Goal: Task Accomplishment & Management: Use online tool/utility

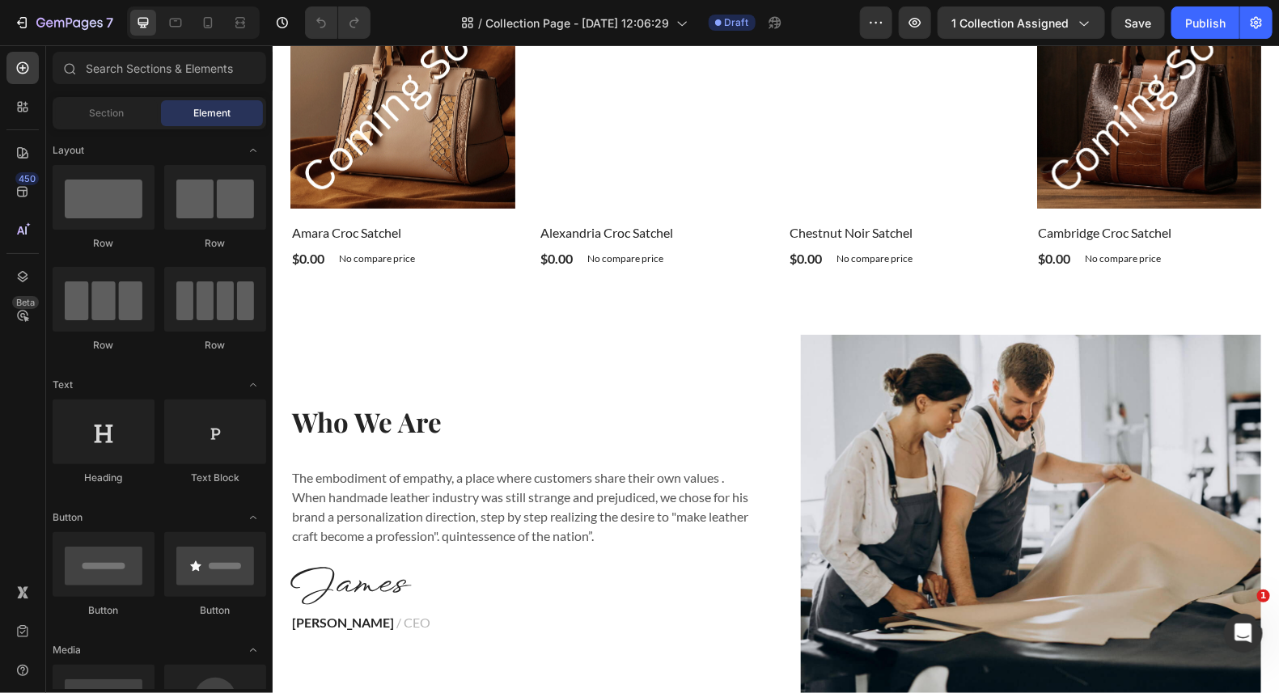
scroll to position [2426, 0]
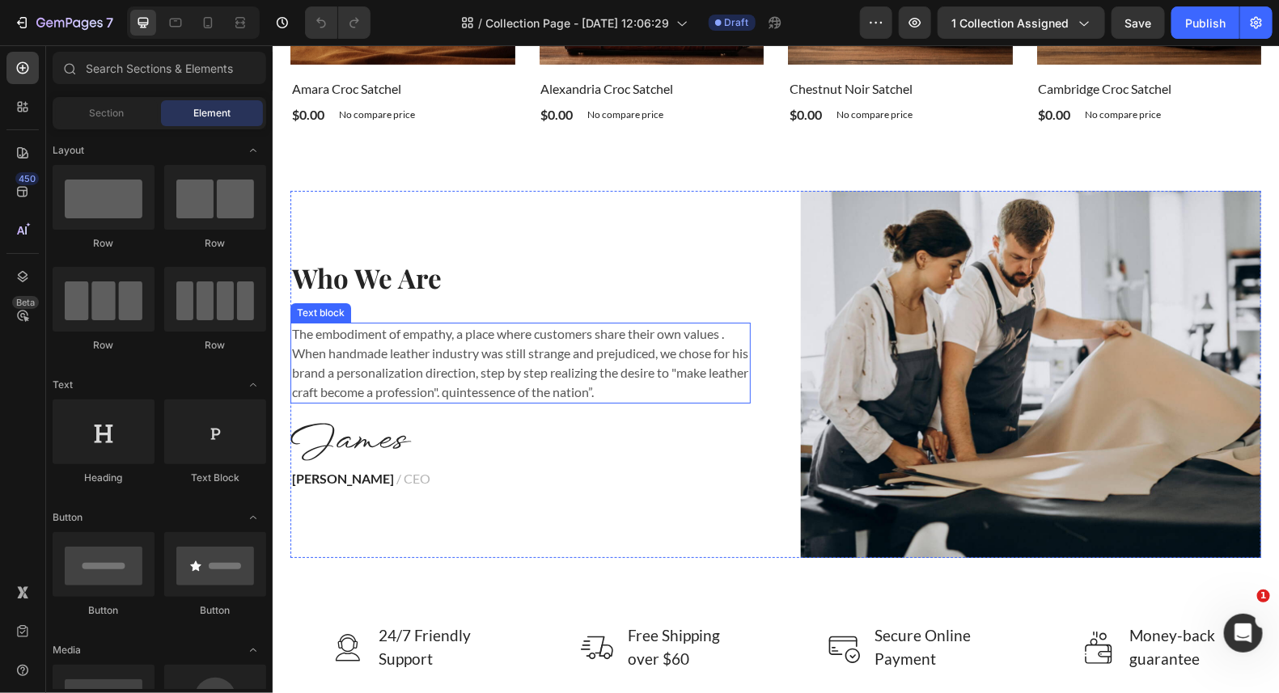
click at [650, 390] on p "The embodiment of empathy, a place where customers share their own values ​. Wh…" at bounding box center [519, 363] width 457 height 78
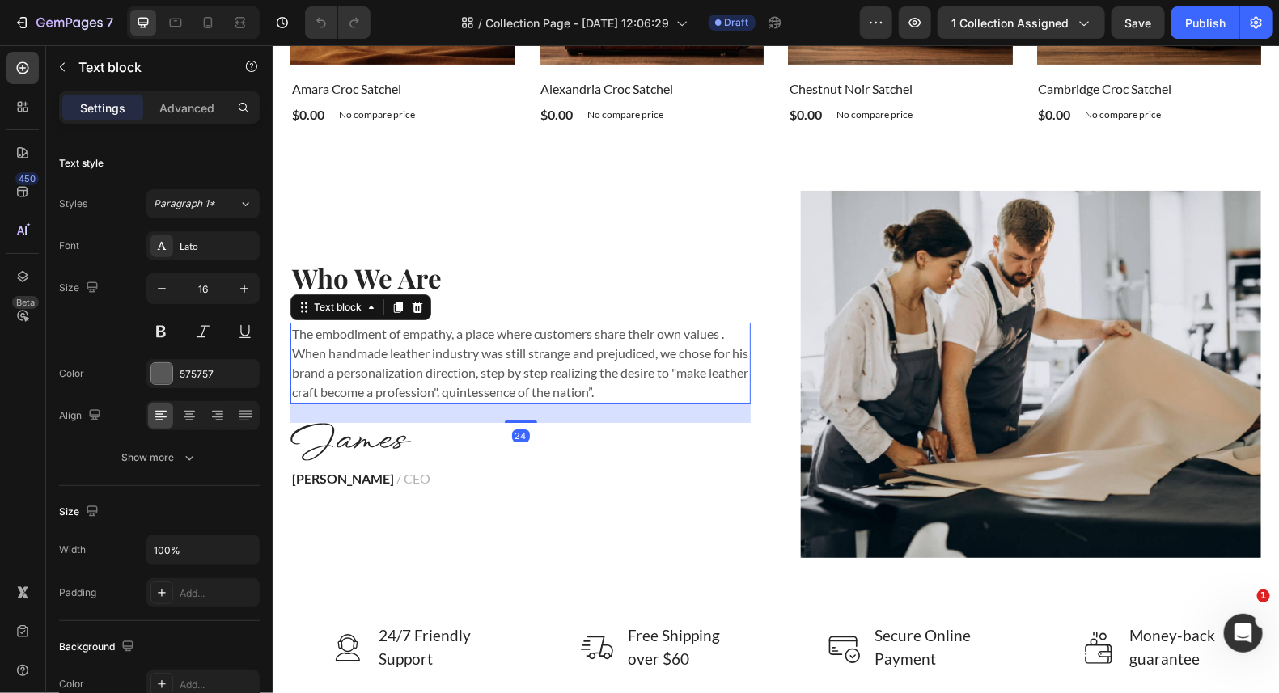
click at [650, 390] on p "The embodiment of empathy, a place where customers share their own values ​. Wh…" at bounding box center [519, 363] width 457 height 78
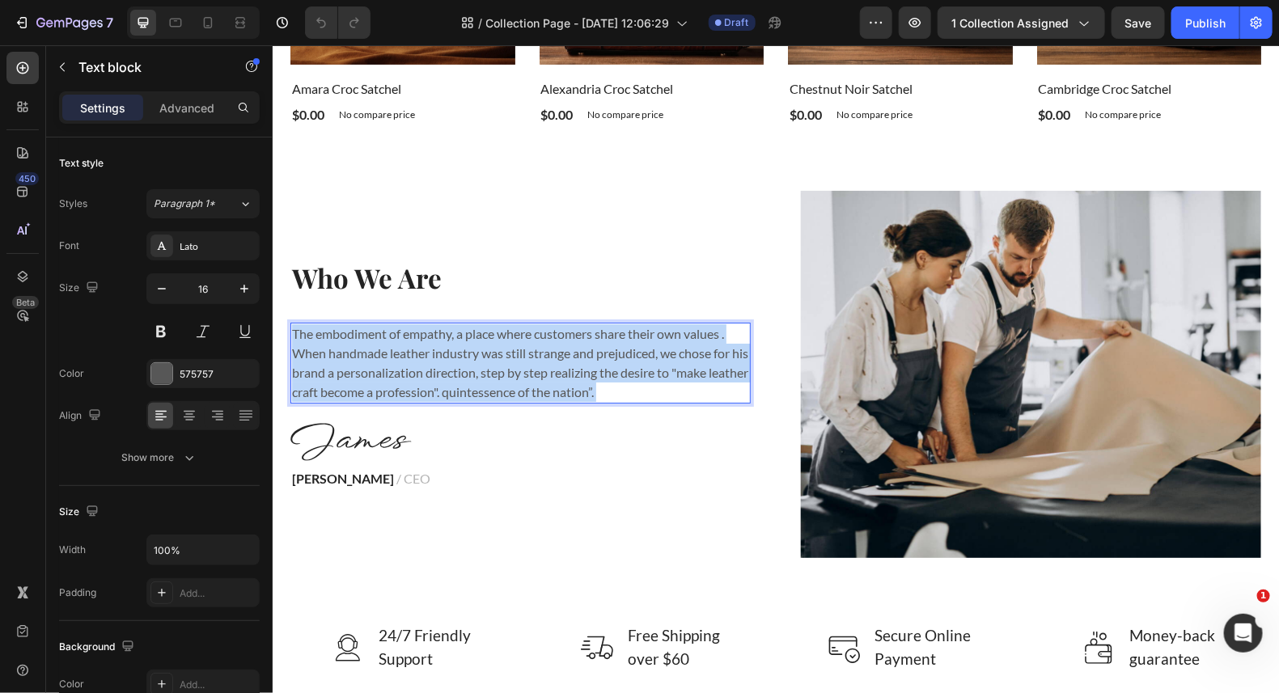
drag, startPoint x: 647, startPoint y: 388, endPoint x: 601, endPoint y: 390, distance: 46.1
click at [421, 359] on p "The embodiment of empathy, a place where customers share their own values ​. Wh…" at bounding box center [519, 363] width 457 height 78
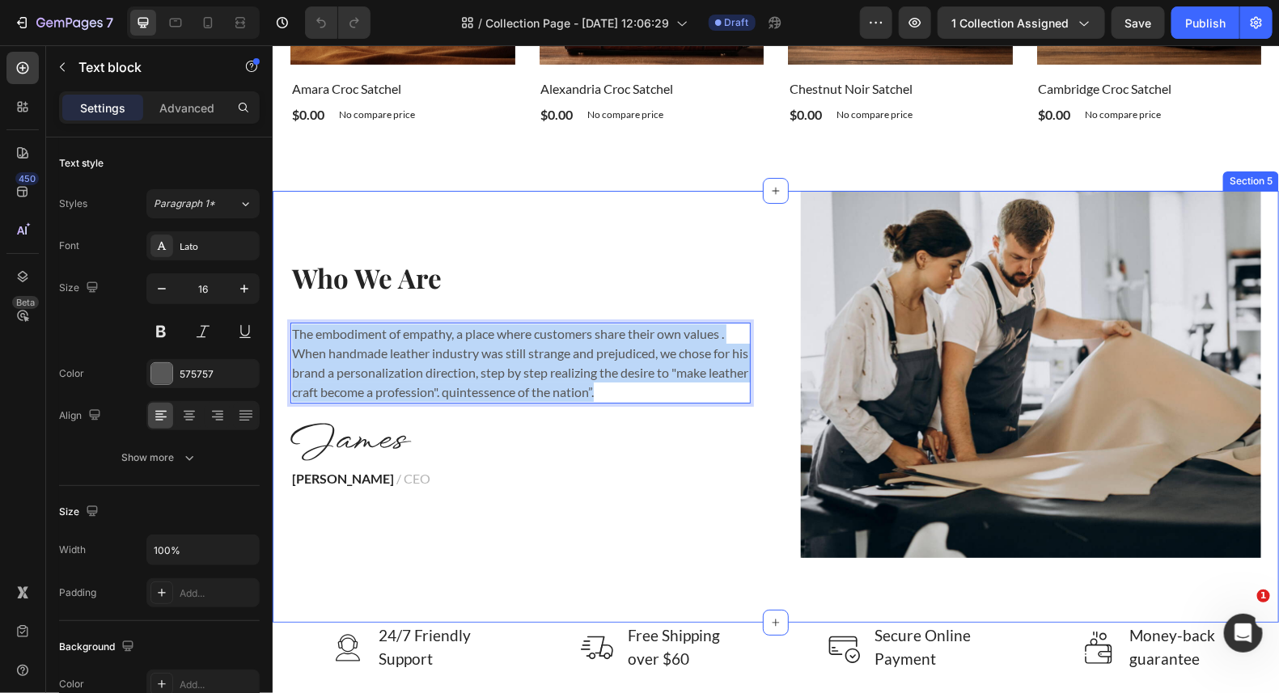
drag, startPoint x: 643, startPoint y: 390, endPoint x: 273, endPoint y: 313, distance: 377.6
click at [273, 313] on div "Who We Are Heading The embodiment of empathy, a place where customers share the…" at bounding box center [775, 406] width 1006 height 432
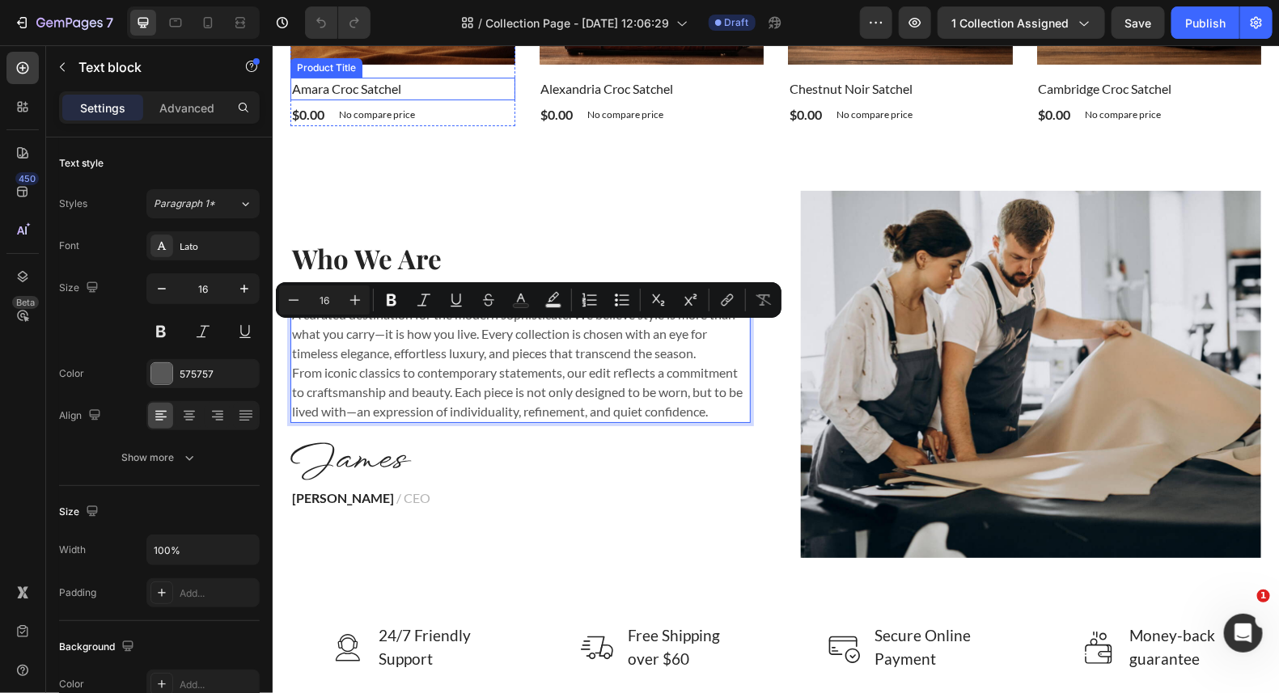
scroll to position [2407, 0]
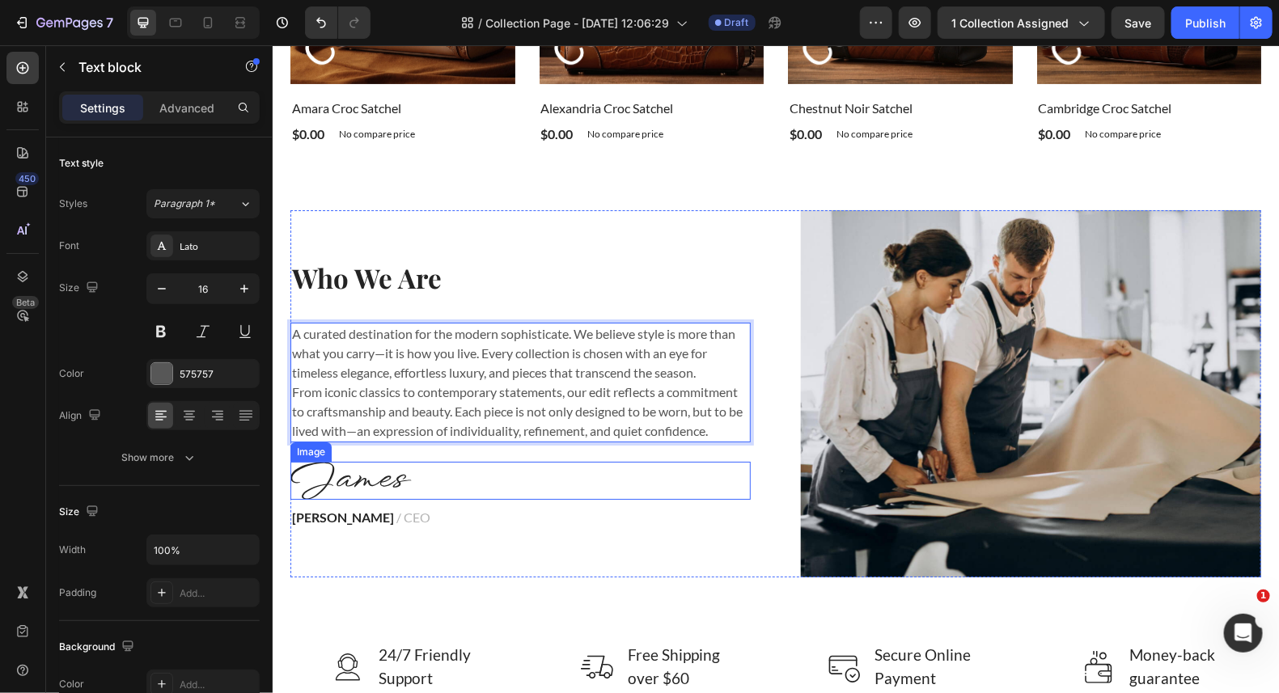
click at [634, 484] on div at bounding box center [520, 480] width 460 height 38
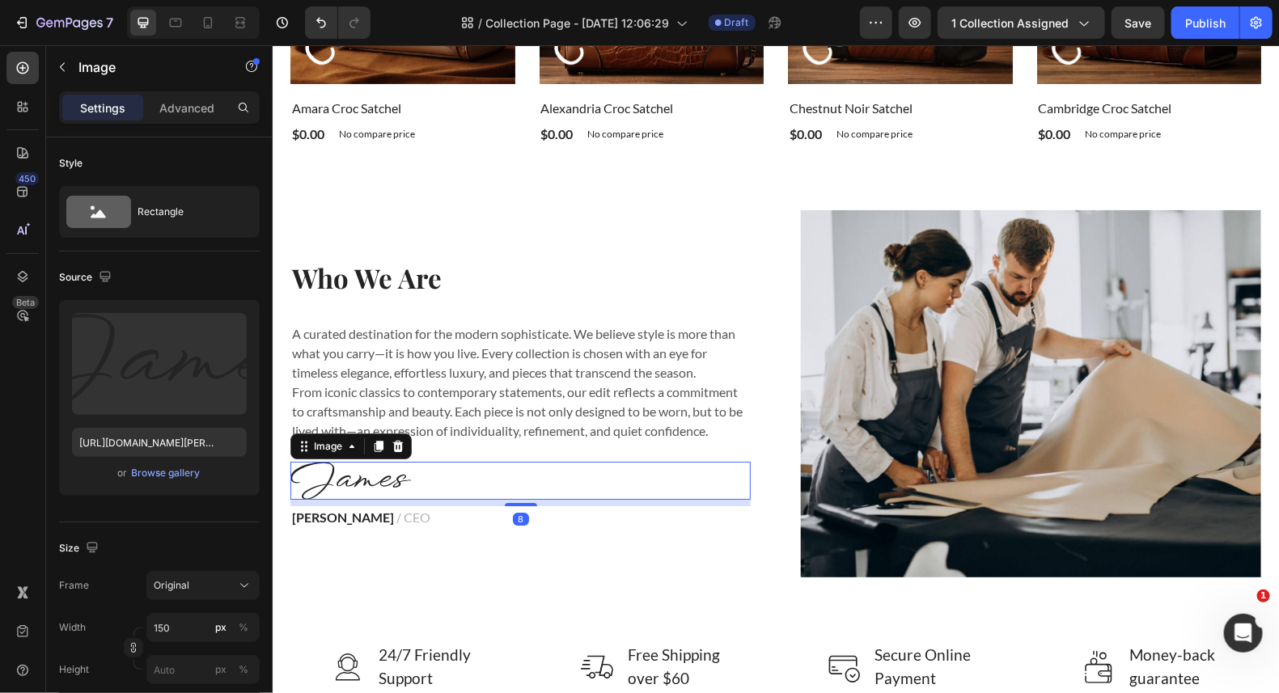
scroll to position [2649, 0]
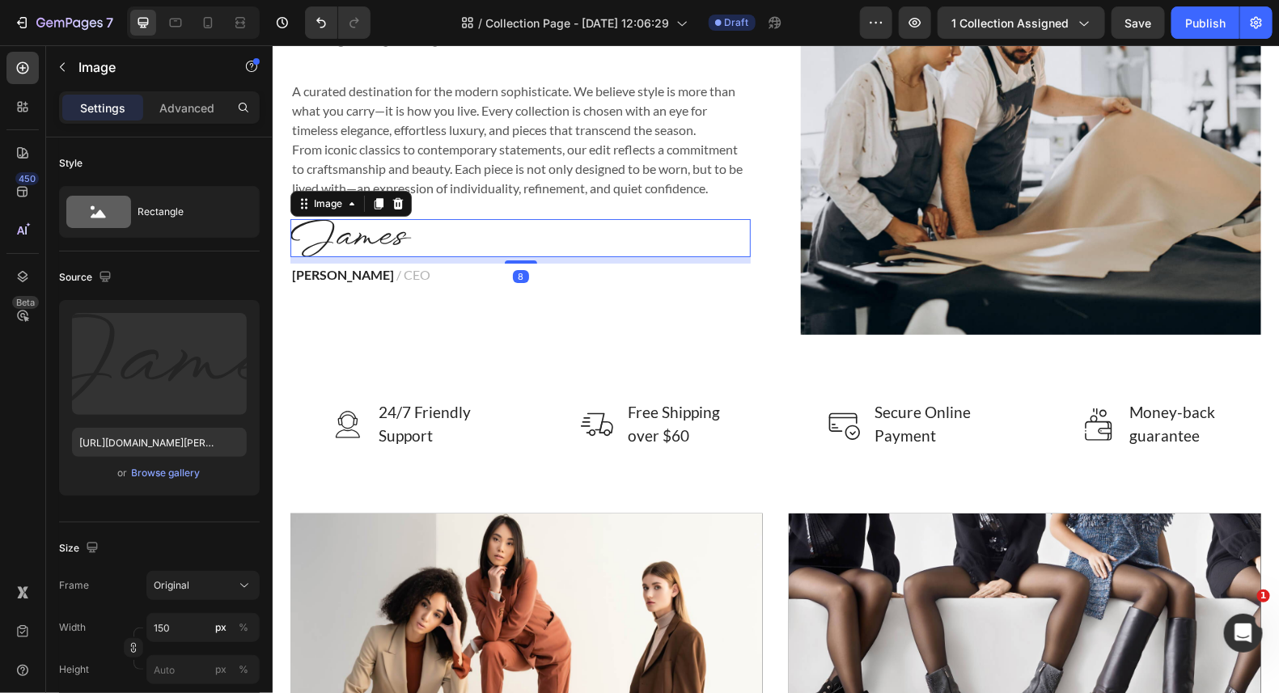
click at [424, 238] on div at bounding box center [520, 237] width 460 height 38
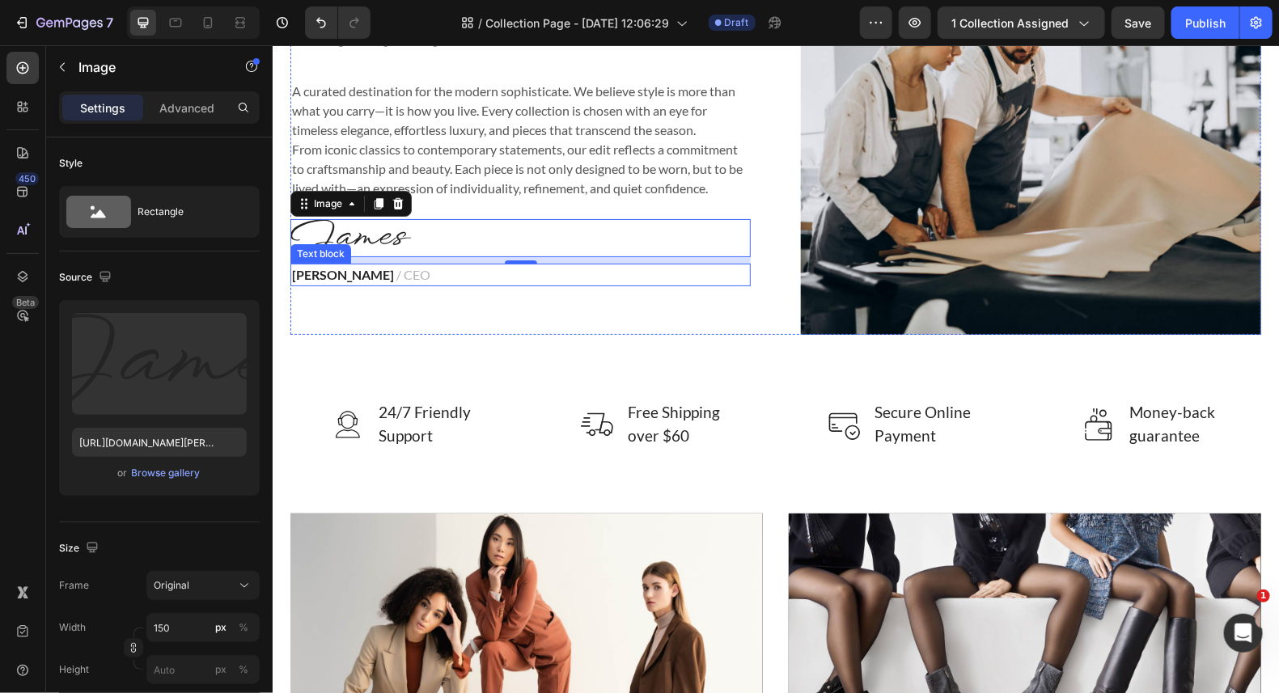
click at [354, 277] on strong "[PERSON_NAME]" at bounding box center [342, 273] width 102 height 15
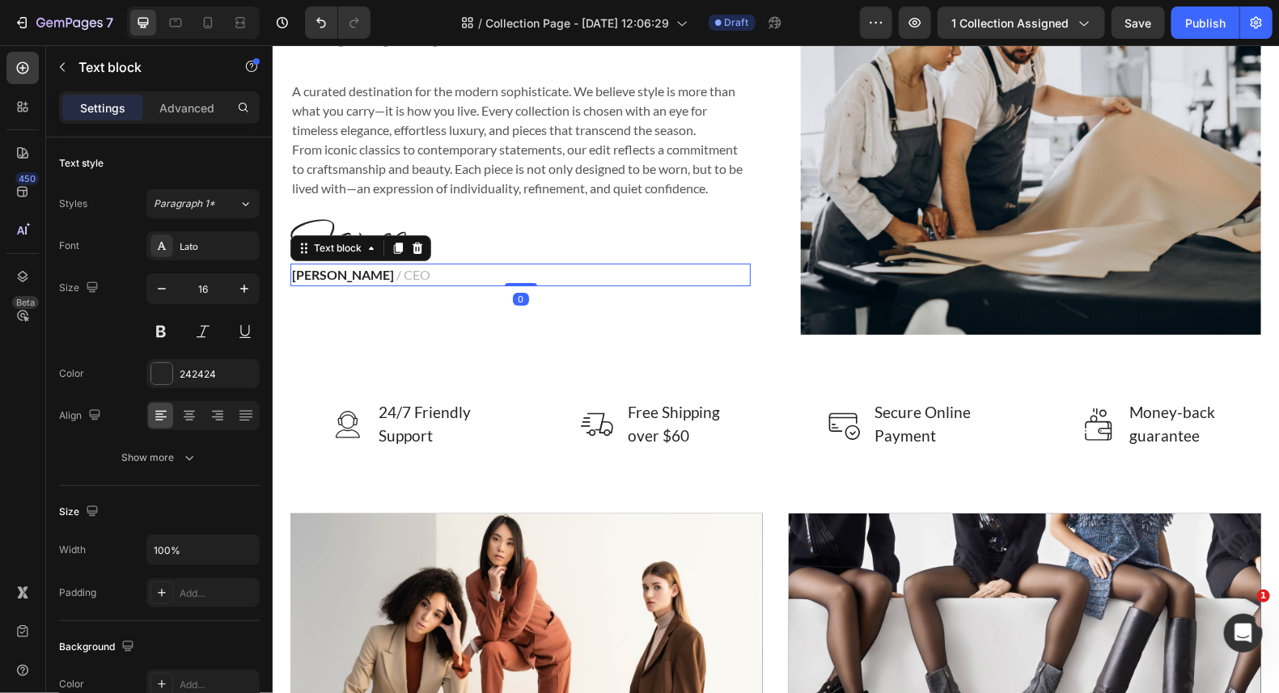
click at [354, 277] on strong "[PERSON_NAME]" at bounding box center [342, 273] width 102 height 15
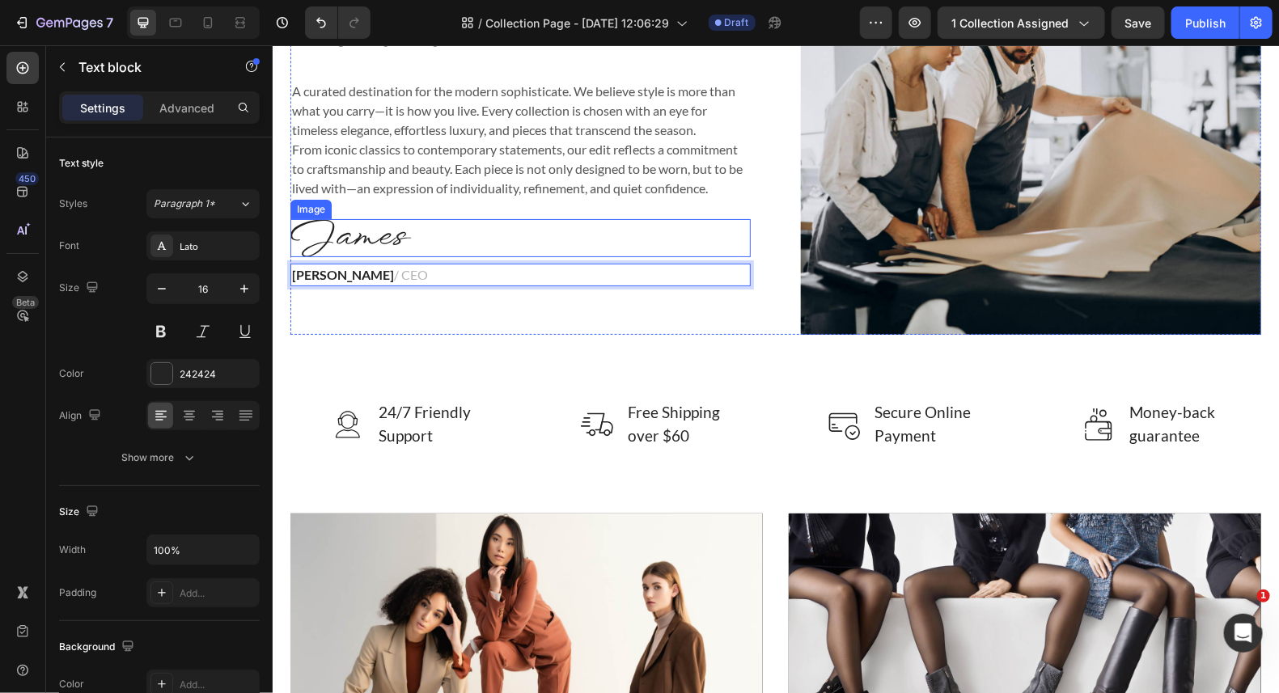
click at [430, 238] on div at bounding box center [520, 237] width 460 height 38
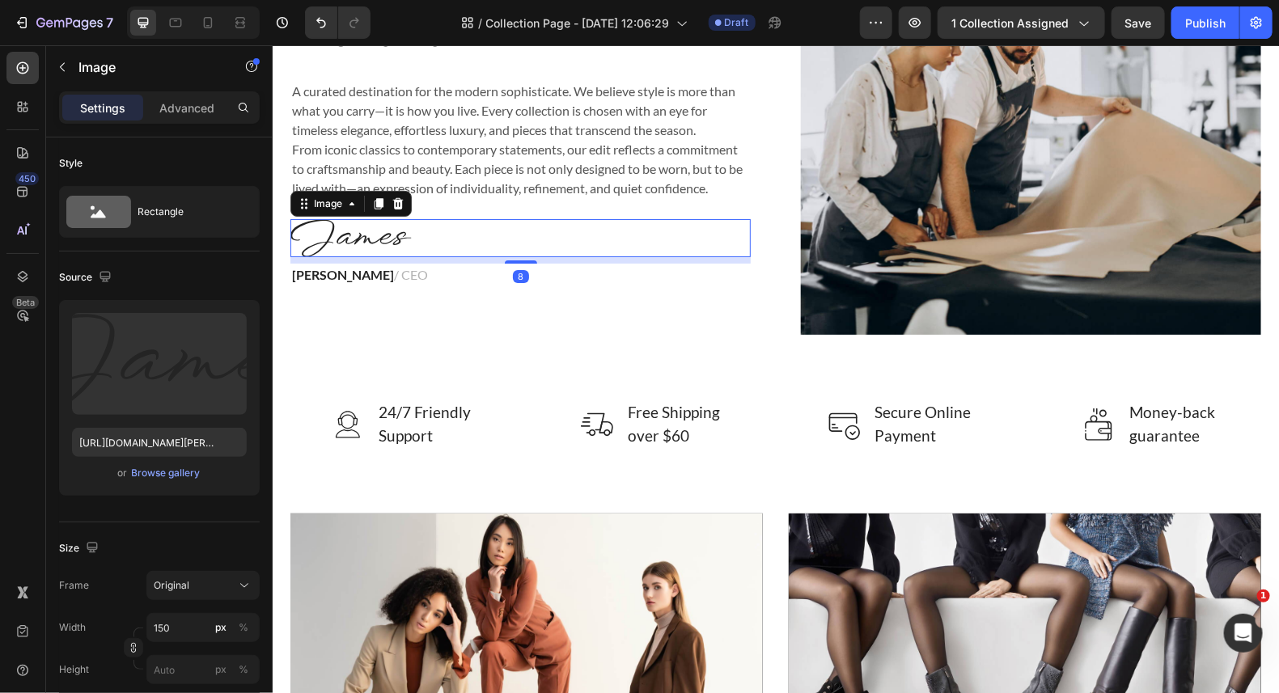
click at [425, 233] on div at bounding box center [520, 237] width 460 height 38
click at [391, 197] on icon at bounding box center [397, 203] width 13 height 13
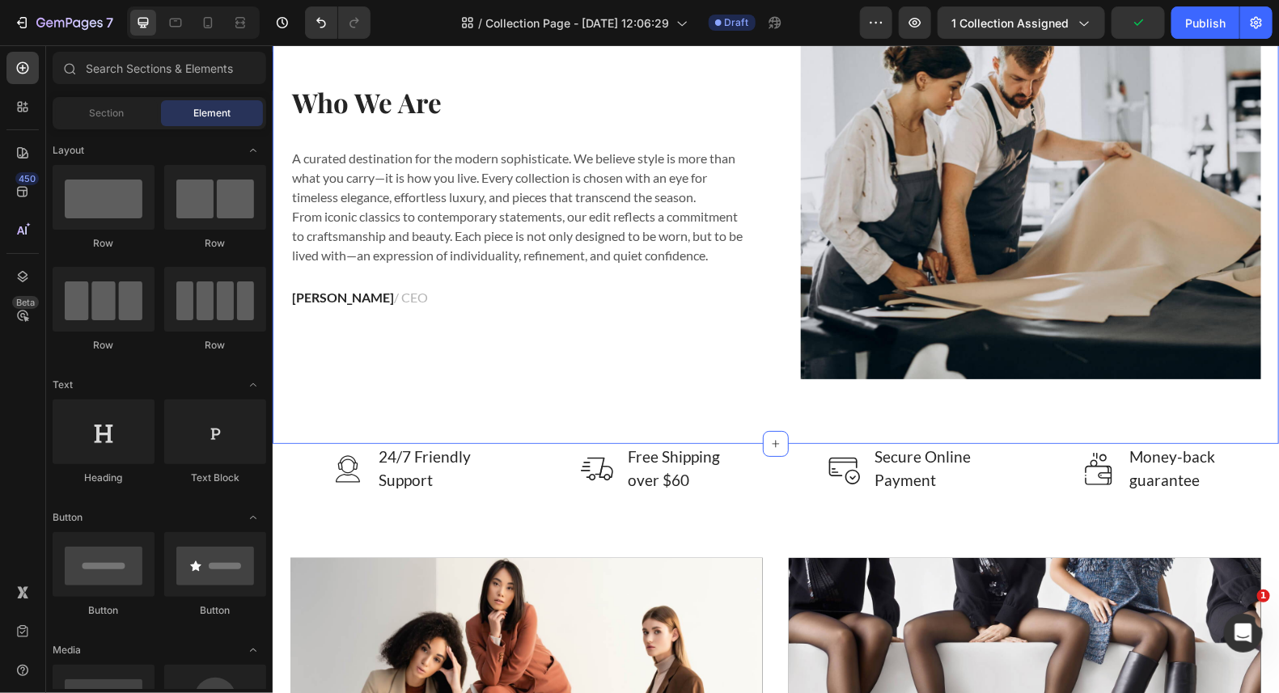
scroll to position [2429, 0]
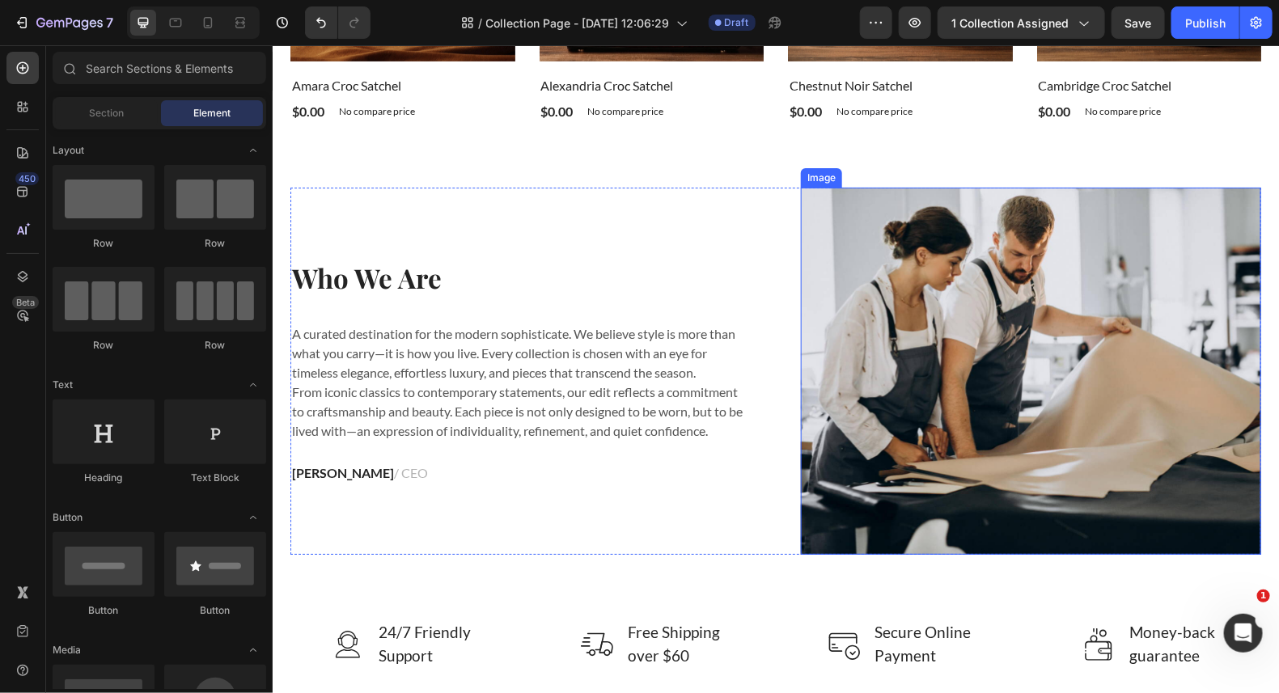
click at [994, 358] on img at bounding box center [1030, 370] width 460 height 367
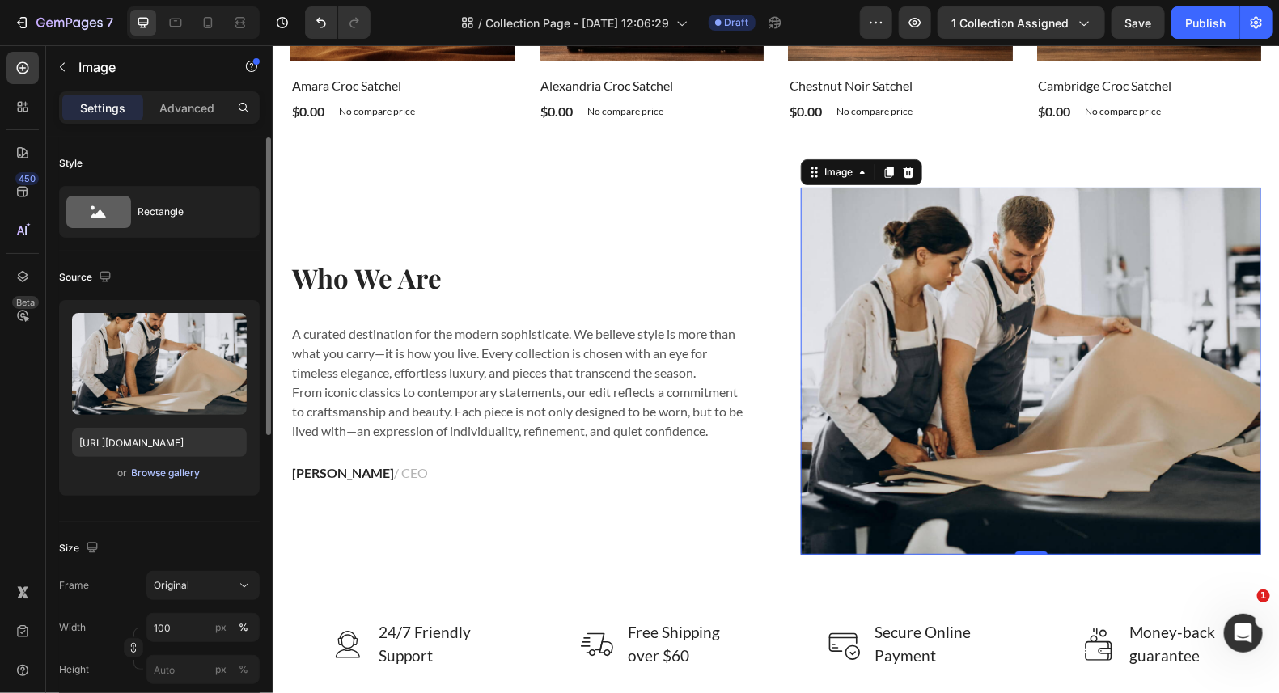
click at [152, 473] on div "Browse gallery" at bounding box center [166, 473] width 69 height 15
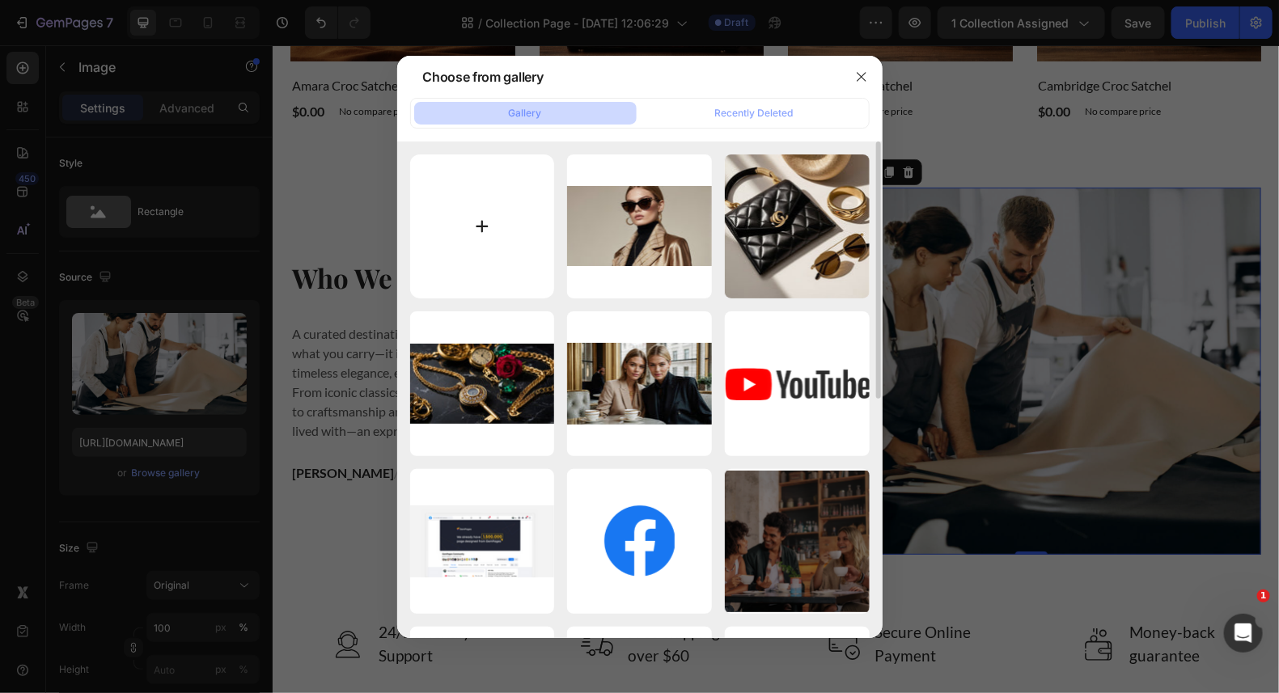
click at [484, 232] on input "file" at bounding box center [482, 227] width 145 height 145
type input "C:\fakepath\Leonardo_Kino_XL_Editorial_style_luxury_fashion_photography_of_2 (1…"
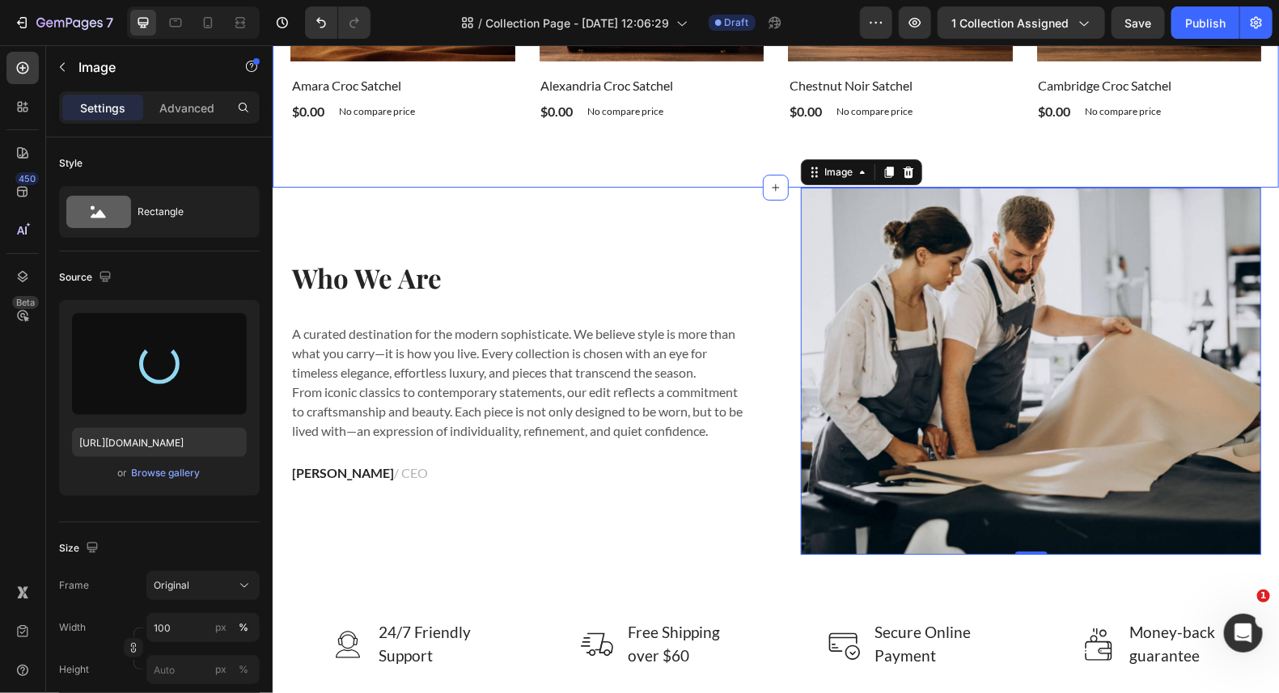
type input "[URL][DOMAIN_NAME]"
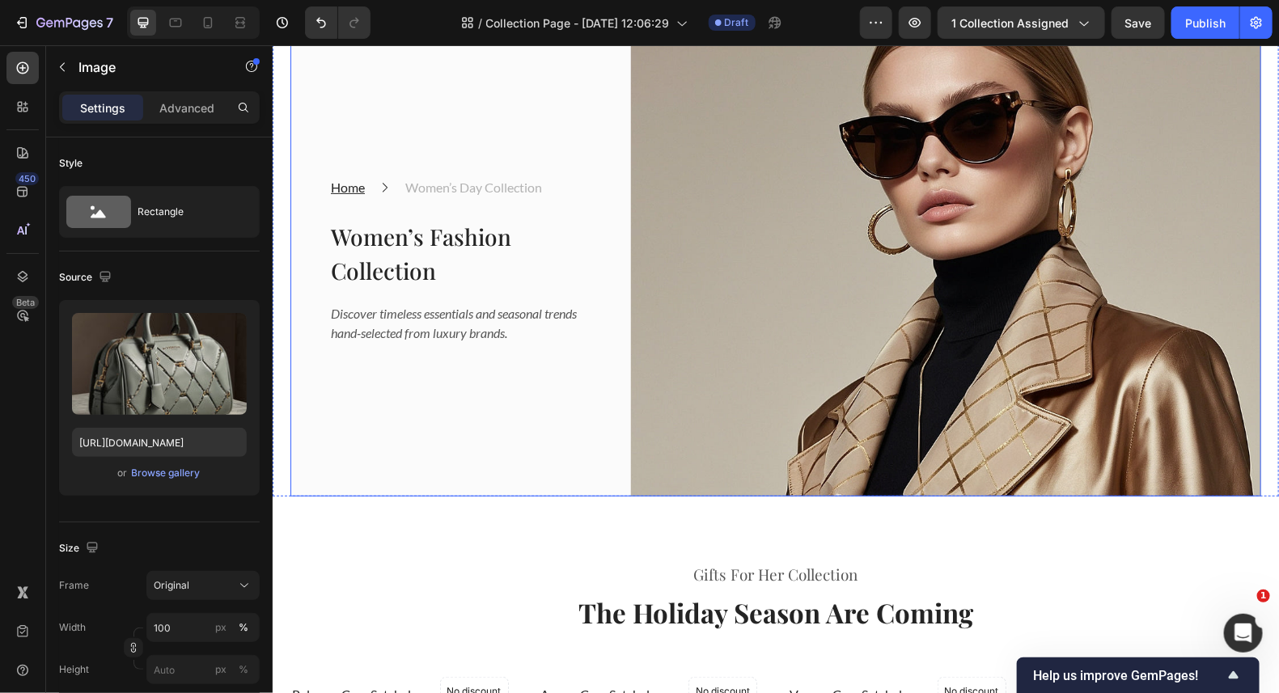
scroll to position [323, 0]
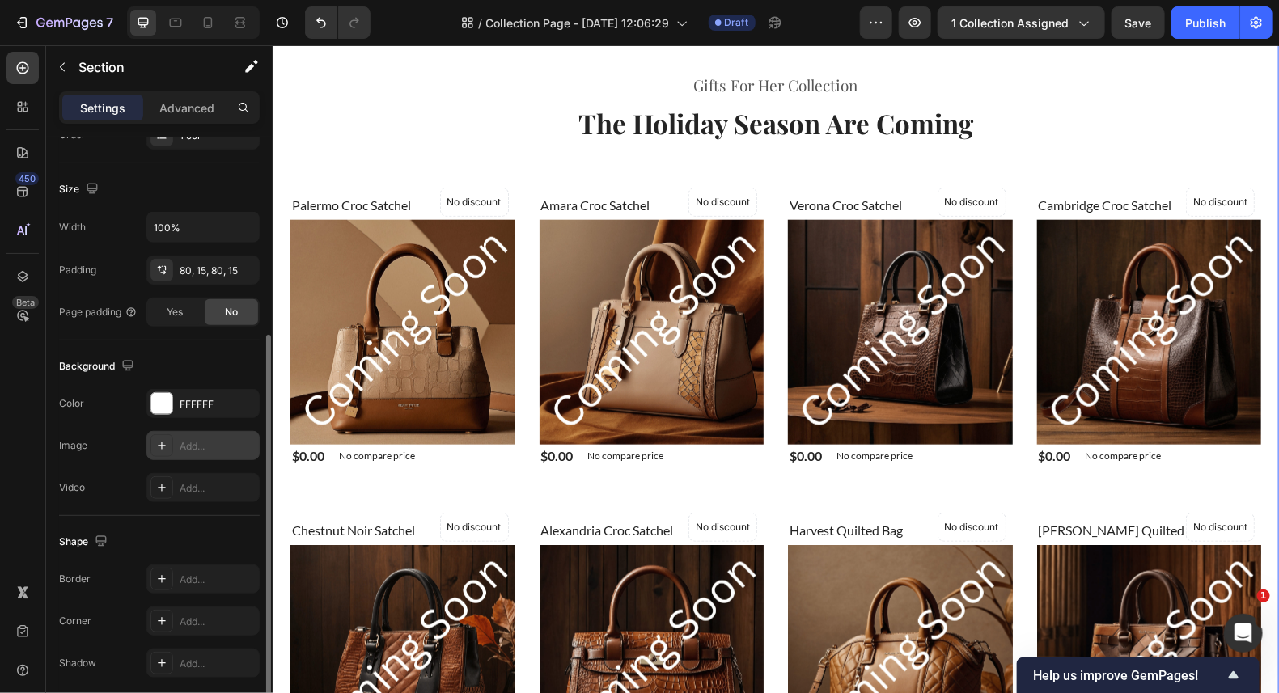
click at [158, 439] on icon at bounding box center [161, 445] width 13 height 13
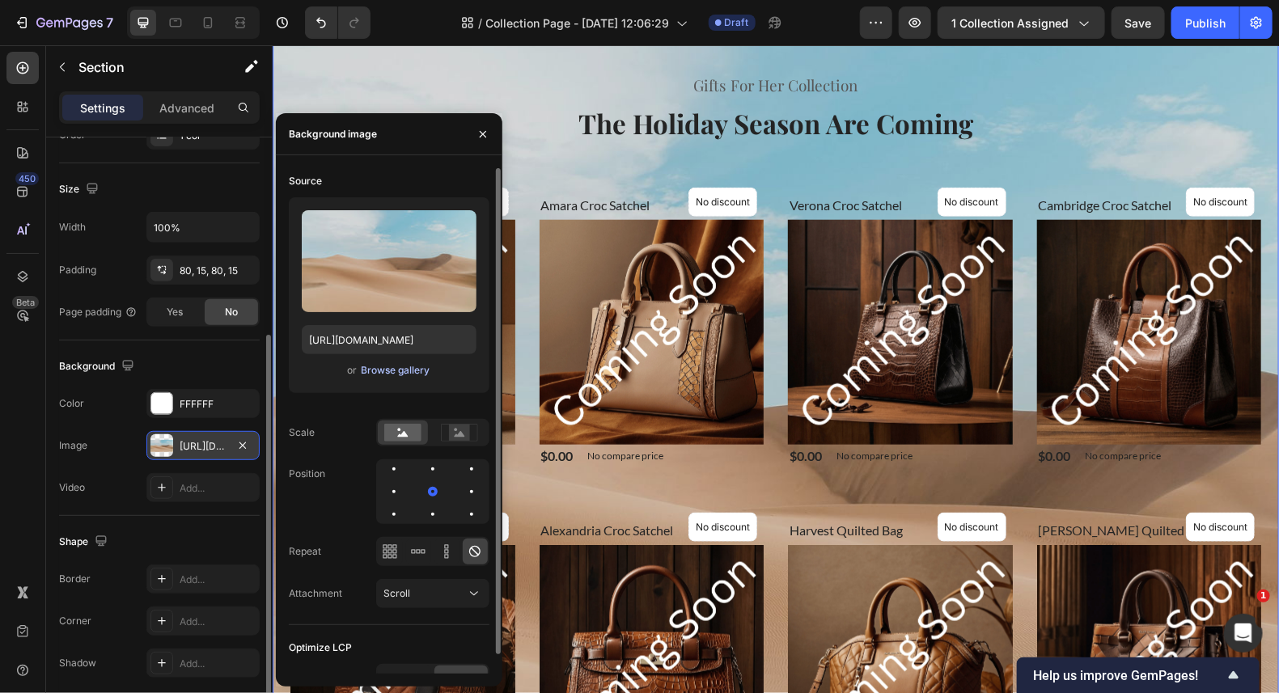
click at [409, 372] on div "Browse gallery" at bounding box center [395, 370] width 69 height 15
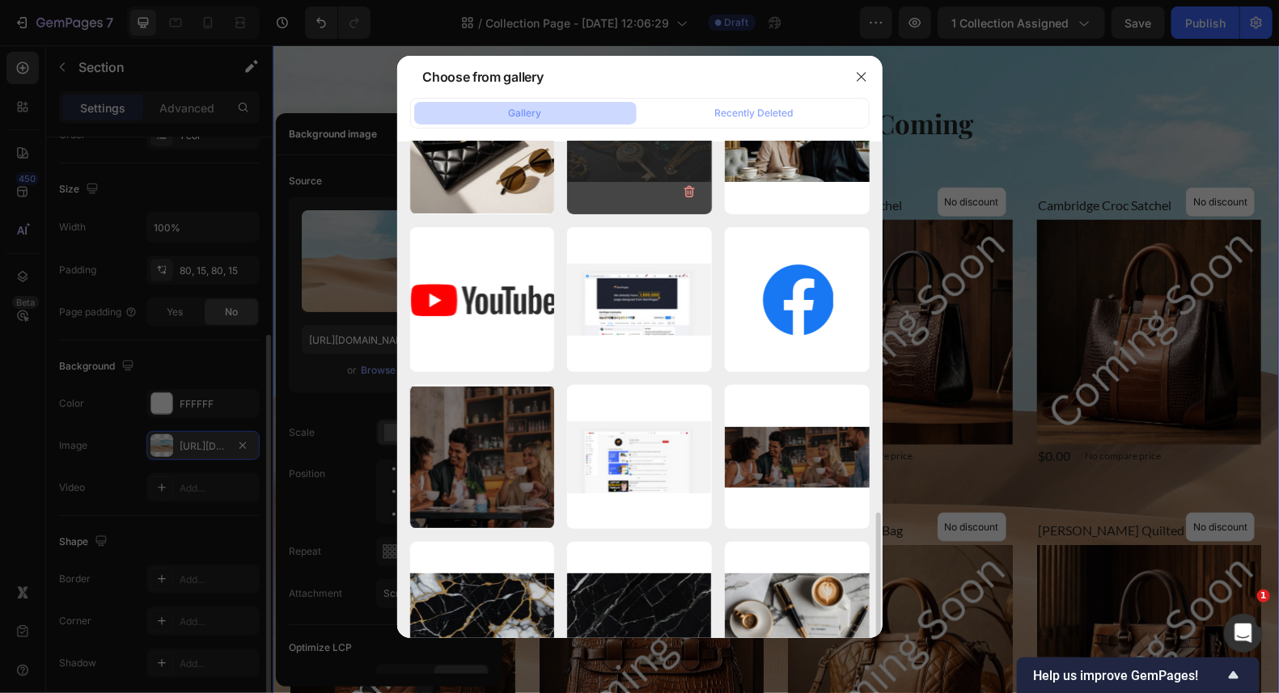
scroll to position [460, 0]
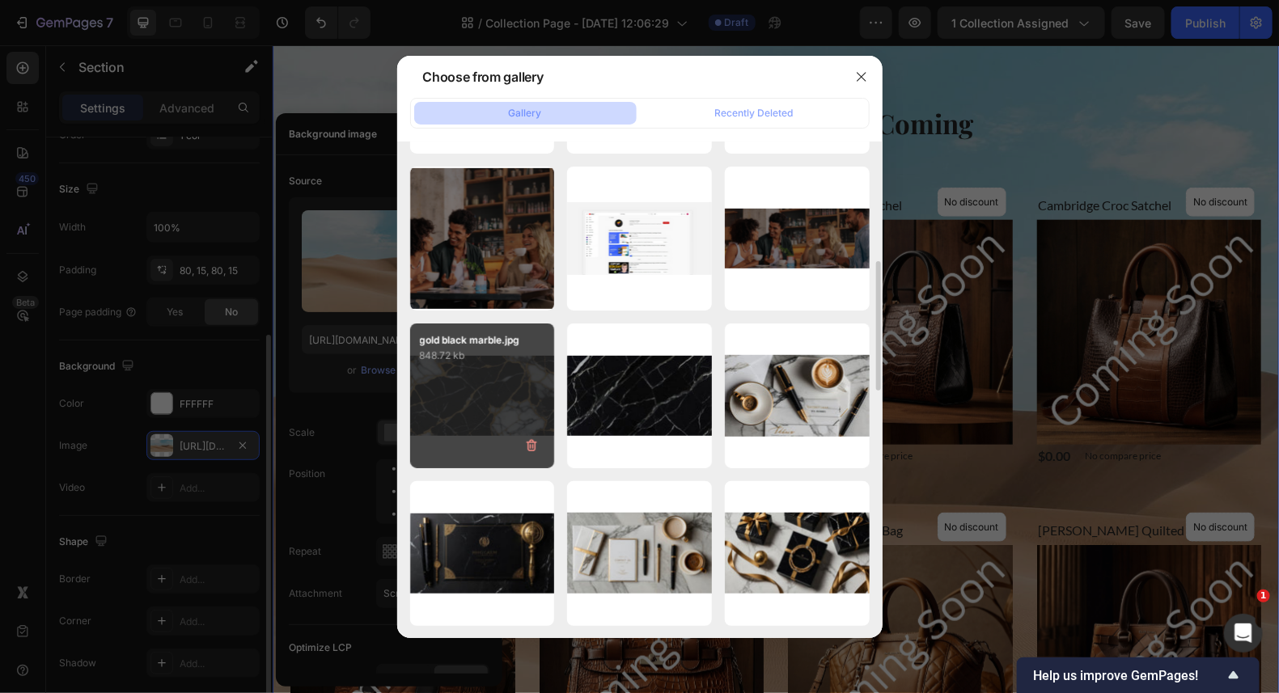
click at [516, 404] on div "gold black marble.jpg 848.72 kb" at bounding box center [482, 396] width 145 height 145
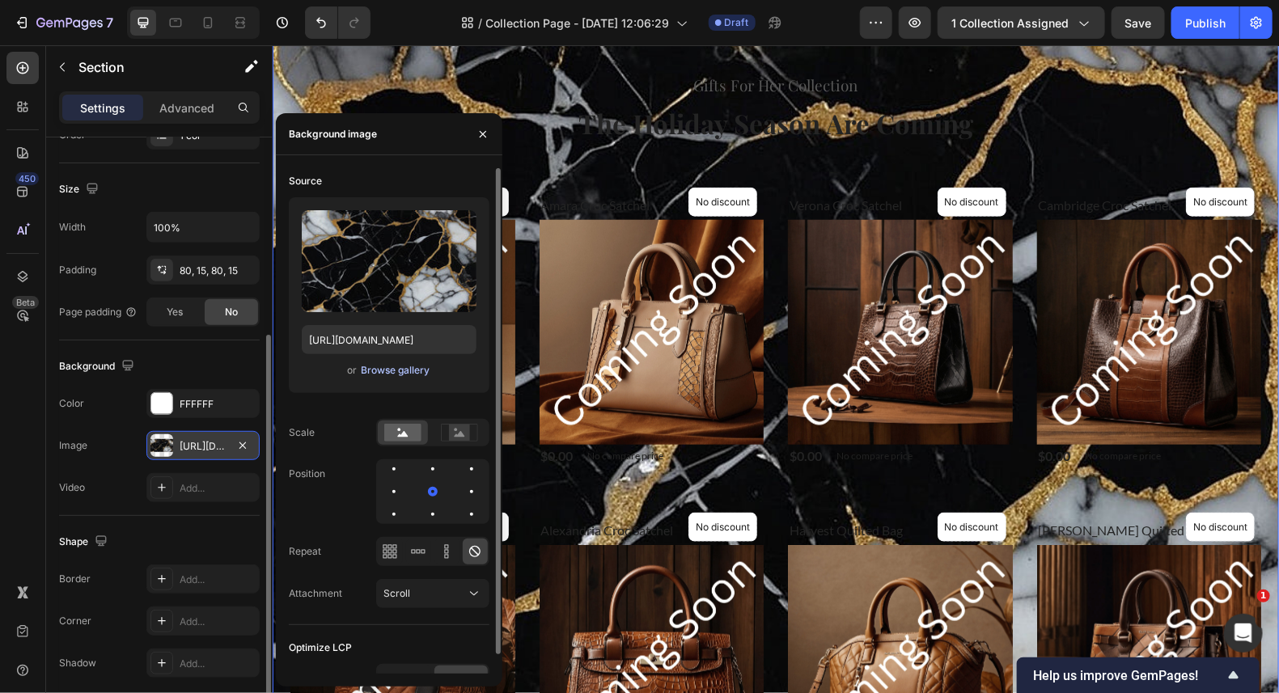
click at [383, 368] on div "Browse gallery" at bounding box center [395, 370] width 69 height 15
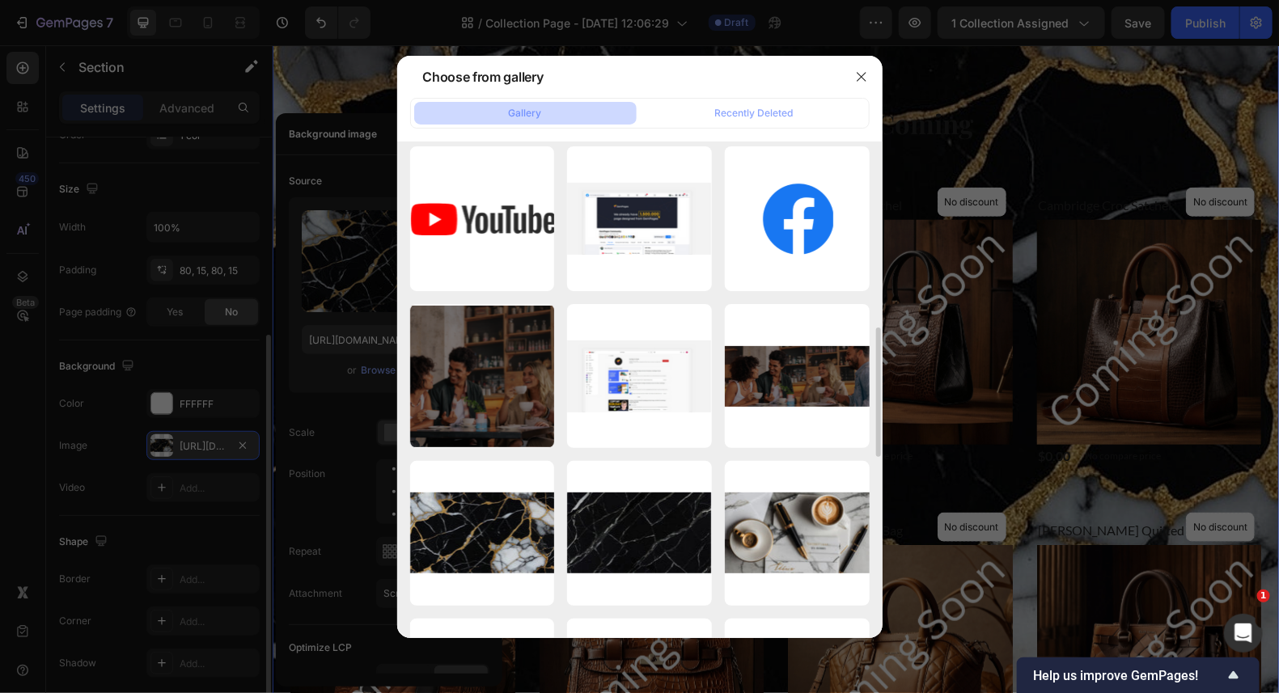
scroll to position [646, 0]
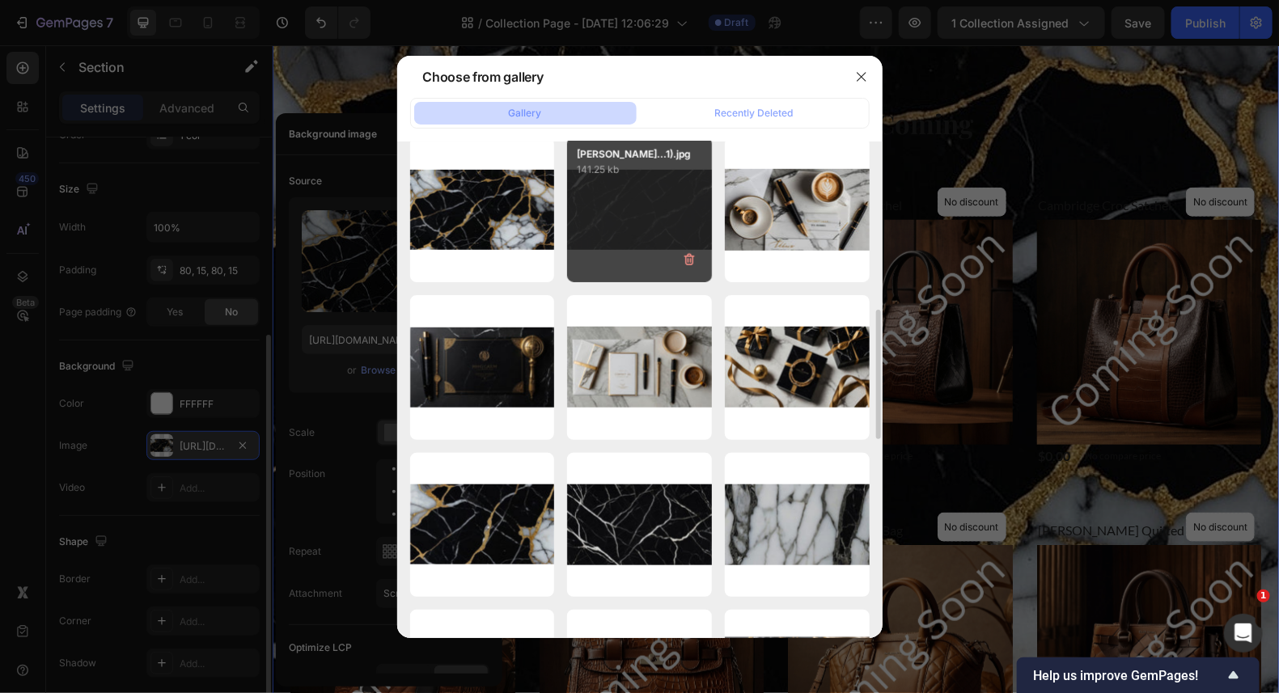
click at [641, 215] on div "[PERSON_NAME]...1).jpg 141.25 kb" at bounding box center [639, 210] width 145 height 145
type input "[URL][DOMAIN_NAME]"
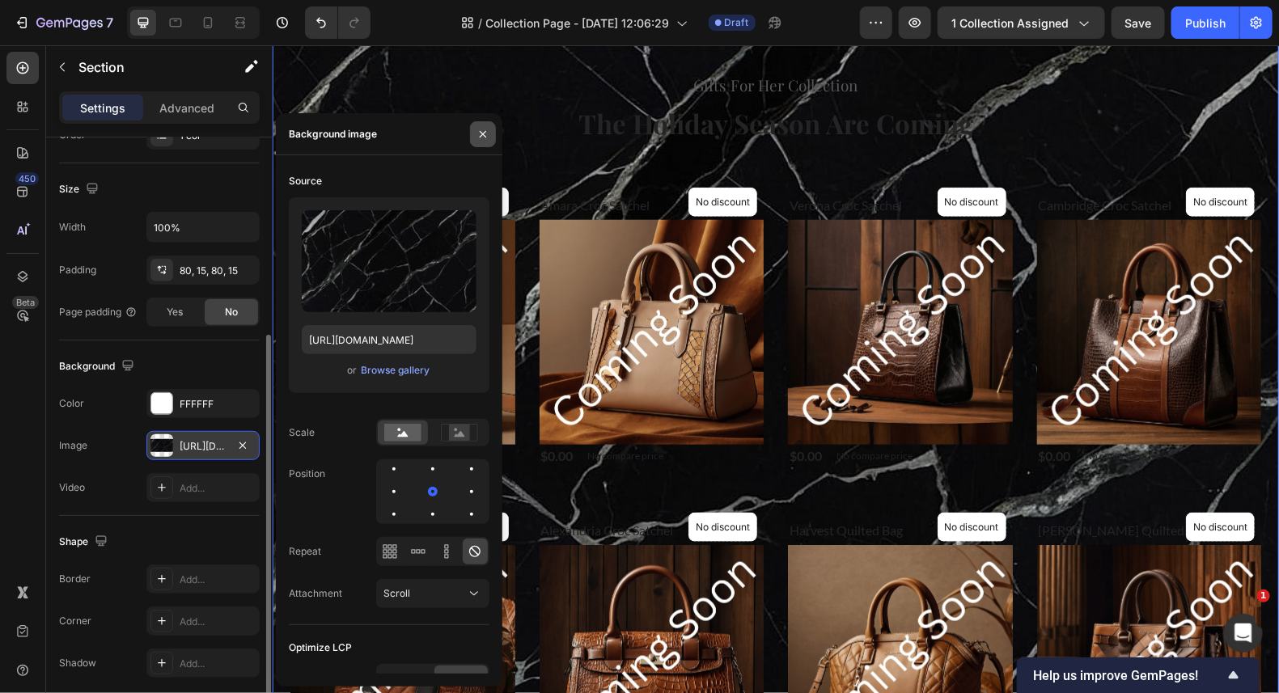
click at [479, 137] on icon "button" at bounding box center [482, 134] width 13 height 13
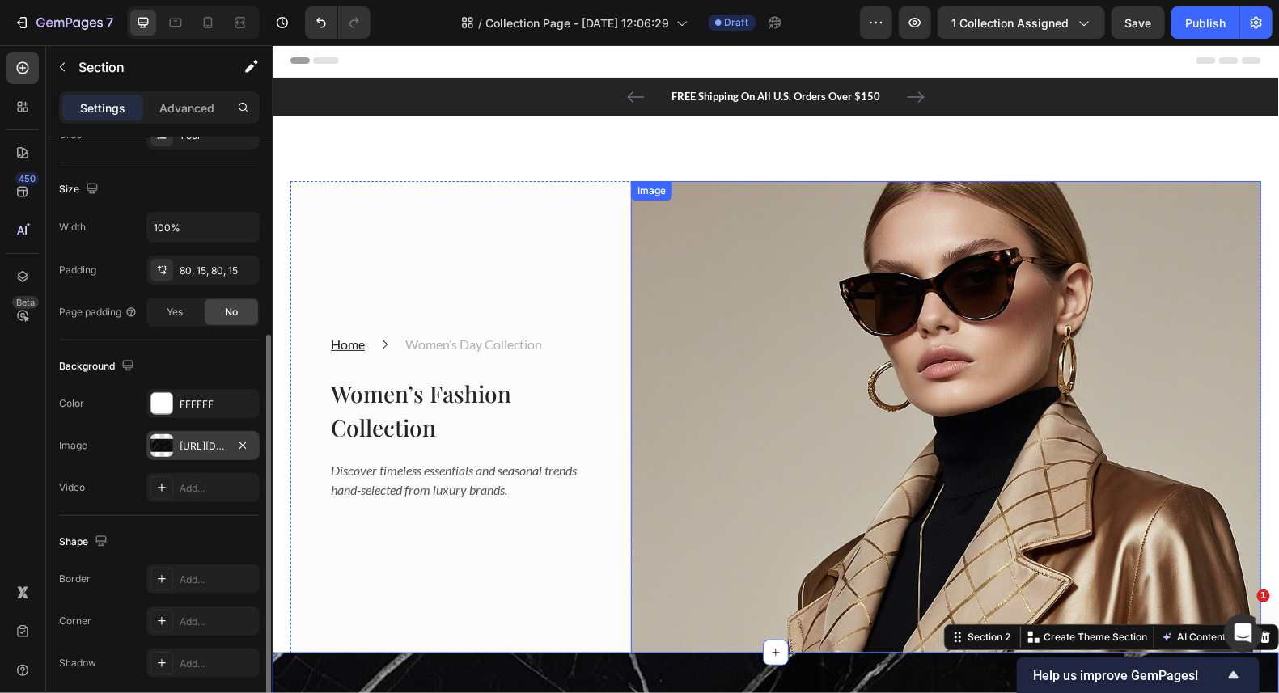
scroll to position [0, 0]
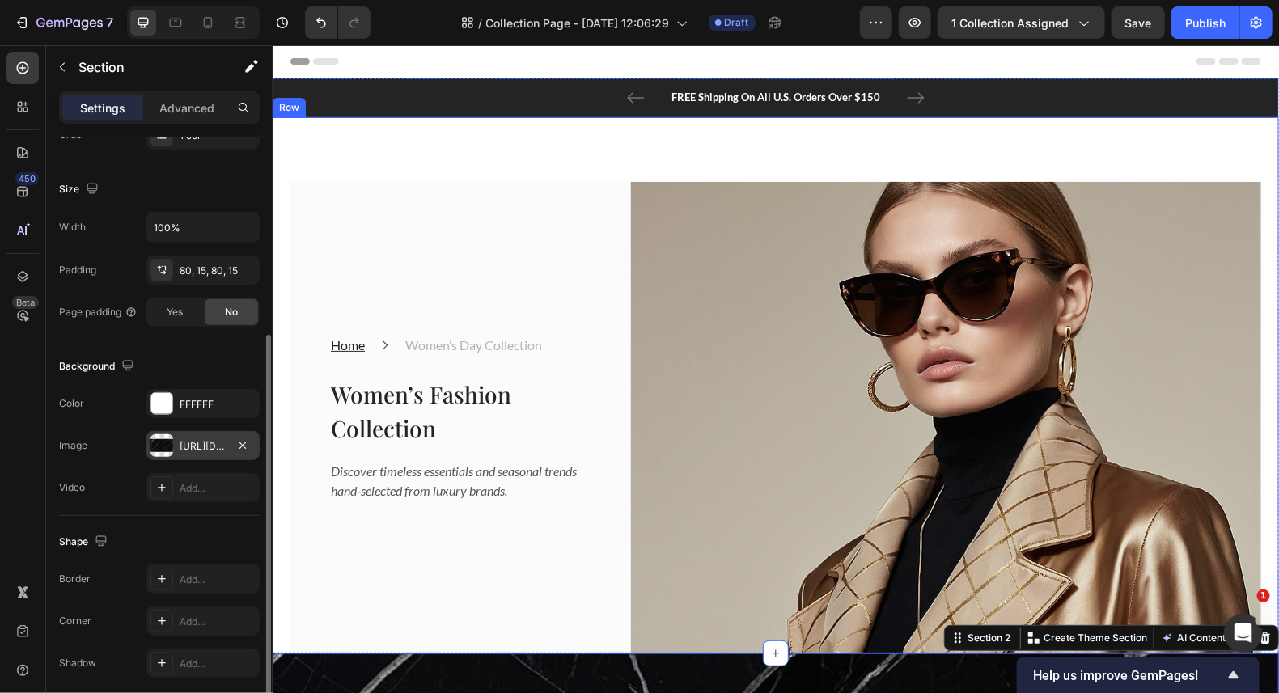
click at [722, 142] on div "Home Text block Icon Women’s Day Collection Text block Row Women’s Fashion Coll…" at bounding box center [775, 384] width 1006 height 537
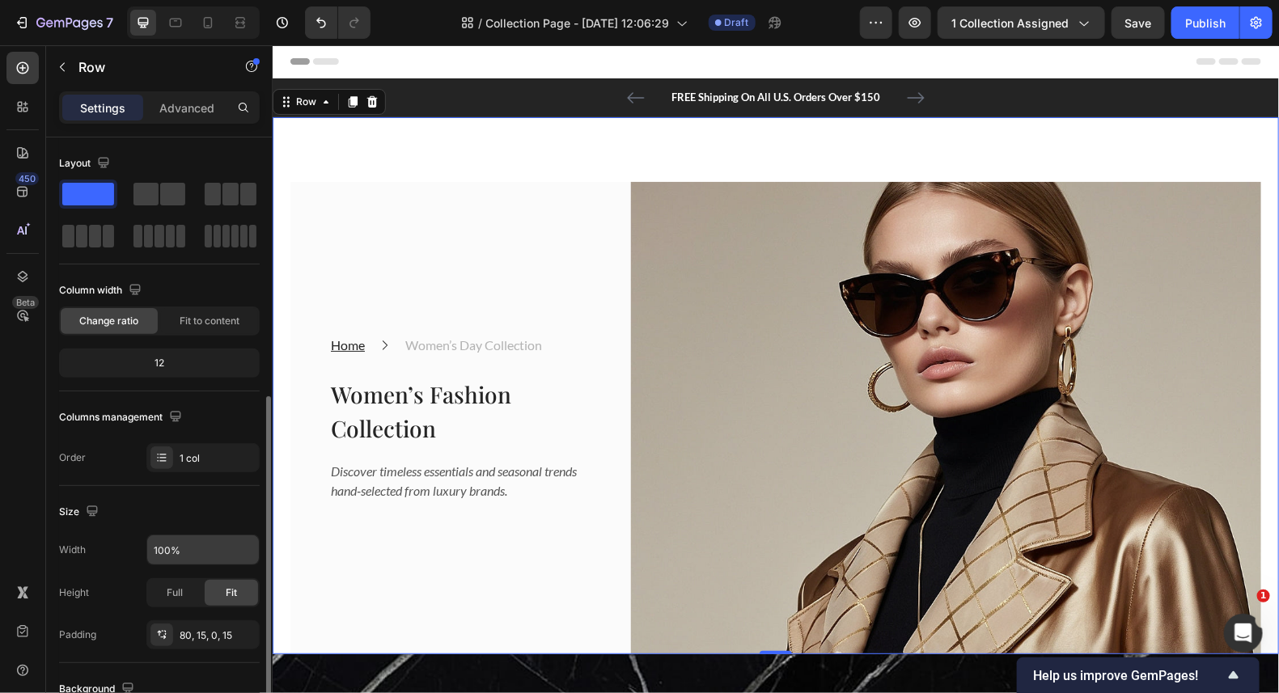
scroll to position [161, 0]
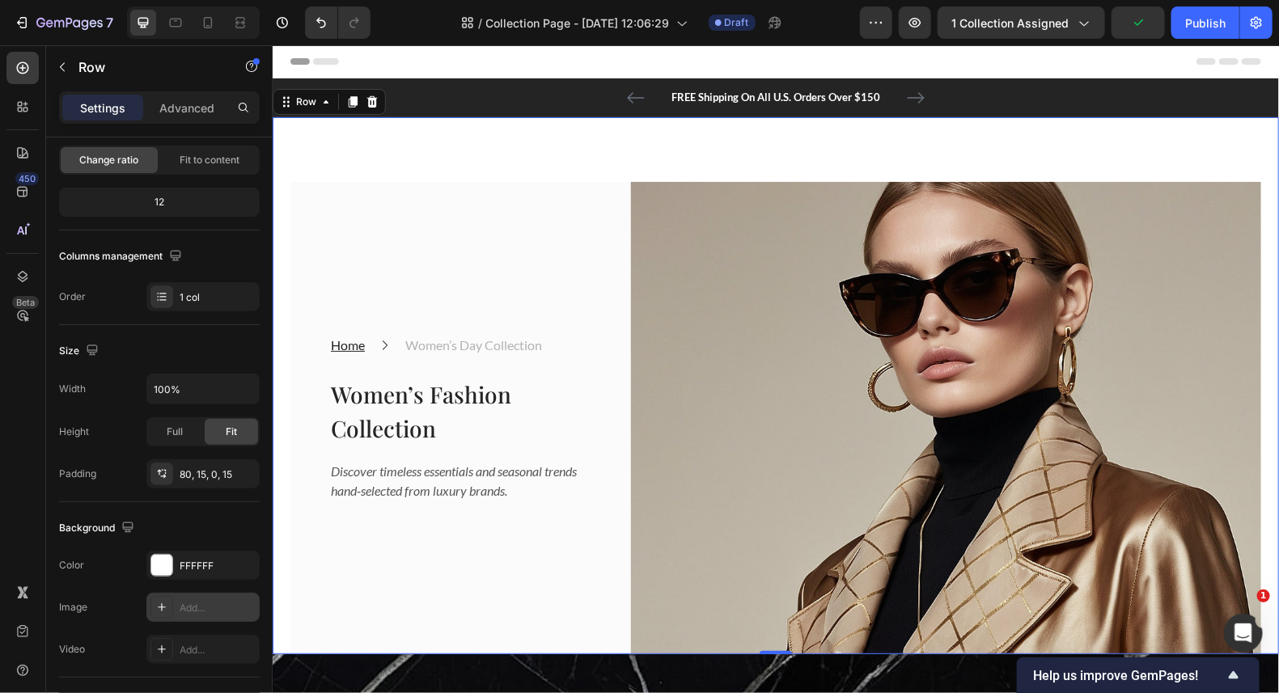
click at [164, 607] on icon at bounding box center [161, 607] width 13 height 13
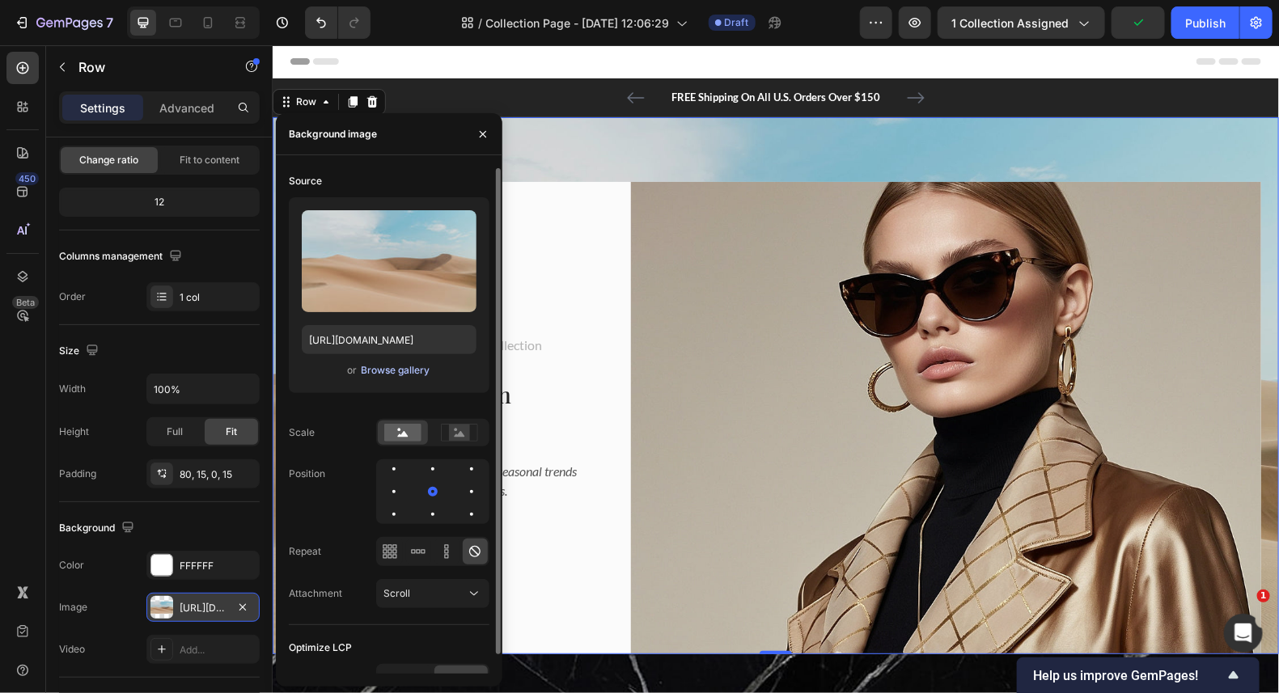
click at [374, 376] on div "Browse gallery" at bounding box center [395, 370] width 69 height 15
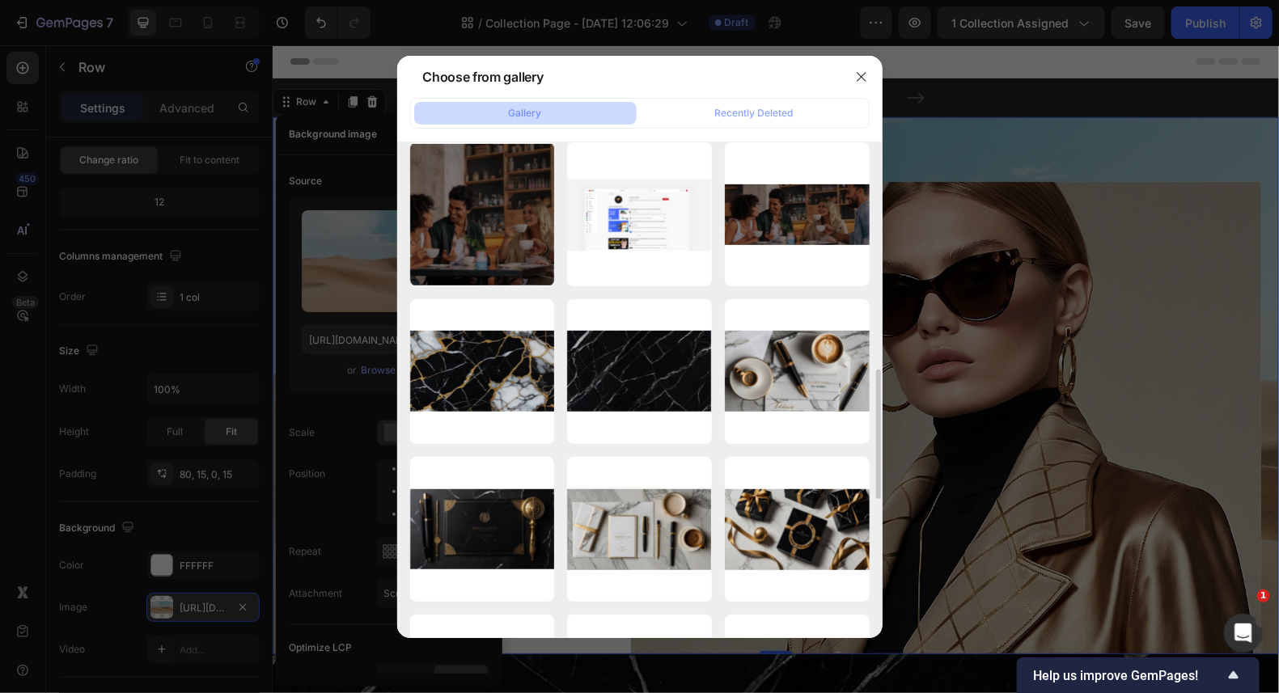
scroll to position [727, 0]
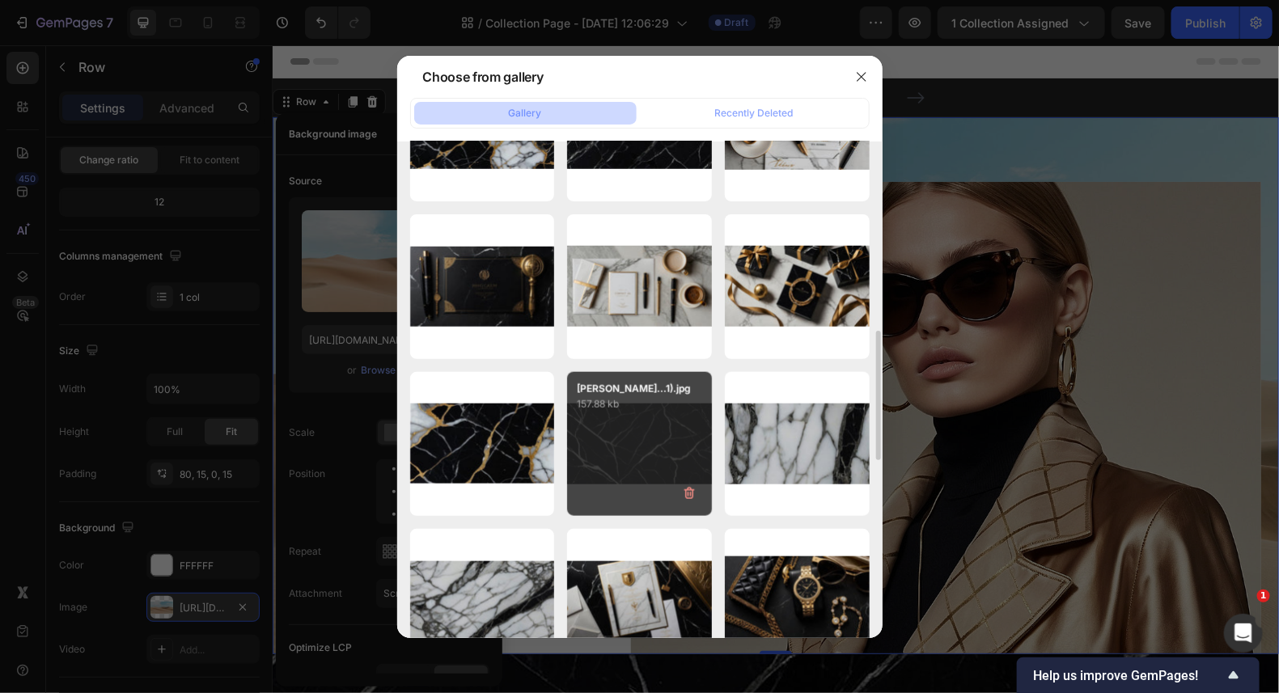
click at [627, 438] on div "[PERSON_NAME]...1).jpg 157.88 kb" at bounding box center [639, 444] width 145 height 145
type input "[URL][DOMAIN_NAME]"
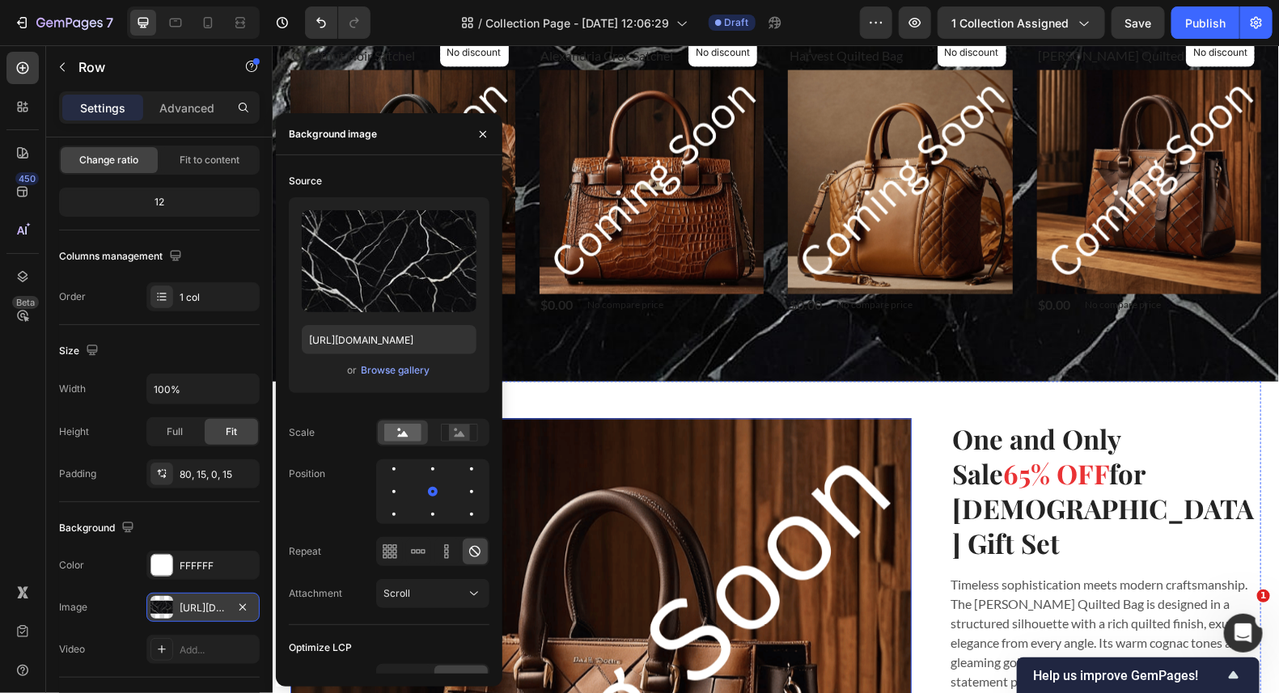
scroll to position [1051, 0]
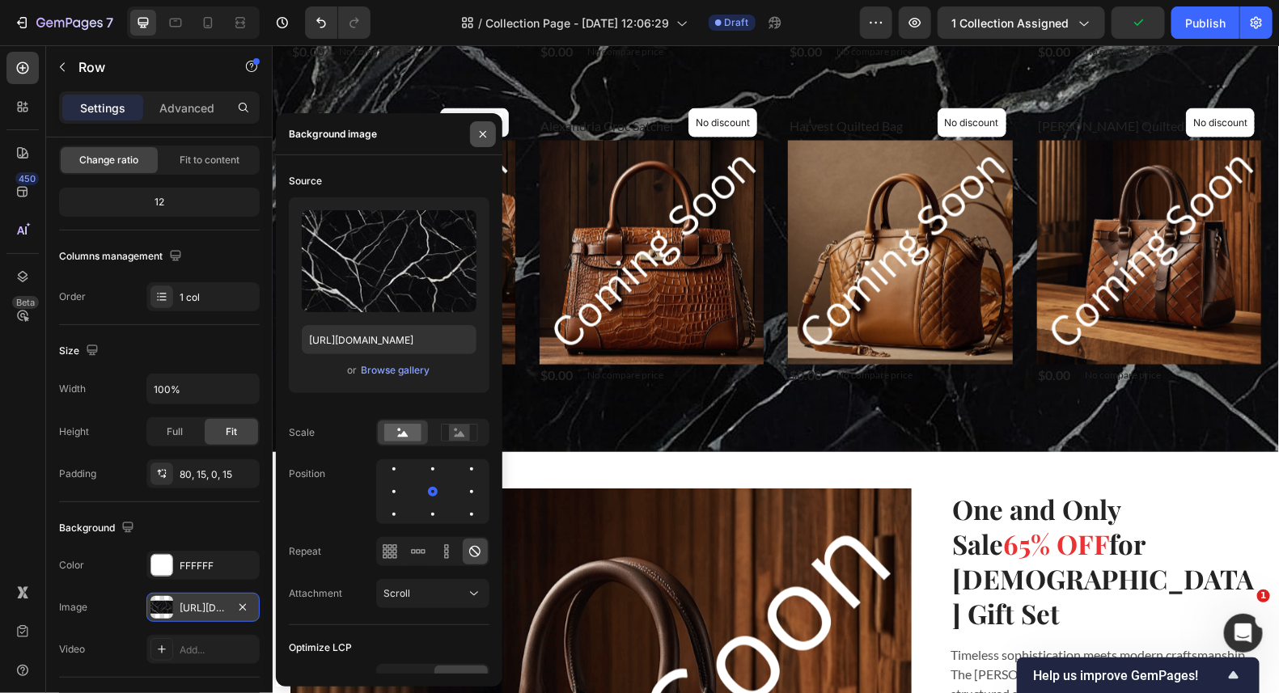
click at [482, 126] on button "button" at bounding box center [483, 134] width 26 height 26
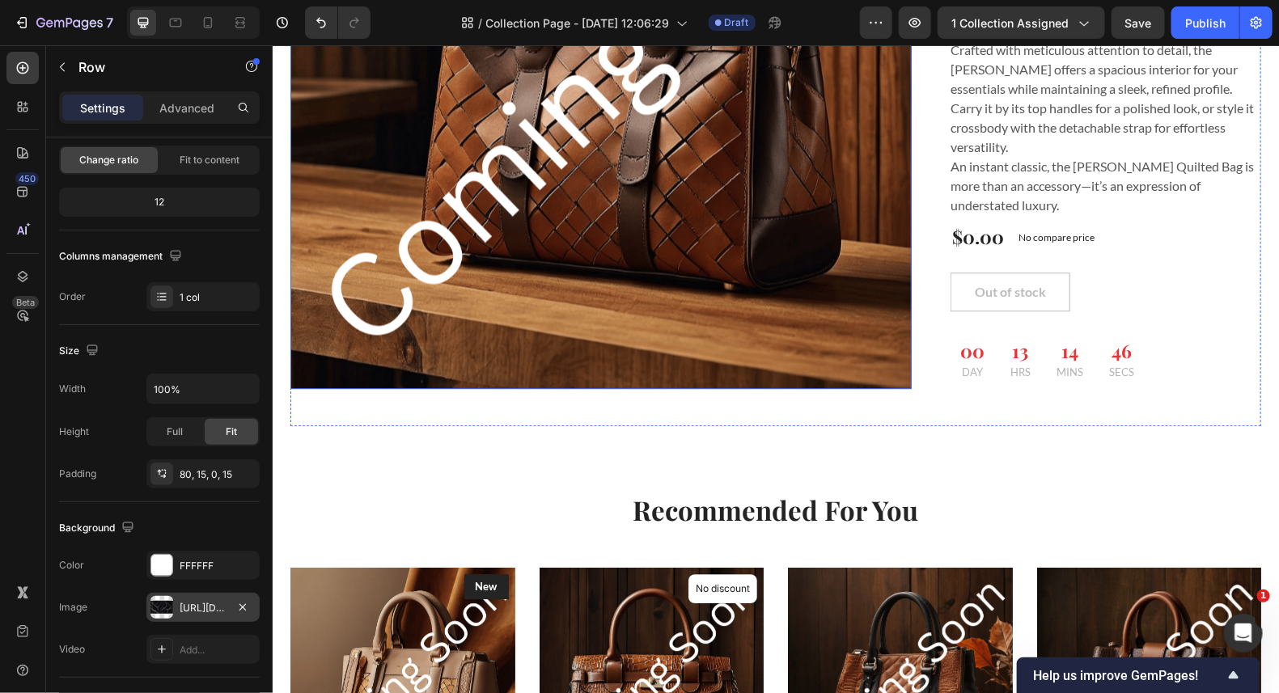
scroll to position [1779, 0]
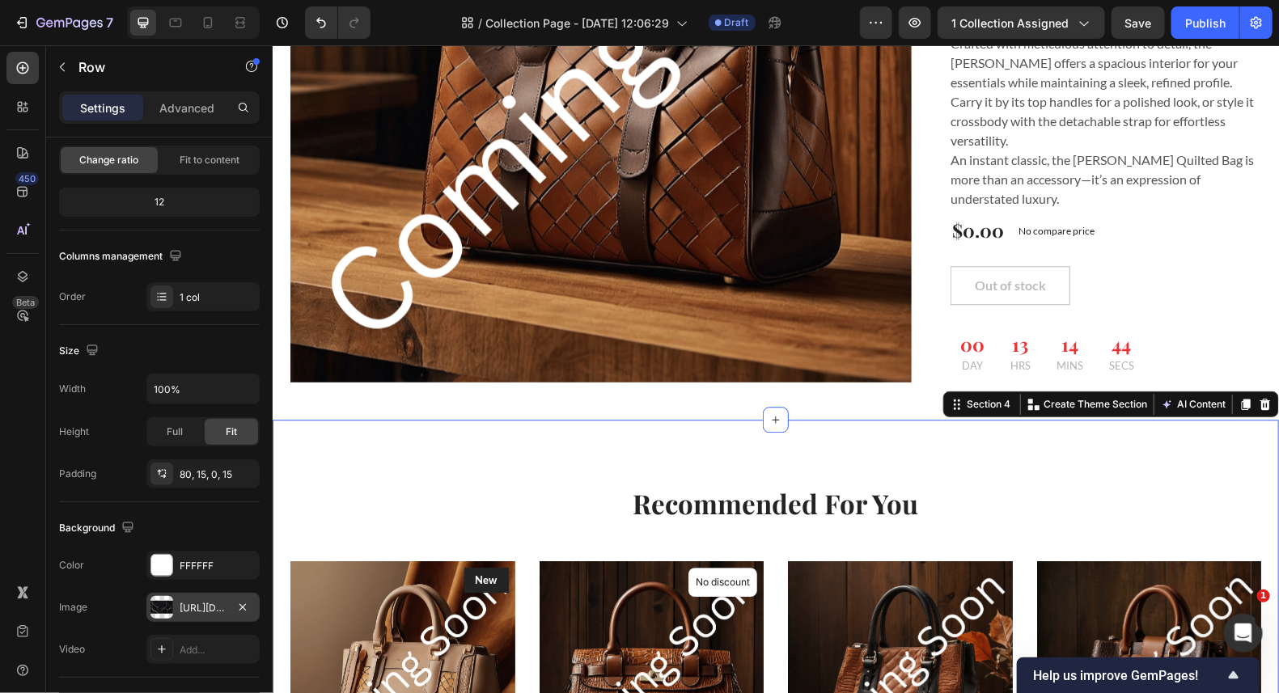
click at [387, 419] on div "Recommended For You Heading Row Product Images New Text block Row Amara Croc Sa…" at bounding box center [775, 665] width 1006 height 492
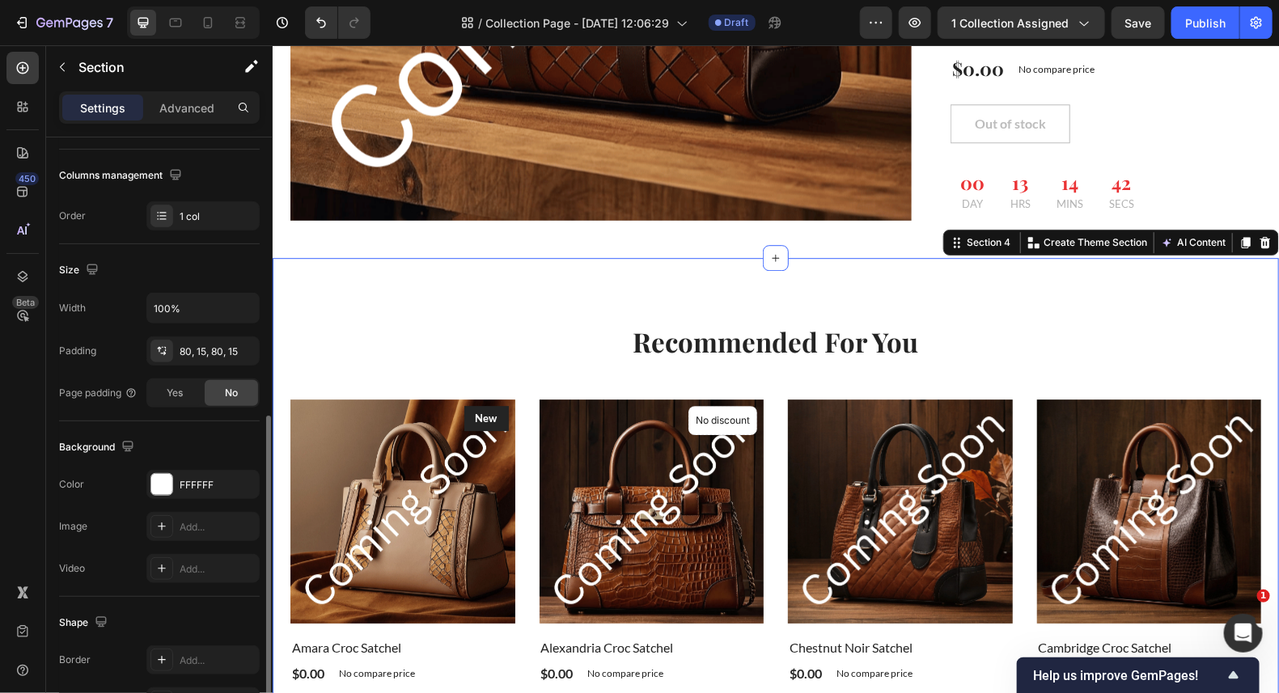
scroll to position [382, 0]
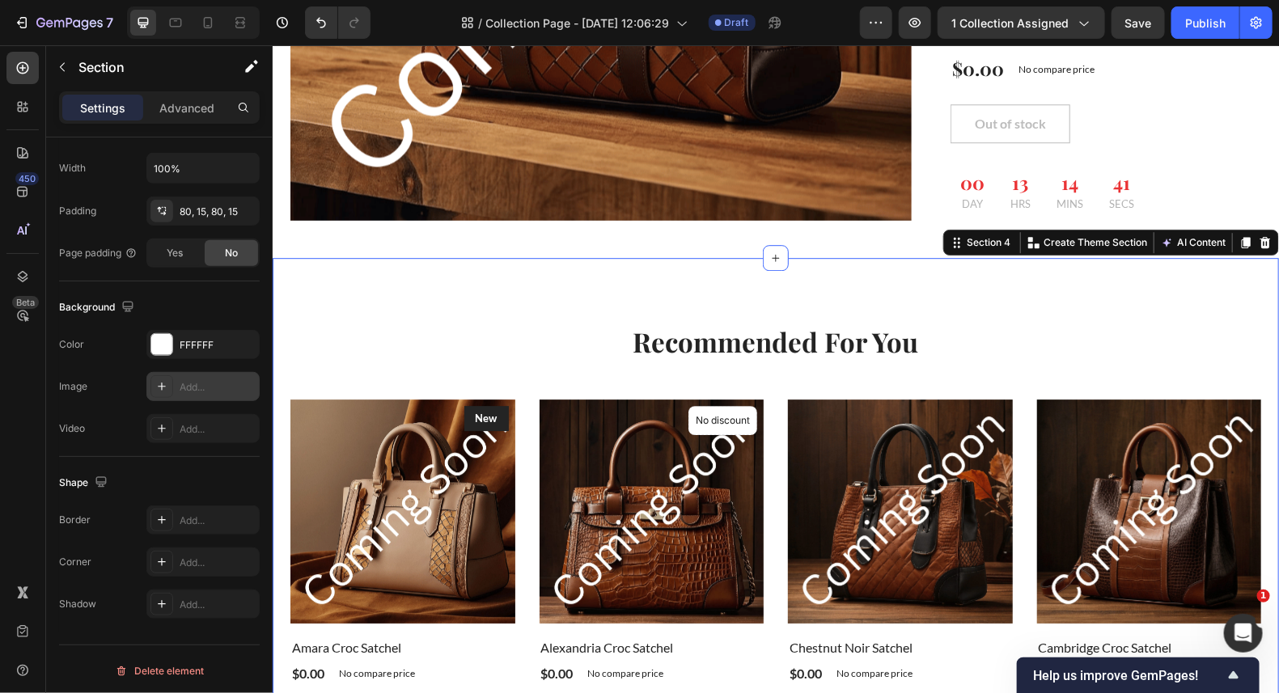
click at [153, 383] on div at bounding box center [161, 386] width 23 height 23
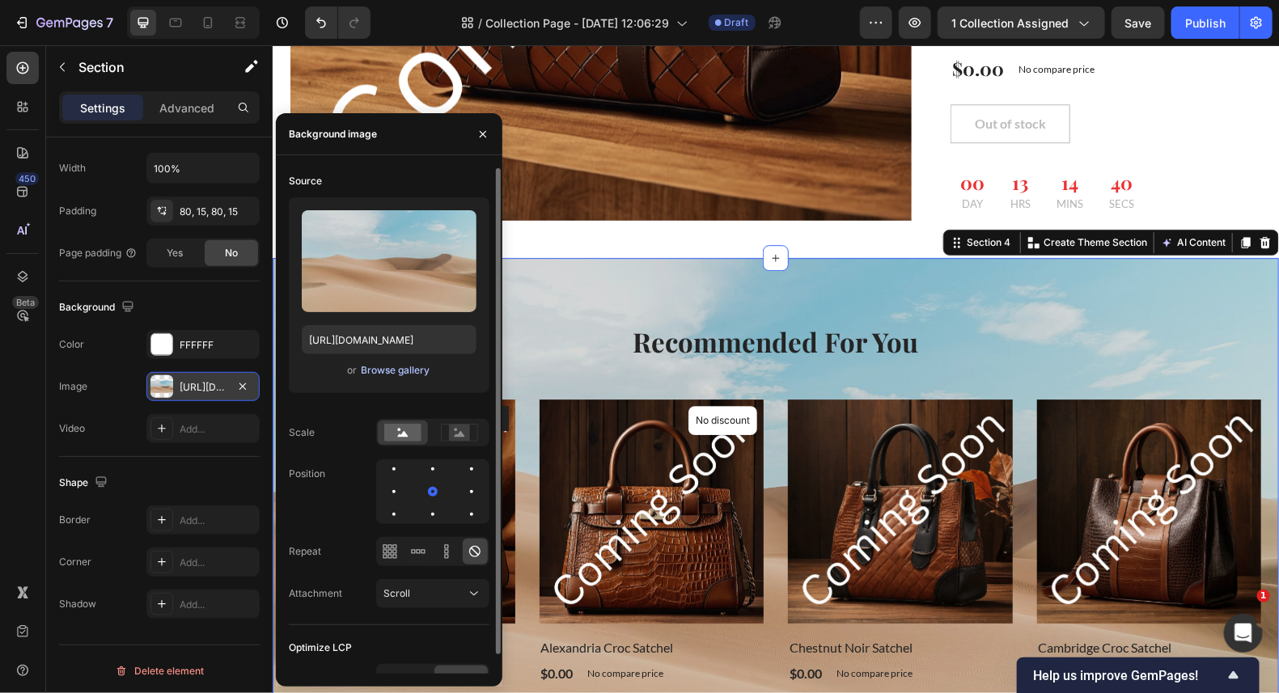
click at [417, 370] on div "Browse gallery" at bounding box center [395, 370] width 69 height 15
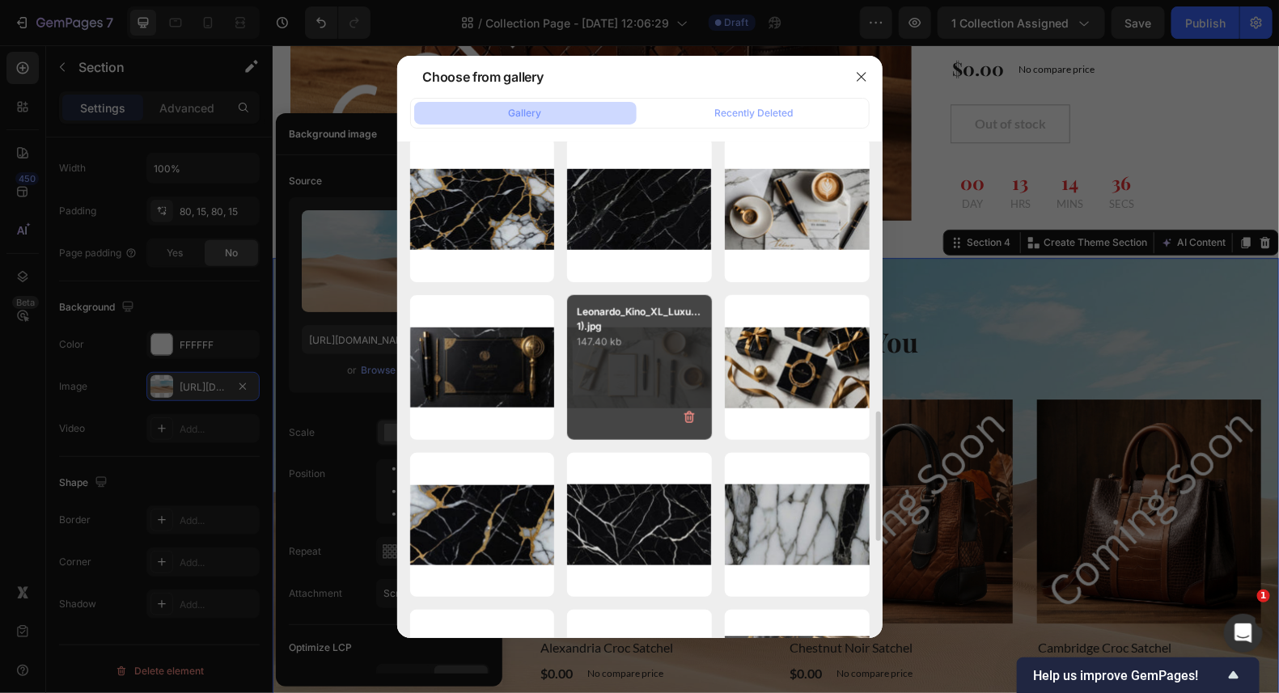
scroll to position [727, 0]
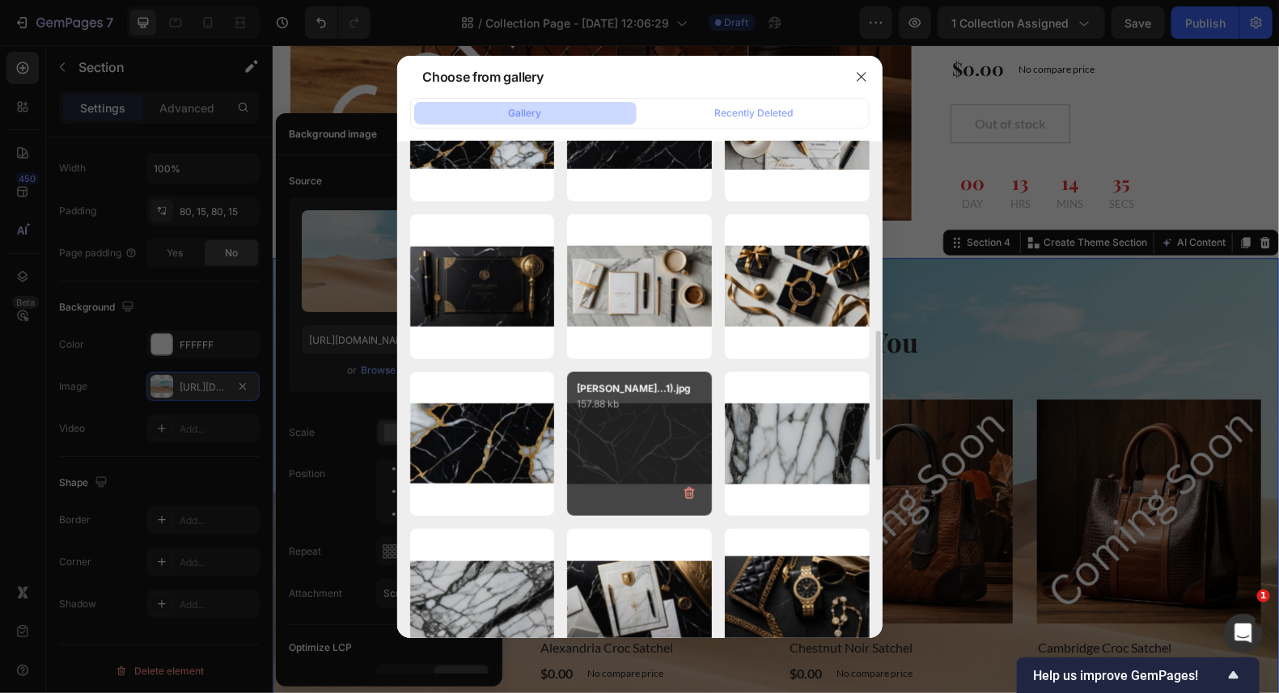
click at [633, 413] on p "157.88 kb" at bounding box center [639, 404] width 125 height 16
type input "[URL][DOMAIN_NAME]"
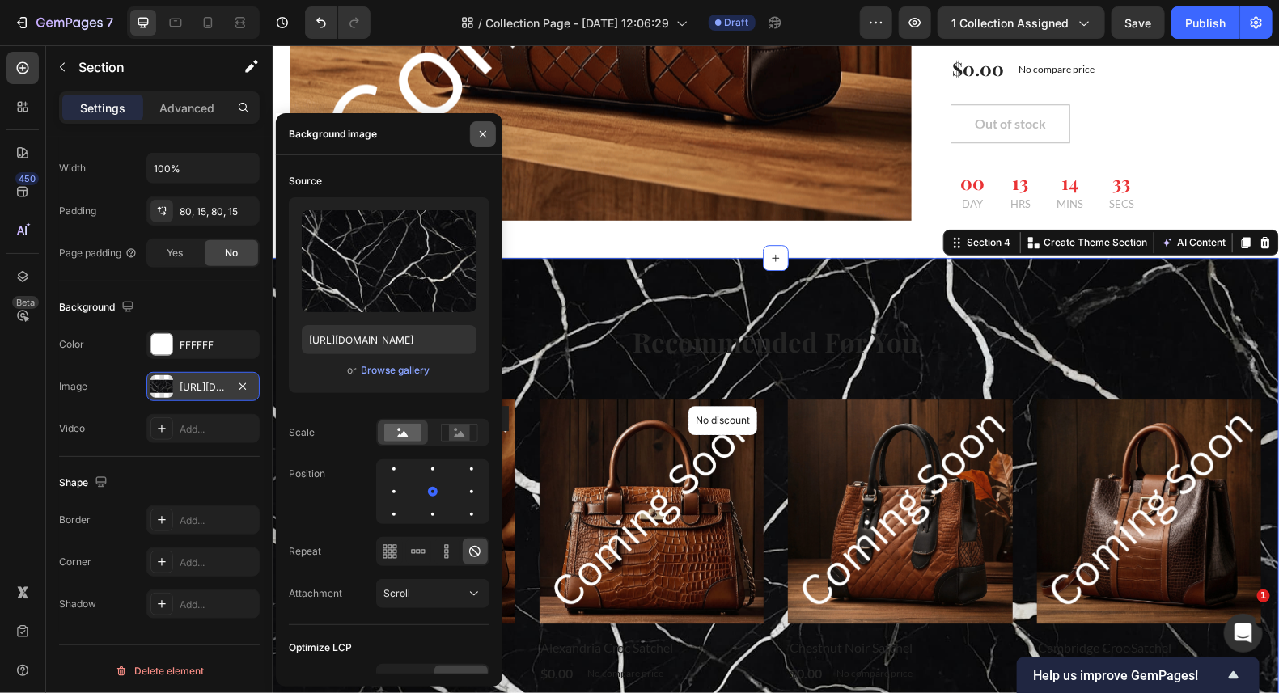
click at [484, 137] on icon "button" at bounding box center [482, 134] width 13 height 13
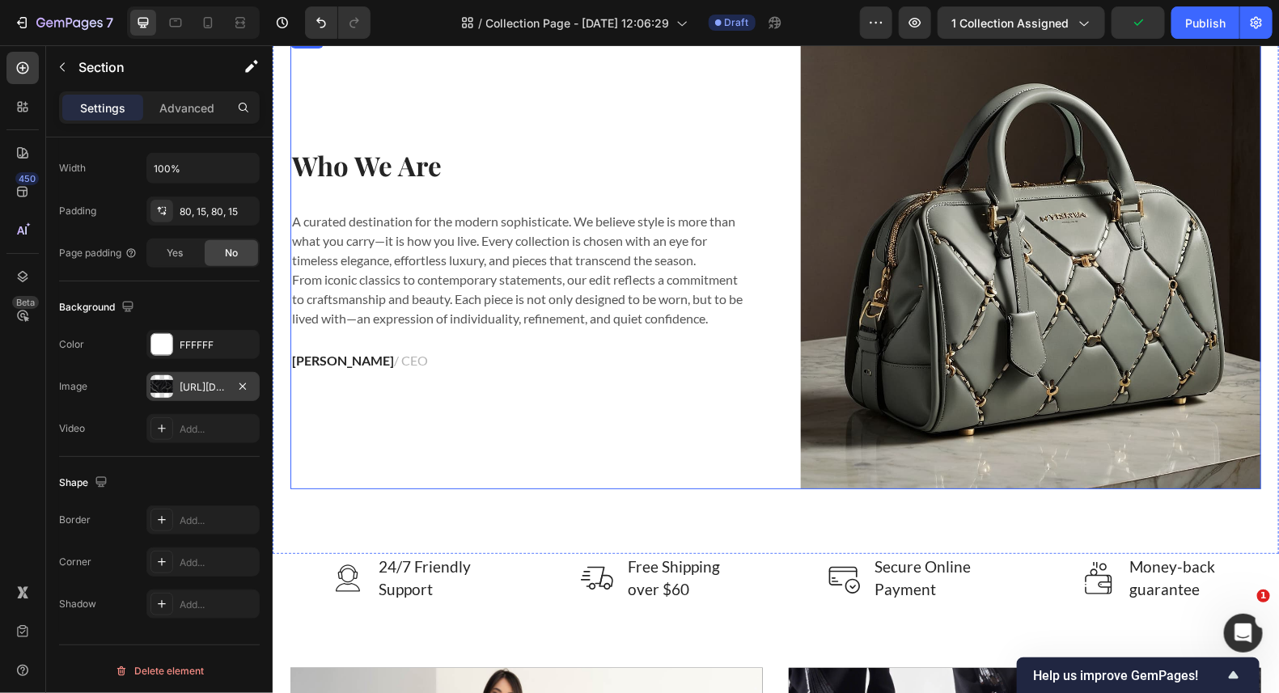
scroll to position [2831, 0]
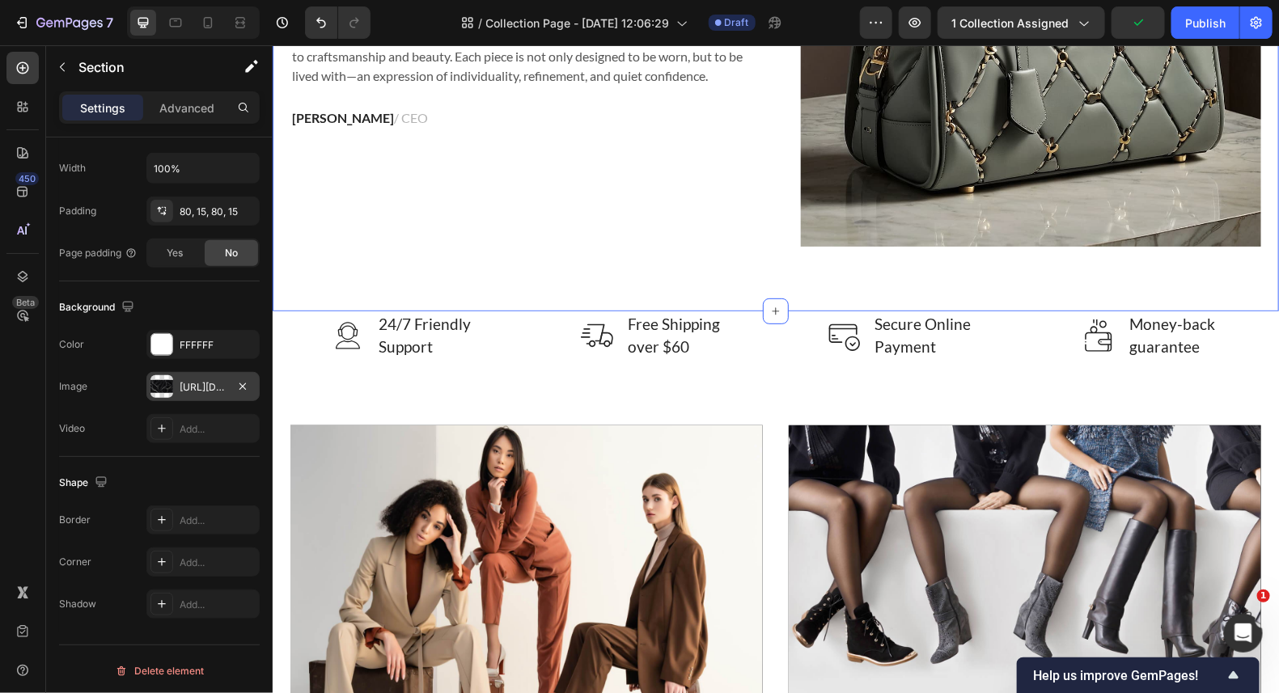
click at [798, 279] on div "Who We Are Heading A curated destination for the modern sophisticate. We believ…" at bounding box center [775, 48] width 1006 height 525
click at [728, 276] on div "Who We Are Heading A curated destination for the modern sophisticate. We believ…" at bounding box center [775, 48] width 1006 height 525
click at [808, 277] on div "Who We Are Heading A curated destination for the modern sophisticate. We believ…" at bounding box center [775, 48] width 1006 height 525
click at [165, 383] on icon at bounding box center [161, 386] width 13 height 13
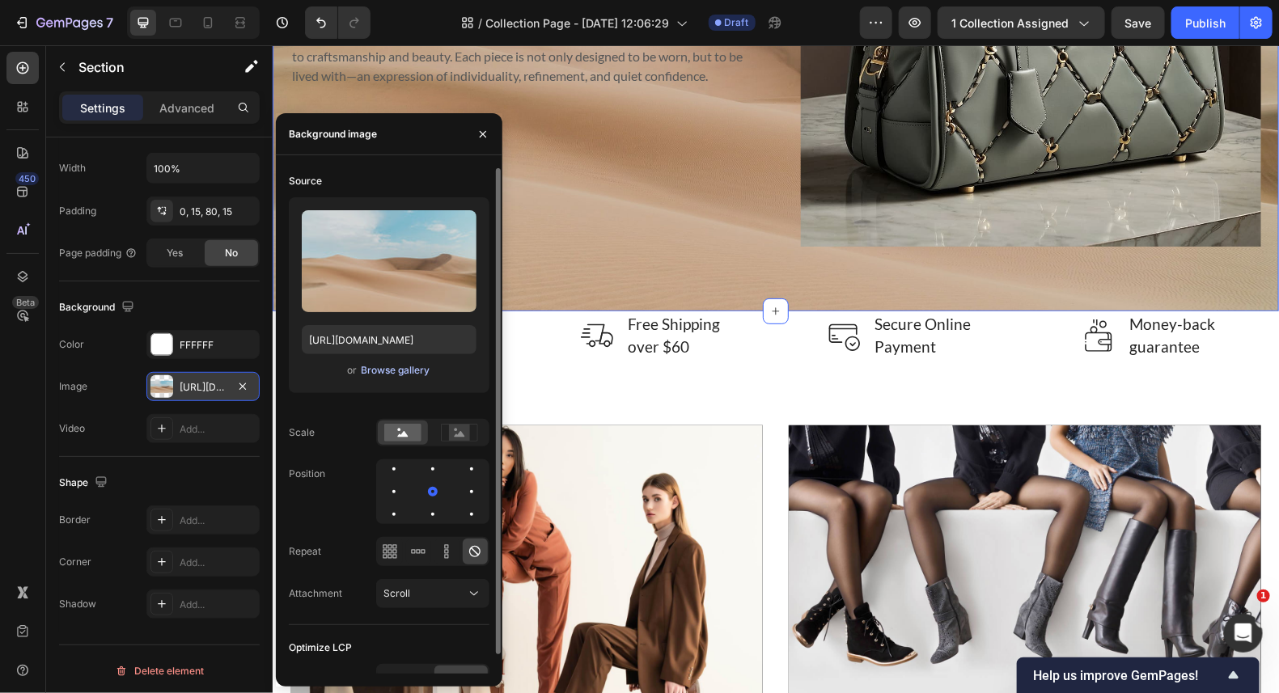
click at [382, 362] on button "Browse gallery" at bounding box center [395, 370] width 70 height 16
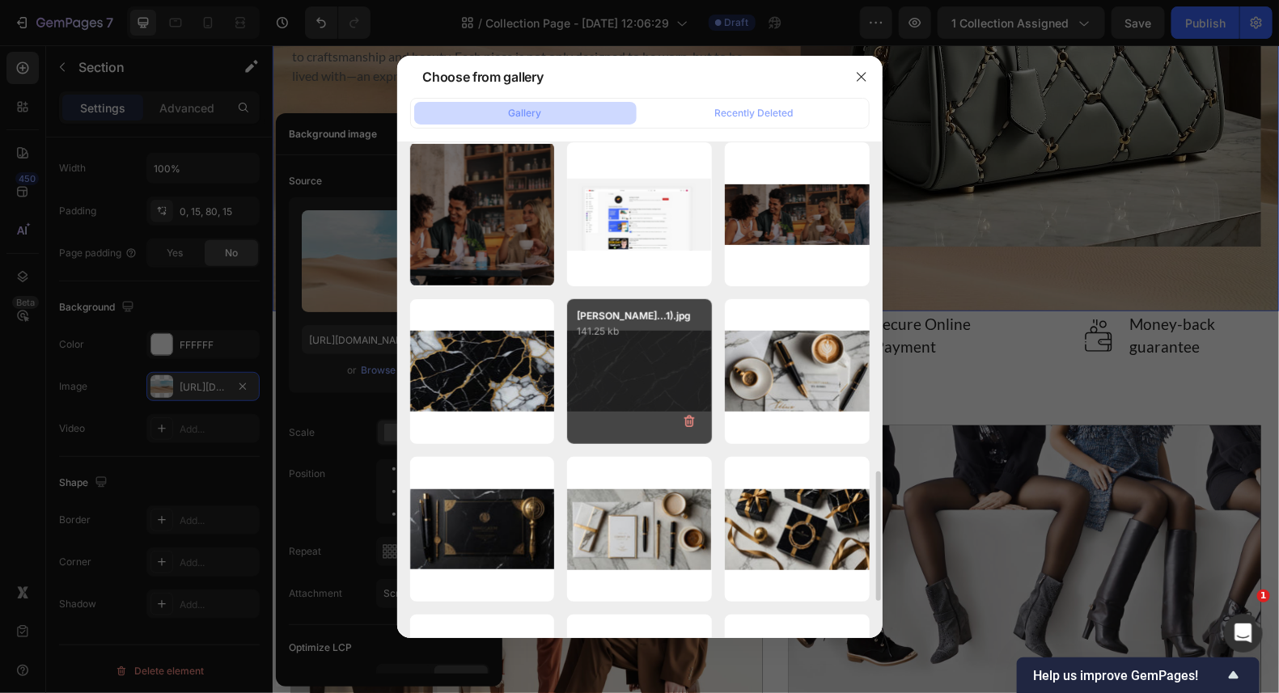
scroll to position [727, 0]
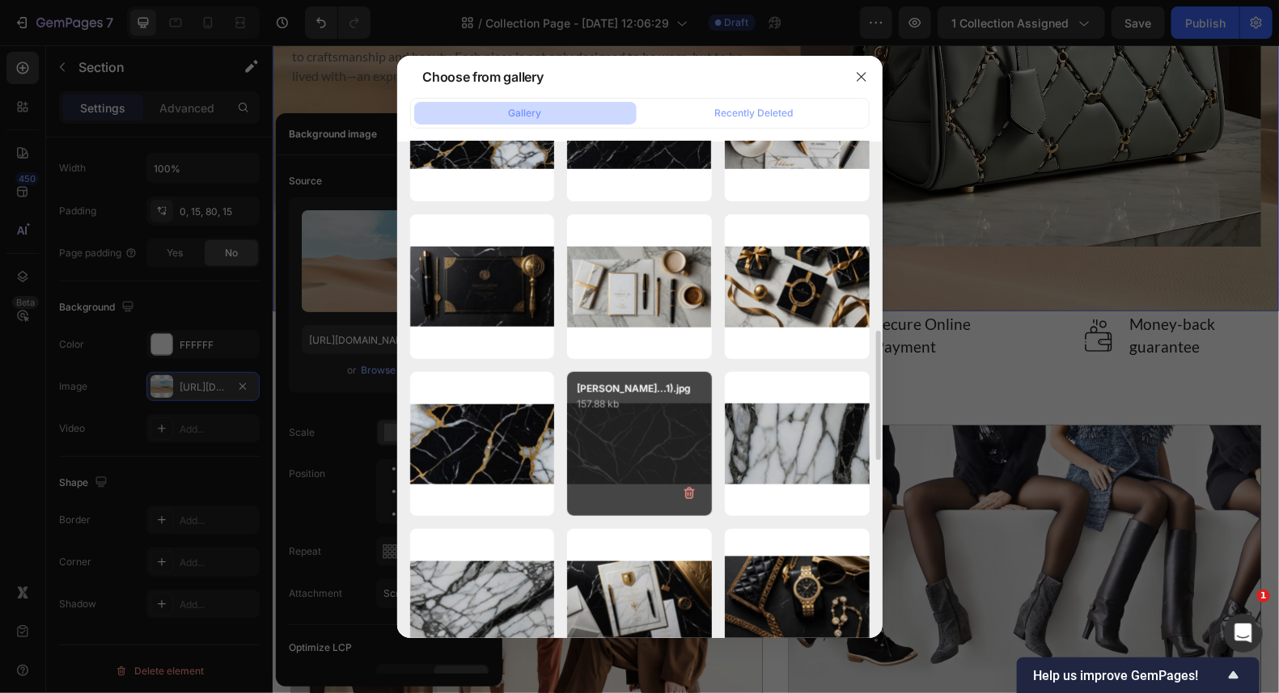
click at [665, 430] on div "[PERSON_NAME]...1).jpg 157.88 kb" at bounding box center [639, 444] width 145 height 145
type input "[URL][DOMAIN_NAME]"
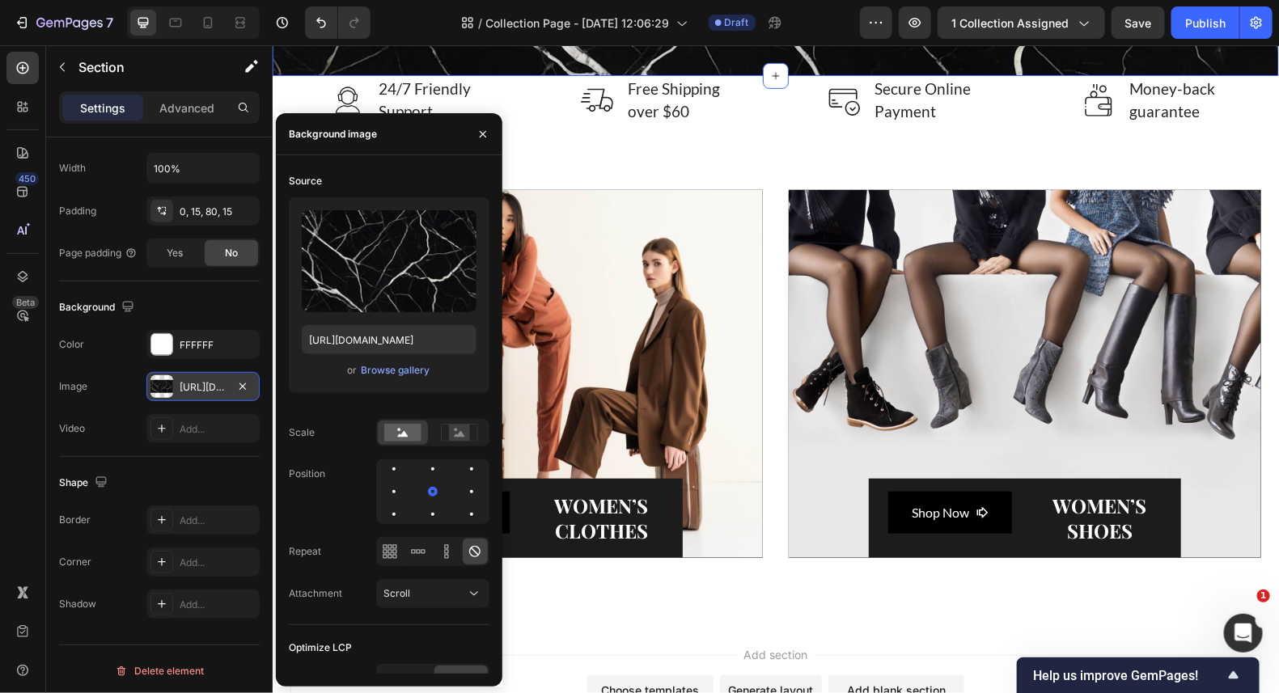
scroll to position [3073, 0]
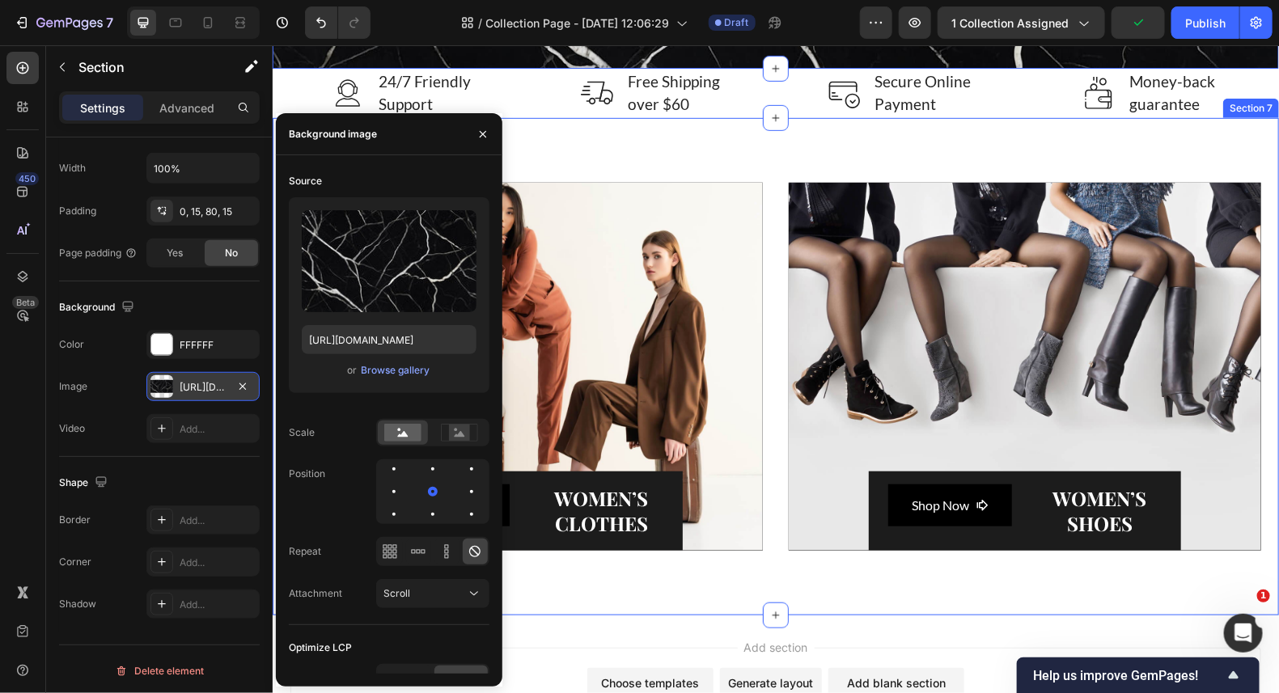
click at [766, 153] on div "Shop Now Button WOMEN’S CLOTHES Heading Row Hero Banner Shop Now Button WOMEN’S…" at bounding box center [775, 366] width 1006 height 498
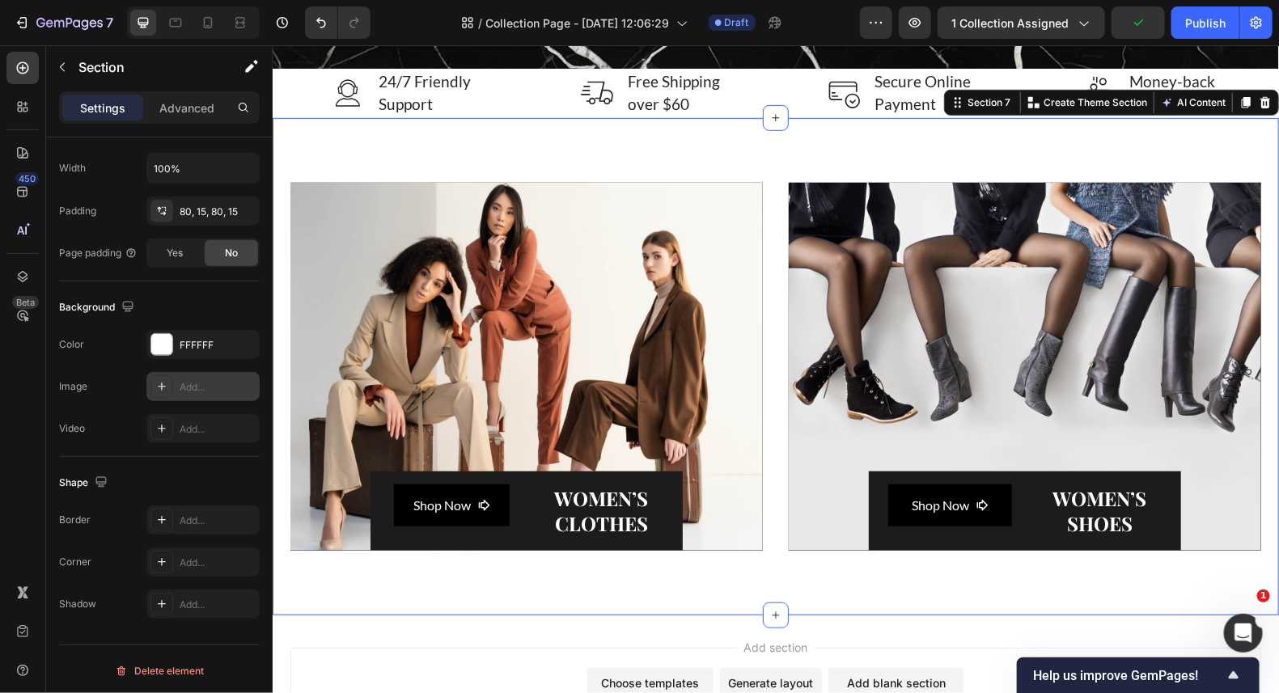
click at [167, 380] on icon at bounding box center [161, 386] width 13 height 13
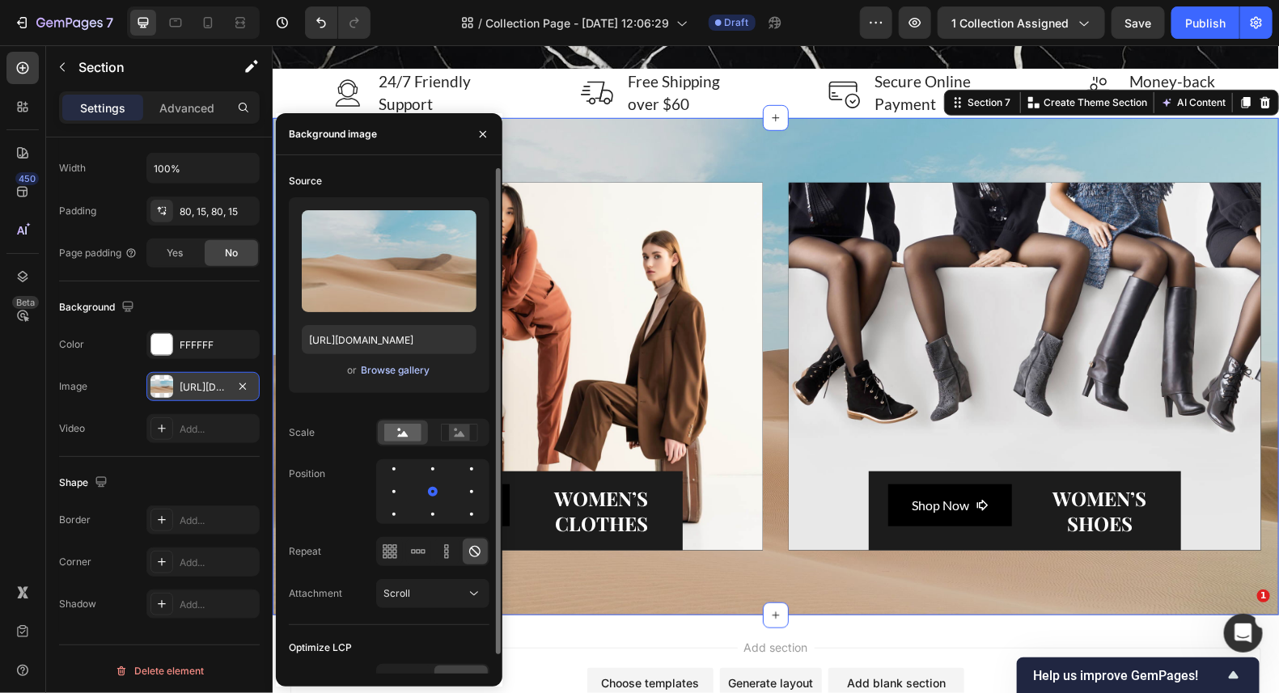
click at [400, 364] on div "Browse gallery" at bounding box center [395, 370] width 69 height 15
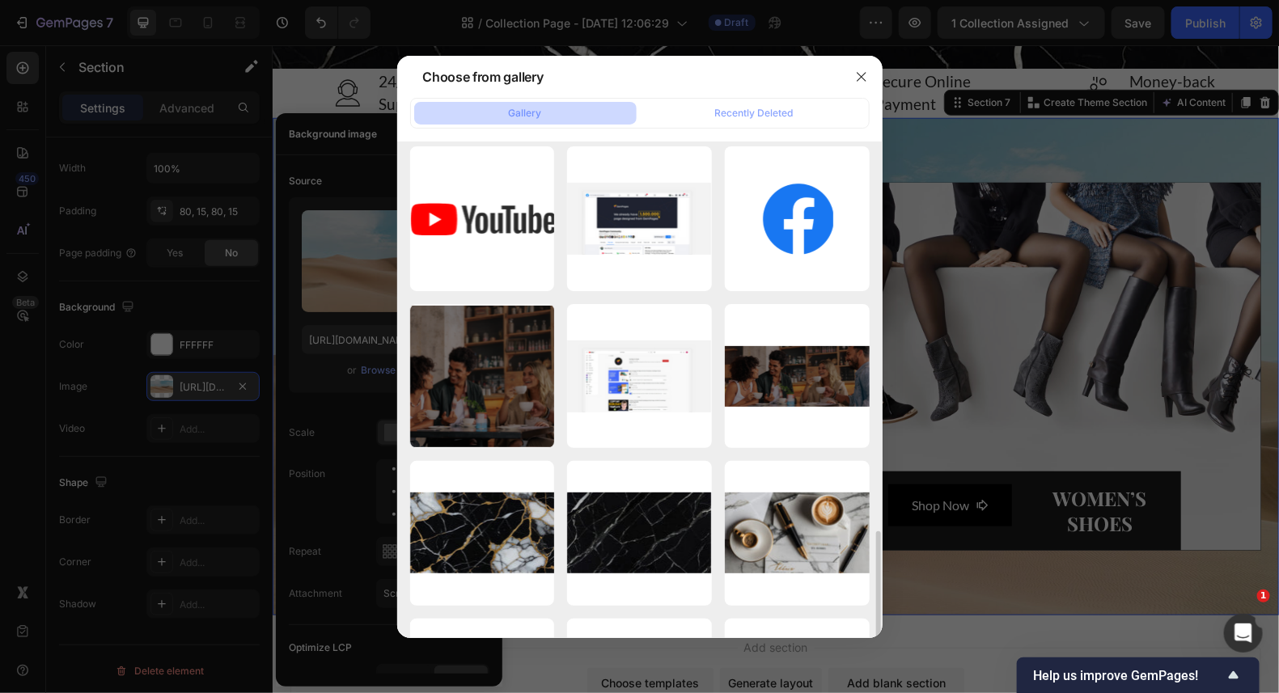
scroll to position [565, 0]
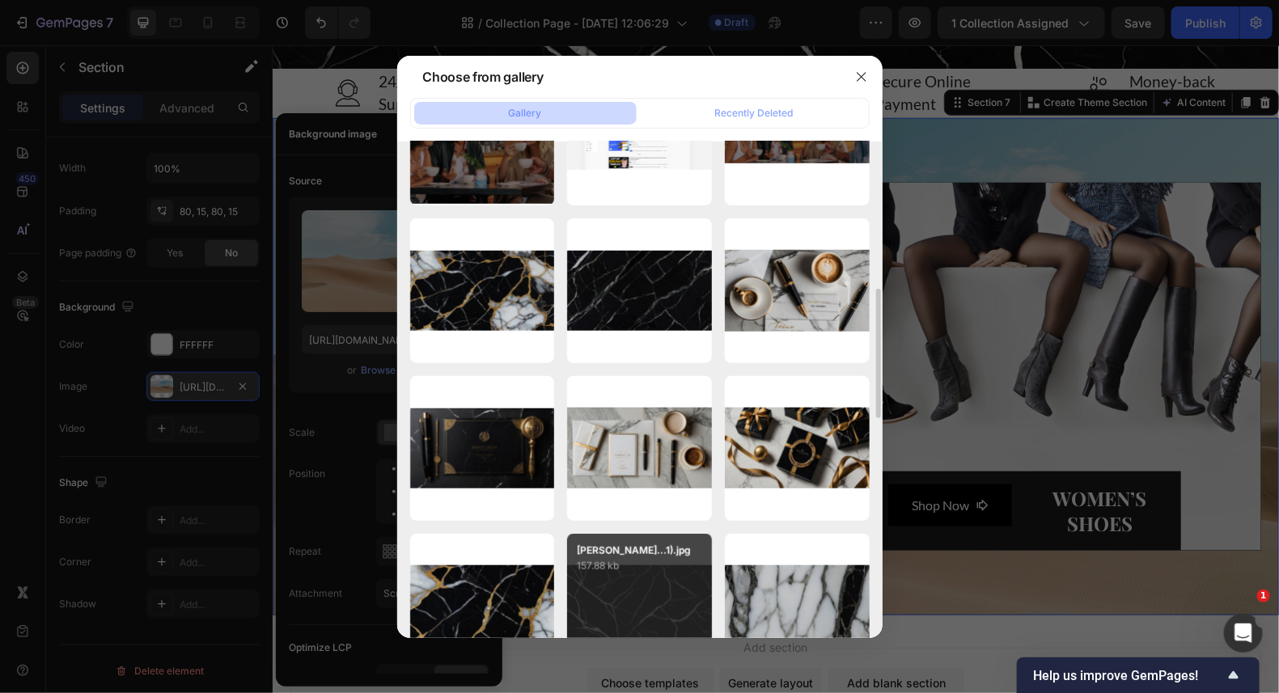
click at [664, 574] on p "157.88 kb" at bounding box center [639, 566] width 125 height 16
type input "[URL][DOMAIN_NAME]"
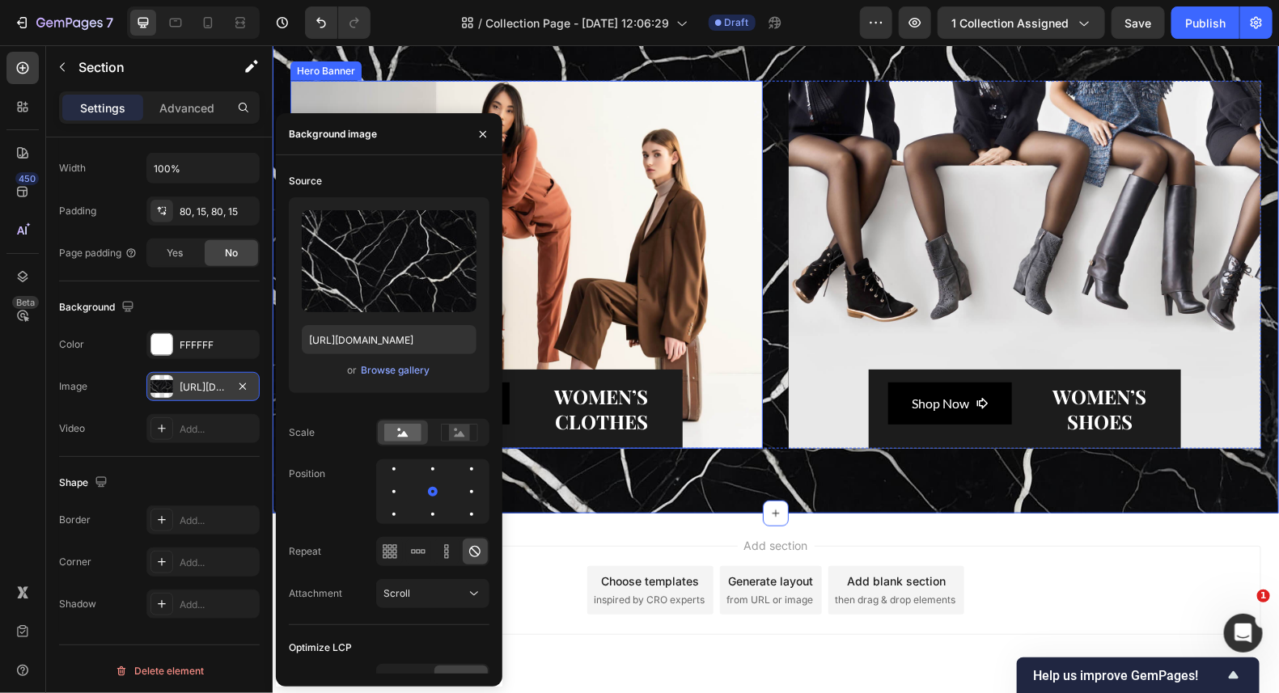
scroll to position [3226, 0]
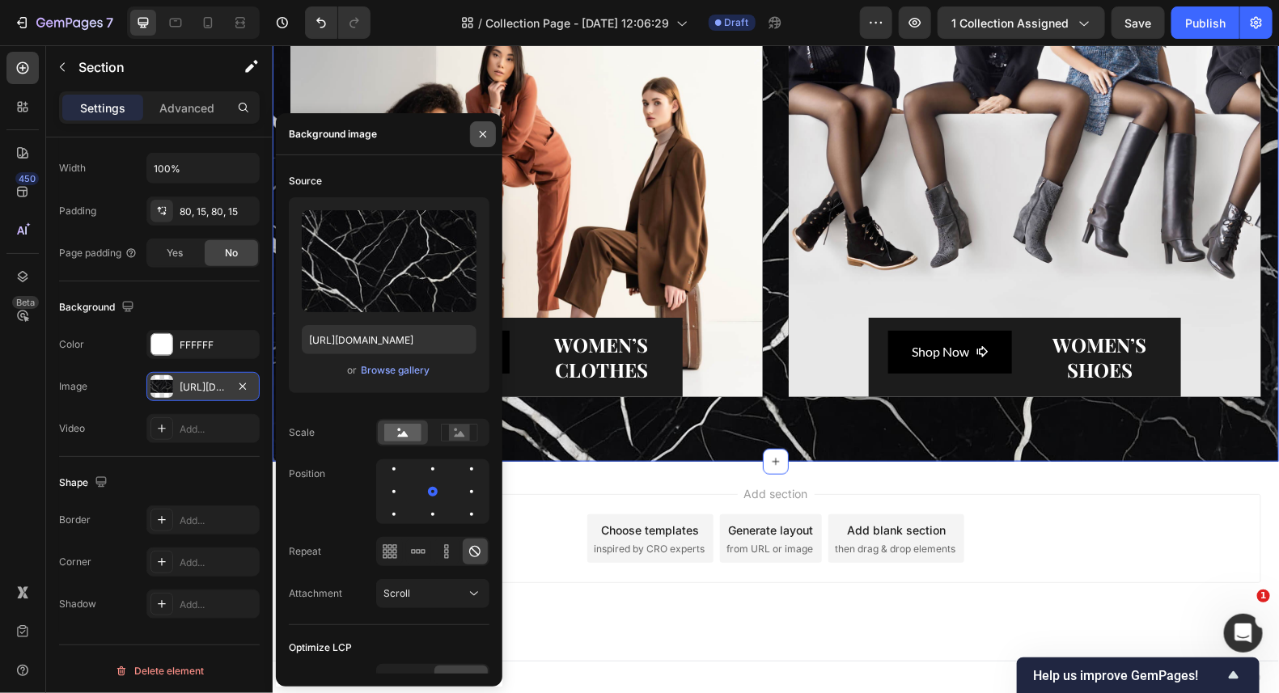
click at [482, 131] on icon "button" at bounding box center [482, 134] width 13 height 13
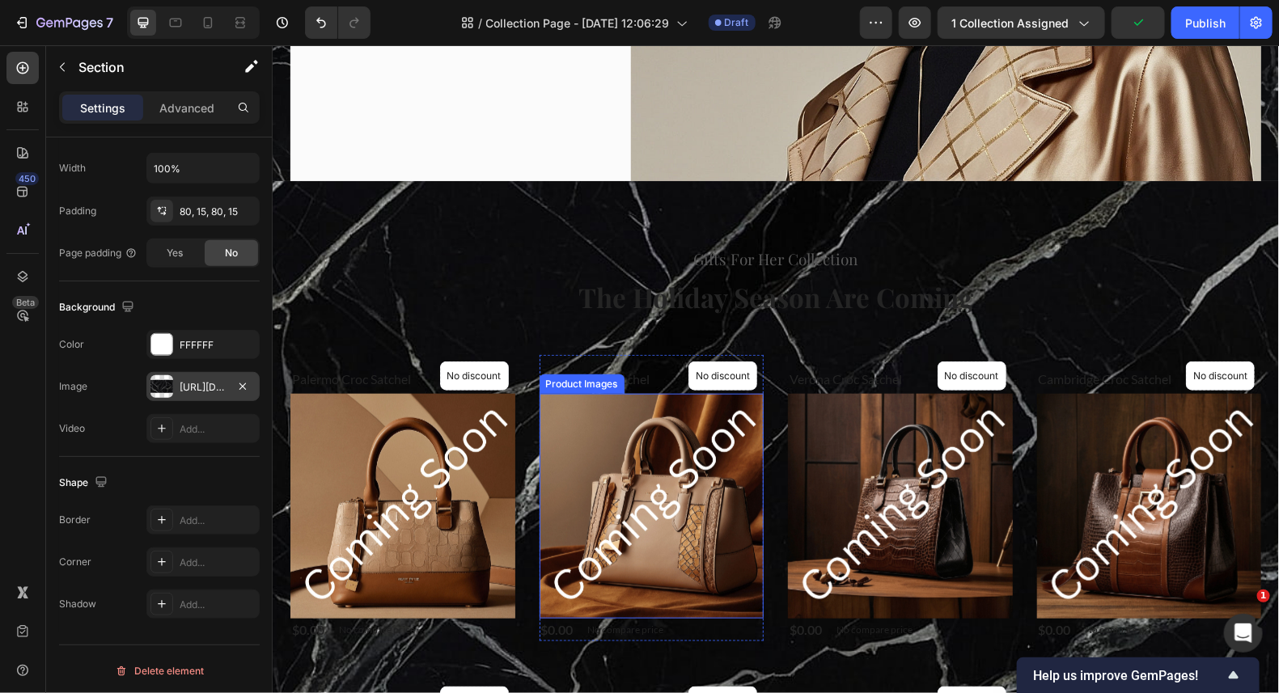
scroll to position [404, 0]
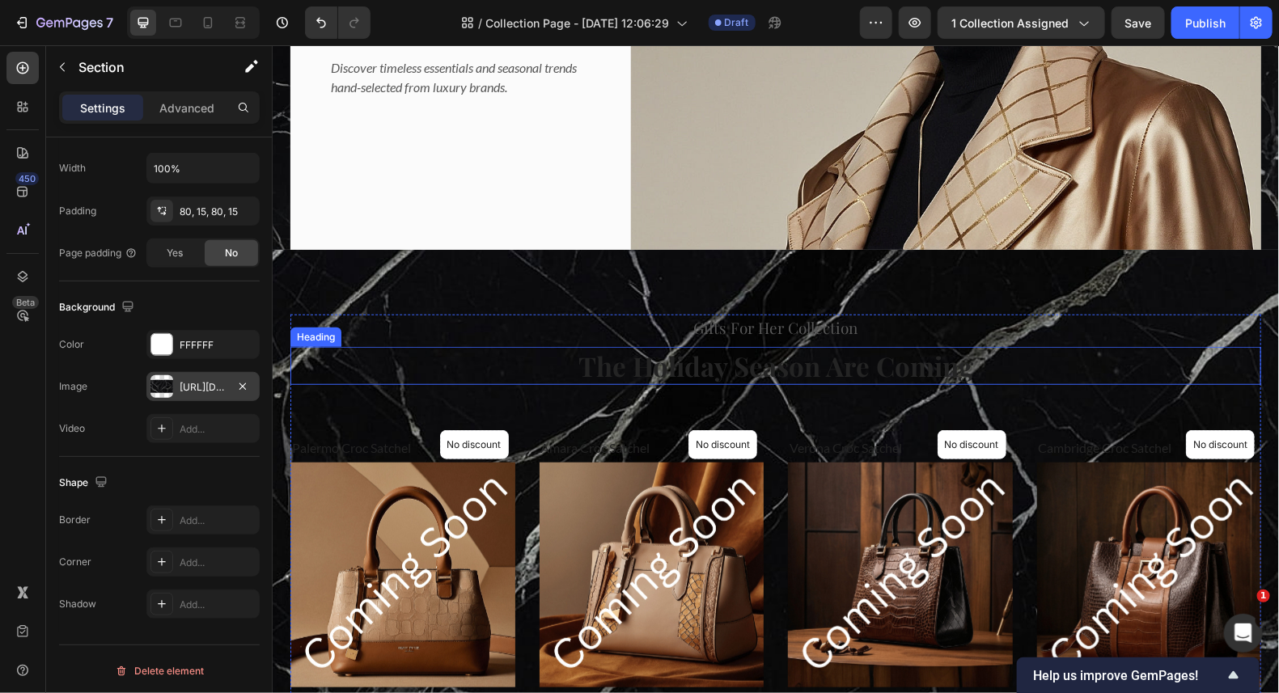
click at [976, 362] on p "The Holiday Season Are Coming" at bounding box center [775, 365] width 968 height 35
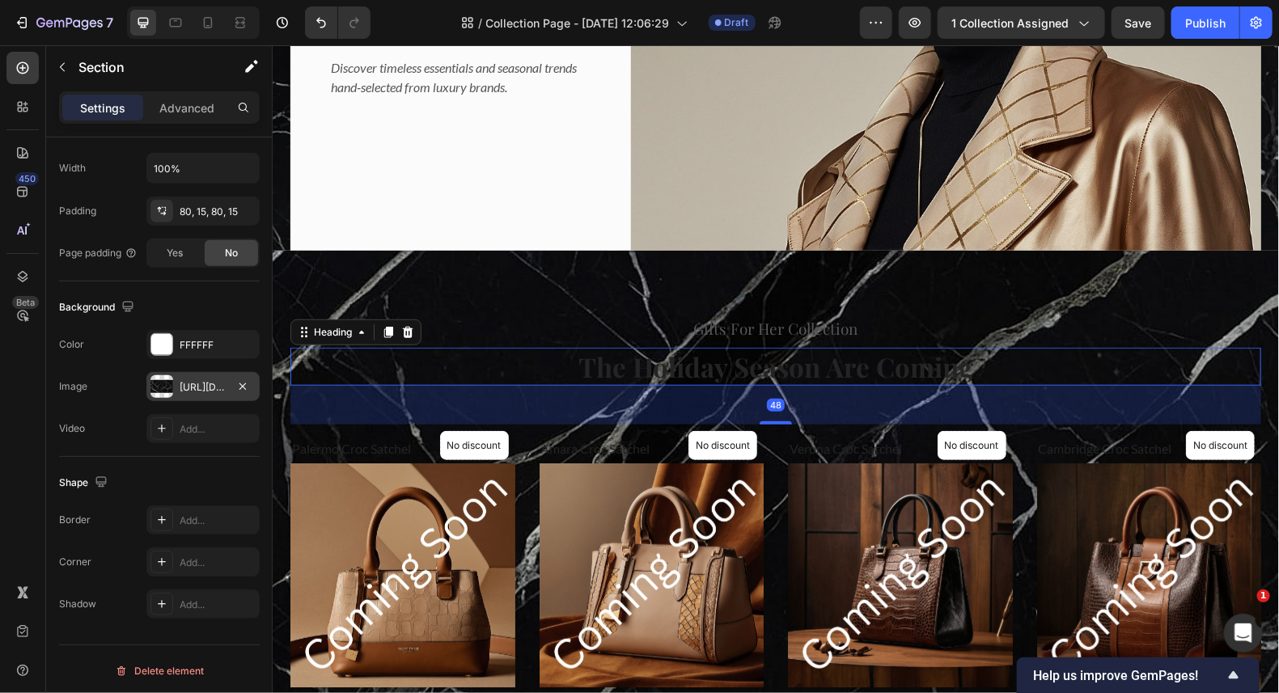
scroll to position [0, 0]
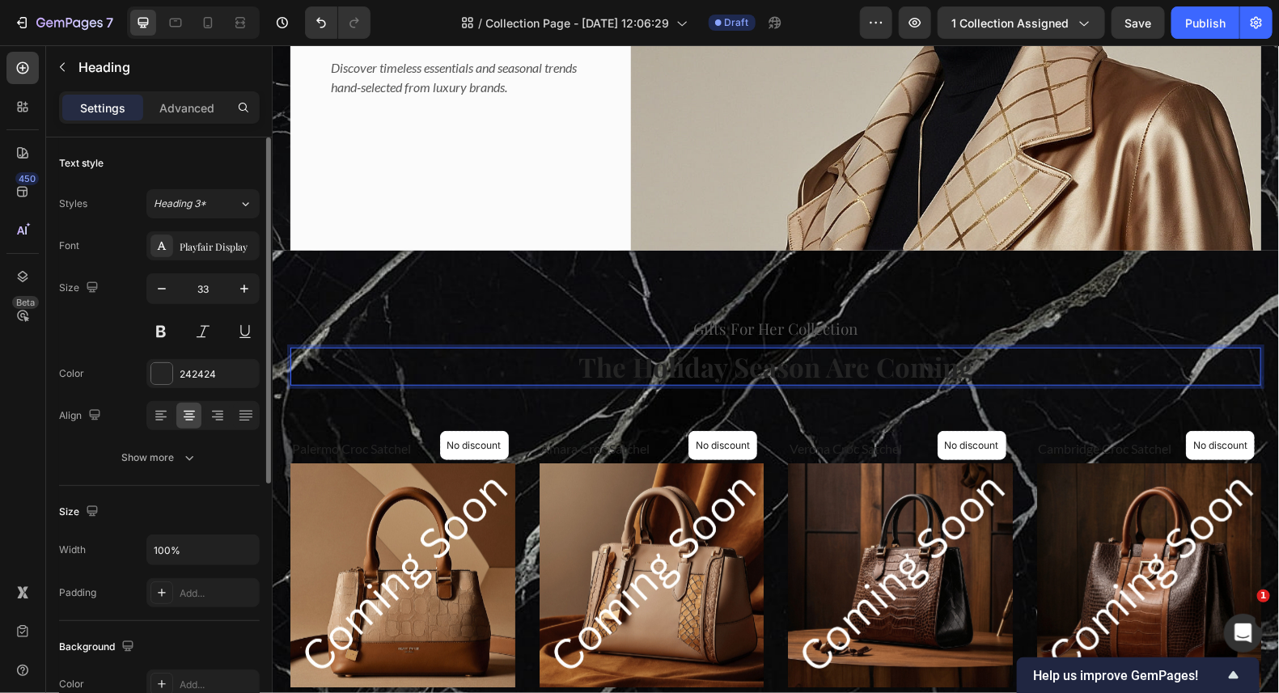
click at [976, 362] on p "The Holiday Season Are Coming" at bounding box center [775, 366] width 968 height 35
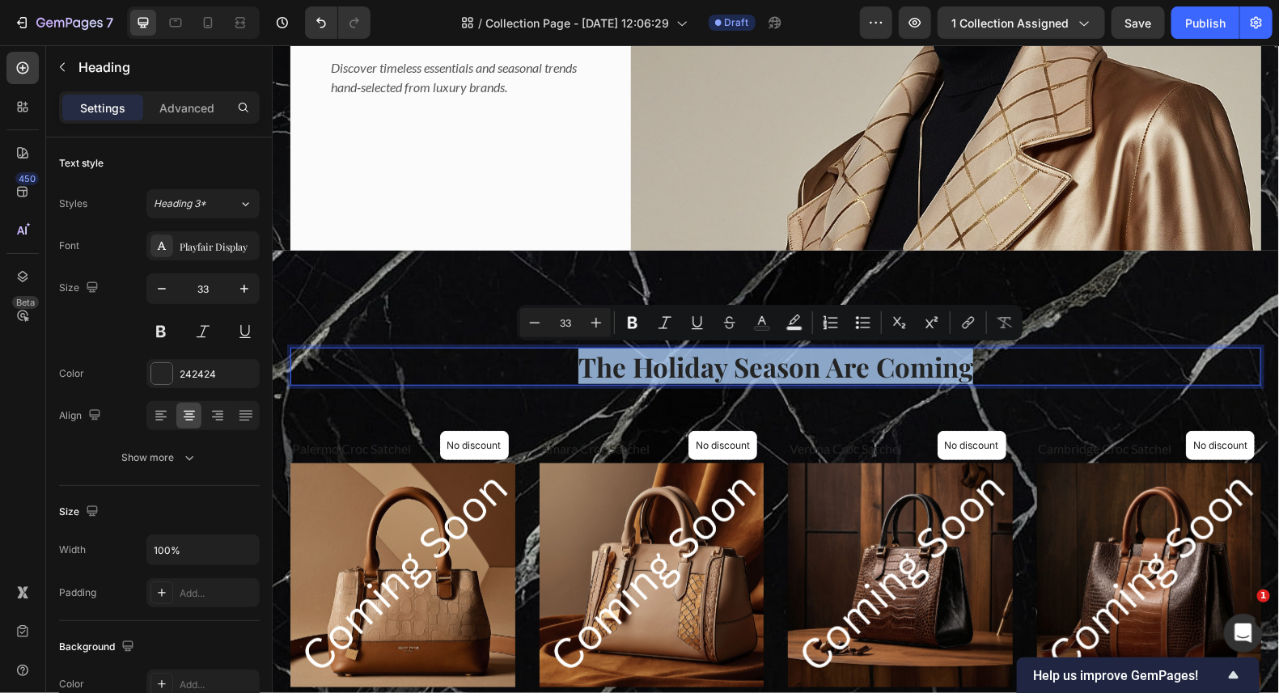
drag, startPoint x: 970, startPoint y: 362, endPoint x: 565, endPoint y: 372, distance: 404.6
click at [565, 372] on p "The Holiday Season Are Coming" at bounding box center [775, 366] width 968 height 35
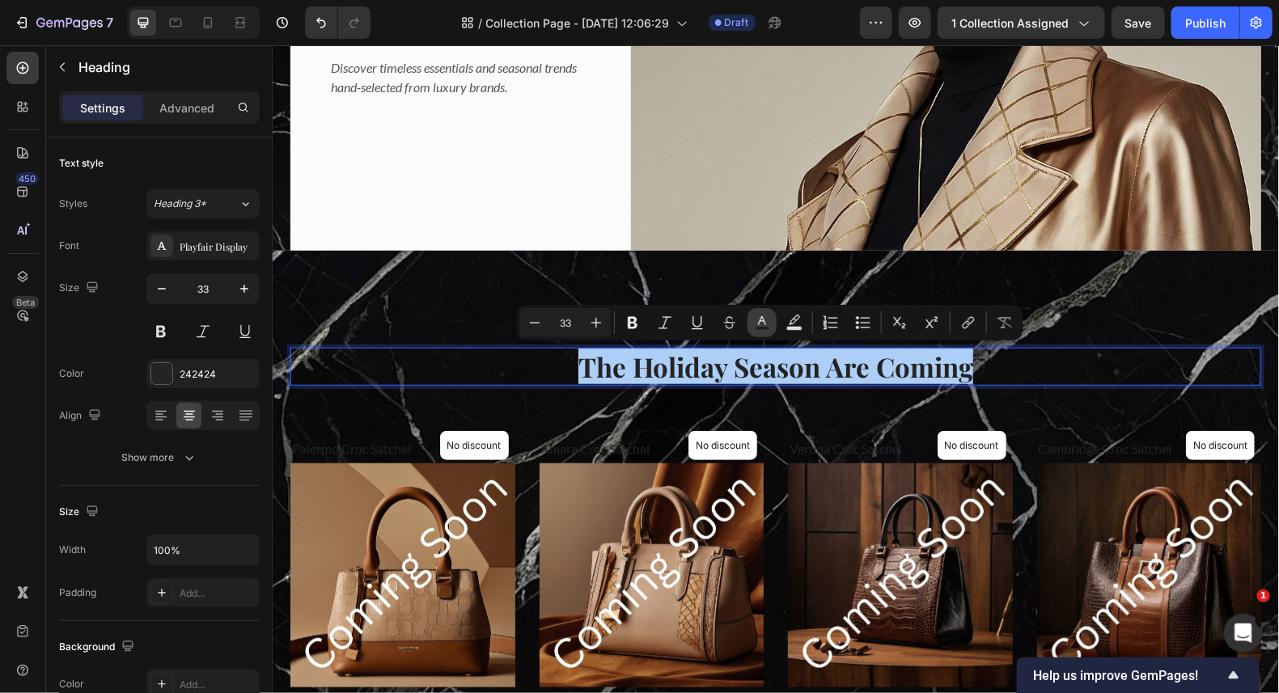
click at [759, 320] on icon "Editor contextual toolbar" at bounding box center [762, 323] width 16 height 16
type input "242424"
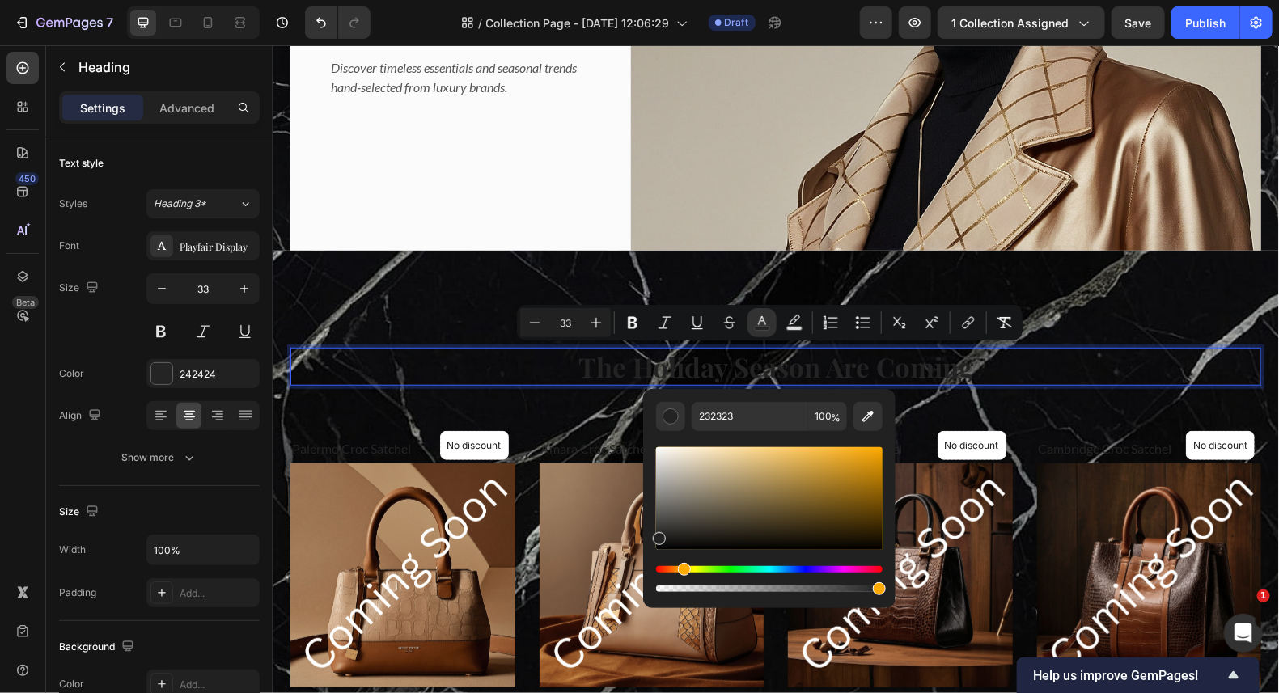
drag, startPoint x: 661, startPoint y: 566, endPoint x: 684, endPoint y: 571, distance: 23.2
click at [684, 571] on div "Hue" at bounding box center [684, 569] width 13 height 13
drag, startPoint x: 669, startPoint y: 569, endPoint x: 686, endPoint y: 572, distance: 17.3
click at [686, 572] on div "Hue" at bounding box center [769, 569] width 227 height 6
drag, startPoint x: 654, startPoint y: 539, endPoint x: 773, endPoint y: 454, distance: 146.1
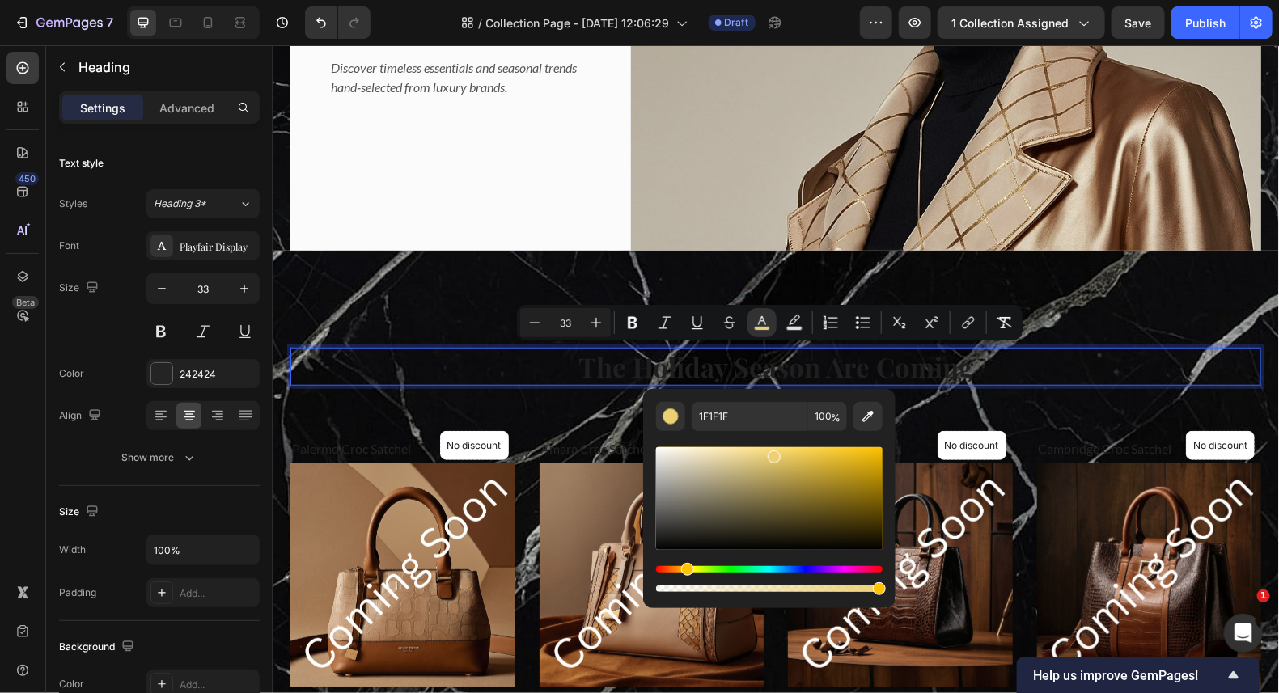
click at [773, 454] on div "Editor contextual toolbar" at bounding box center [774, 457] width 13 height 13
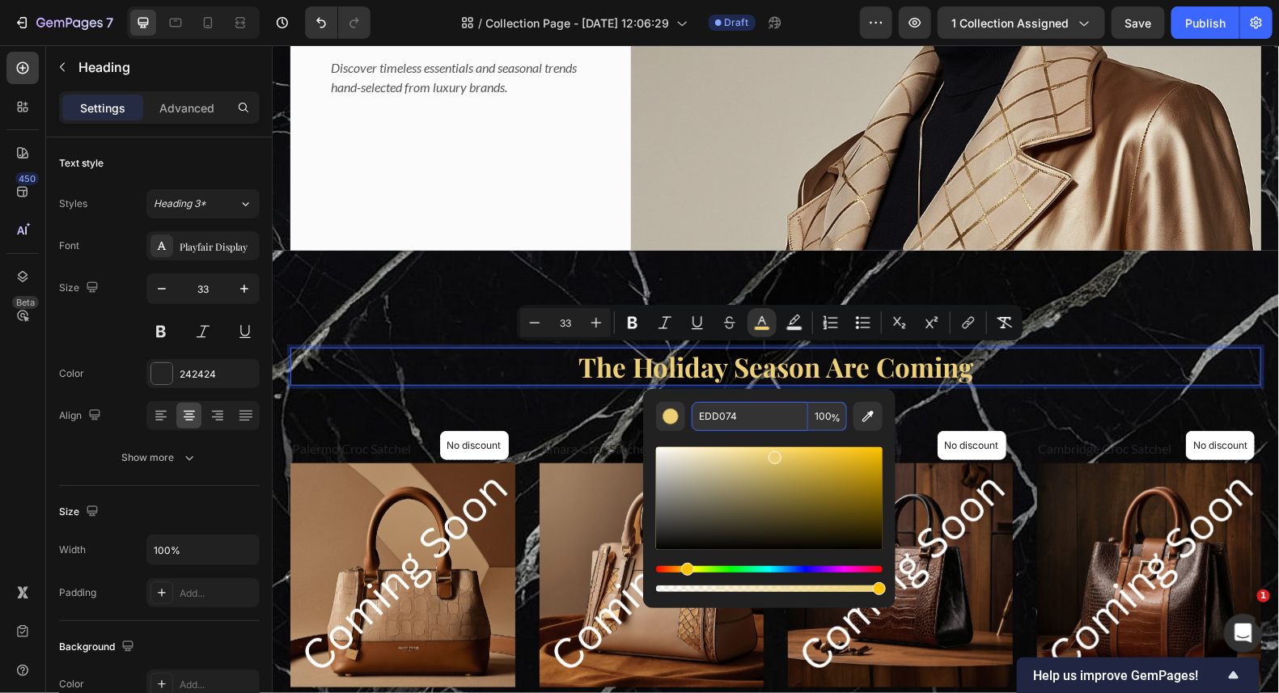
click at [747, 418] on input "EDD074" at bounding box center [750, 416] width 116 height 29
type input "e9"
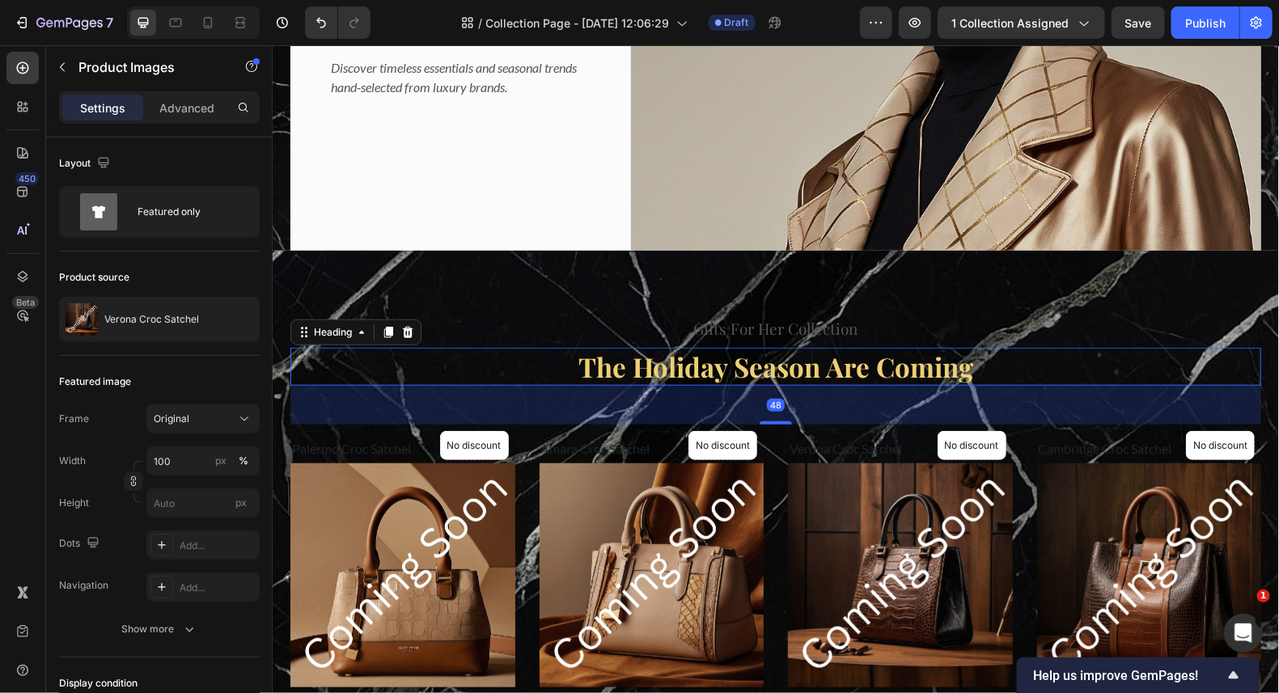
click at [929, 377] on span "The Holiday Season Are Coming" at bounding box center [775, 366] width 395 height 36
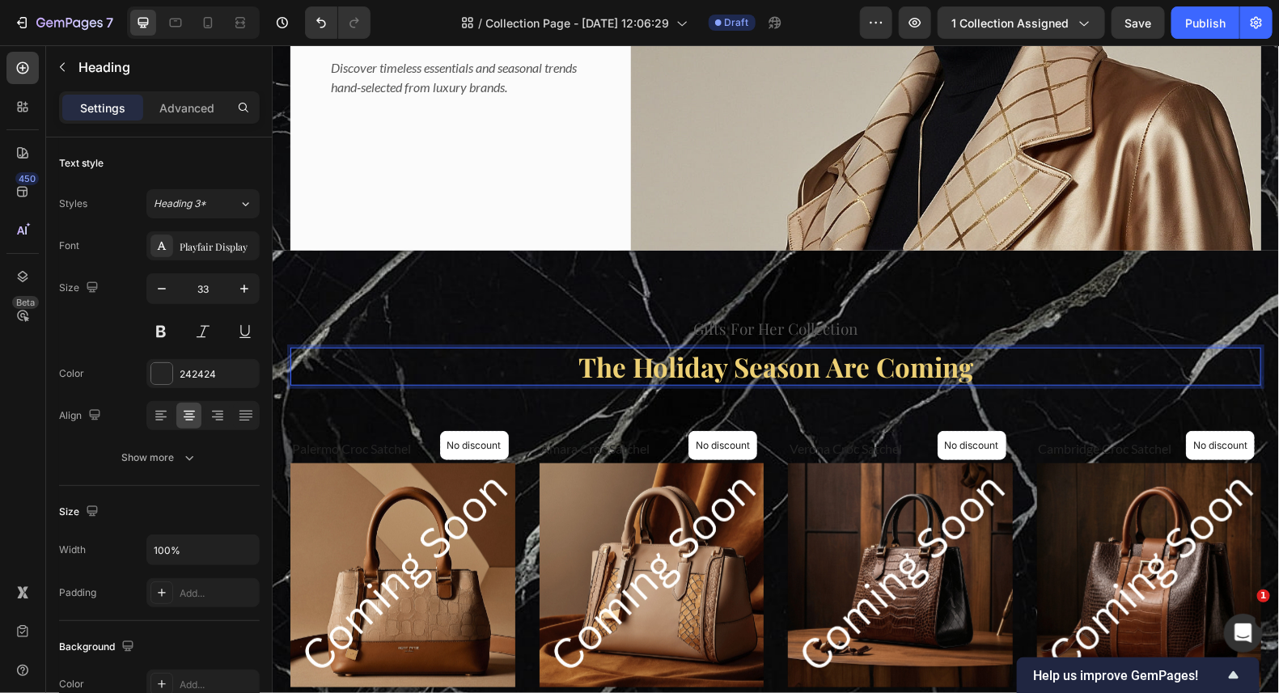
click at [970, 375] on p "The Holiday Season Are Coming" at bounding box center [775, 366] width 968 height 35
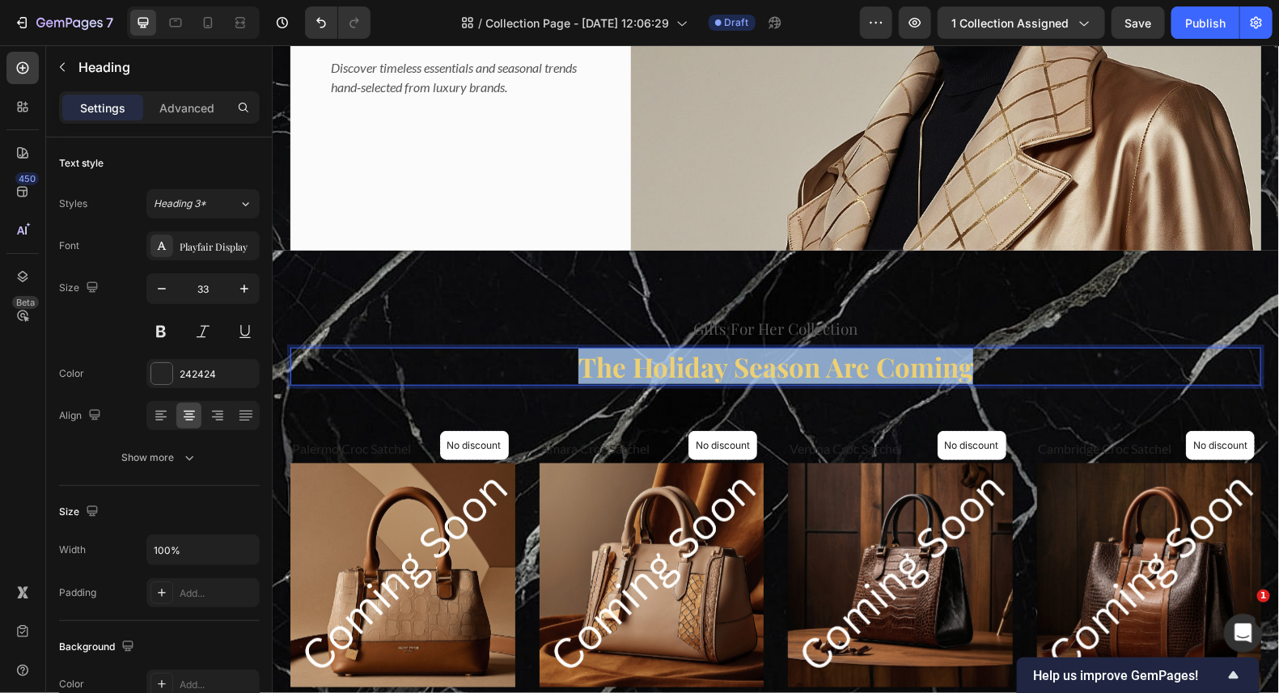
drag, startPoint x: 963, startPoint y: 368, endPoint x: 514, endPoint y: 392, distance: 449.6
click at [514, 392] on div "Gifts For Her Collection Heading The Holiday Season Are Coming Heading 48 No di…" at bounding box center [775, 675] width 971 height 720
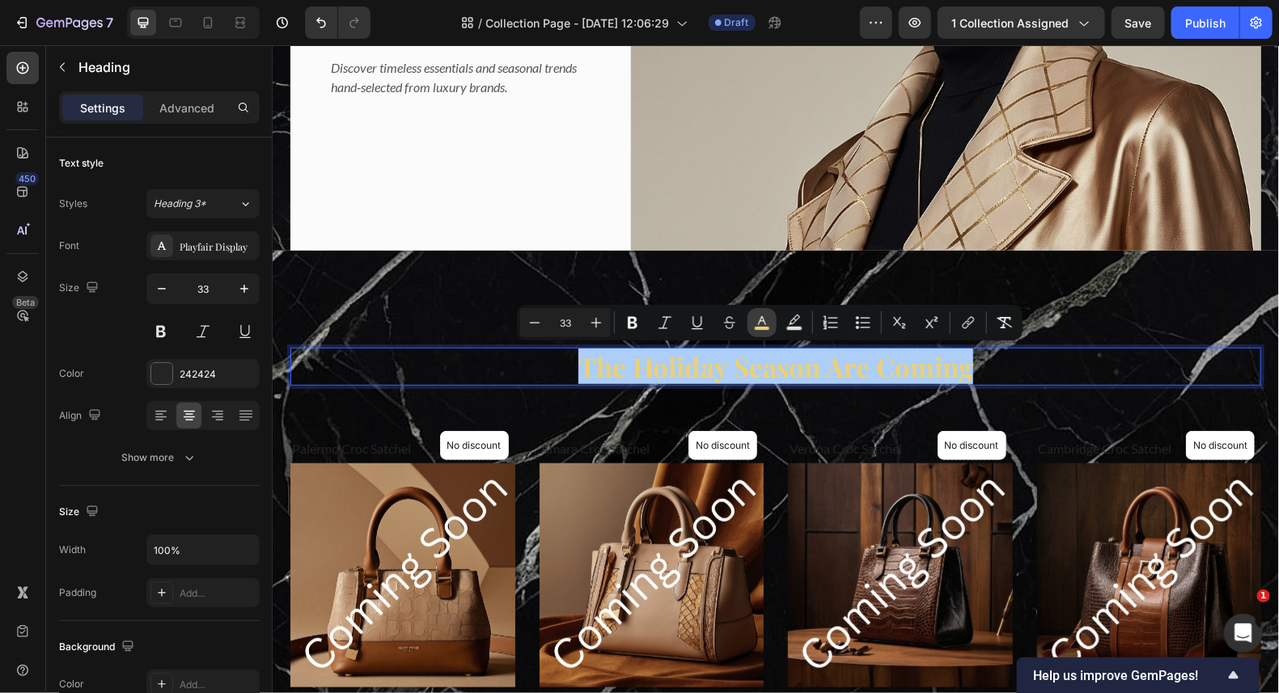
click at [762, 320] on icon "Editor contextual toolbar" at bounding box center [762, 323] width 16 height 16
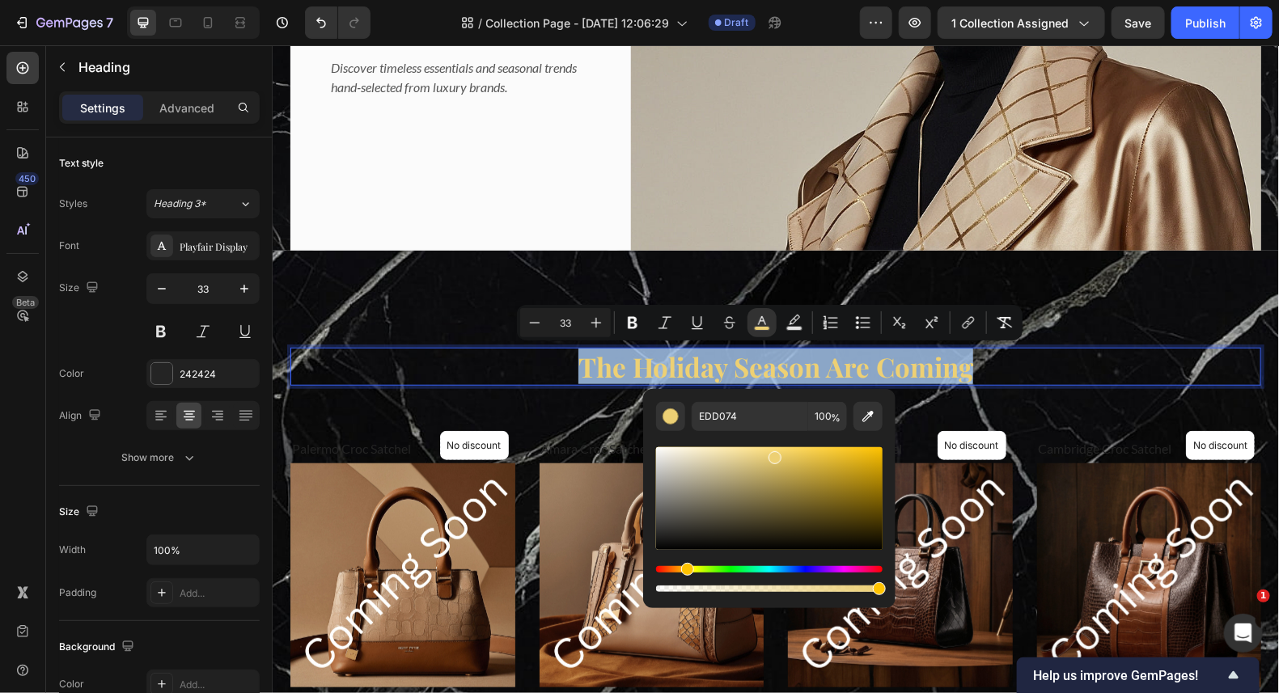
click at [1127, 377] on p "The Holiday Season Are Coming" at bounding box center [775, 366] width 968 height 35
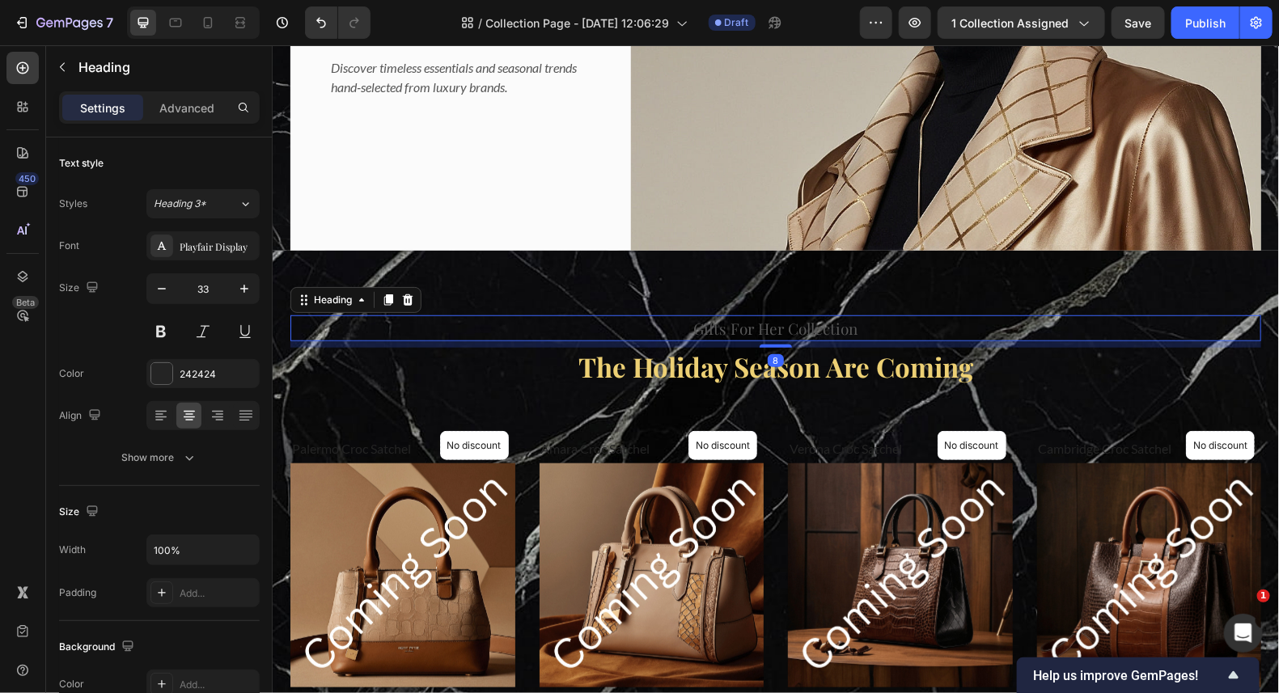
click at [863, 320] on p "Gifts For Her Collection" at bounding box center [775, 327] width 968 height 23
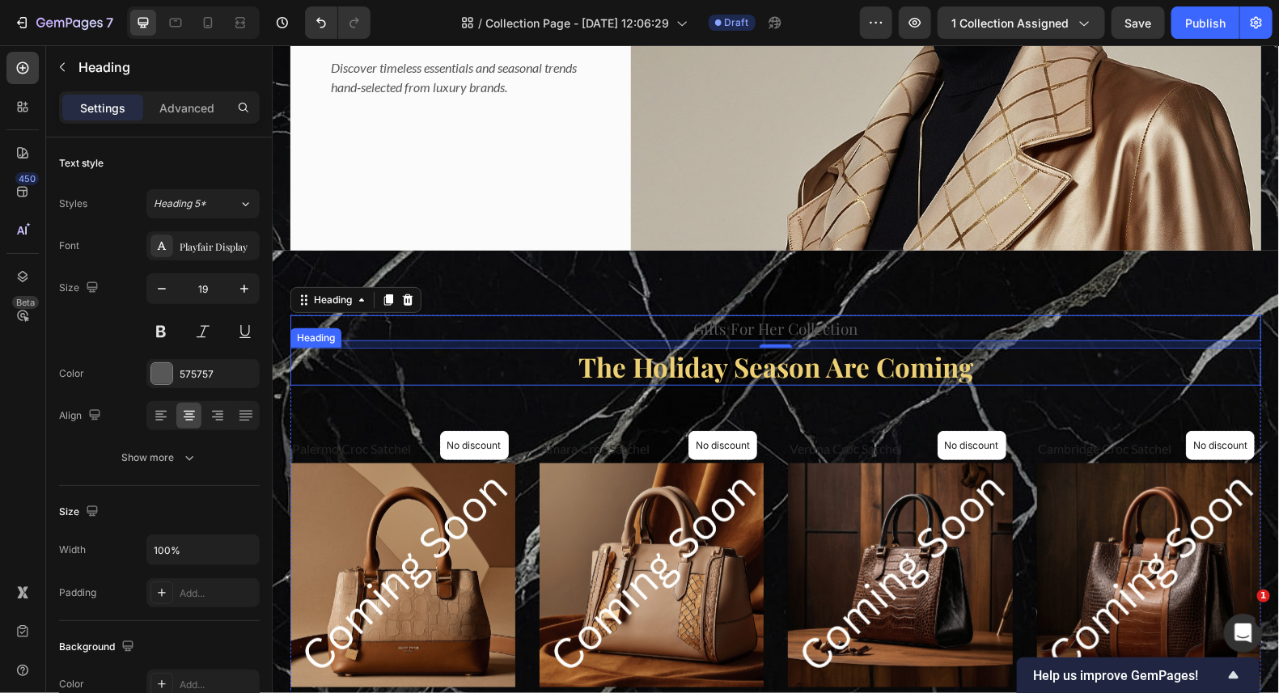
click at [974, 375] on p "⁠⁠⁠⁠⁠⁠⁠ The Holiday Season Are Coming" at bounding box center [775, 366] width 968 height 35
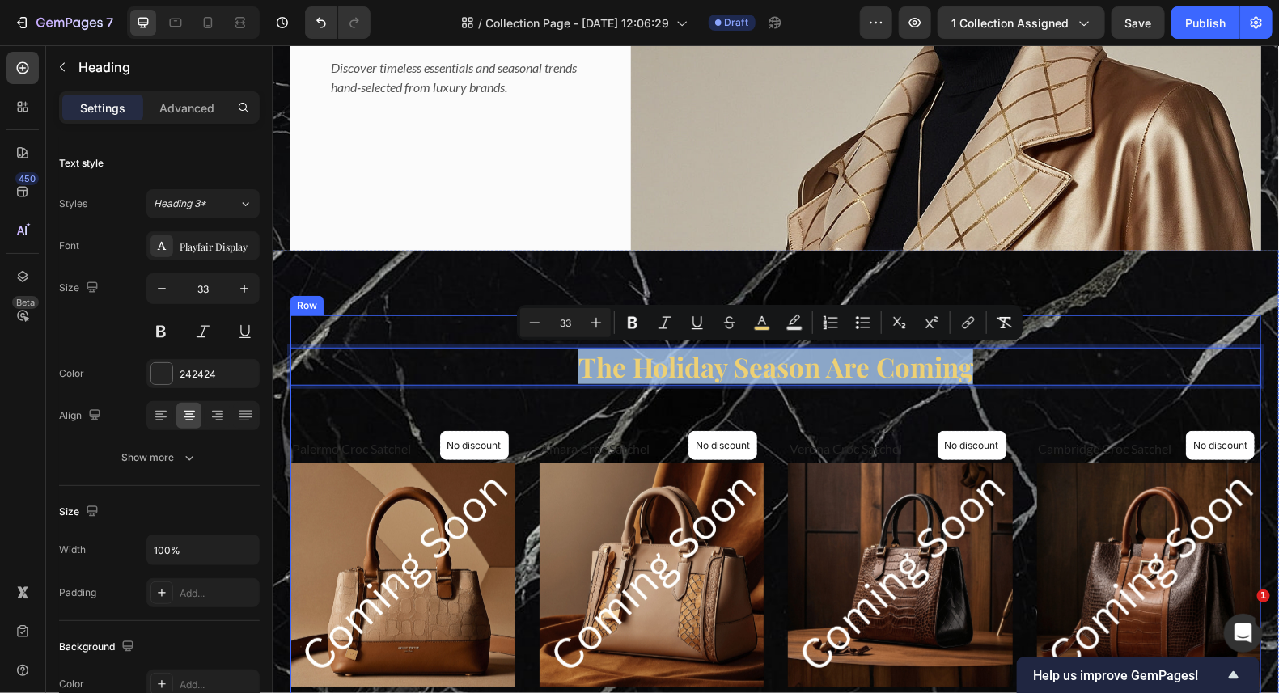
drag, startPoint x: 970, startPoint y: 366, endPoint x: 303, endPoint y: 398, distance: 667.3
click at [303, 398] on div "Gifts For Her Collection Heading The Holiday Season Are Coming Heading 48 No di…" at bounding box center [775, 675] width 971 height 720
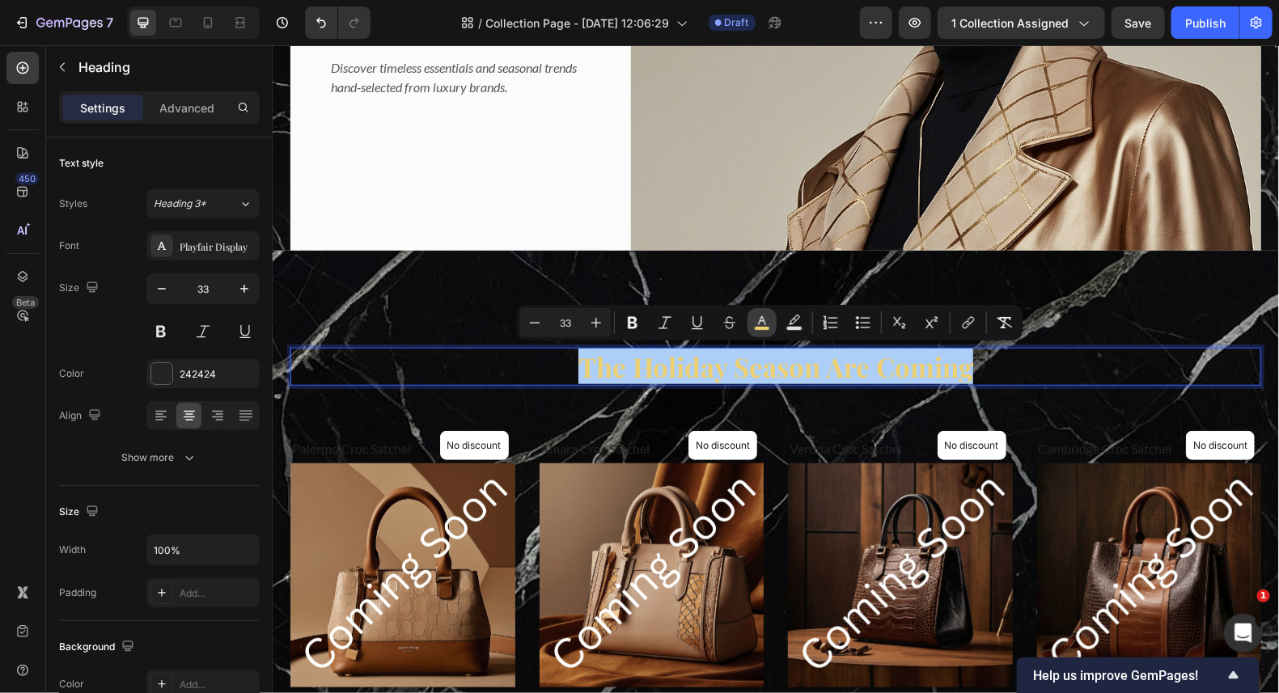
click at [760, 325] on icon "Editor contextual toolbar" at bounding box center [762, 323] width 16 height 16
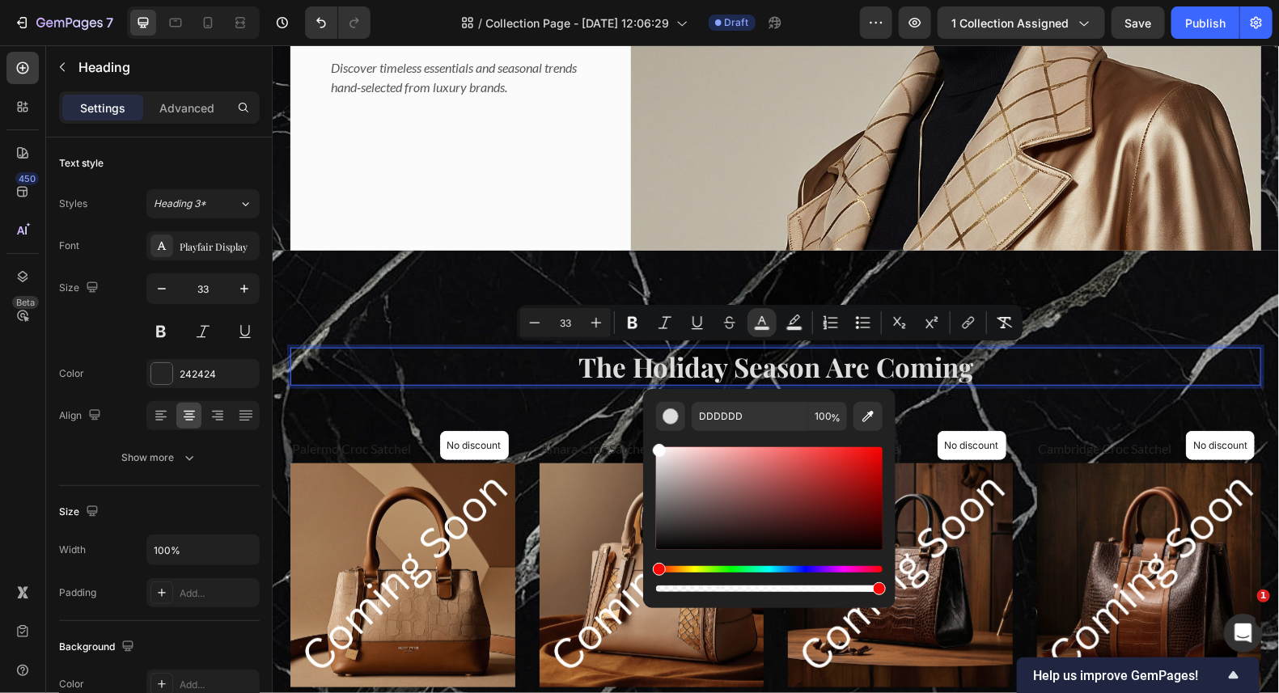
type input "FFFFFF"
drag, startPoint x: 663, startPoint y: 488, endPoint x: 654, endPoint y: 441, distance: 47.8
click at [654, 441] on div "FFFFFF 100 %" at bounding box center [769, 492] width 252 height 206
click at [1017, 358] on p "The Holiday Season Are Coming" at bounding box center [775, 366] width 968 height 35
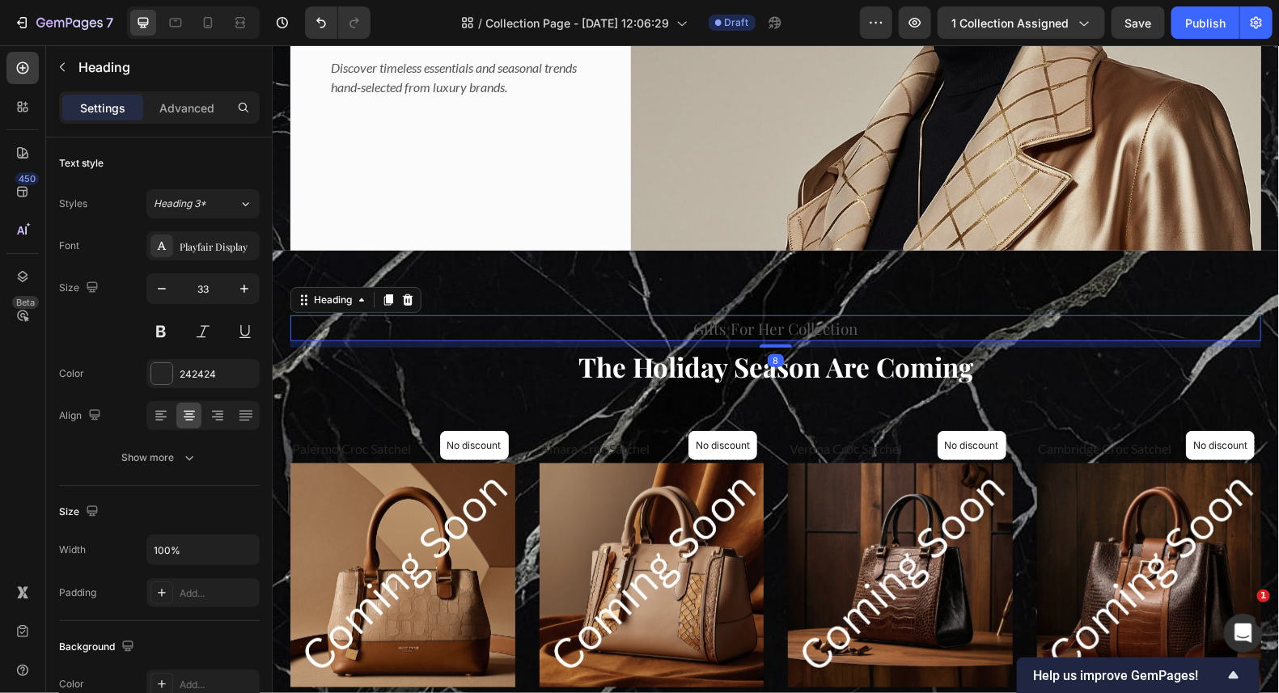
click at [856, 326] on p "Gifts For Her Collection" at bounding box center [775, 327] width 968 height 23
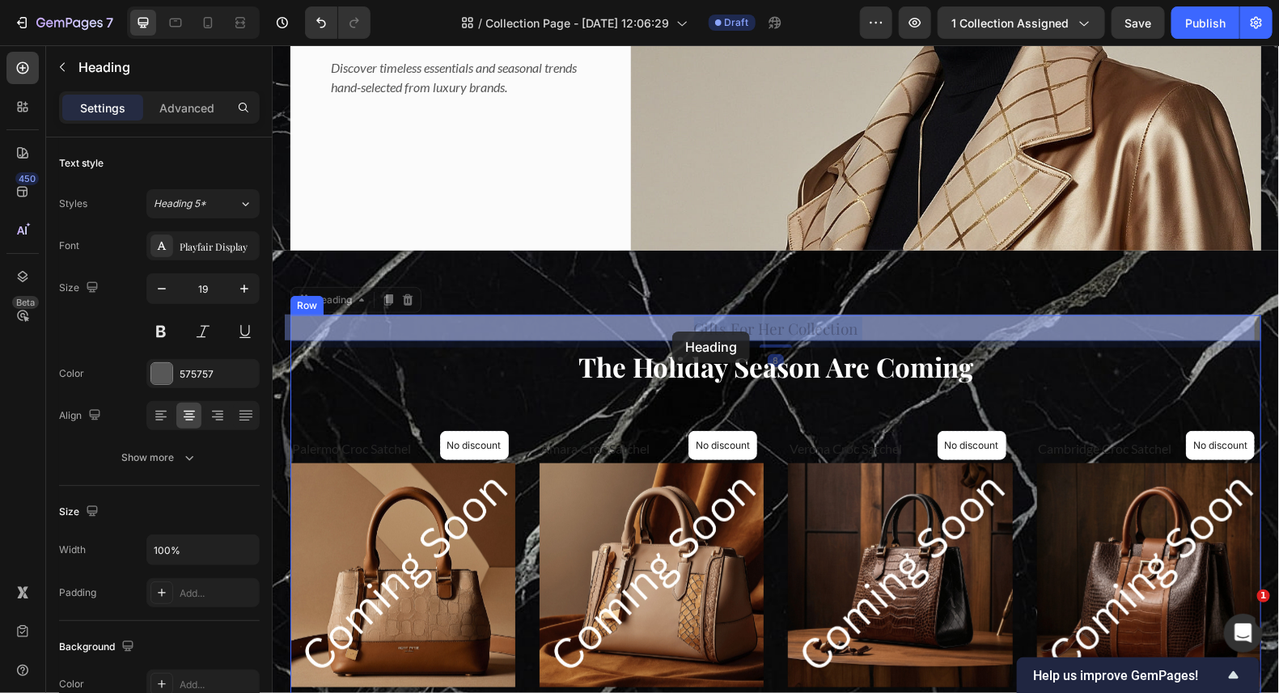
drag, startPoint x: 849, startPoint y: 322, endPoint x: 671, endPoint y: 331, distance: 177.4
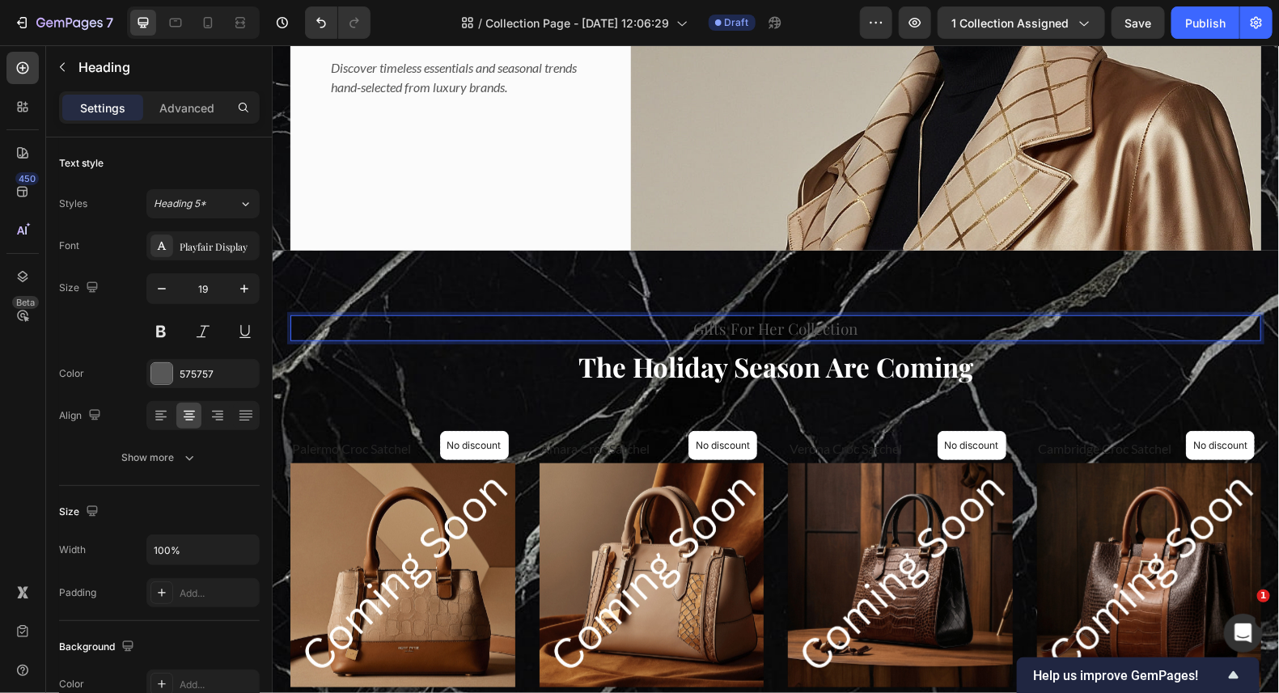
click at [853, 324] on p "Gifts For Her Collection" at bounding box center [775, 327] width 968 height 23
drag, startPoint x: 853, startPoint y: 324, endPoint x: 667, endPoint y: 324, distance: 185.2
click at [667, 324] on p "Gifts For Her Collection" at bounding box center [775, 327] width 968 height 23
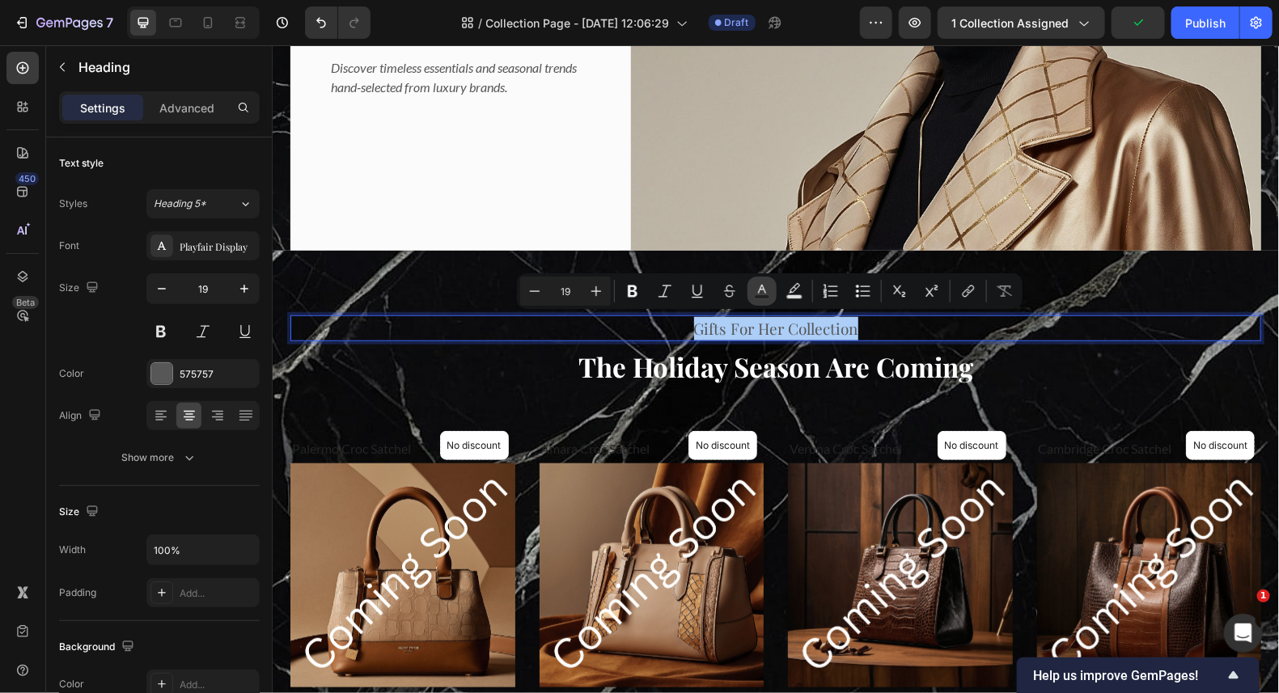
click at [764, 290] on icon "Editor contextual toolbar" at bounding box center [762, 289] width 8 height 9
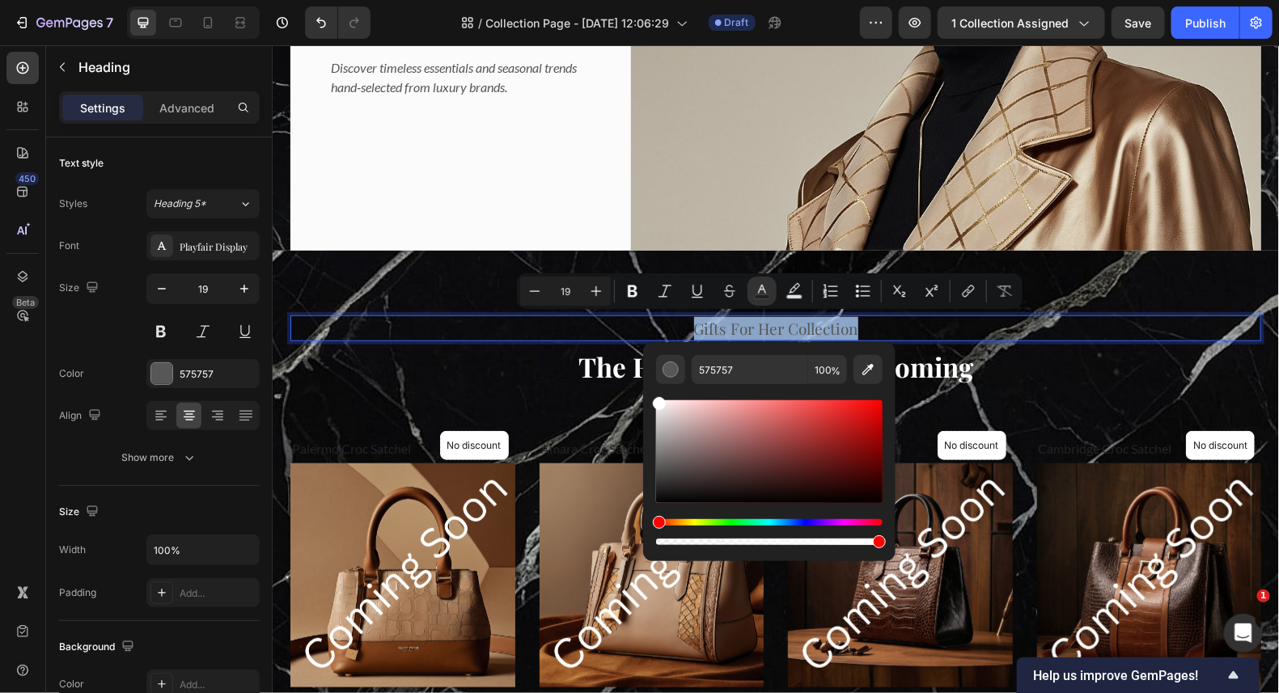
type input "FFFFFF"
drag, startPoint x: 666, startPoint y: 403, endPoint x: 715, endPoint y: 384, distance: 52.7
click at [649, 394] on div "FFFFFF 100 %" at bounding box center [769, 445] width 252 height 206
click at [1094, 307] on div "Gifts For Her Collection Heading 8 ⁠⁠⁠⁠⁠⁠⁠ The Holiday Season Are Coming Headin…" at bounding box center [775, 674] width 1006 height 849
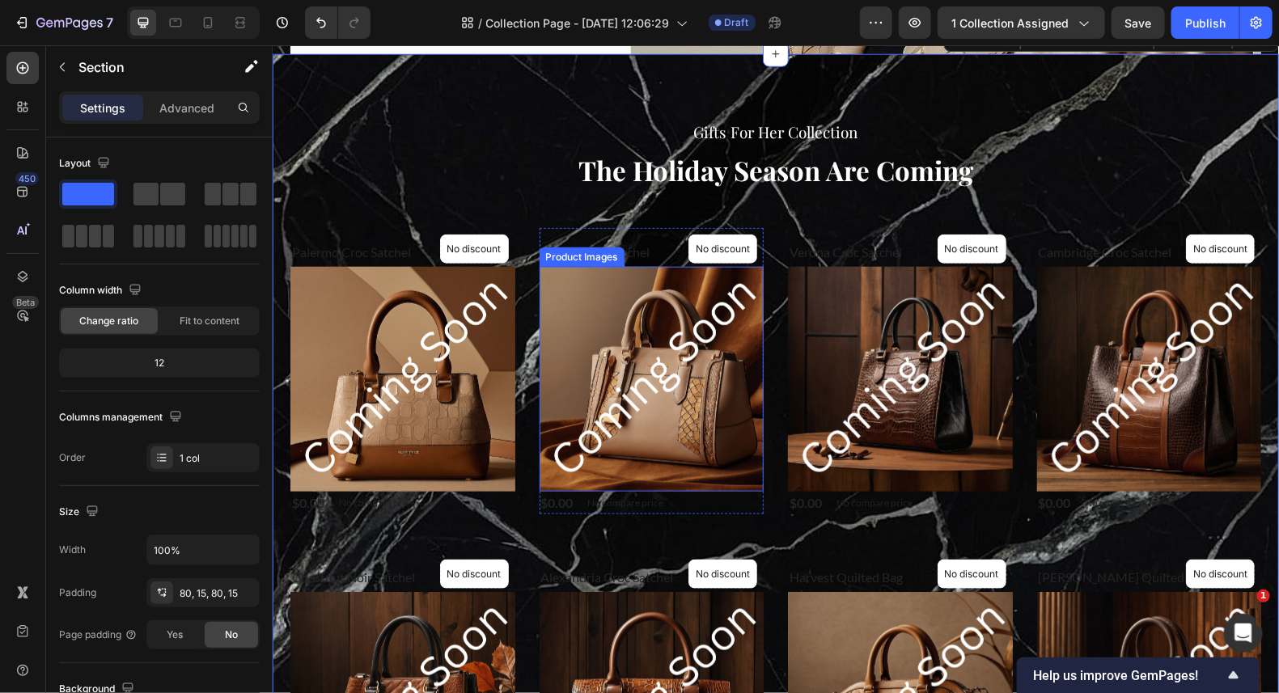
scroll to position [485, 0]
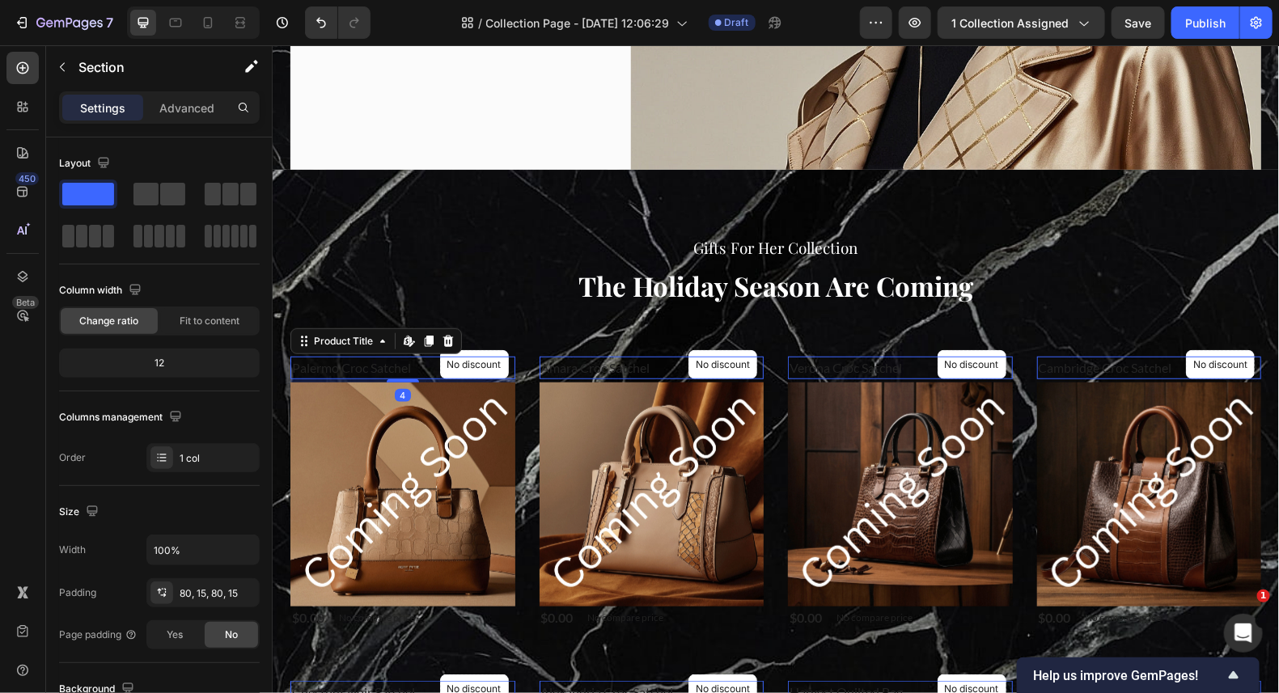
click at [413, 364] on h2 "Palermo Croc Satchel" at bounding box center [402, 367] width 225 height 23
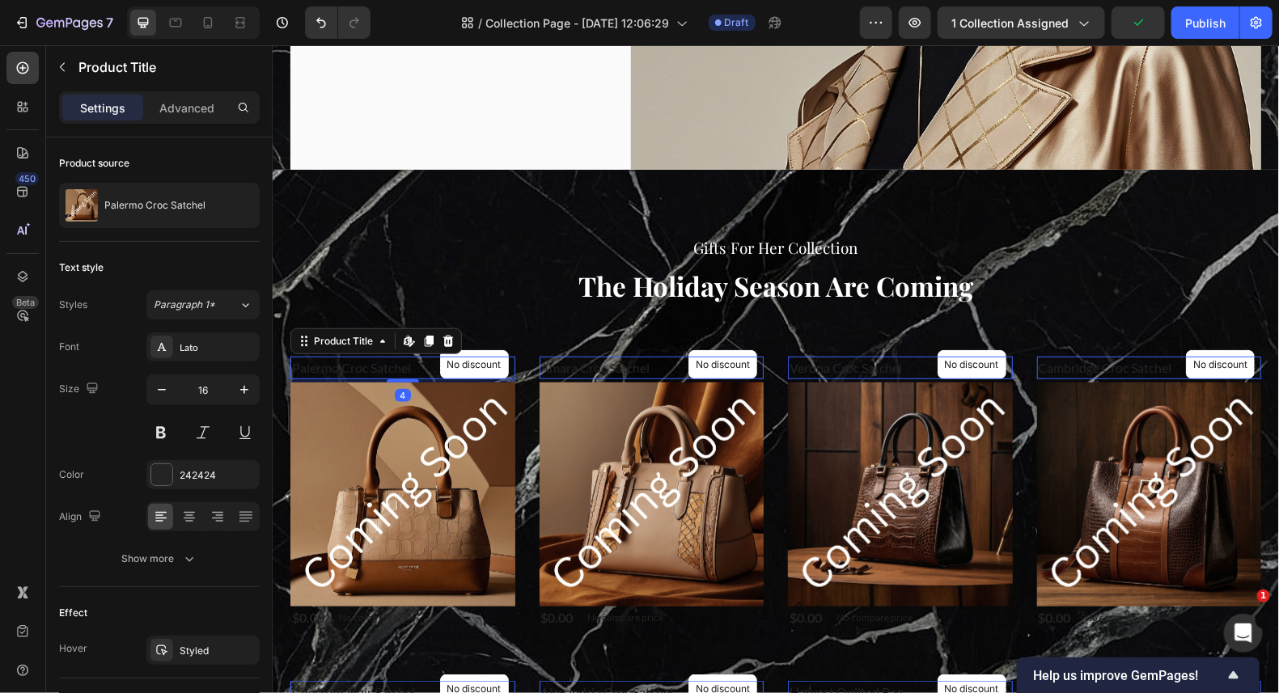
click at [413, 364] on h2 "Palermo Croc Satchel" at bounding box center [402, 367] width 225 height 23
click at [408, 363] on h2 "Palermo Croc Satchel" at bounding box center [402, 367] width 225 height 23
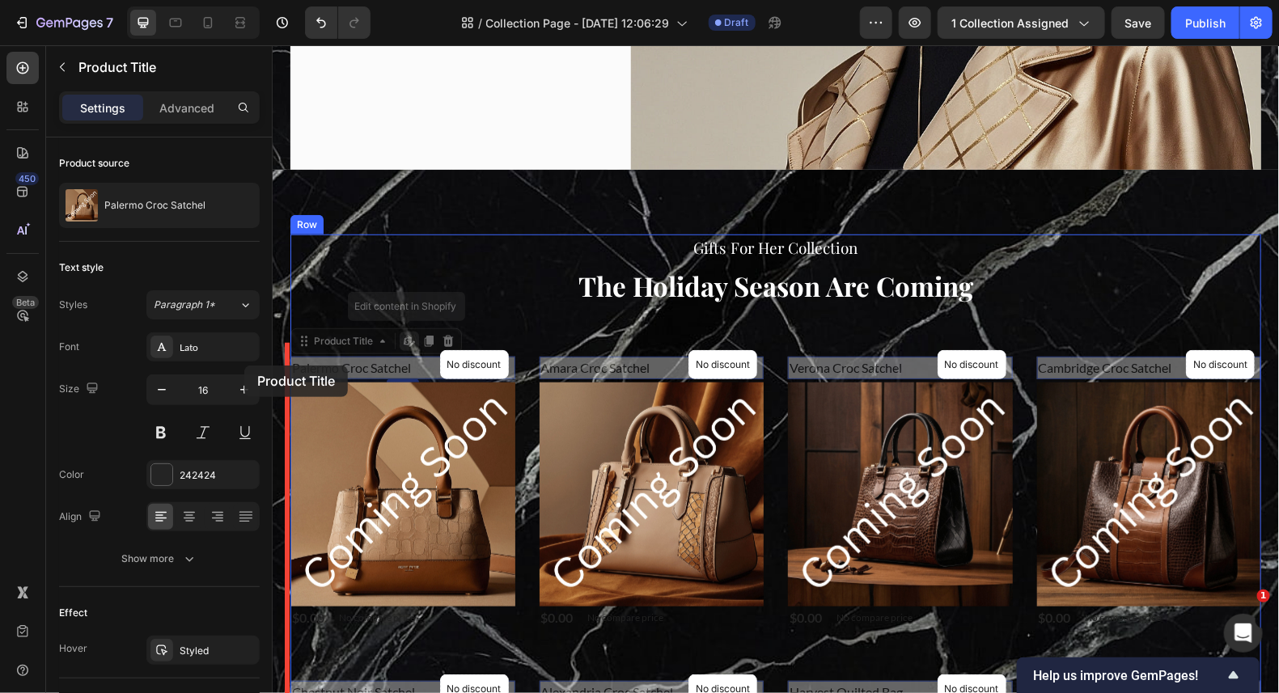
drag, startPoint x: 408, startPoint y: 363, endPoint x: 243, endPoint y: 365, distance: 164.2
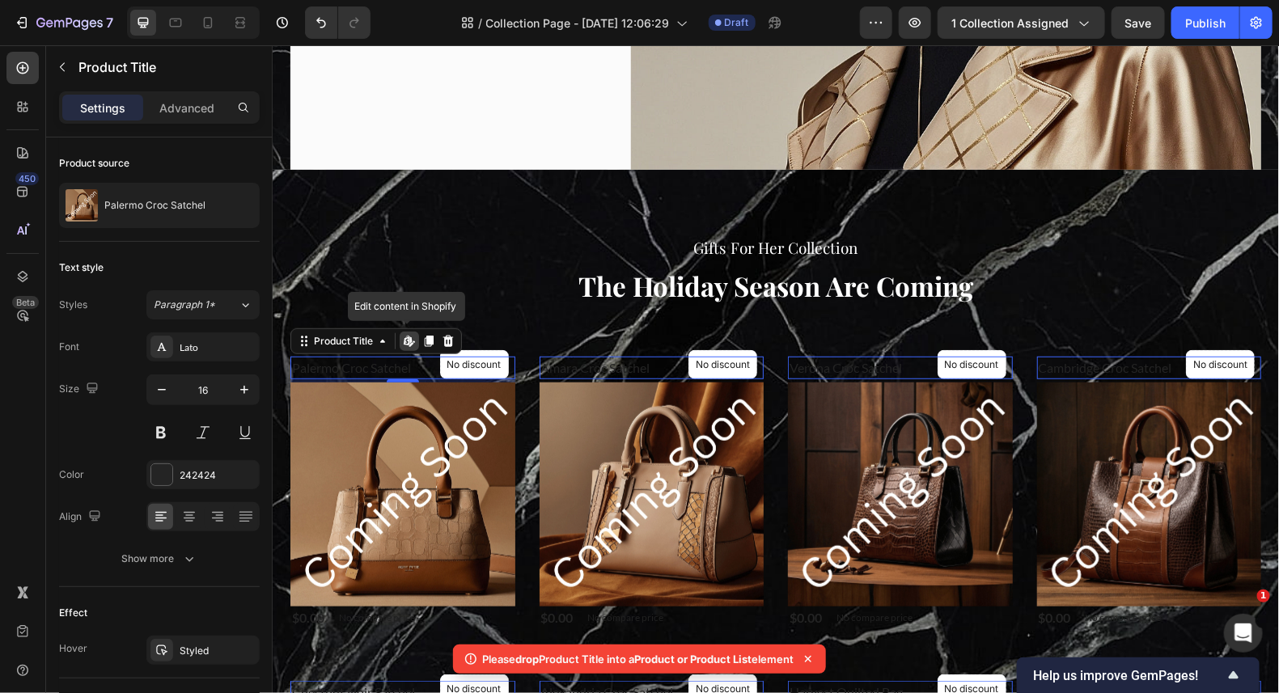
click at [406, 367] on h2 "Palermo Croc Satchel" at bounding box center [402, 367] width 225 height 23
click at [404, 368] on h2 "Palermo Croc Satchel" at bounding box center [402, 367] width 225 height 23
click at [409, 368] on h2 "Palermo Croc Satchel" at bounding box center [402, 367] width 225 height 23
click at [410, 366] on h2 "Palermo Croc Satchel" at bounding box center [402, 367] width 225 height 23
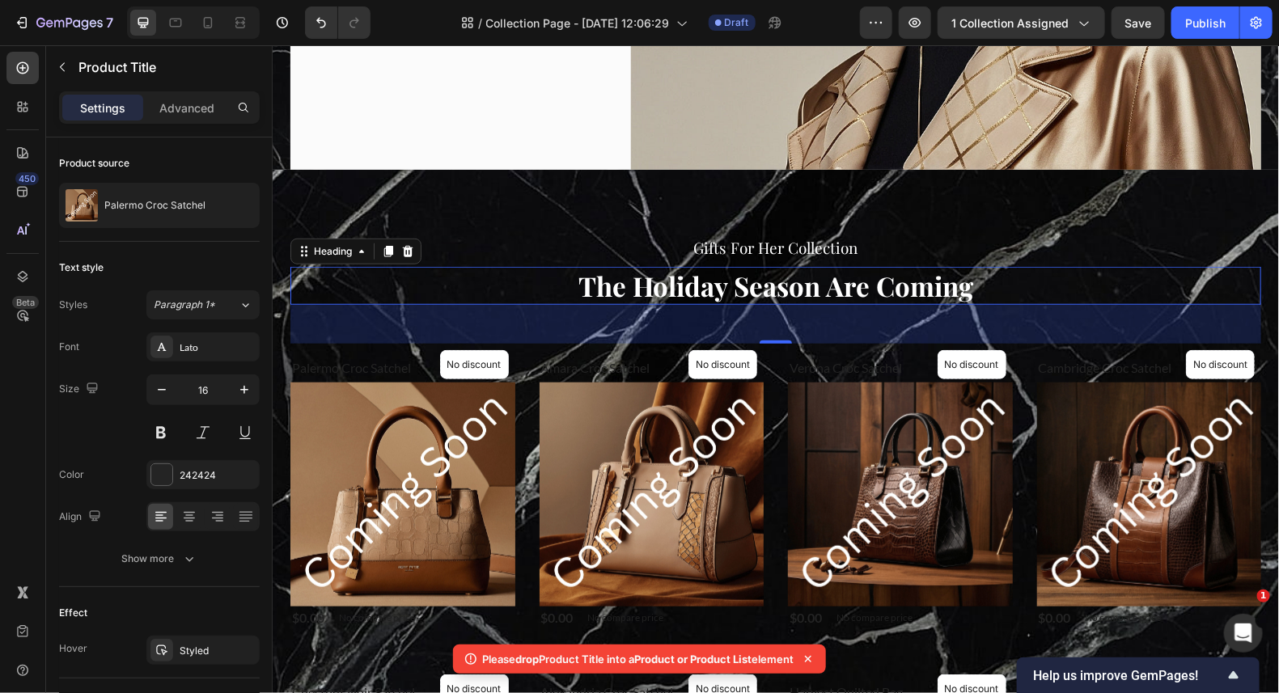
click at [541, 277] on p "⁠⁠⁠⁠⁠⁠⁠ The Holiday Season Are Coming" at bounding box center [775, 285] width 968 height 35
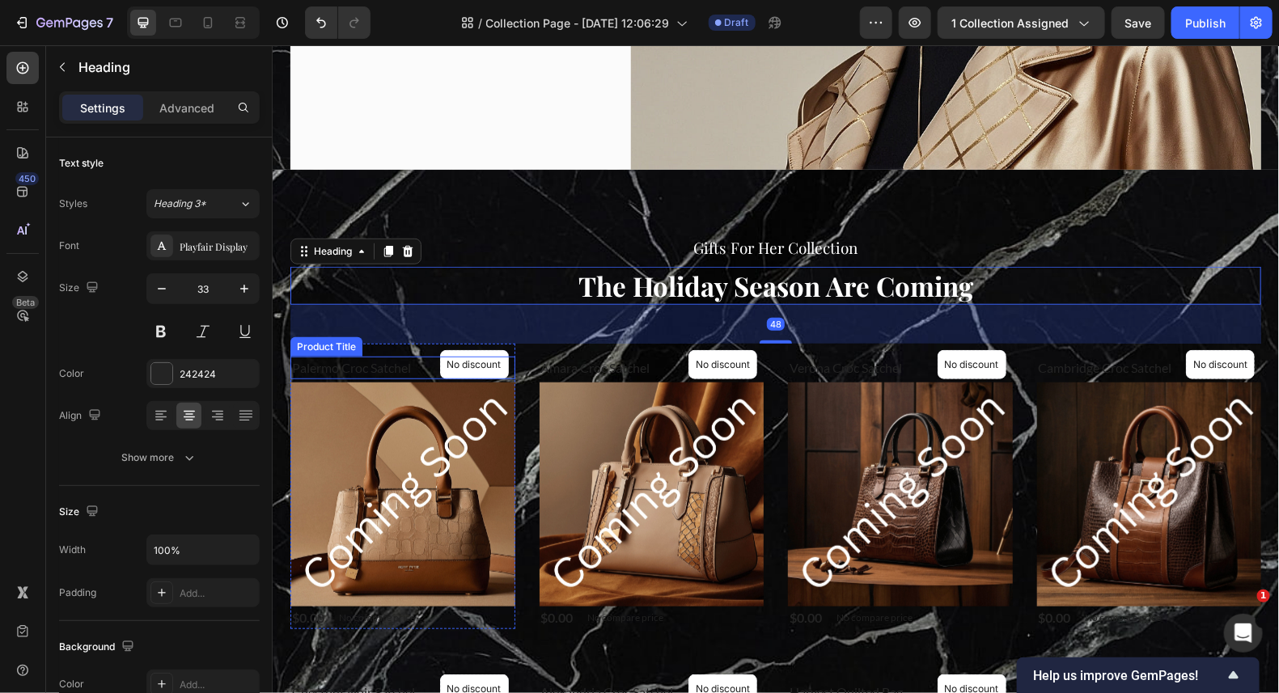
click at [402, 362] on h2 "Palermo Croc Satchel" at bounding box center [402, 367] width 225 height 23
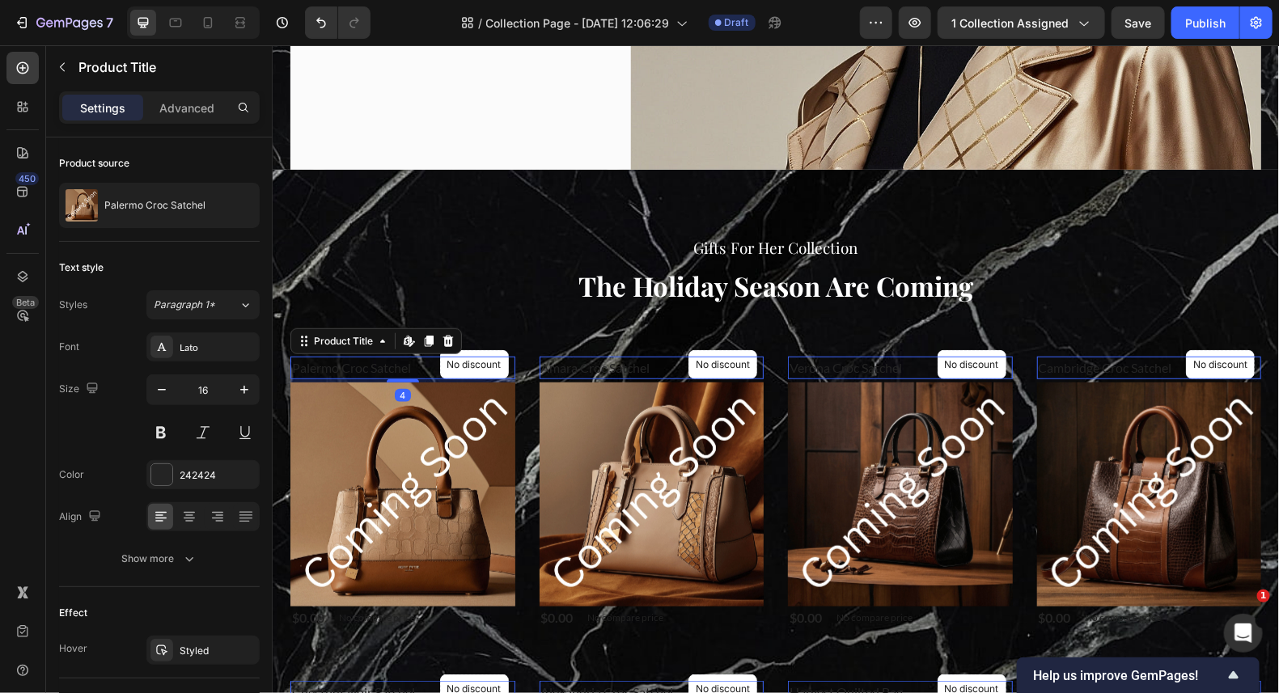
click at [404, 365] on h2 "Palermo Croc Satchel" at bounding box center [402, 367] width 225 height 23
click at [407, 363] on h2 "Palermo Croc Satchel" at bounding box center [402, 367] width 225 height 23
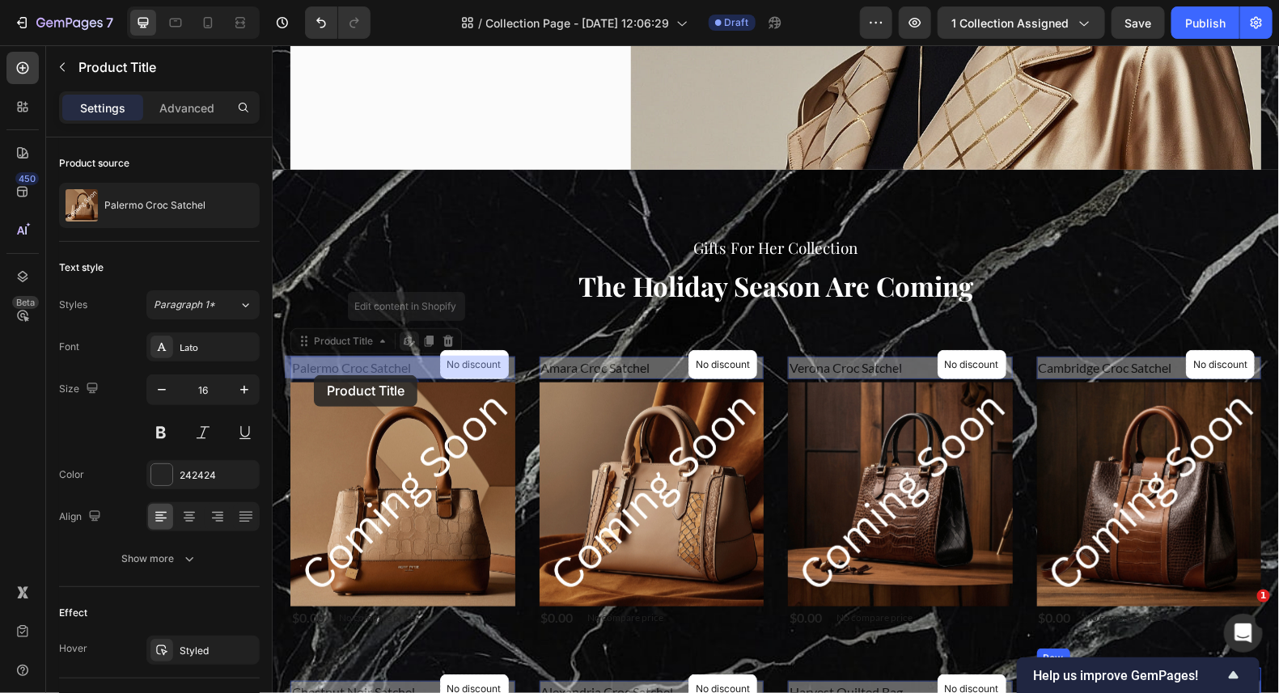
drag, startPoint x: 409, startPoint y: 362, endPoint x: 333, endPoint y: 374, distance: 76.2
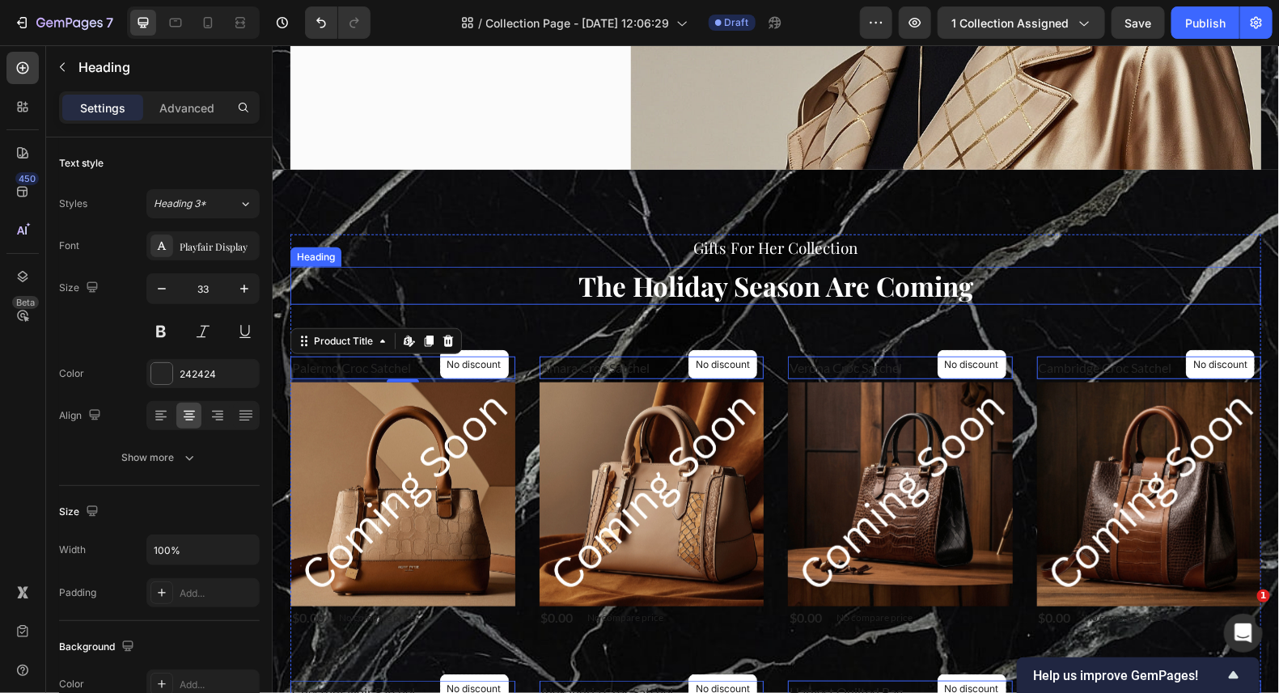
click at [497, 268] on p "⁠⁠⁠⁠⁠⁠⁠ The Holiday Season Are Coming" at bounding box center [775, 285] width 968 height 35
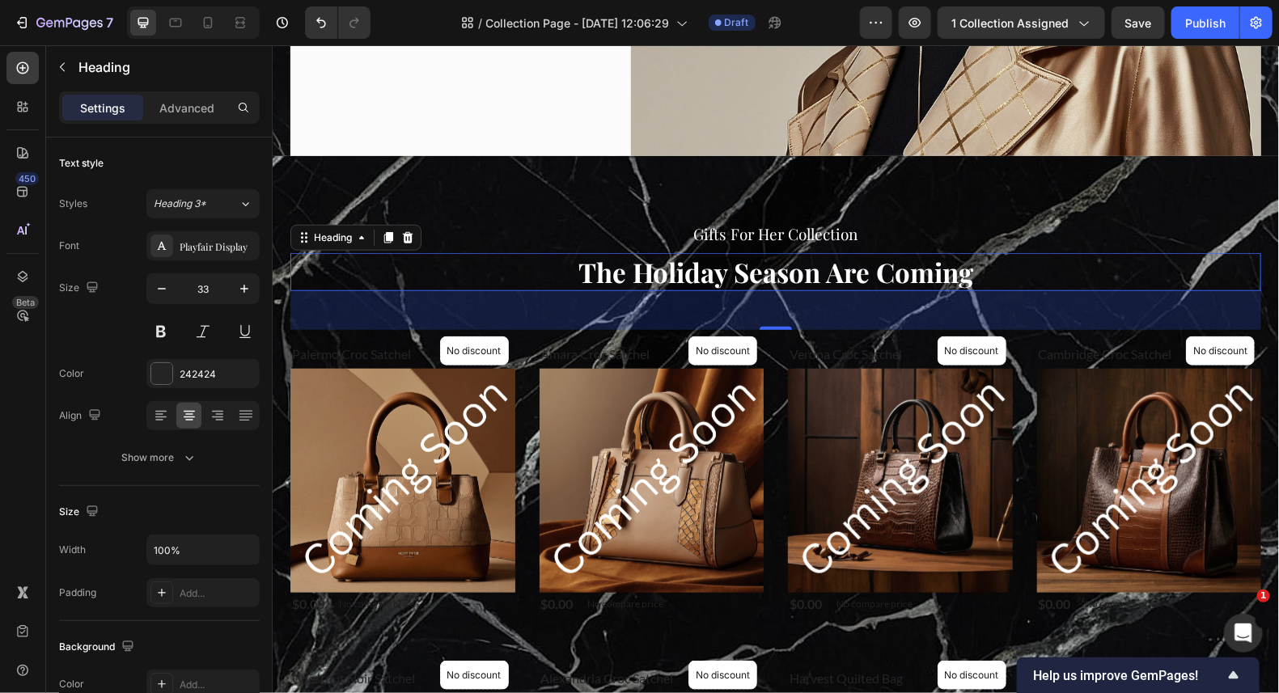
scroll to position [646, 0]
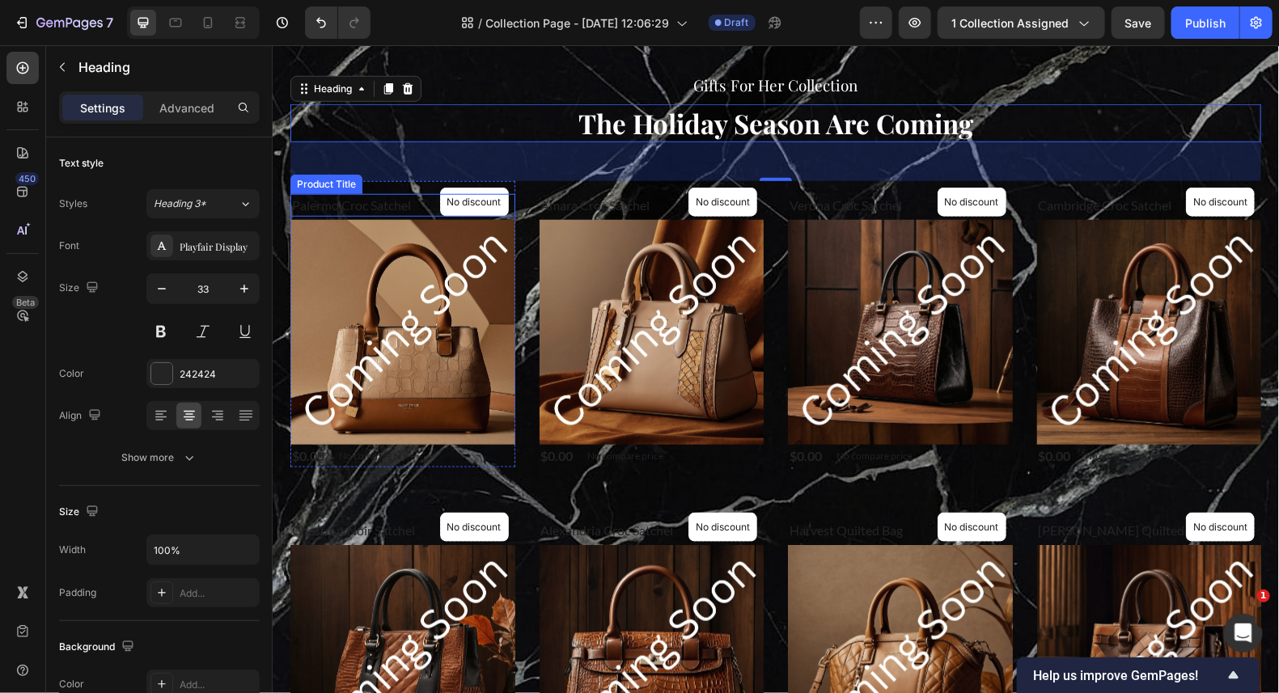
click at [409, 201] on h2 "Palermo Croc Satchel" at bounding box center [402, 204] width 225 height 23
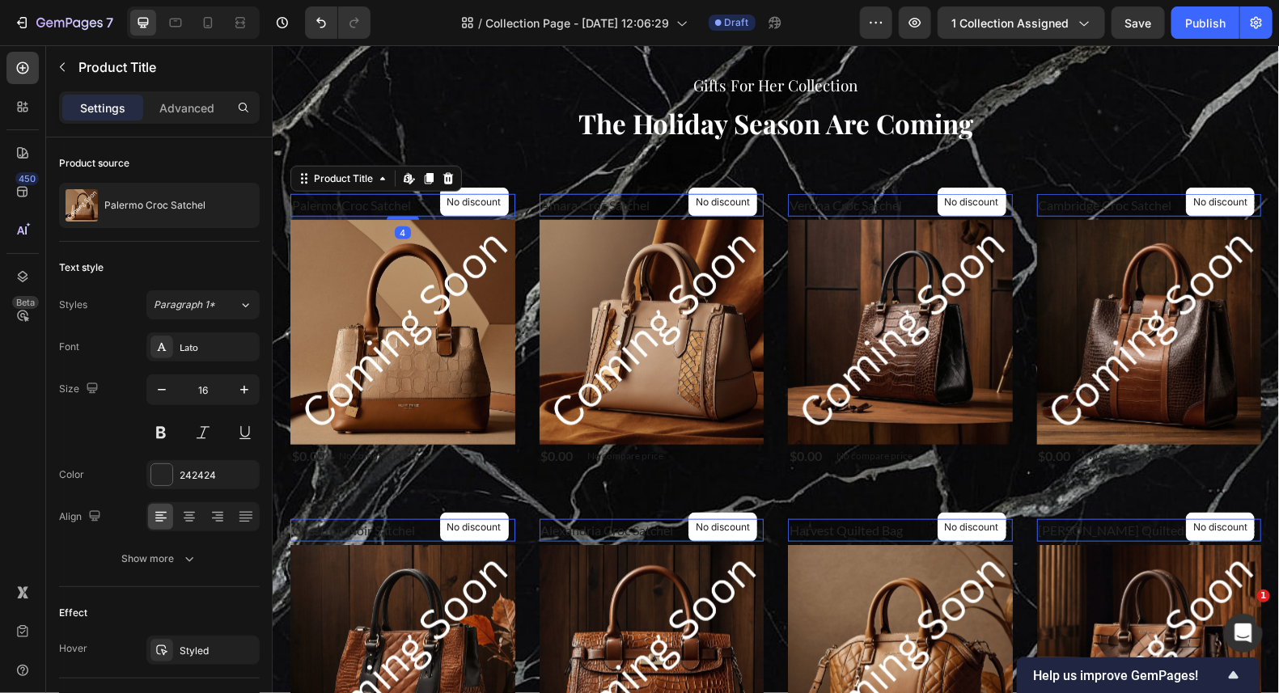
click at [409, 201] on h2 "Palermo Croc Satchel" at bounding box center [402, 204] width 225 height 23
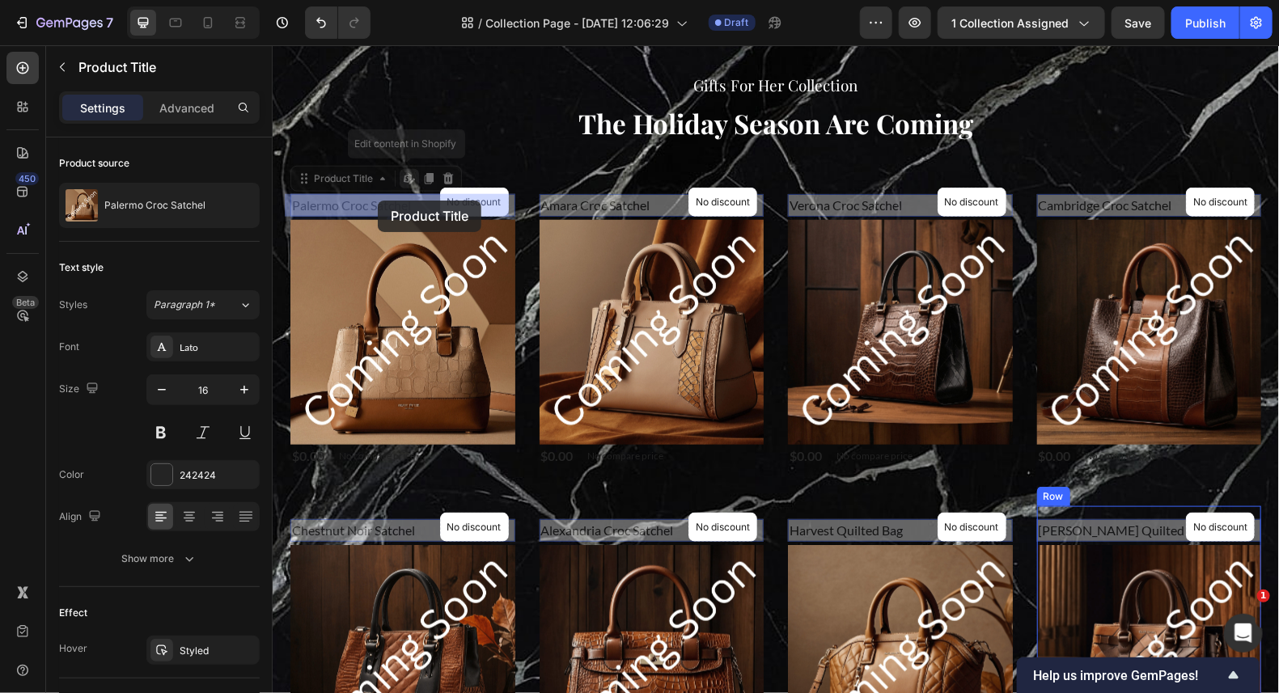
drag, startPoint x: 410, startPoint y: 205, endPoint x: 377, endPoint y: 200, distance: 33.5
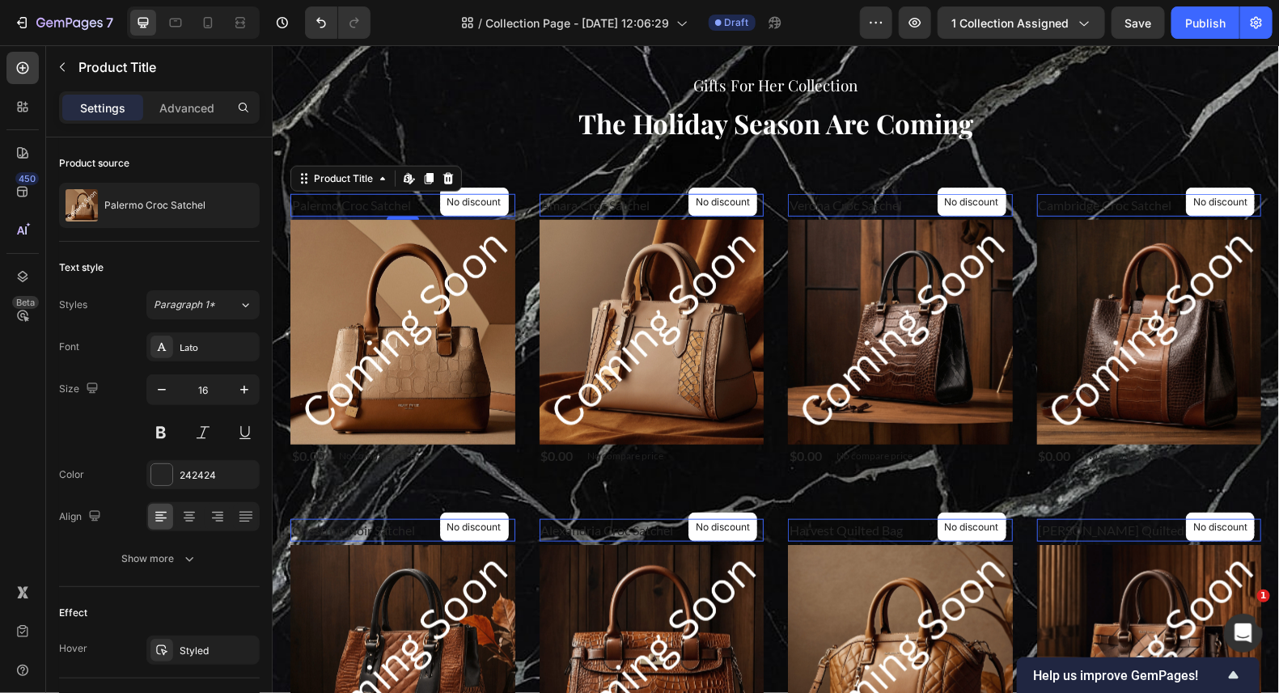
click at [403, 201] on h2 "Palermo Croc Satchel" at bounding box center [402, 204] width 225 height 23
click at [407, 204] on h2 "Palermo Croc Satchel" at bounding box center [402, 204] width 225 height 23
click at [405, 204] on h2 "Palermo Croc Satchel" at bounding box center [402, 204] width 225 height 23
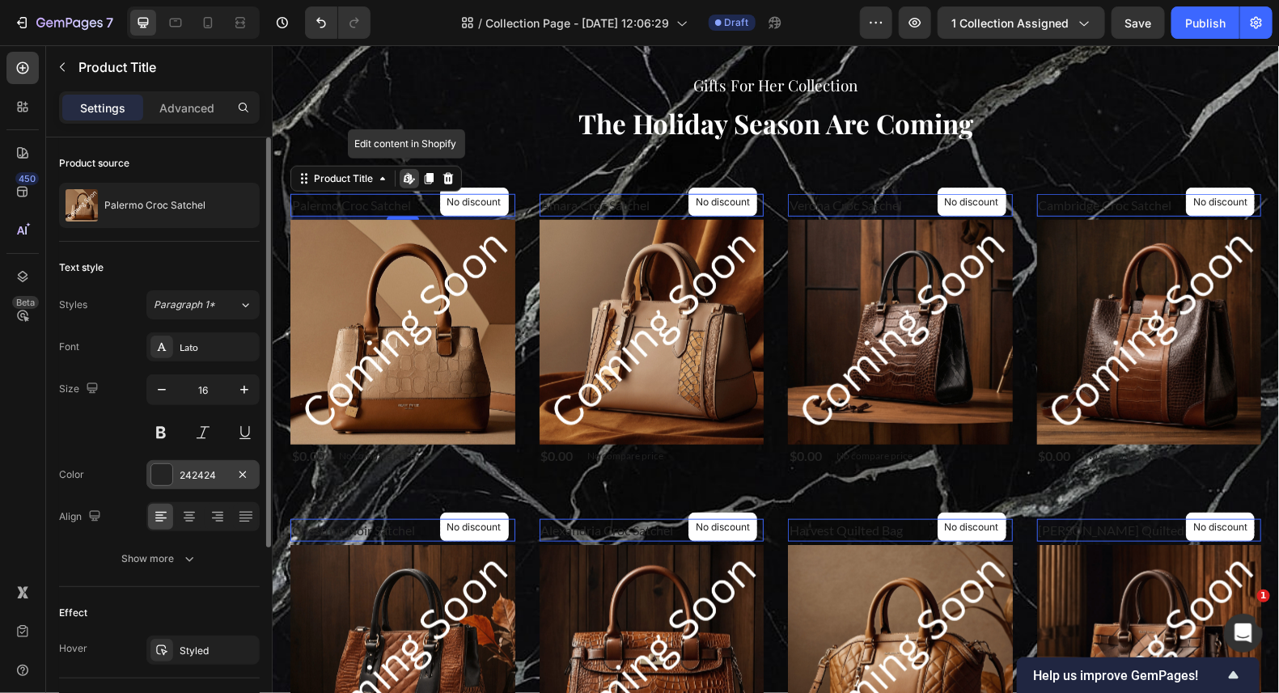
click at [168, 472] on div at bounding box center [161, 474] width 21 height 21
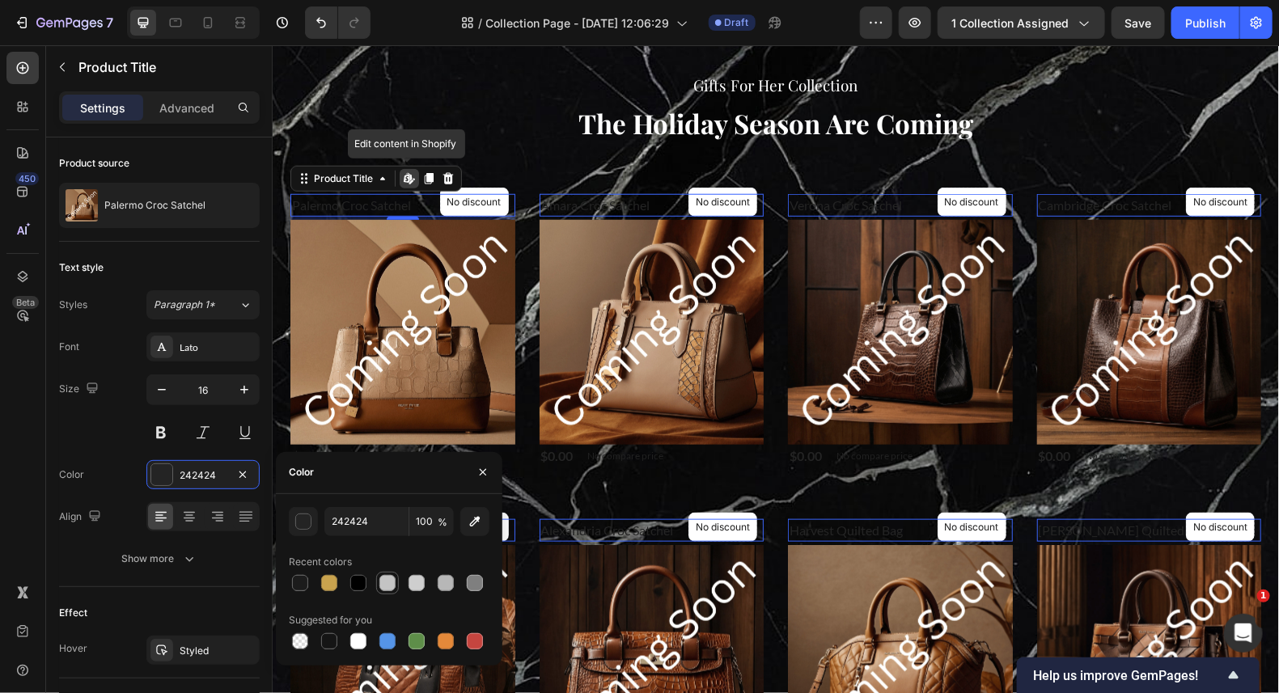
click at [390, 583] on div at bounding box center [387, 583] width 16 height 16
type input "C4C4C4"
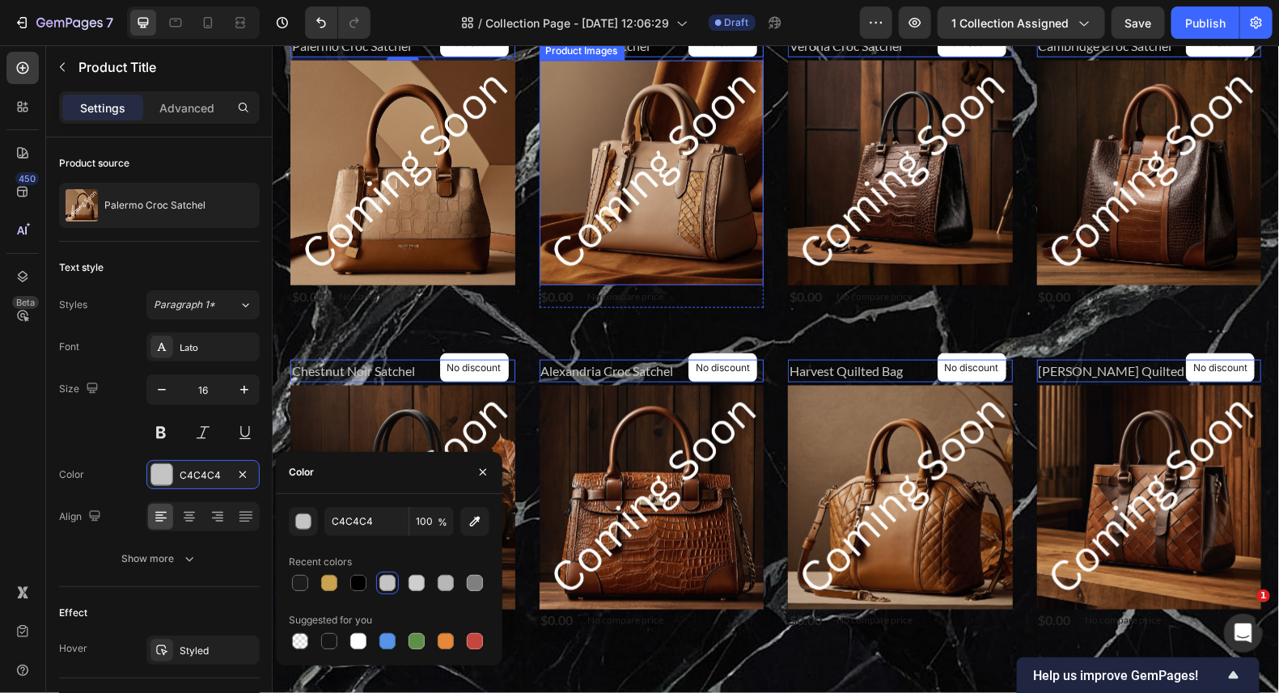
scroll to position [889, 0]
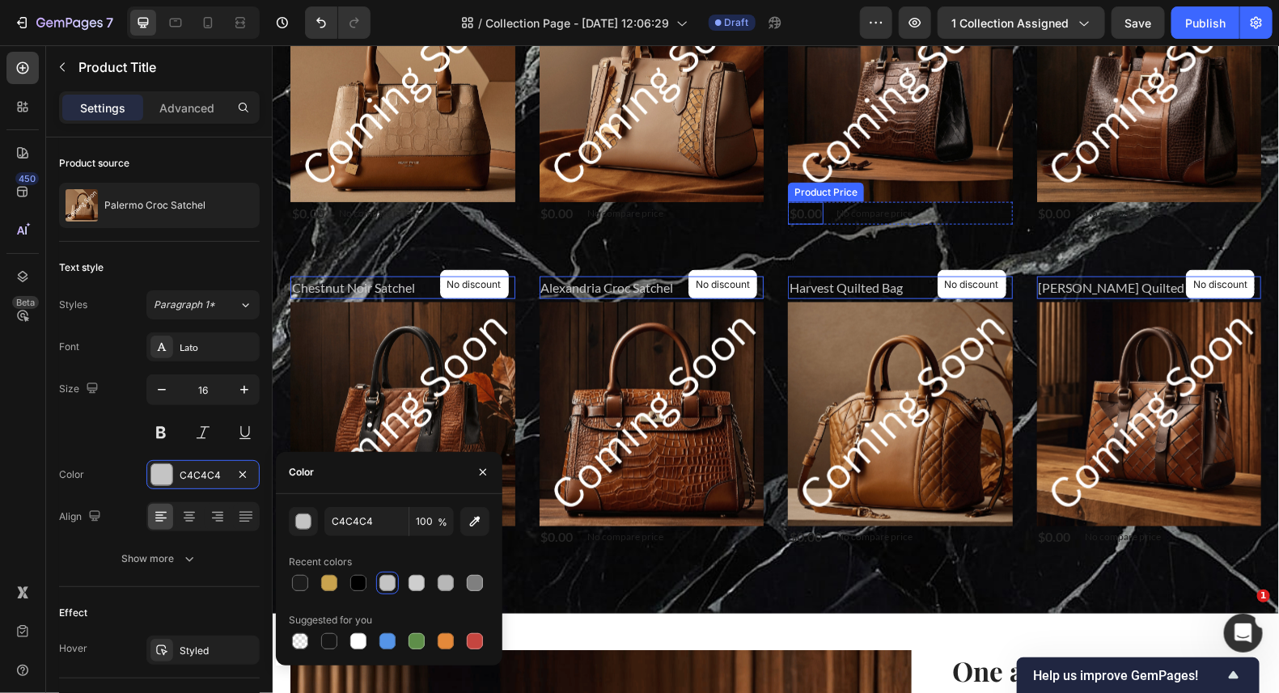
click at [802, 211] on div "$0.00" at bounding box center [805, 212] width 36 height 23
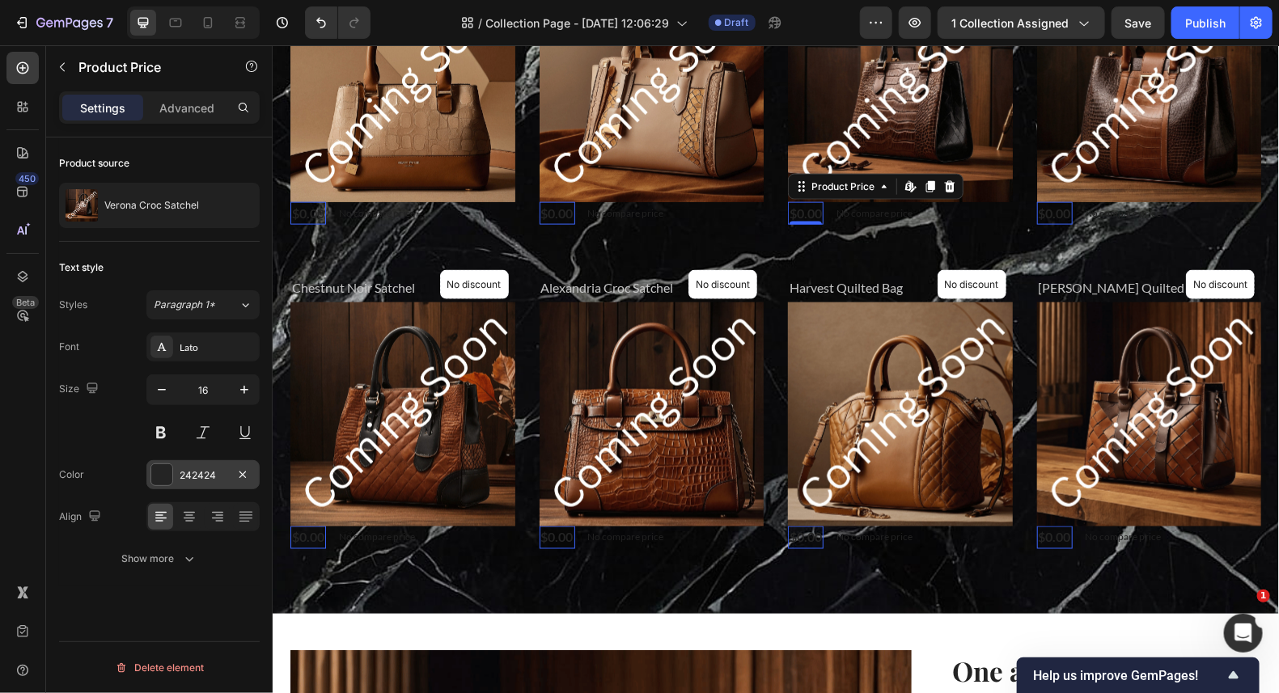
click at [163, 471] on div at bounding box center [161, 474] width 21 height 21
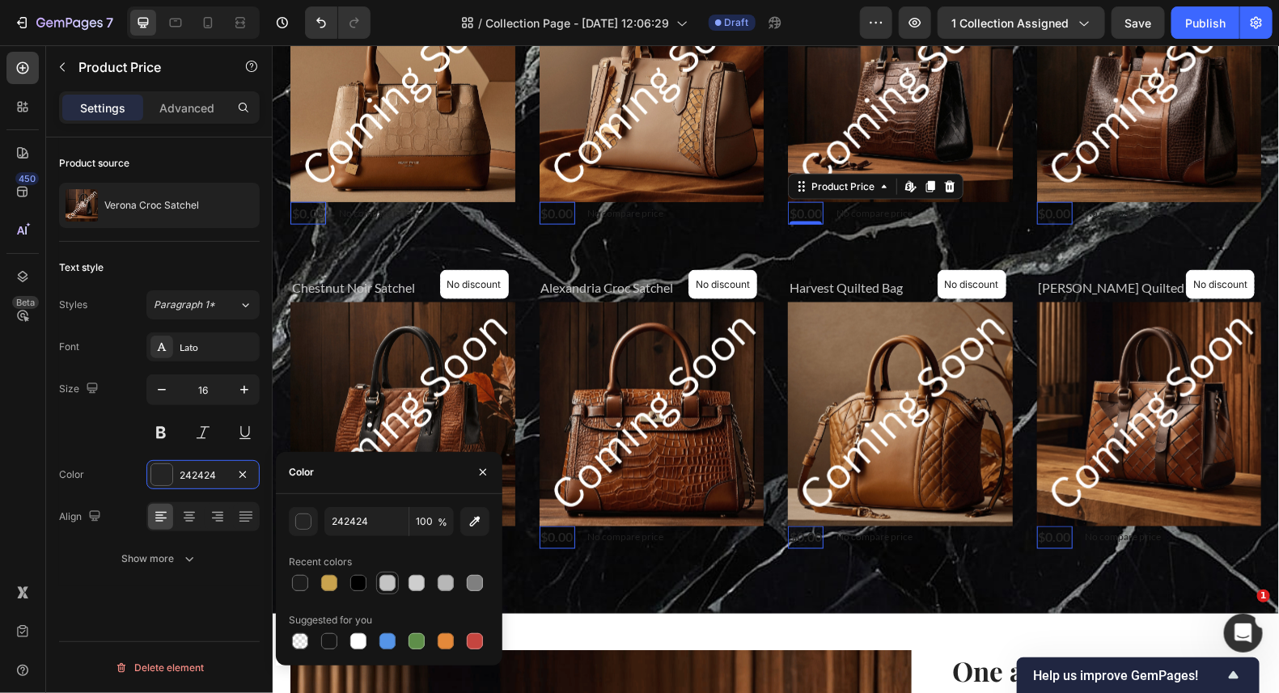
click at [392, 575] on div at bounding box center [387, 583] width 16 height 16
type input "C4C4C4"
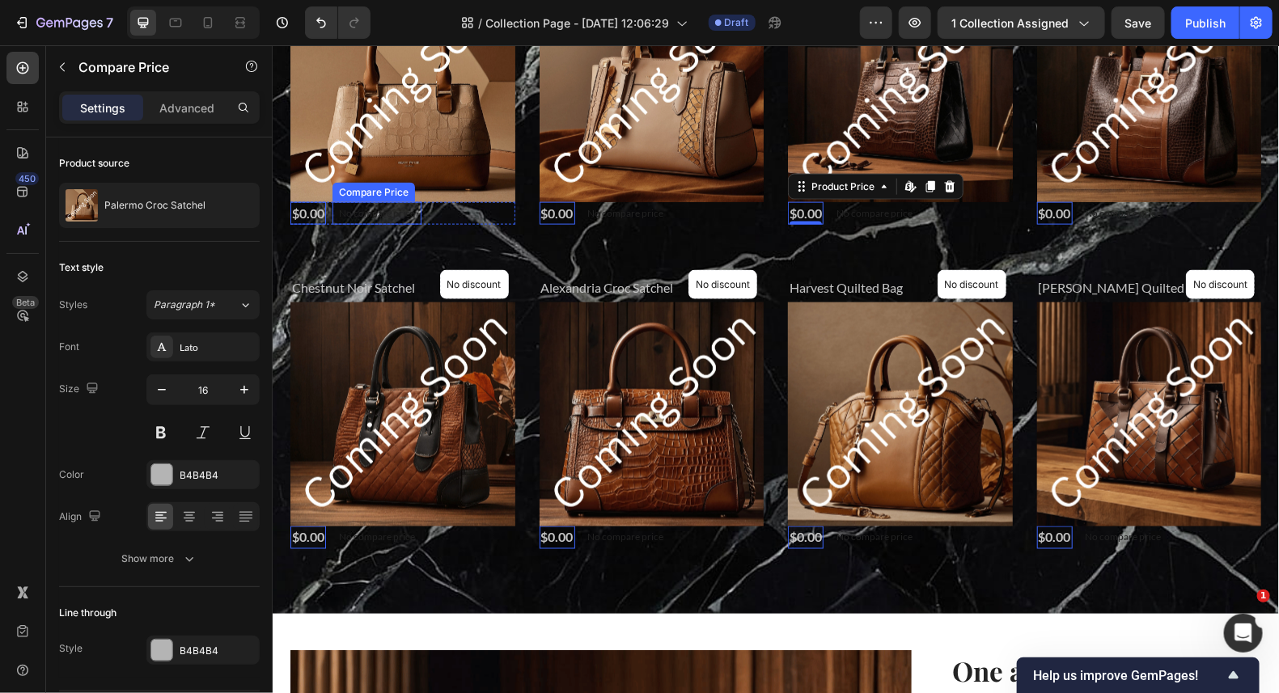
click at [357, 212] on p "No compare price" at bounding box center [376, 213] width 76 height 10
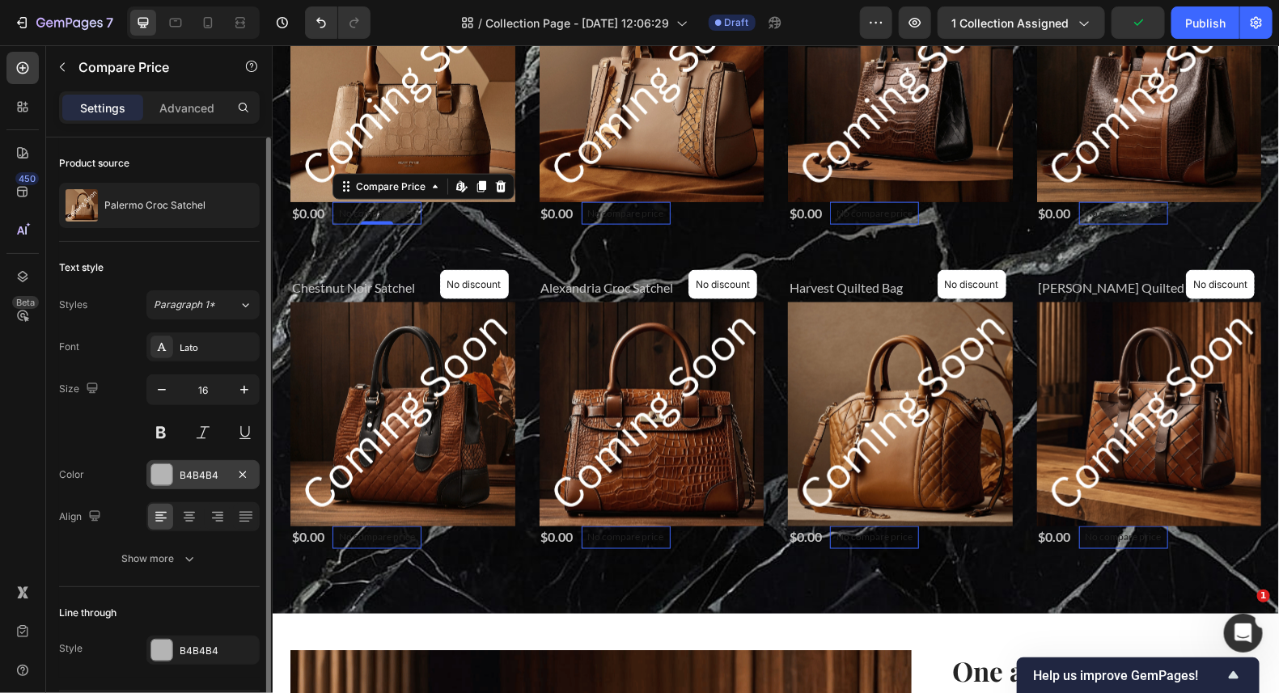
click at [154, 468] on div at bounding box center [161, 474] width 21 height 21
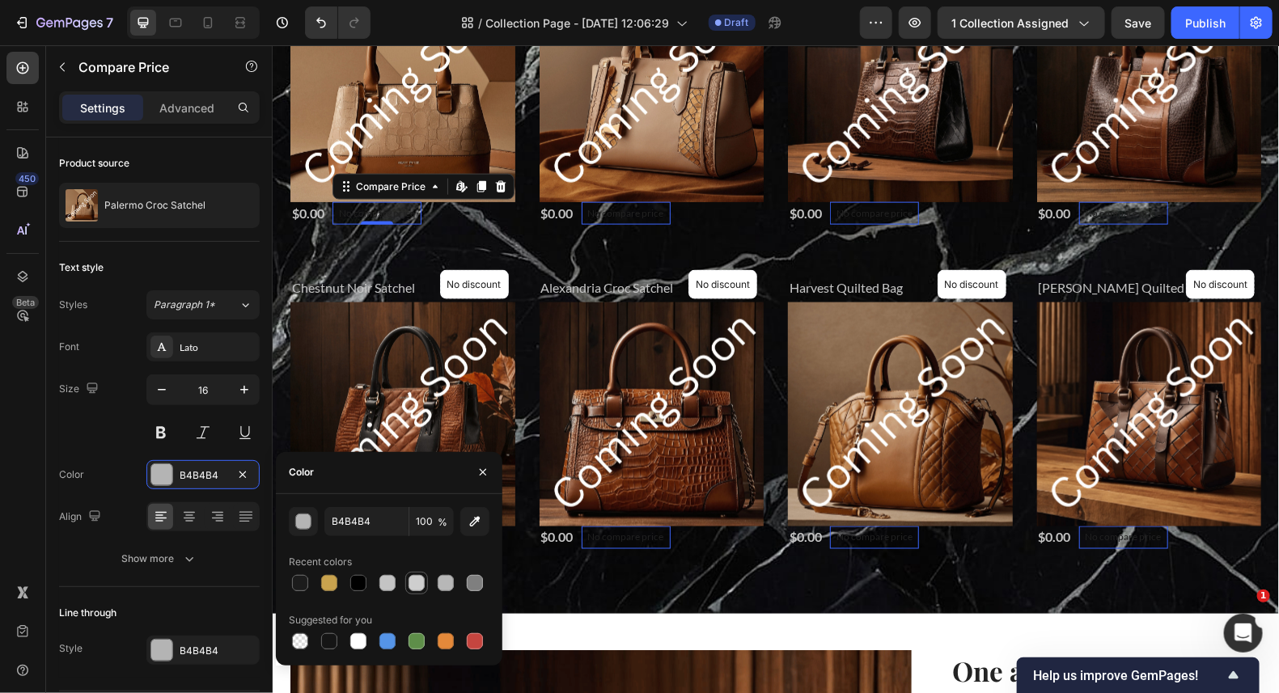
click at [413, 582] on div at bounding box center [417, 583] width 16 height 16
click at [417, 578] on div at bounding box center [417, 583] width 16 height 16
click at [622, 210] on p "No compare price" at bounding box center [625, 213] width 76 height 10
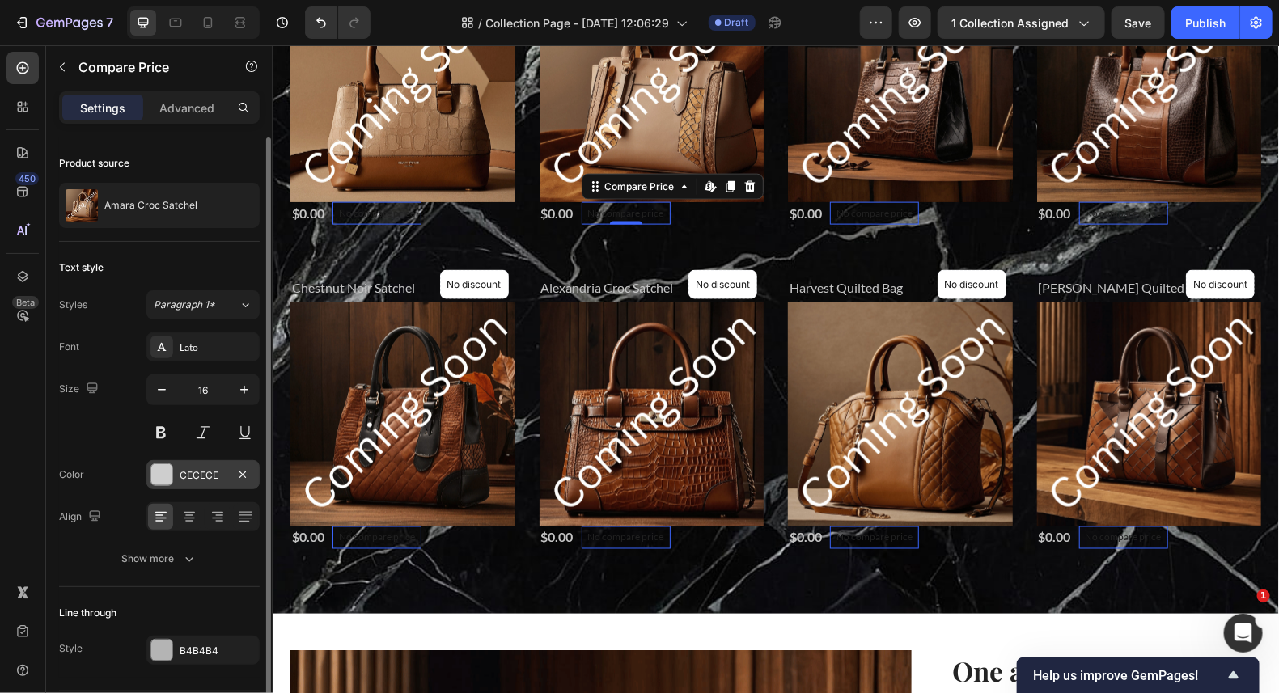
click at [167, 478] on div at bounding box center [161, 474] width 21 height 21
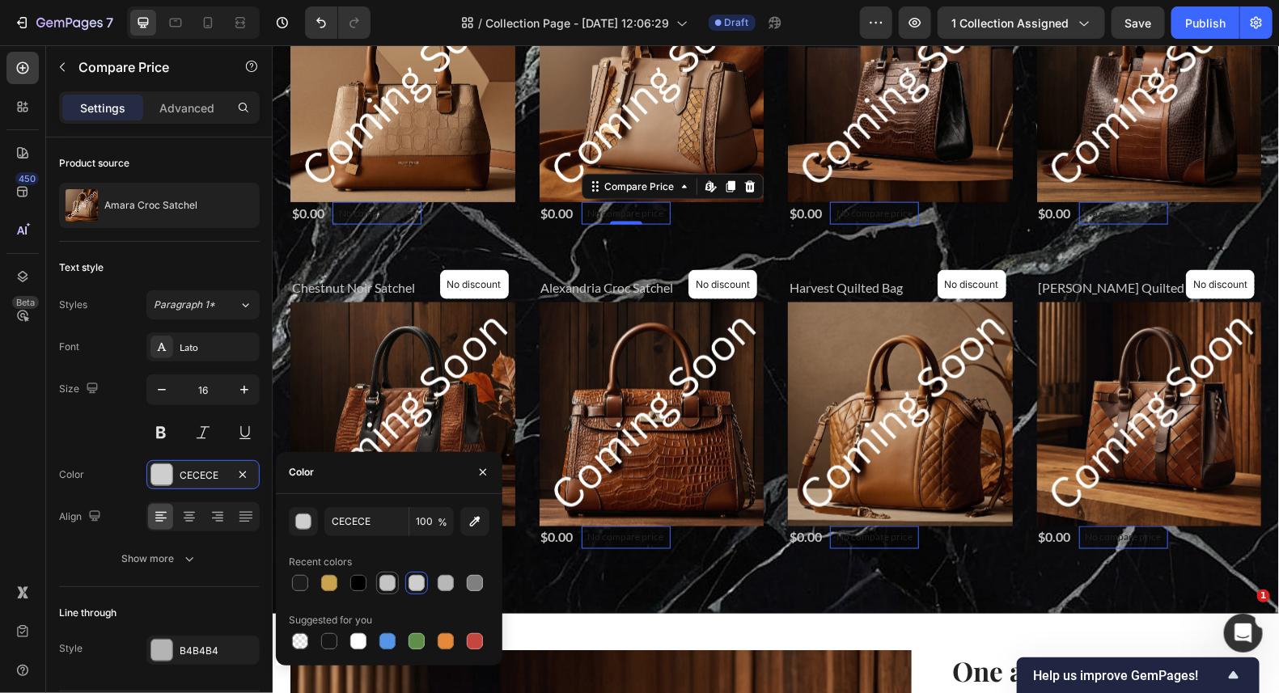
click at [387, 585] on div at bounding box center [387, 583] width 16 height 16
type input "C4C4C4"
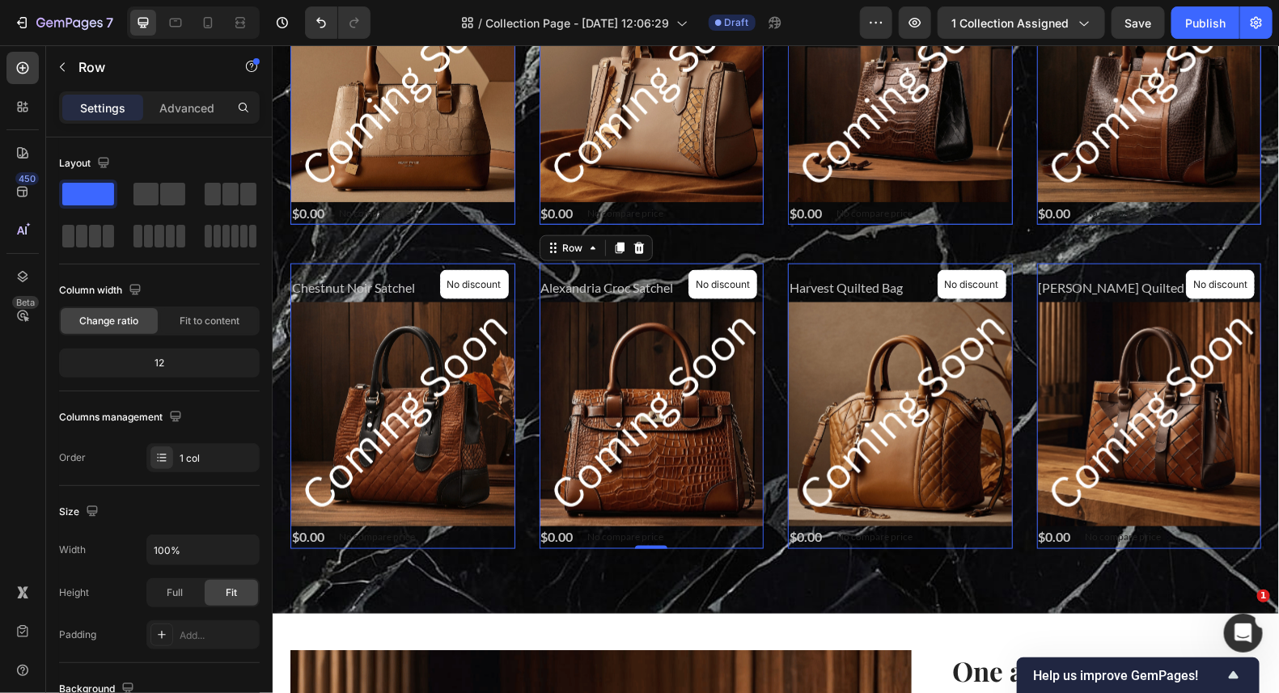
click at [714, 263] on div "No discount Not be displayed when published Product Badge Row Alexandria Croc S…" at bounding box center [651, 406] width 225 height 286
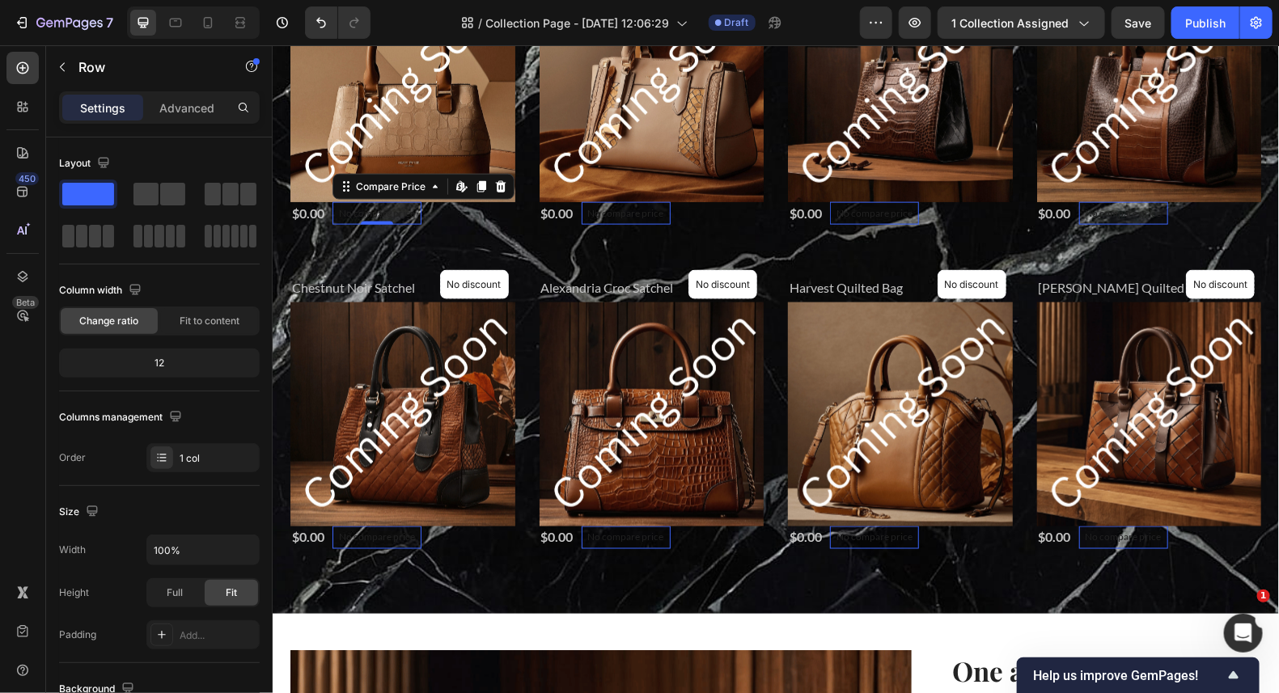
click at [401, 209] on p "No compare price" at bounding box center [376, 213] width 76 height 10
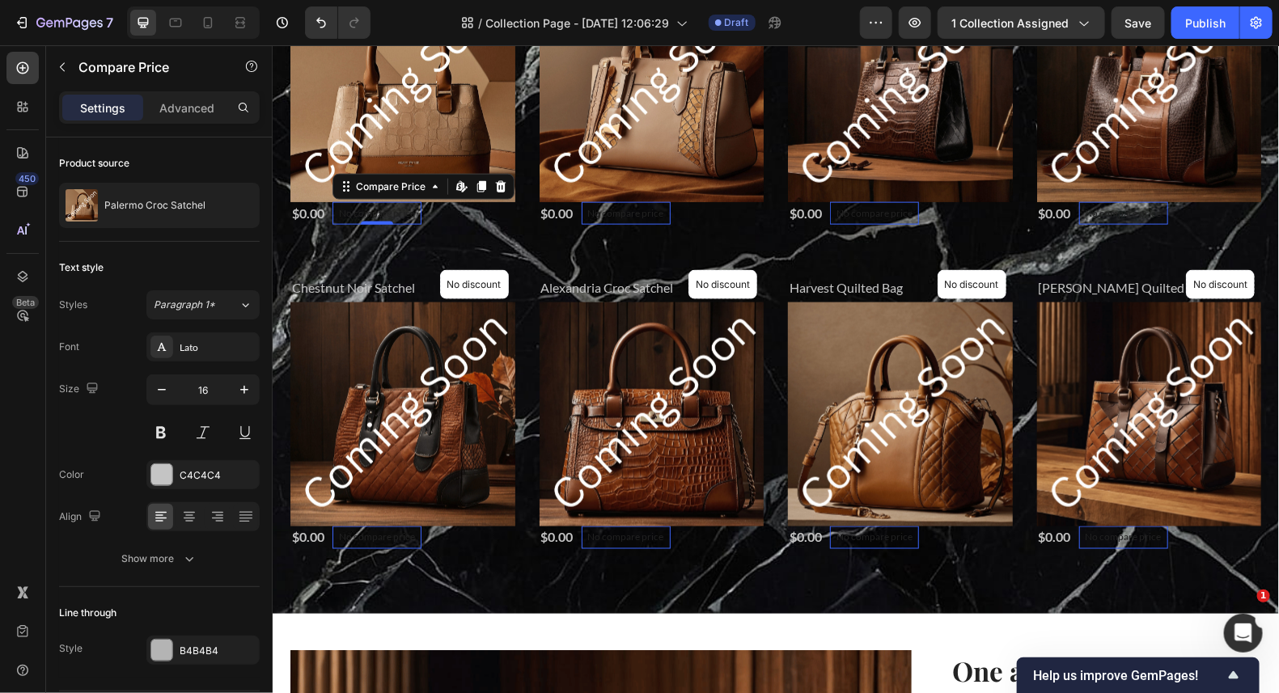
click at [403, 209] on p "No compare price" at bounding box center [376, 213] width 76 height 10
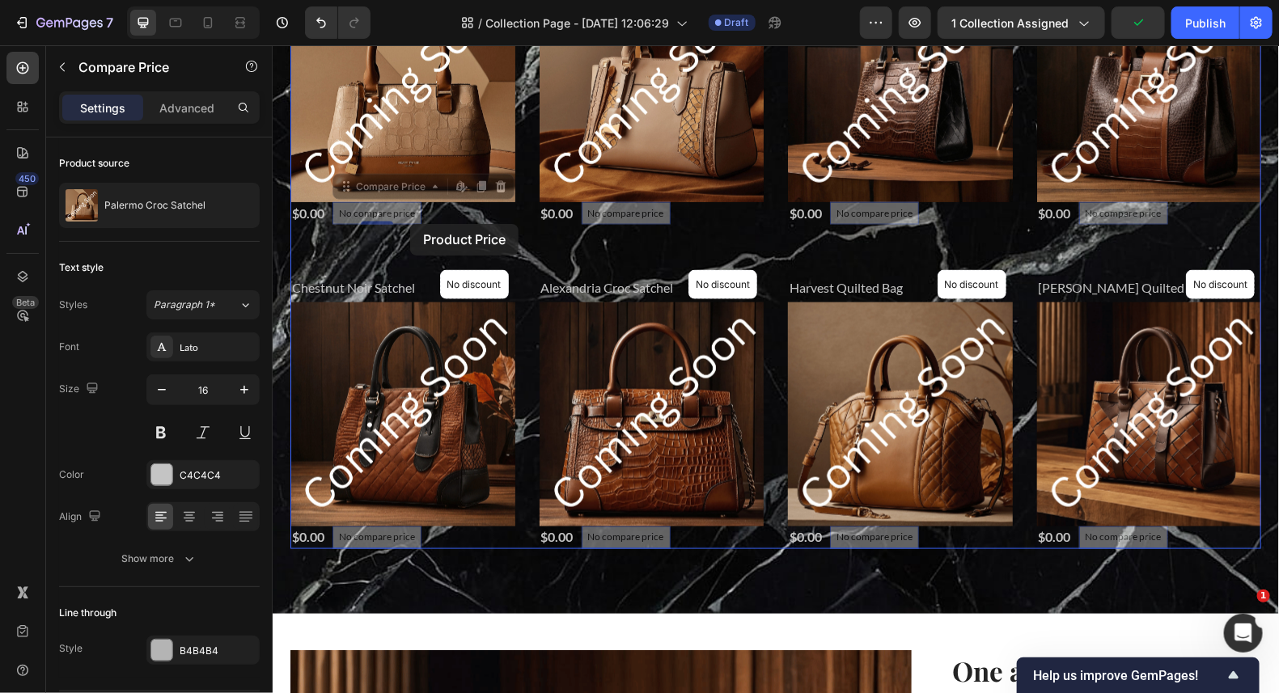
drag, startPoint x: 403, startPoint y: 209, endPoint x: 409, endPoint y: 223, distance: 15.9
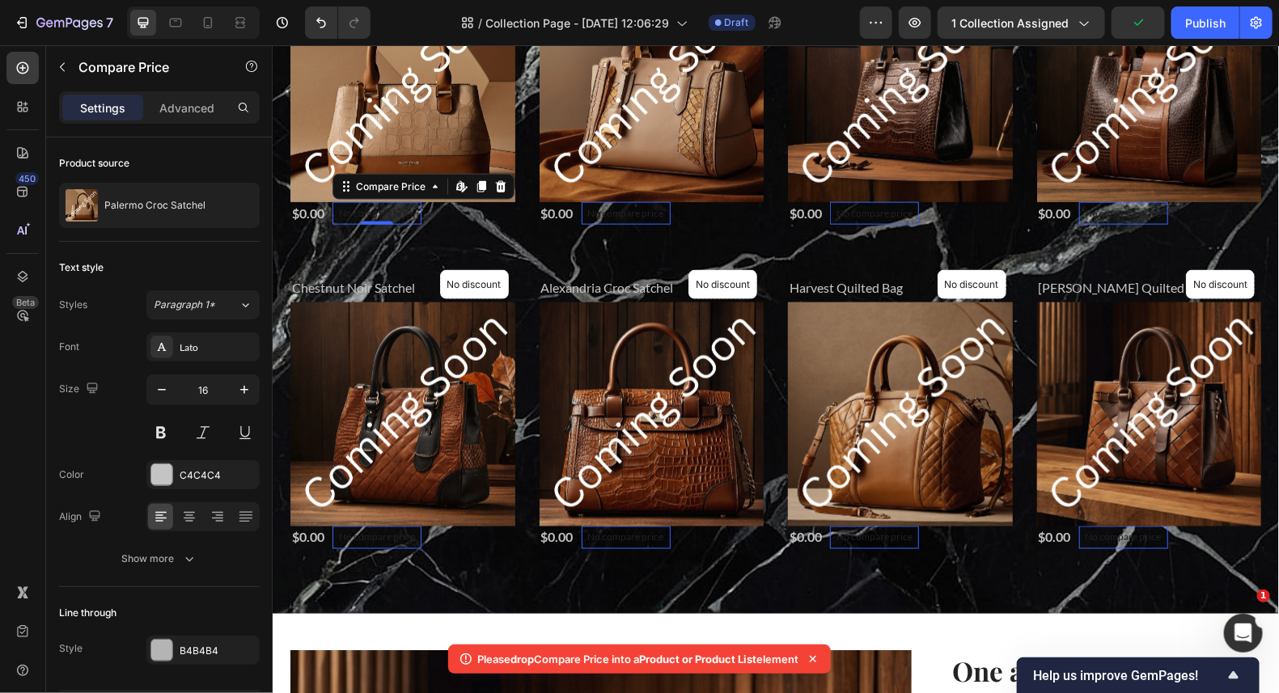
click at [406, 212] on p "No compare price" at bounding box center [376, 213] width 76 height 10
click at [399, 212] on p "No compare price" at bounding box center [376, 213] width 76 height 10
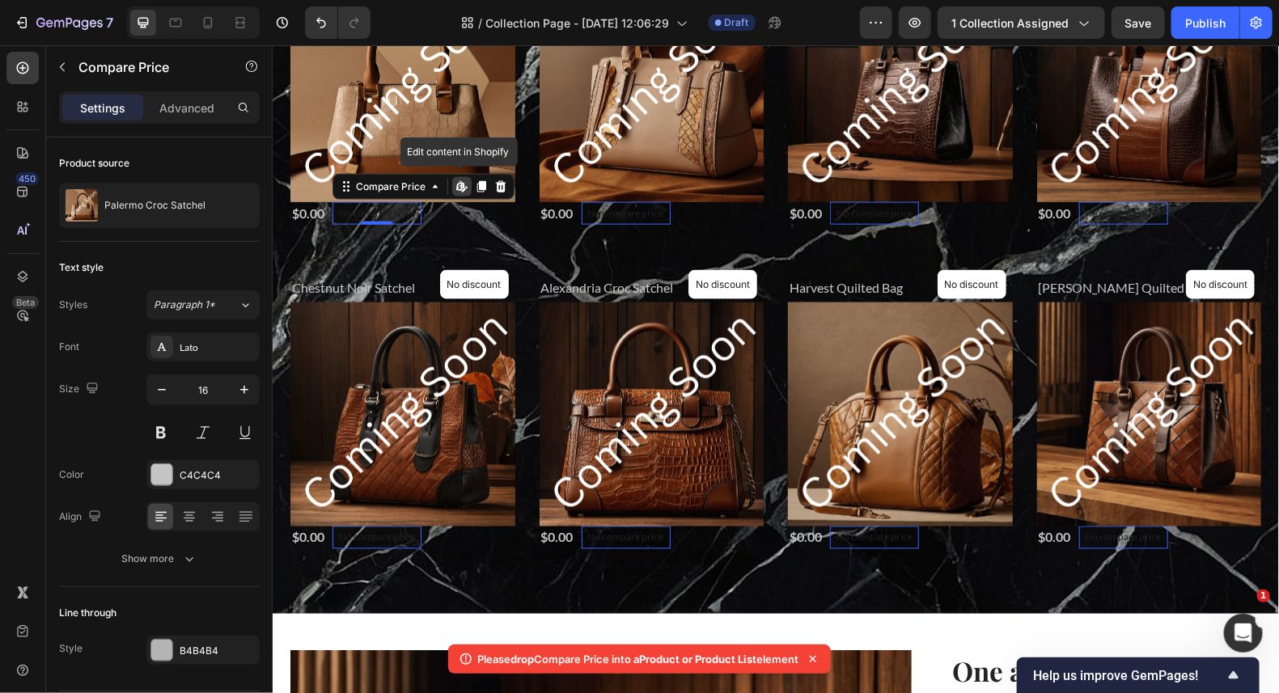
click at [399, 210] on p "No compare price" at bounding box center [376, 213] width 76 height 10
click at [376, 208] on p "No compare price" at bounding box center [376, 213] width 76 height 10
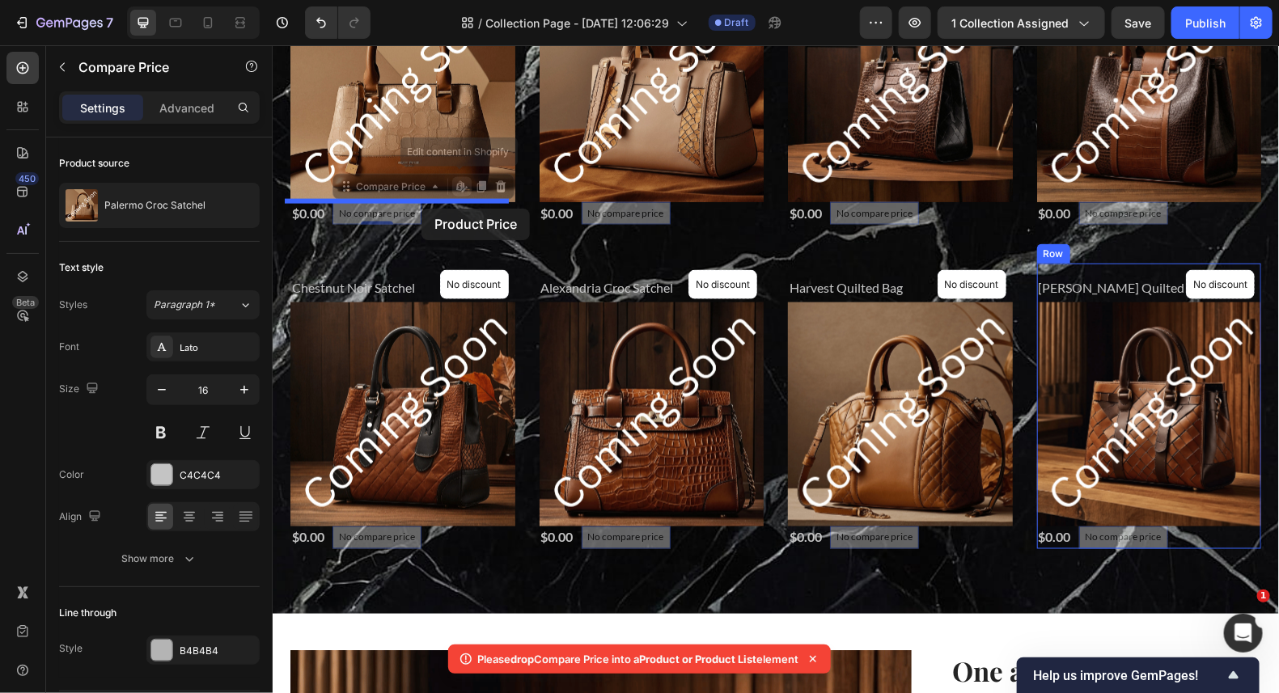
drag, startPoint x: 378, startPoint y: 210, endPoint x: 421, endPoint y: 208, distance: 42.9
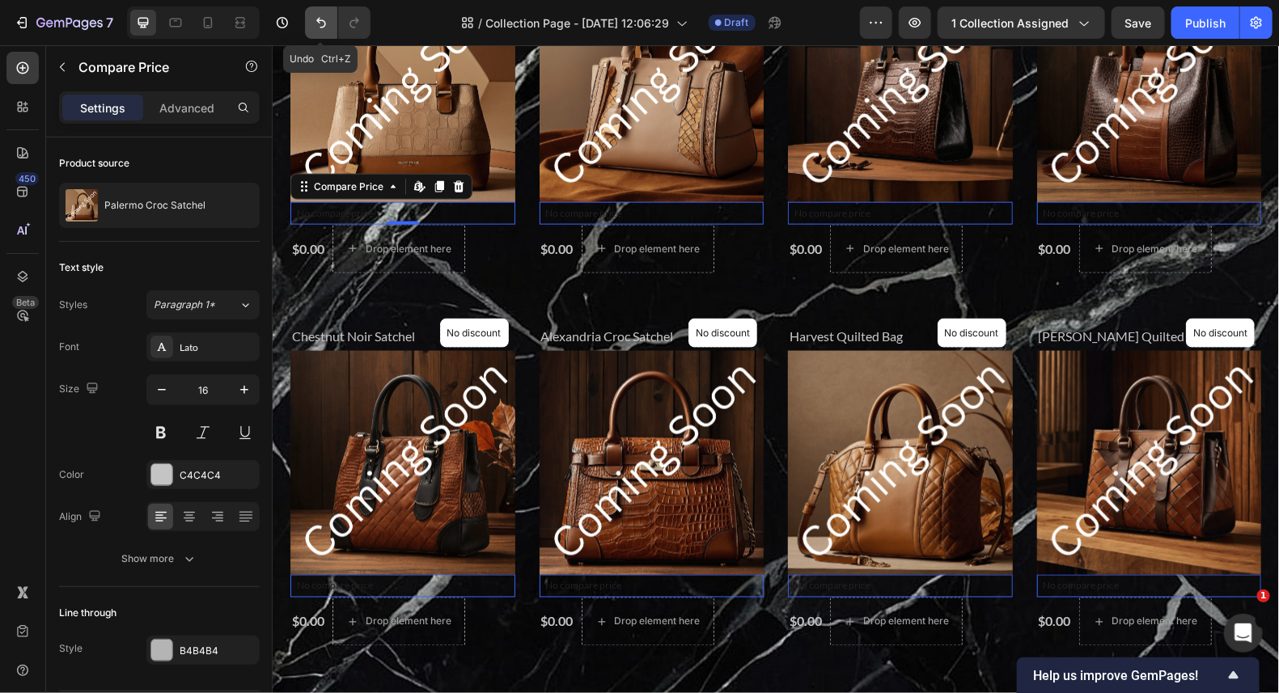
click at [315, 23] on icon "Undo/Redo" at bounding box center [321, 23] width 16 height 16
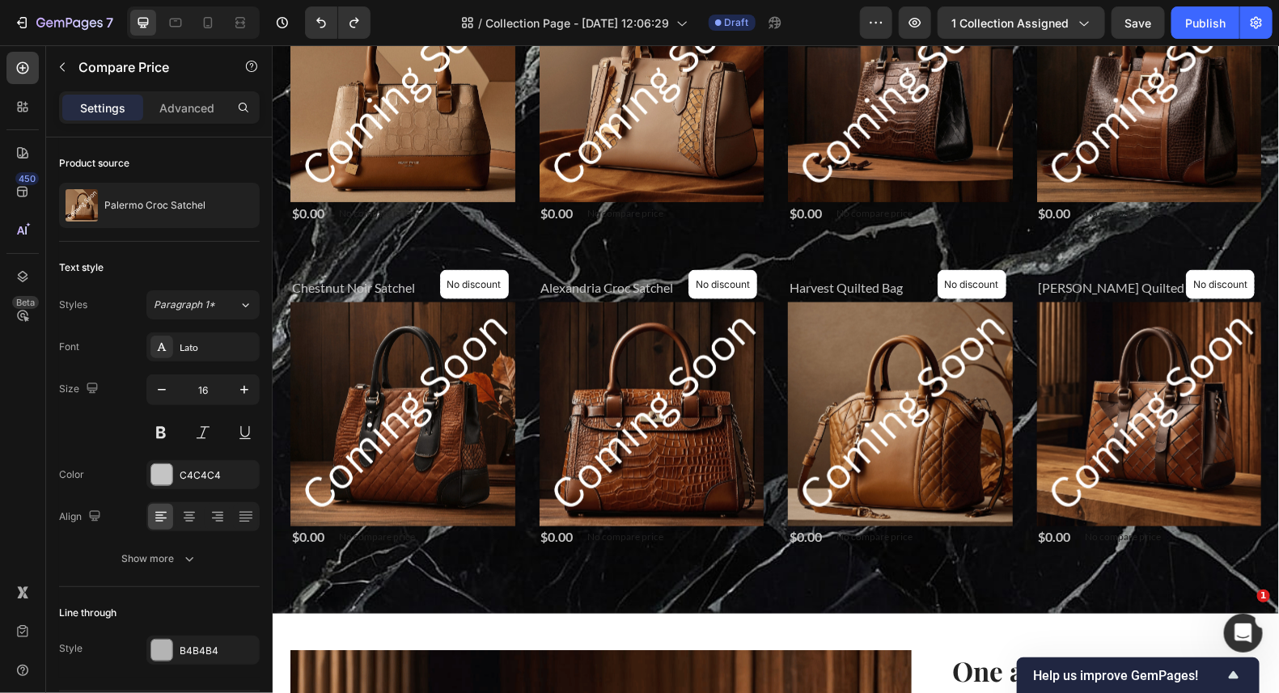
click at [357, 208] on p "No compare price" at bounding box center [376, 213] width 76 height 10
click at [347, 210] on p "No compare price" at bounding box center [376, 213] width 76 height 10
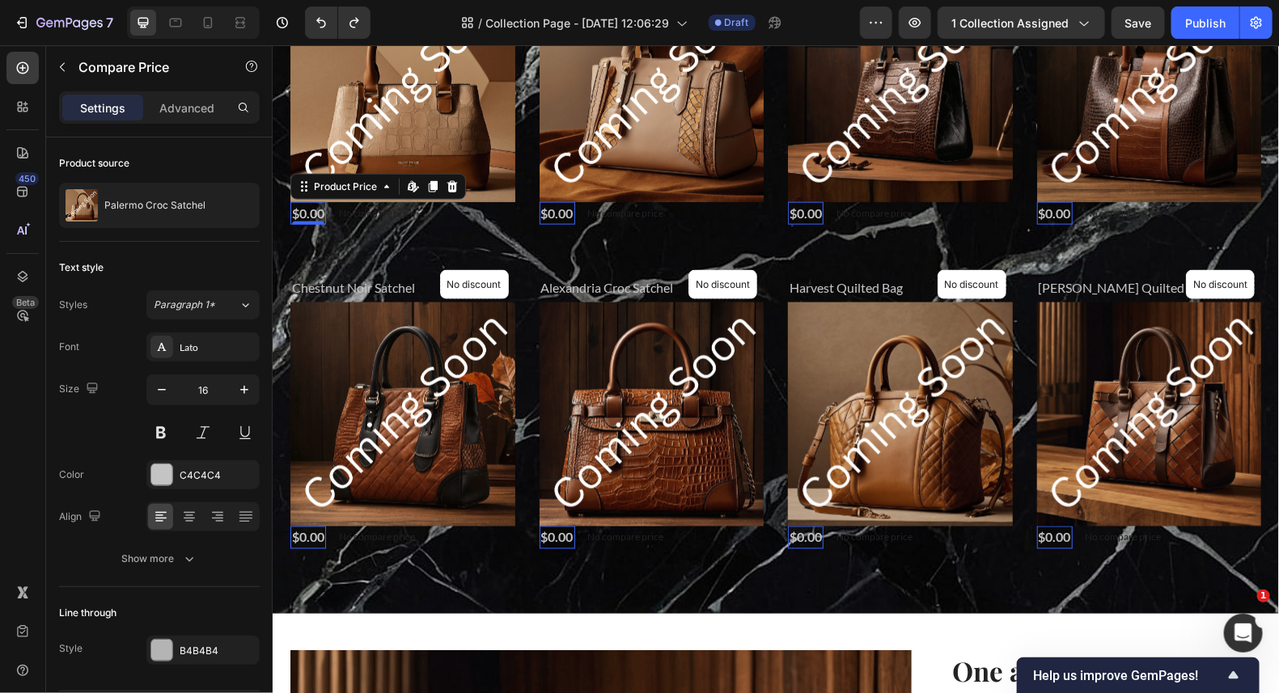
click at [311, 217] on div "$0.00" at bounding box center [308, 212] width 36 height 23
click at [353, 208] on p "No compare price" at bounding box center [376, 213] width 76 height 10
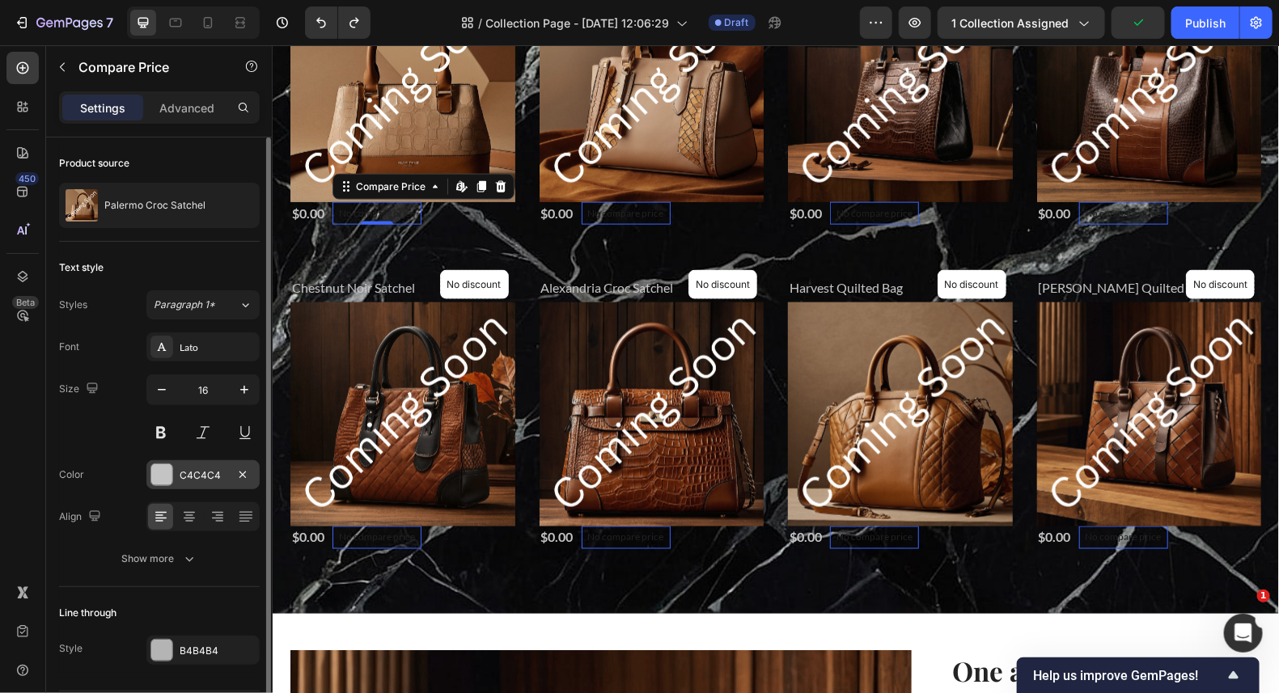
click at [168, 468] on div at bounding box center [161, 474] width 21 height 21
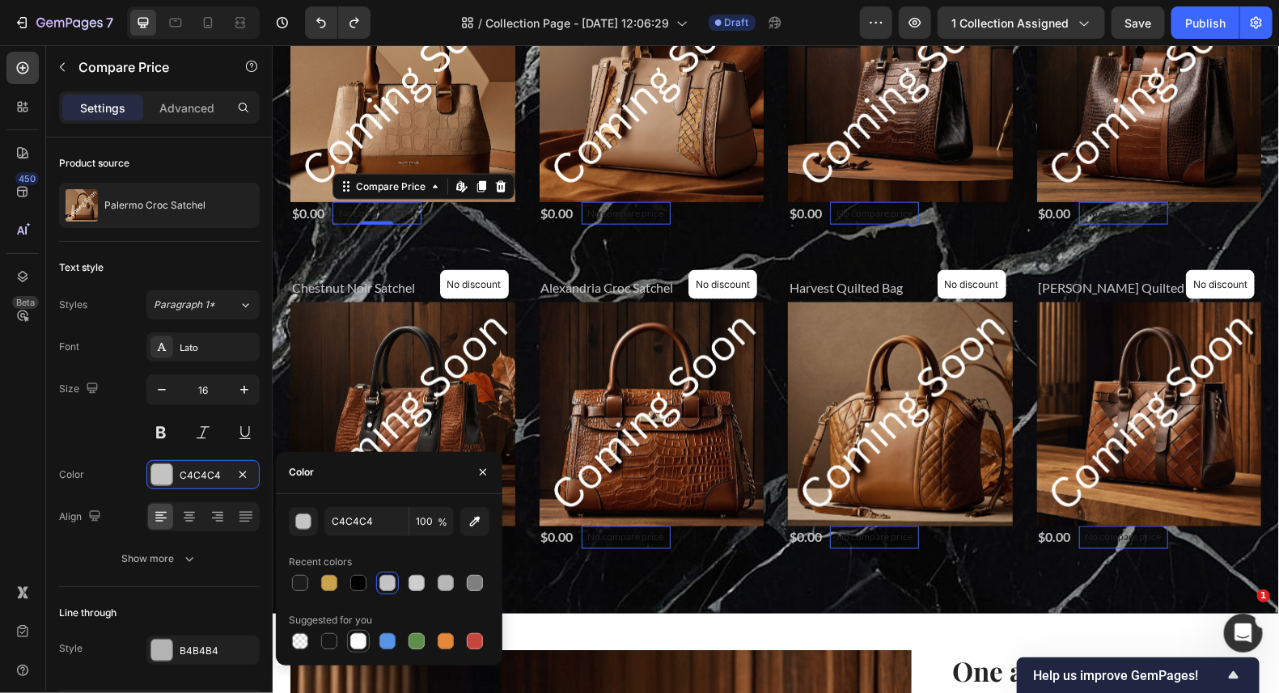
click at [361, 637] on div at bounding box center [358, 641] width 16 height 16
type input "FFFFFF"
click at [396, 208] on p "No compare price" at bounding box center [376, 213] width 76 height 10
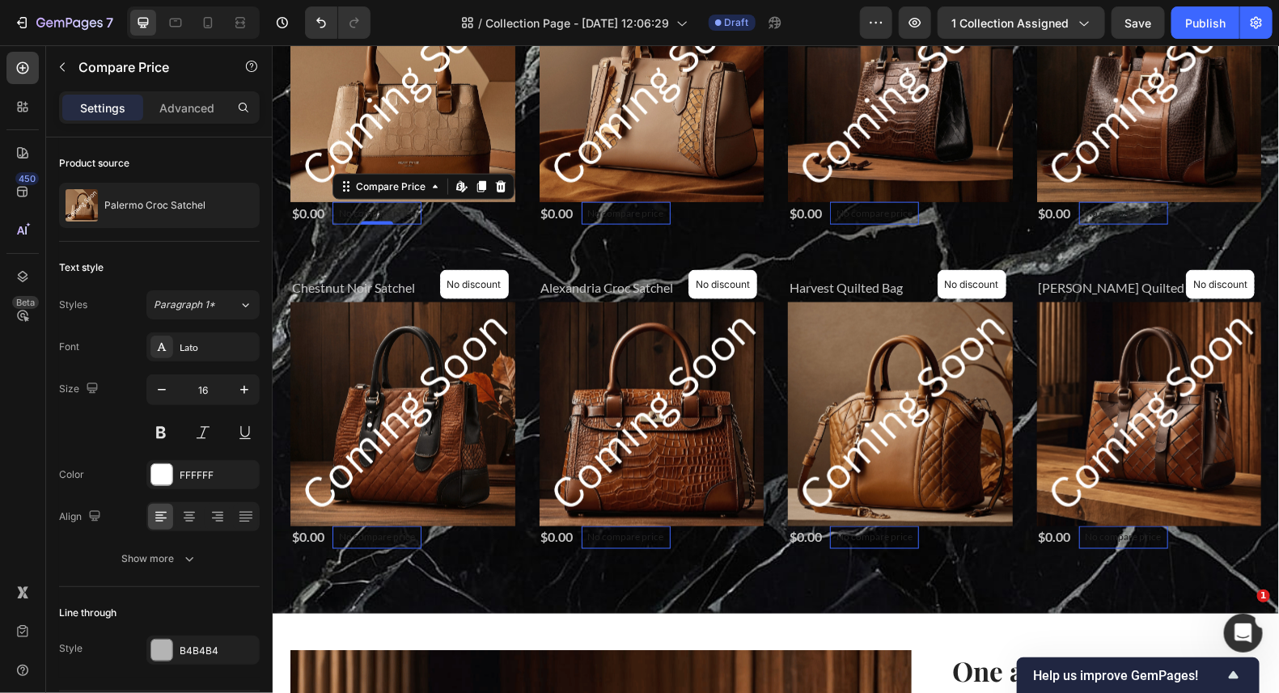
click at [387, 208] on p "No compare price" at bounding box center [376, 213] width 76 height 10
click at [394, 213] on p "No compare price" at bounding box center [376, 213] width 76 height 10
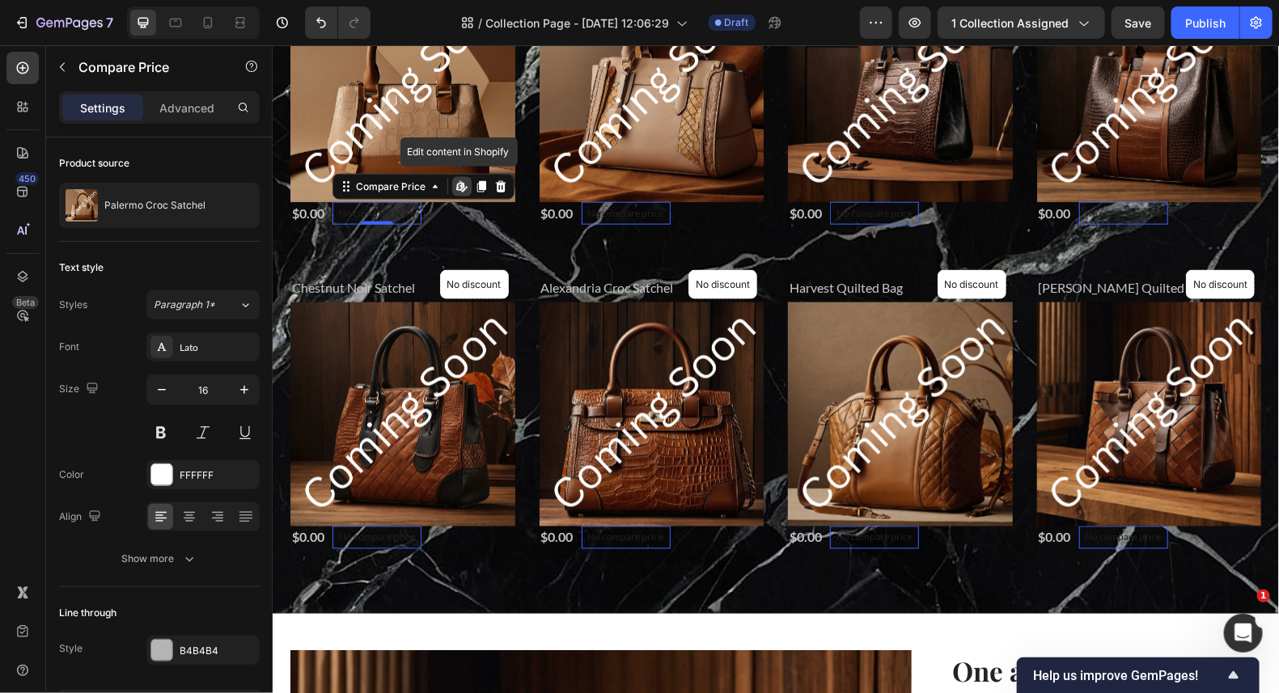
click at [394, 213] on p "No compare price" at bounding box center [376, 213] width 76 height 10
click at [393, 213] on p "No compare price" at bounding box center [376, 213] width 76 height 10
click at [338, 208] on p "No compare price" at bounding box center [376, 213] width 76 height 10
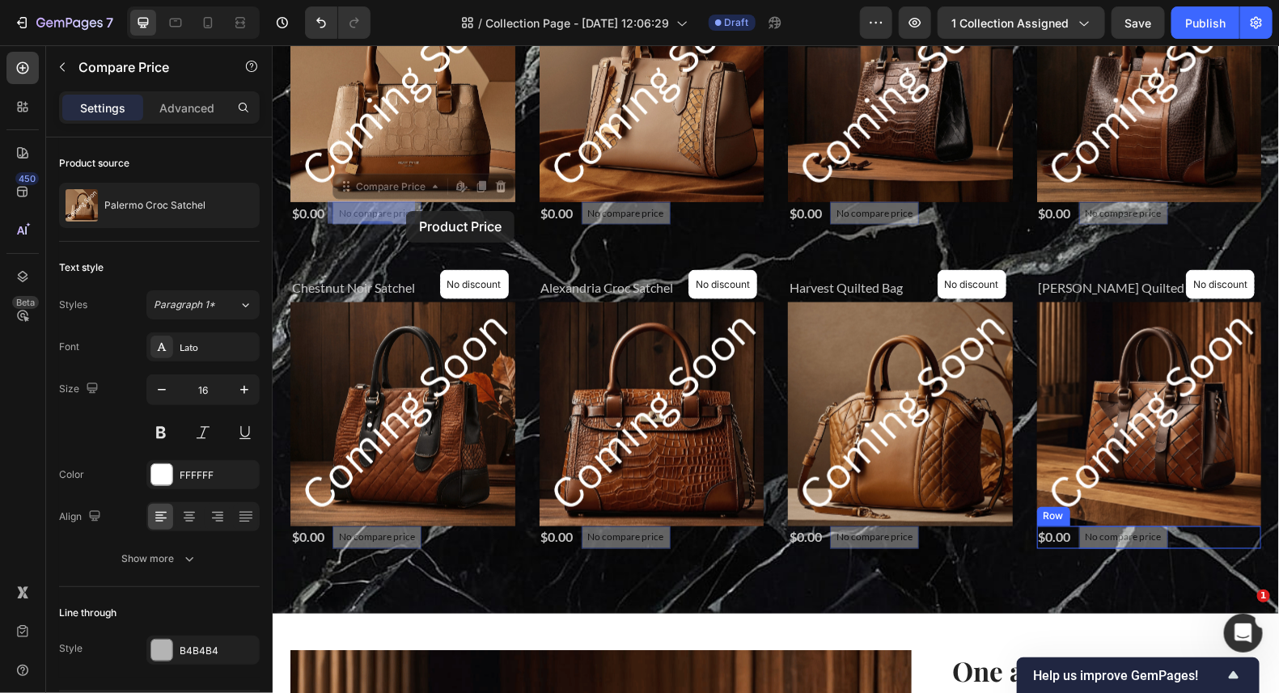
drag, startPoint x: 334, startPoint y: 206, endPoint x: 405, endPoint y: 210, distance: 71.3
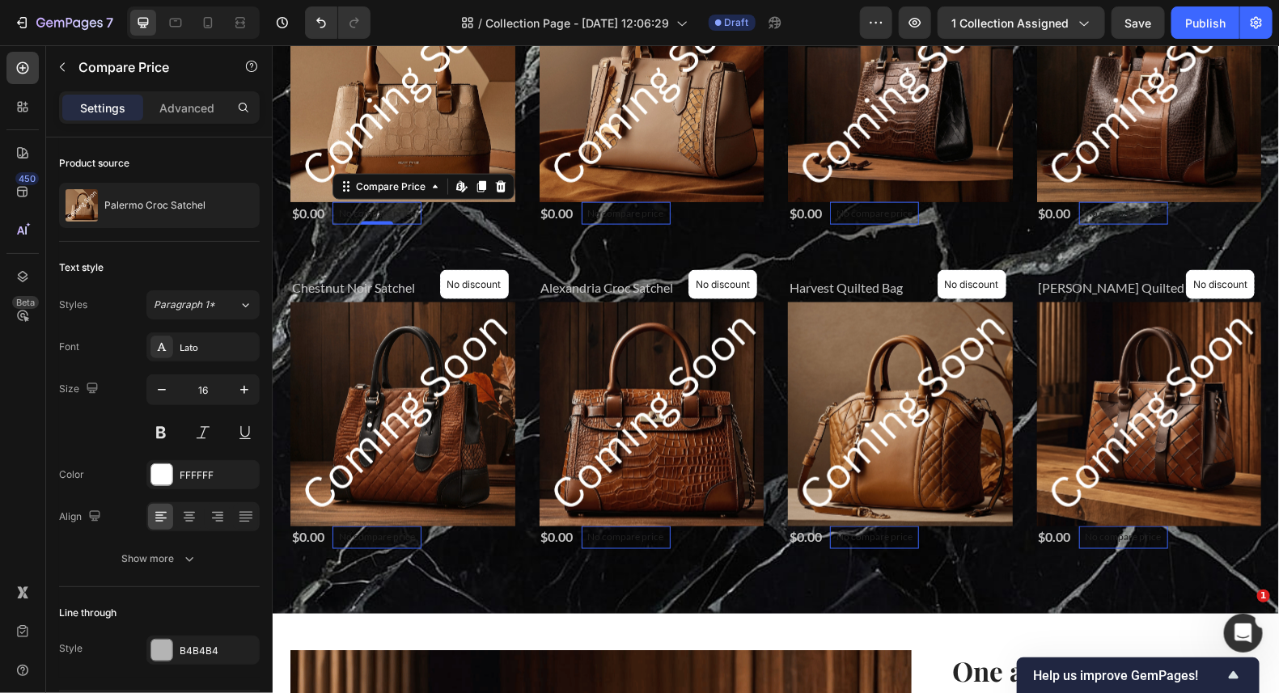
click at [386, 212] on p "No compare price" at bounding box center [376, 213] width 76 height 10
click at [362, 201] on div "No compare price" at bounding box center [376, 212] width 89 height 23
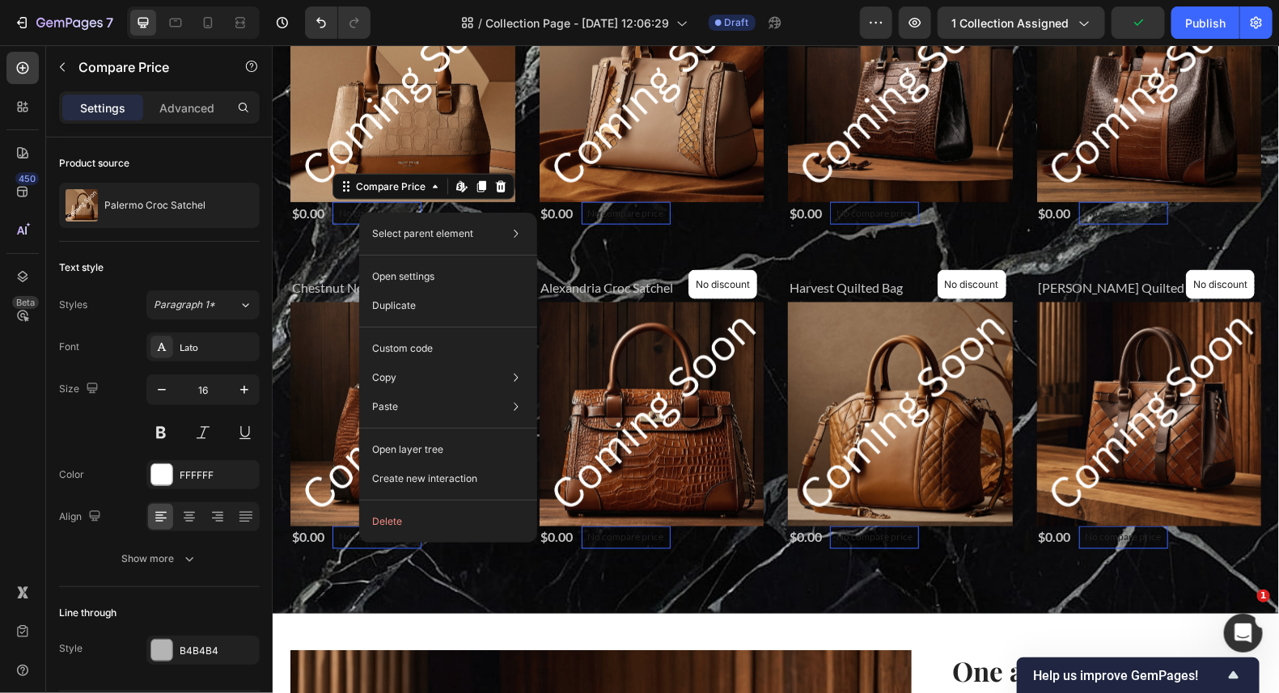
click at [350, 208] on p "No compare price" at bounding box center [376, 213] width 76 height 10
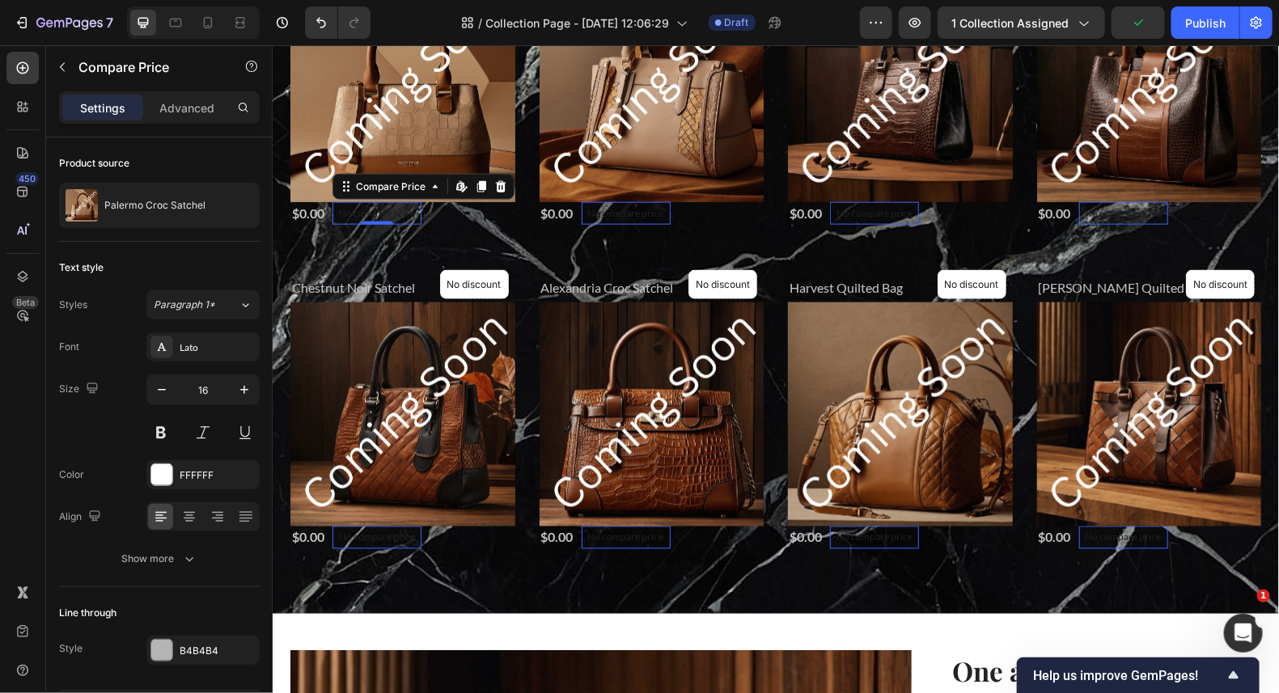
click at [338, 211] on p "No compare price" at bounding box center [376, 213] width 76 height 10
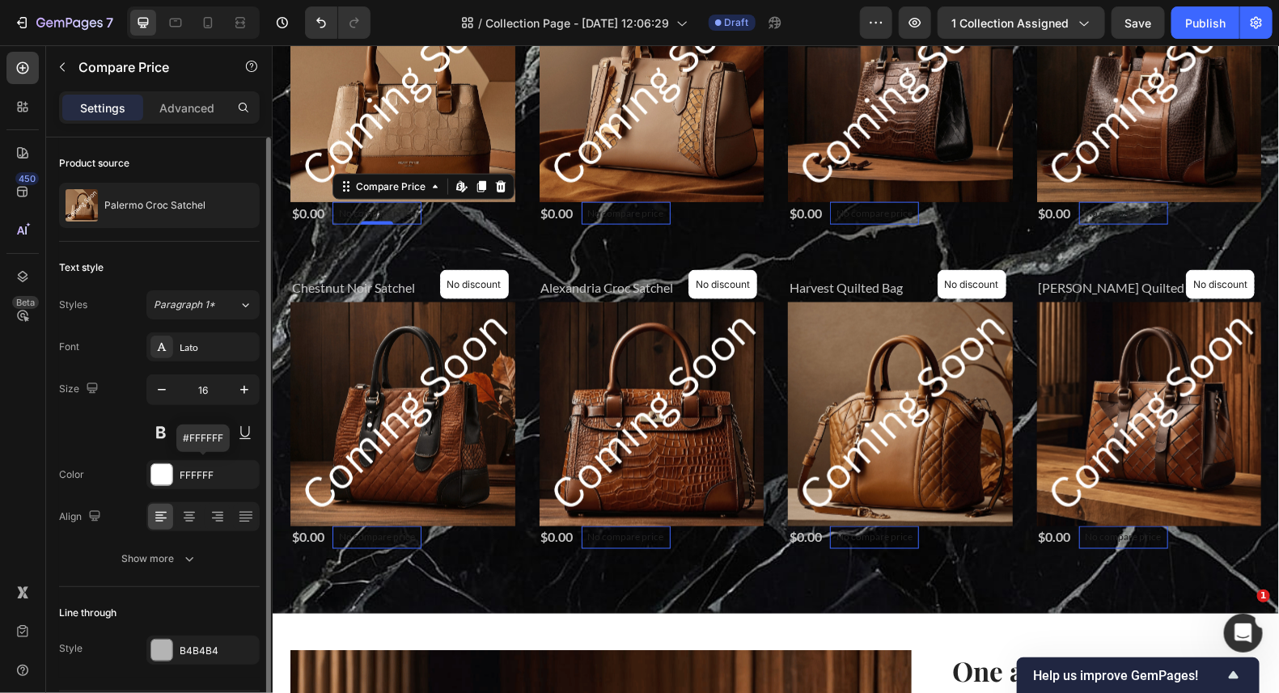
scroll to position [47, 0]
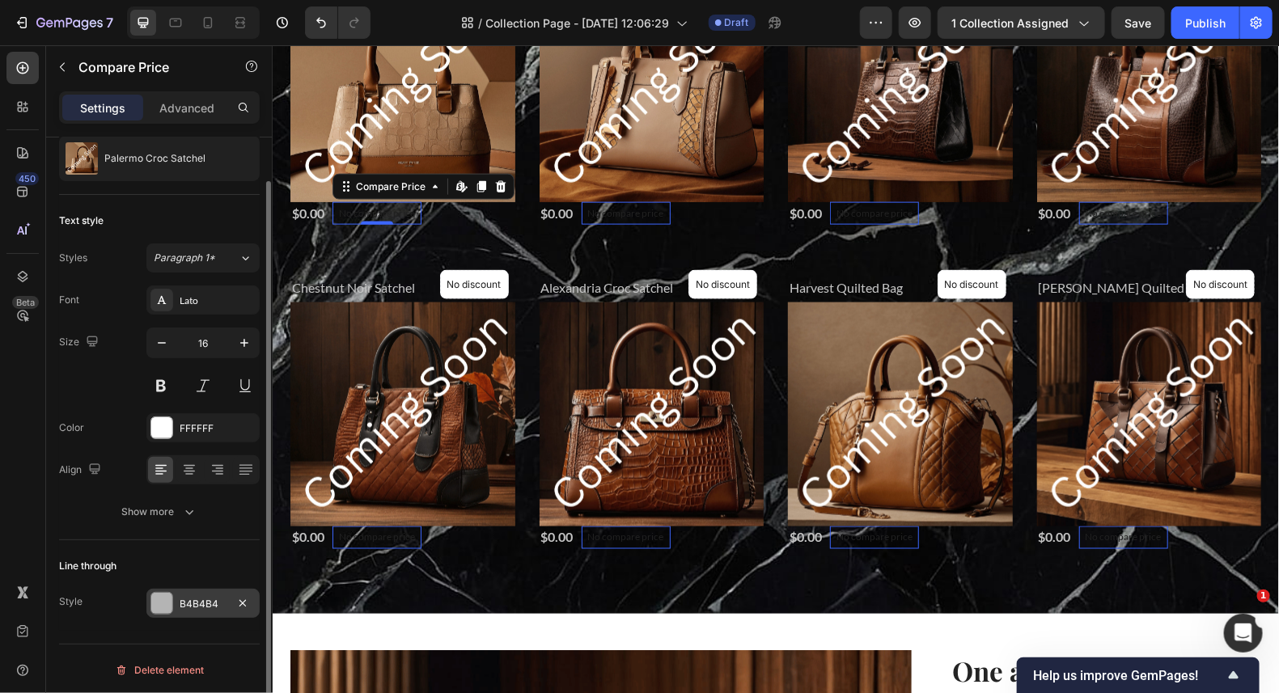
click at [163, 592] on div at bounding box center [161, 603] width 23 height 23
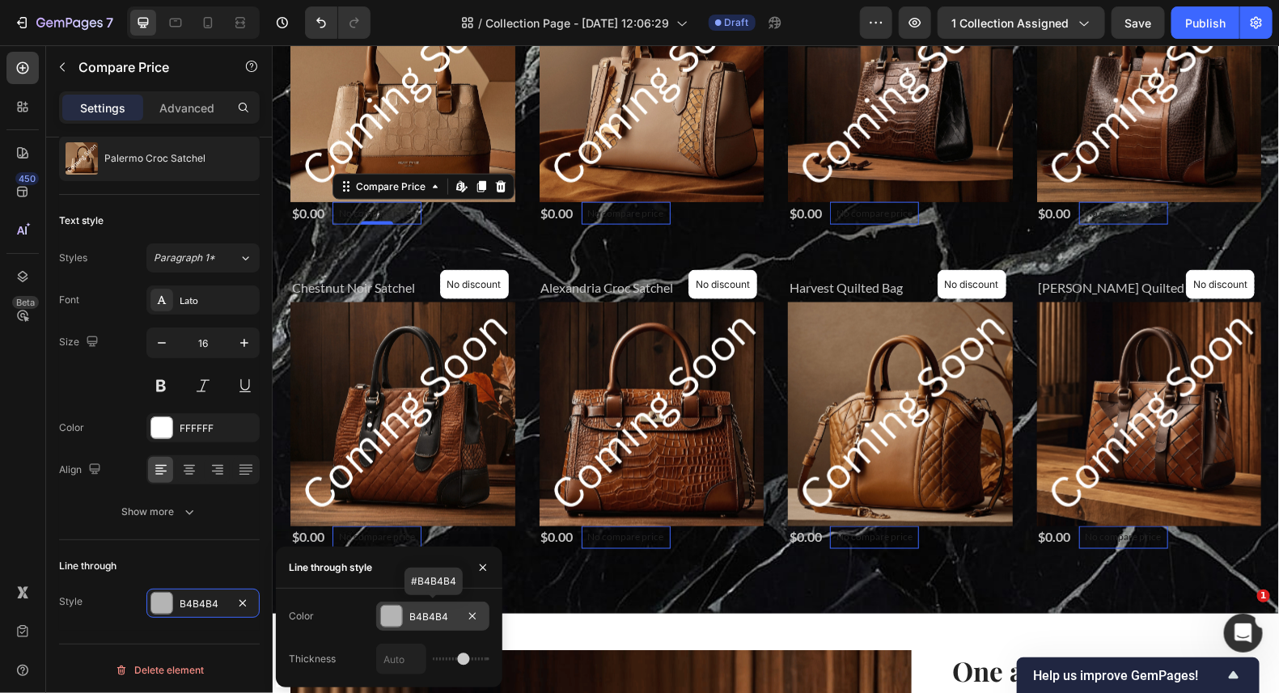
click at [383, 616] on div at bounding box center [391, 616] width 21 height 21
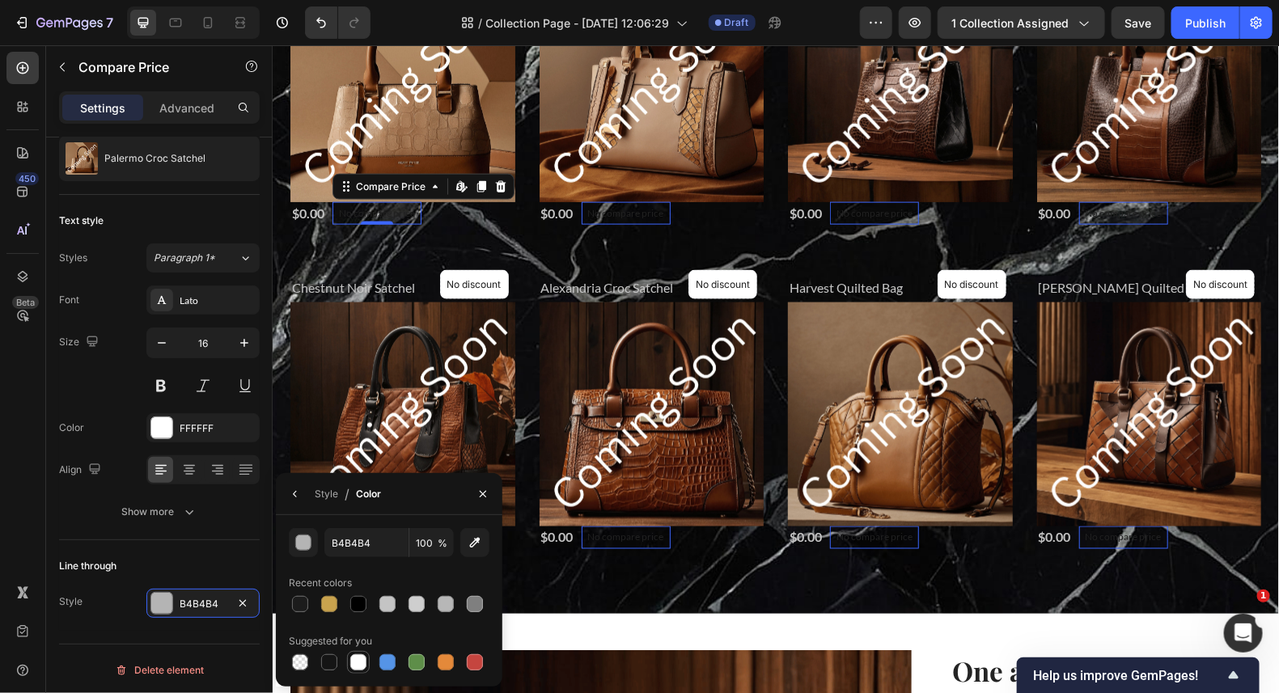
click at [351, 658] on div at bounding box center [358, 662] width 16 height 16
type input "FFFFFF"
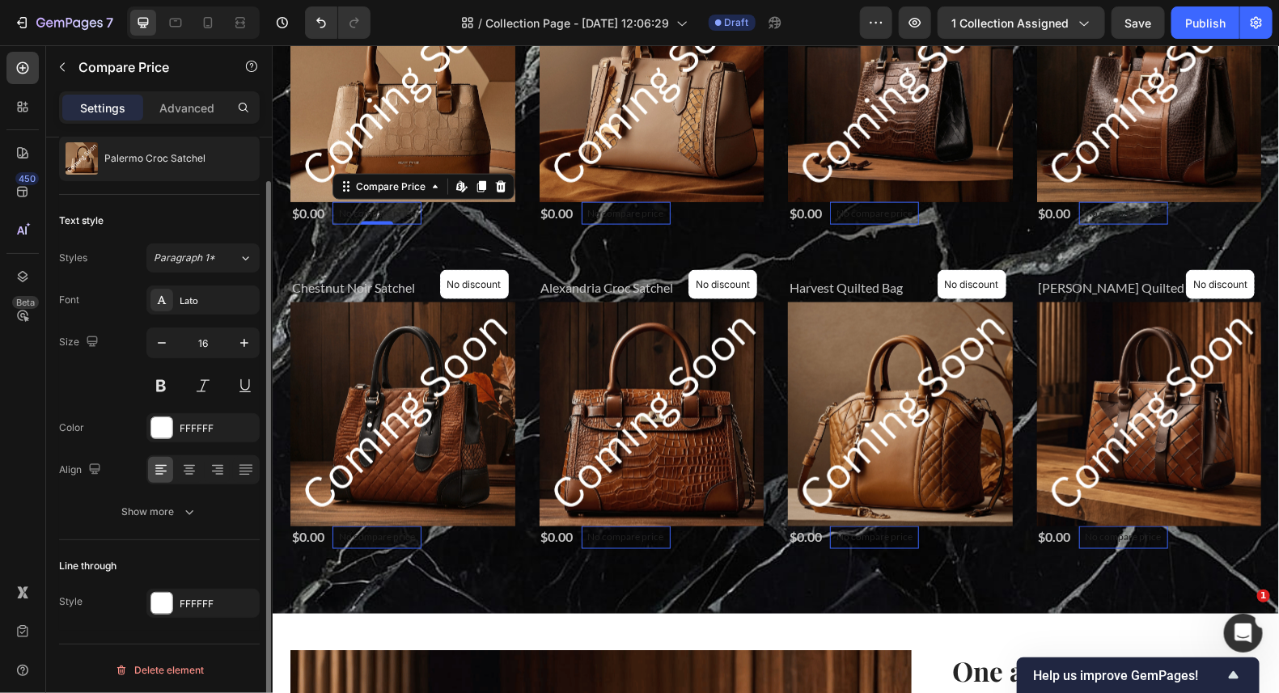
click at [126, 414] on div "Color FFFFFF" at bounding box center [159, 427] width 201 height 29
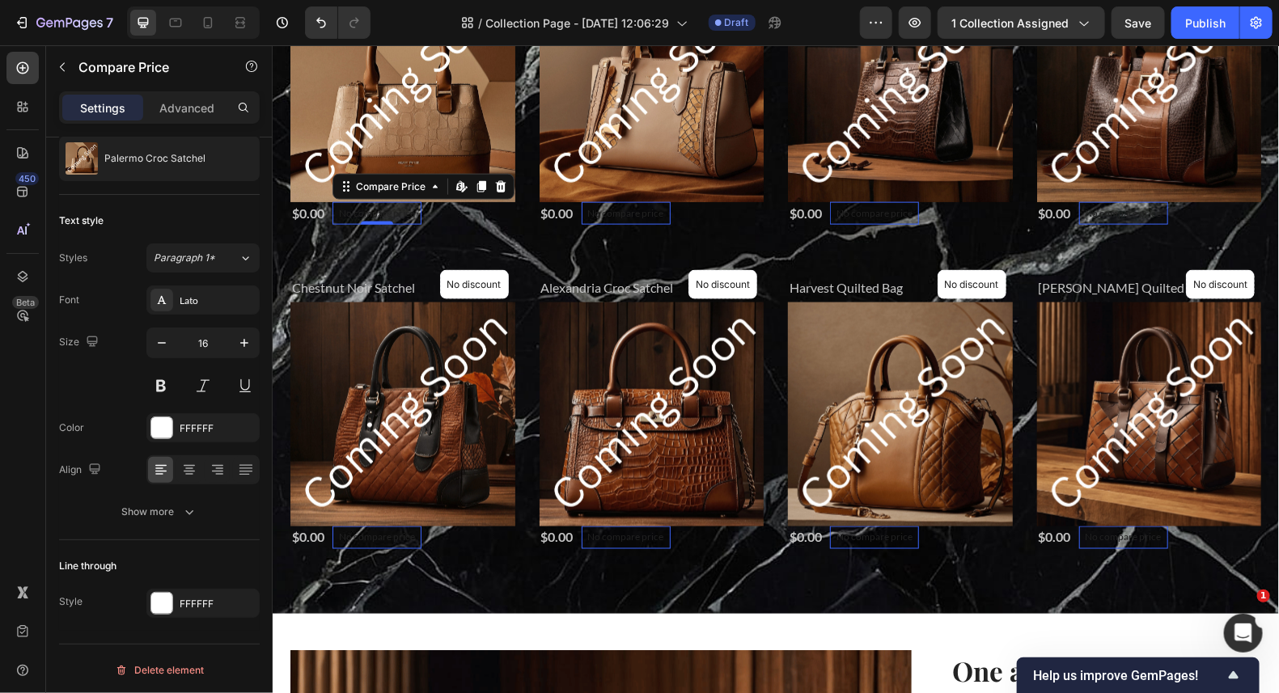
click at [394, 212] on p "No compare price" at bounding box center [376, 213] width 76 height 10
click at [369, 203] on div "No compare price" at bounding box center [376, 212] width 89 height 23
click at [344, 214] on p "No compare price" at bounding box center [376, 213] width 76 height 10
click at [338, 208] on p "No compare price" at bounding box center [376, 213] width 76 height 10
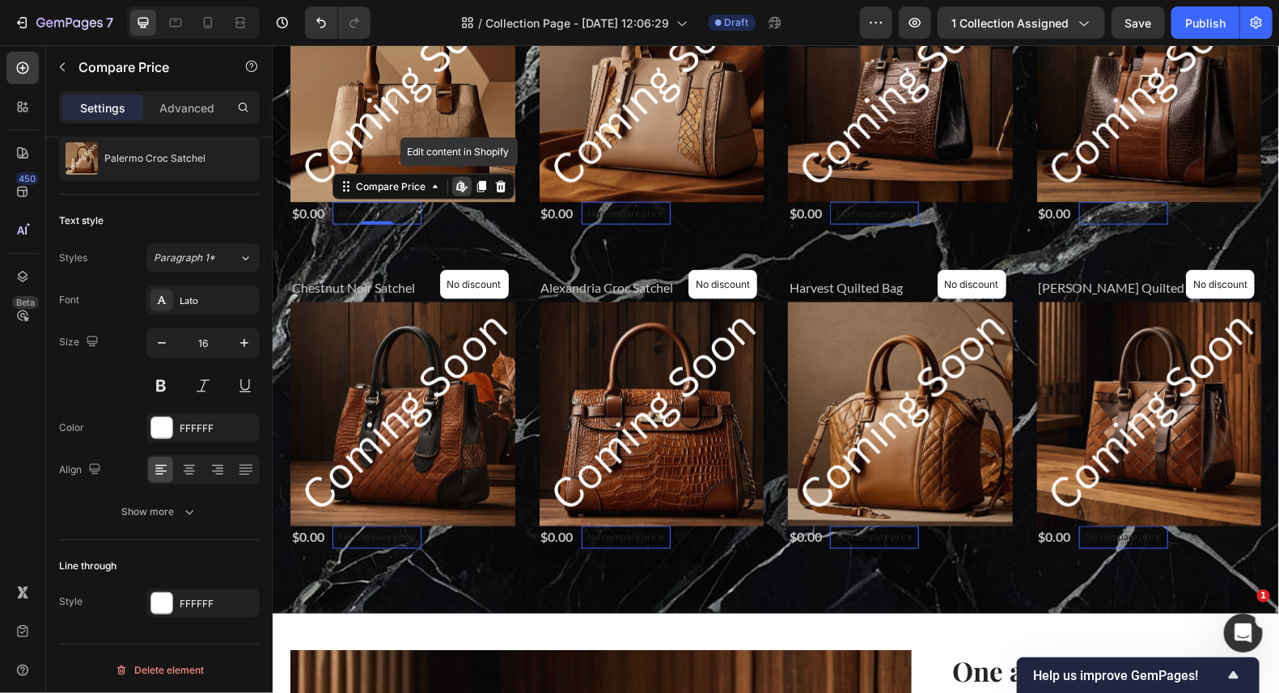
click at [458, 182] on icon at bounding box center [461, 186] width 13 height 13
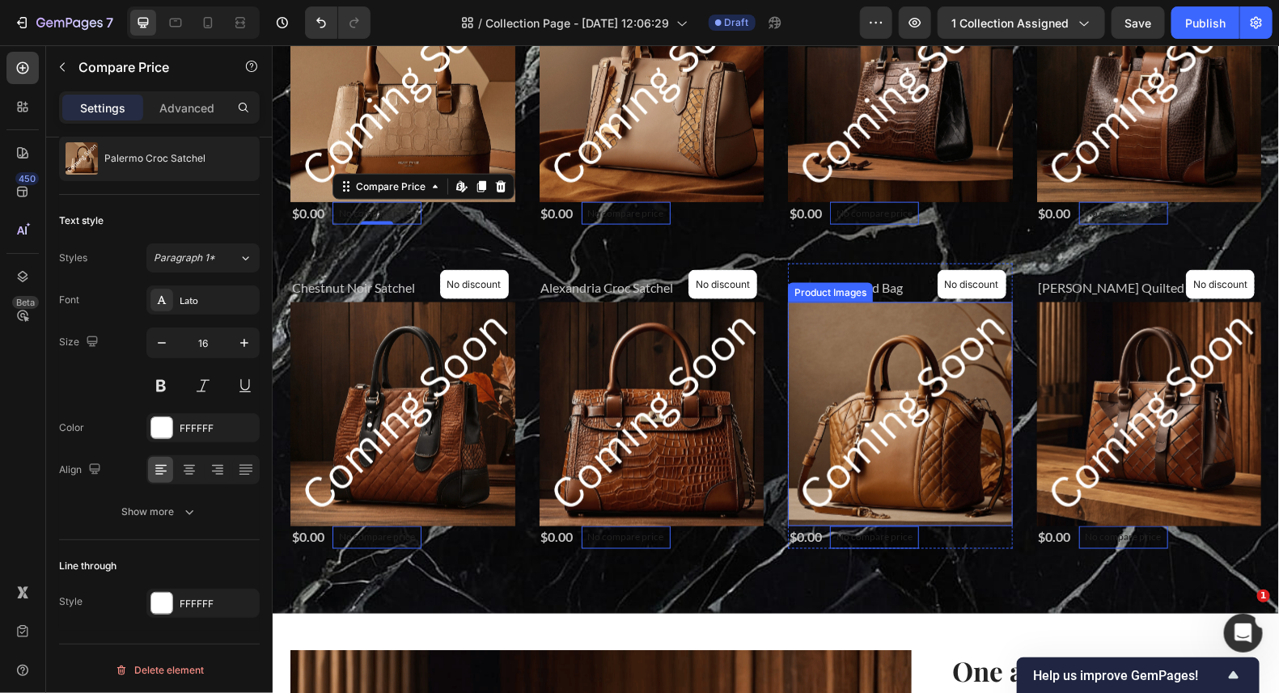
scroll to position [970, 0]
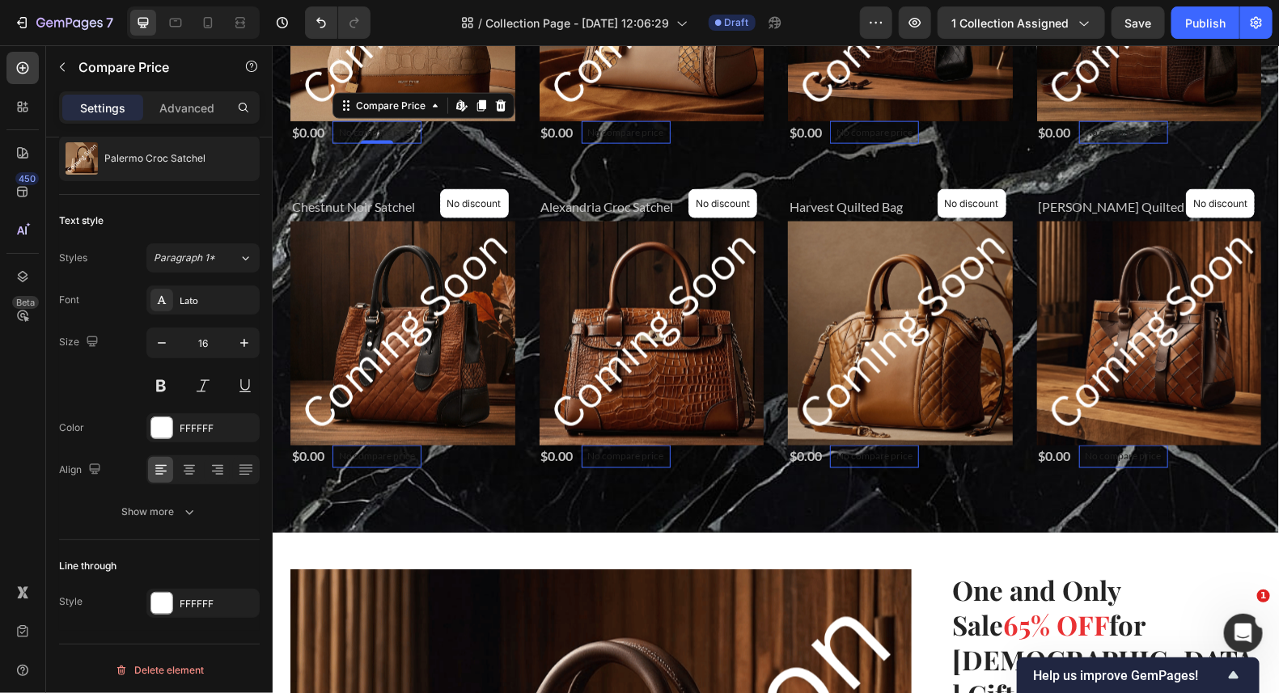
click at [1128, 453] on p "No compare price" at bounding box center [1123, 456] width 76 height 10
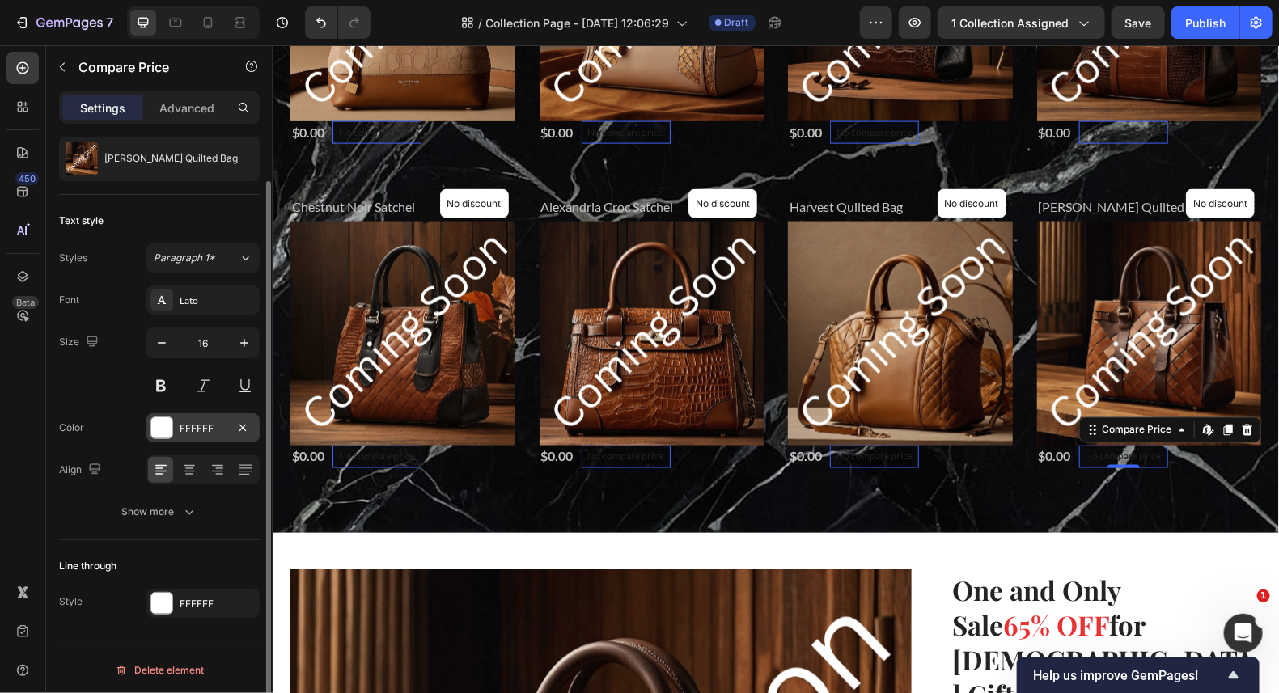
click at [164, 422] on div at bounding box center [161, 427] width 21 height 21
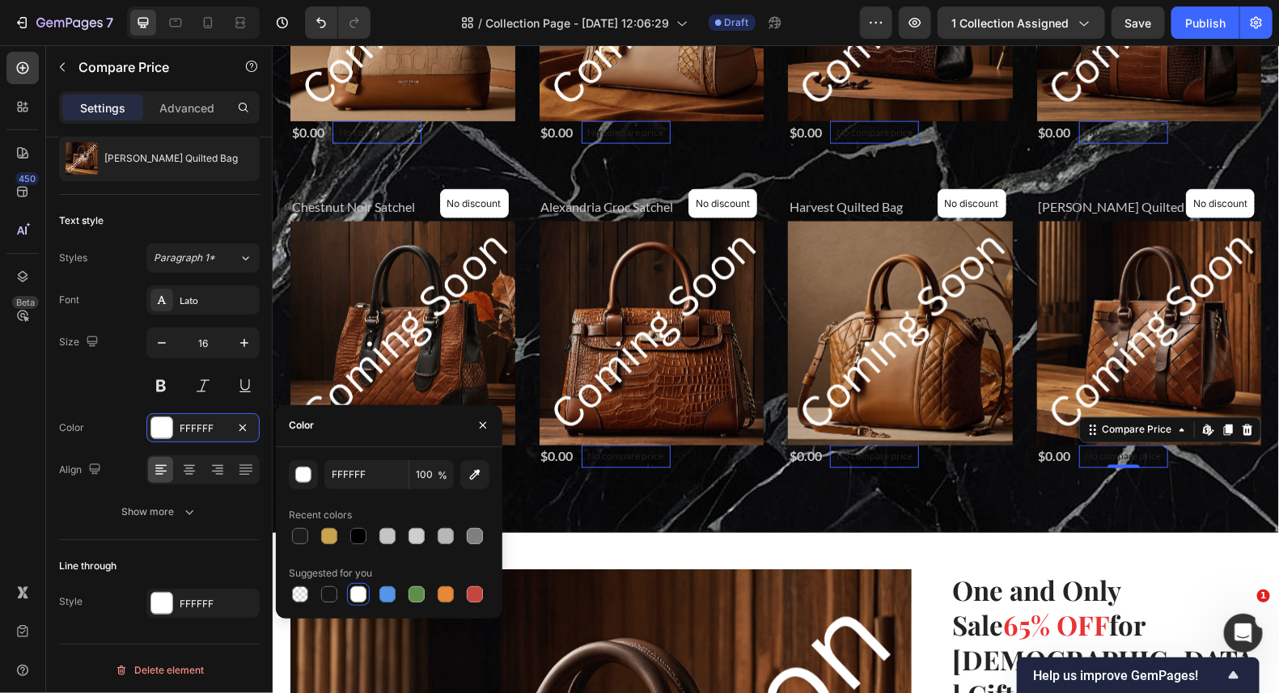
click at [358, 593] on div at bounding box center [358, 594] width 16 height 16
click at [1189, 517] on div "⁠⁠⁠⁠⁠⁠⁠ Gifts For Her Collection Heading ⁠⁠⁠⁠⁠⁠⁠ The Holiday Season Are Coming …" at bounding box center [775, 107] width 1006 height 849
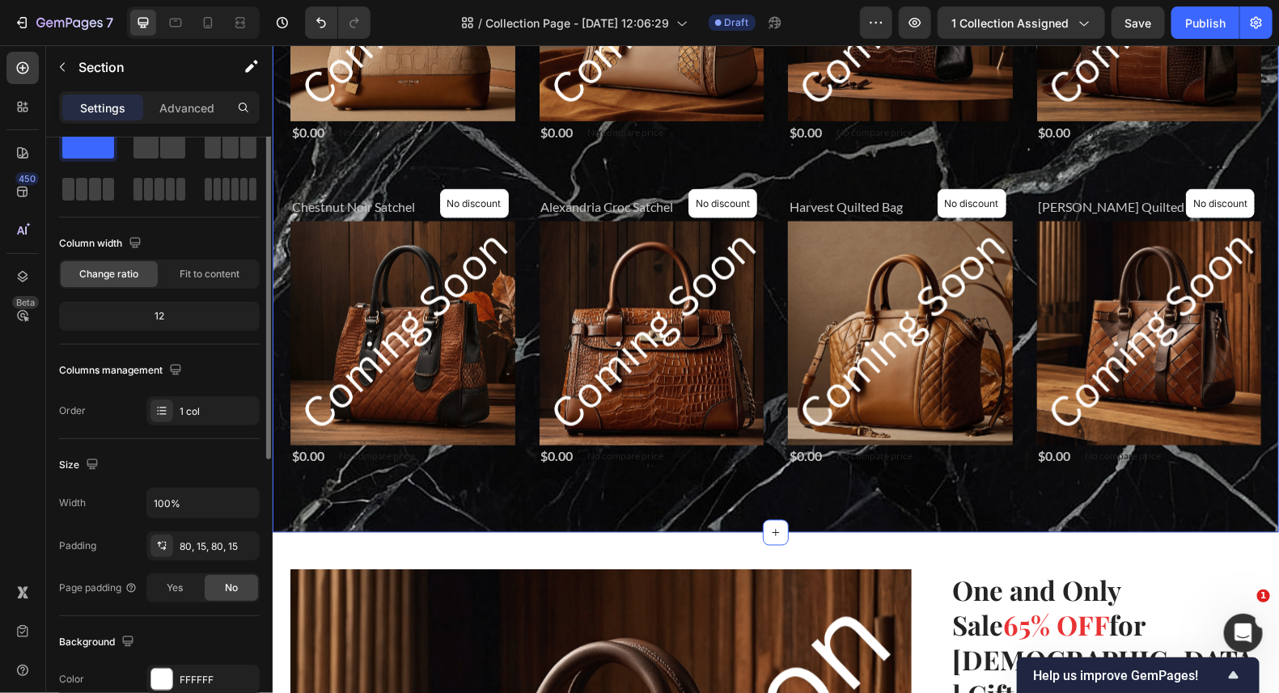
scroll to position [0, 0]
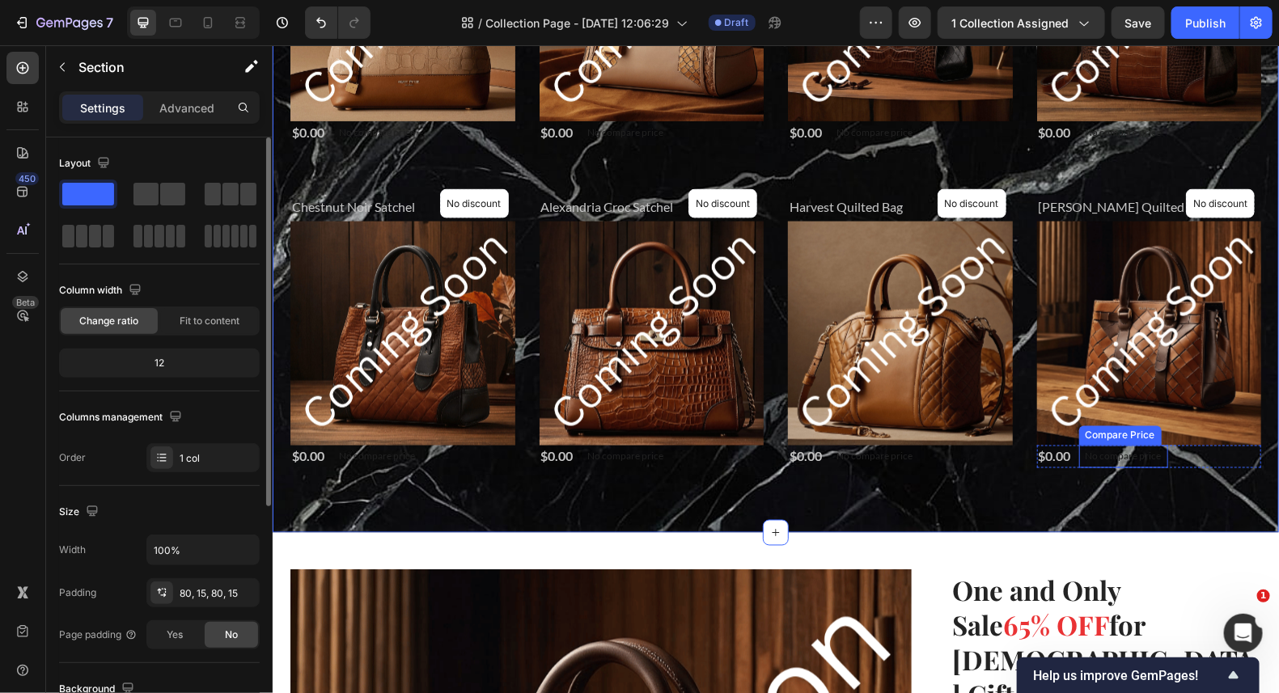
click at [1119, 455] on p "No compare price" at bounding box center [1123, 456] width 76 height 10
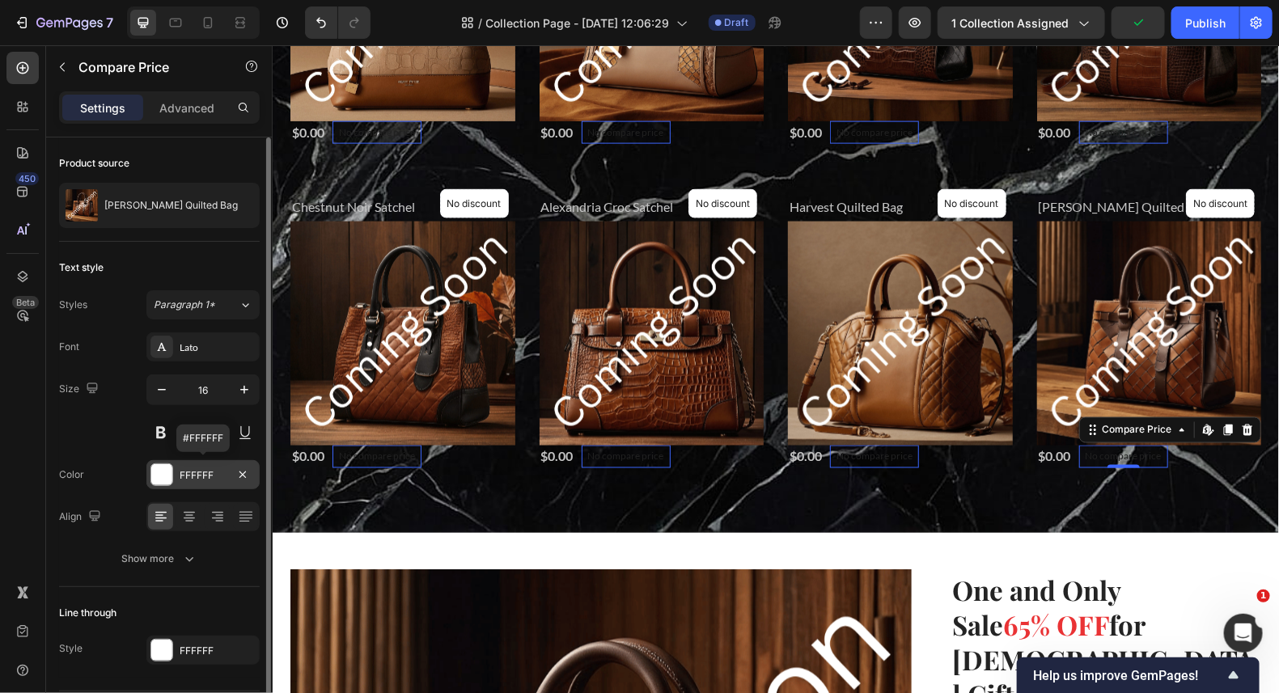
click at [163, 472] on div at bounding box center [161, 474] width 21 height 21
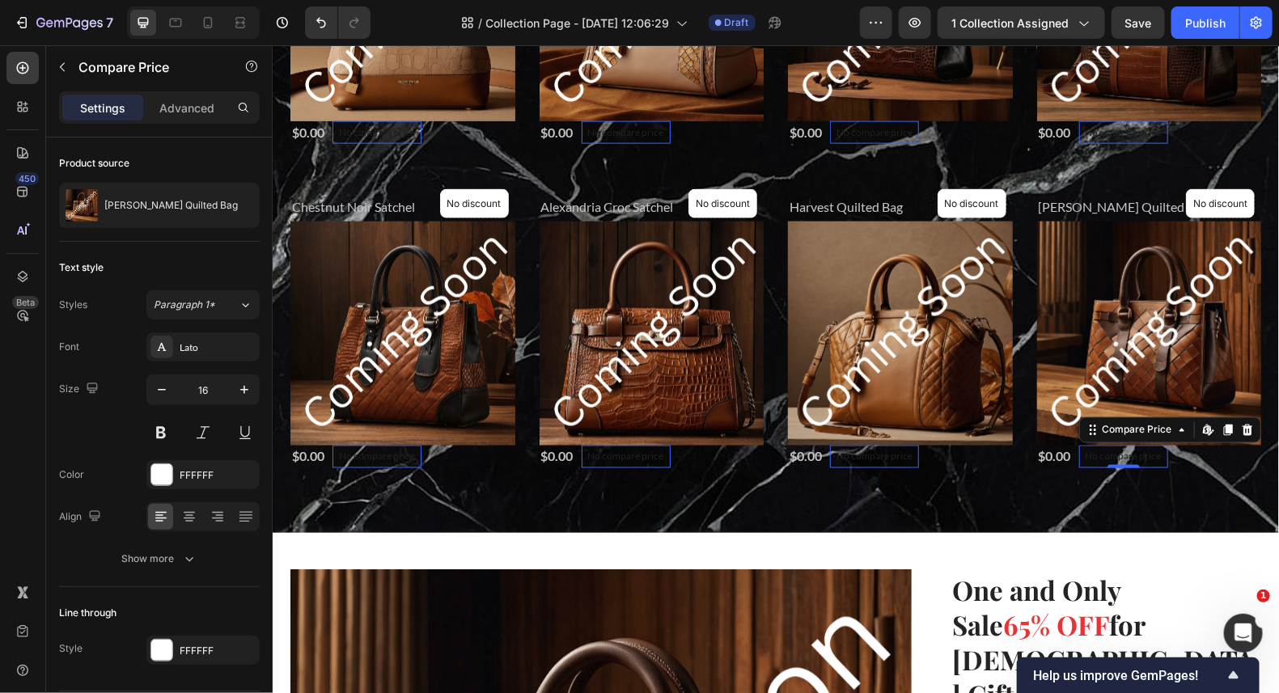
click at [858, 457] on p "No compare price" at bounding box center [874, 456] width 76 height 10
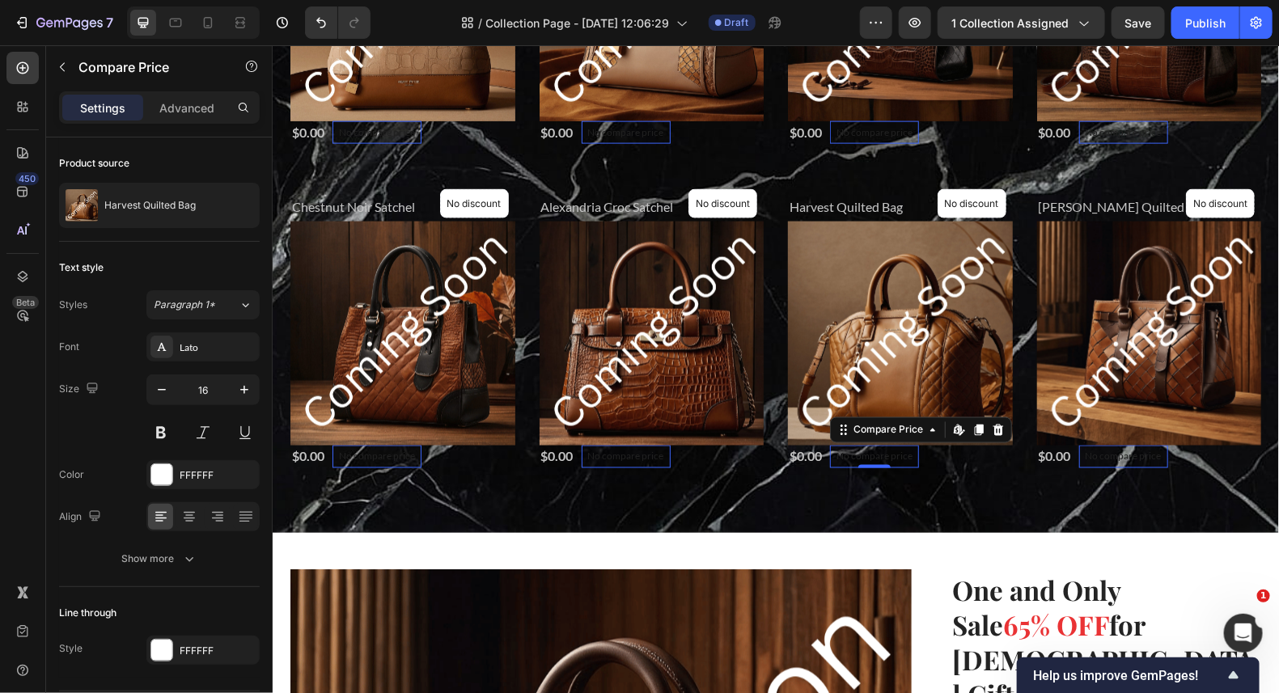
click at [887, 447] on div "No compare price" at bounding box center [873, 456] width 89 height 23
click at [916, 434] on div "Compare Price" at bounding box center [887, 429] width 76 height 15
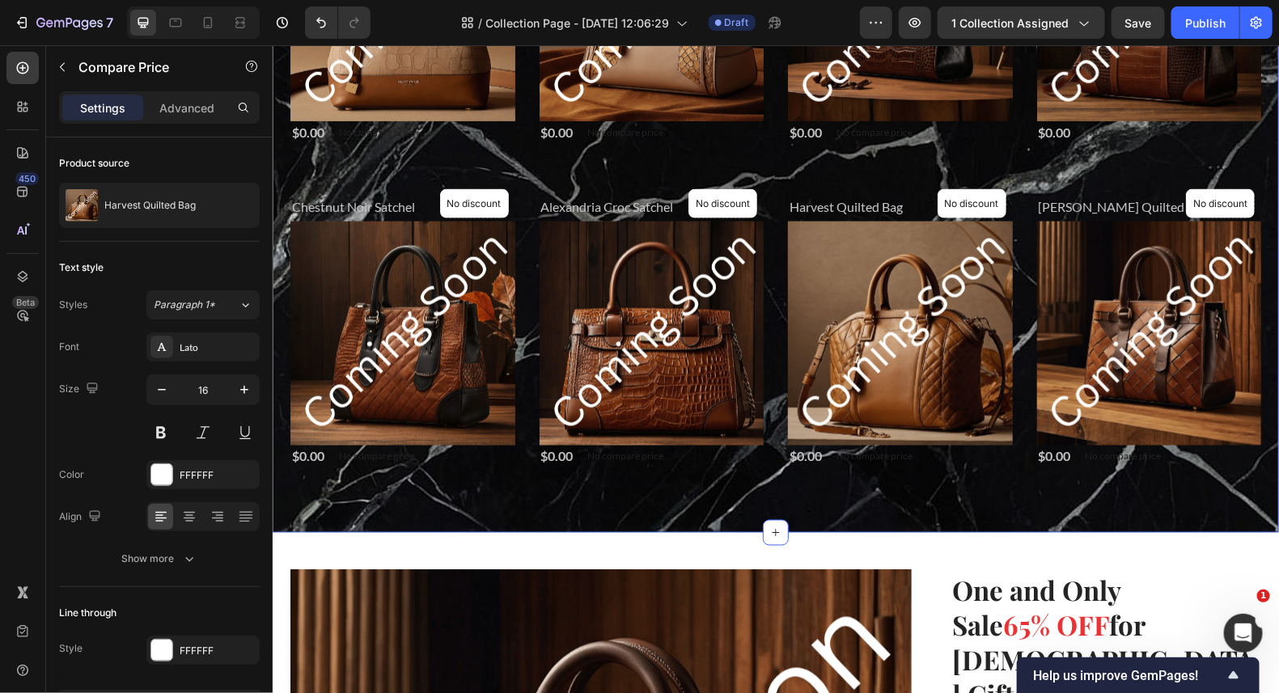
click at [954, 492] on div "⁠⁠⁠⁠⁠⁠⁠ Gifts For Her Collection Heading ⁠⁠⁠⁠⁠⁠⁠ The Holiday Season Are Coming …" at bounding box center [775, 107] width 1006 height 849
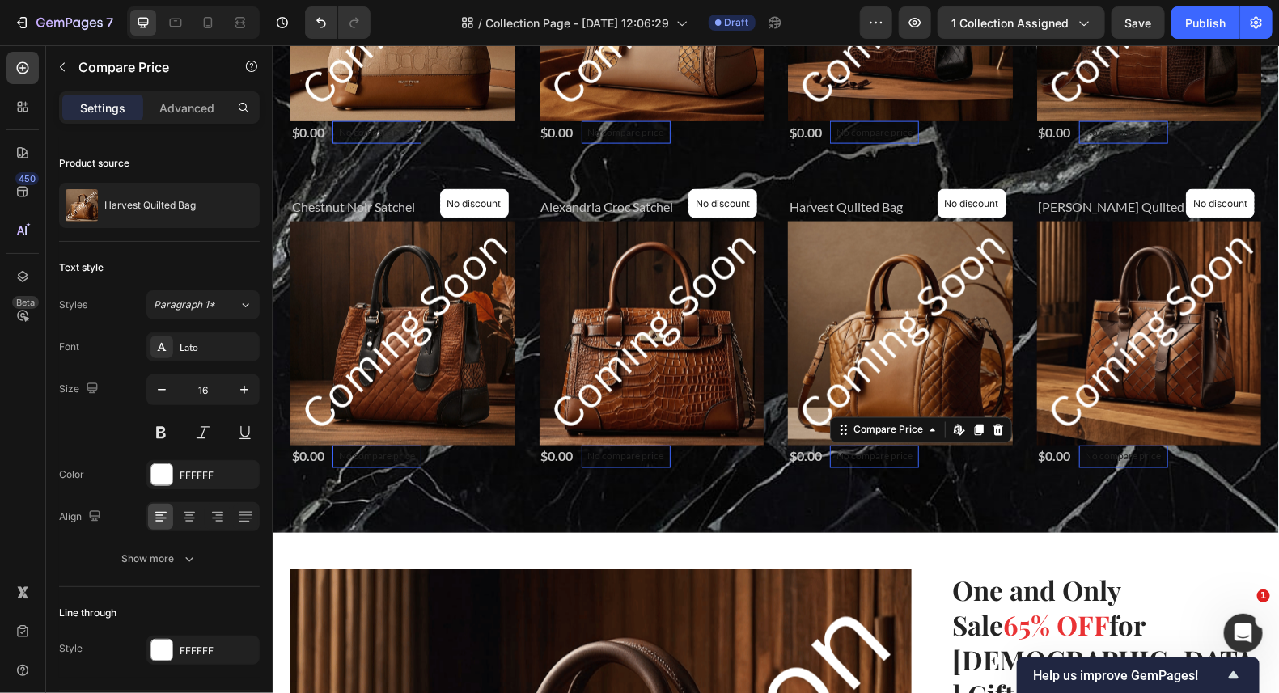
click at [870, 457] on p "No compare price" at bounding box center [874, 456] width 76 height 10
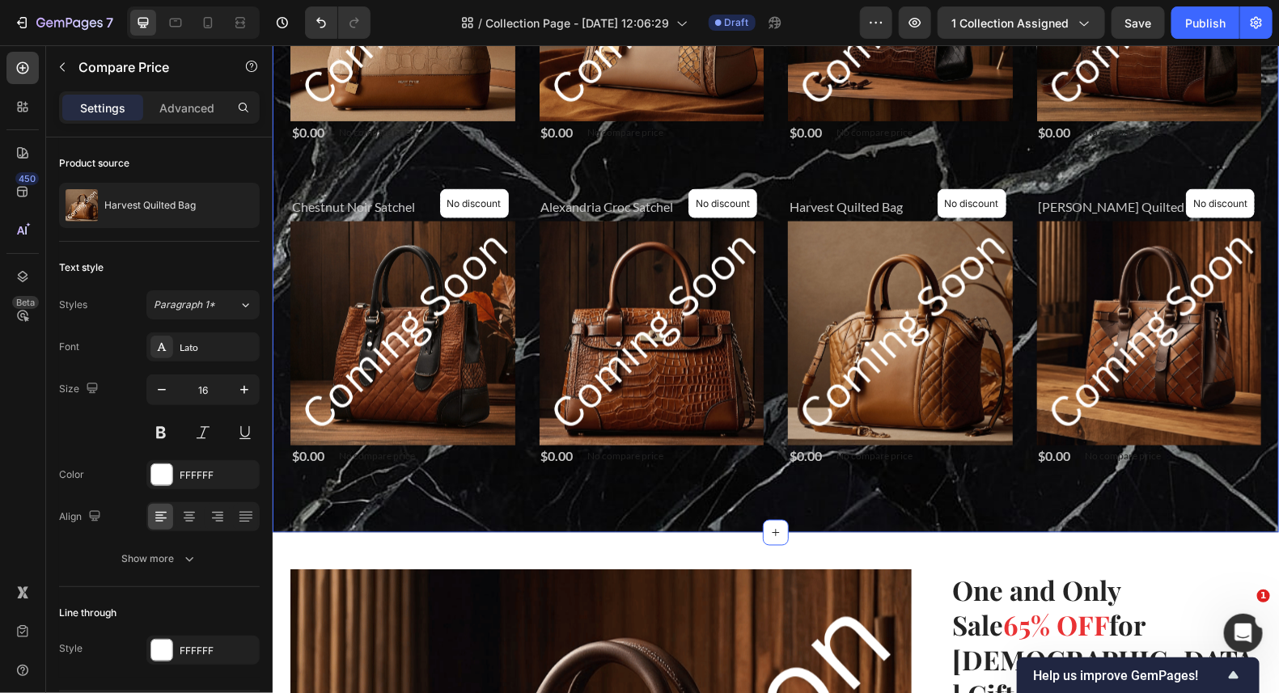
click at [1009, 502] on div "⁠⁠⁠⁠⁠⁠⁠ Gifts For Her Collection Heading ⁠⁠⁠⁠⁠⁠⁠ The Holiday Season Are Coming …" at bounding box center [775, 107] width 1006 height 849
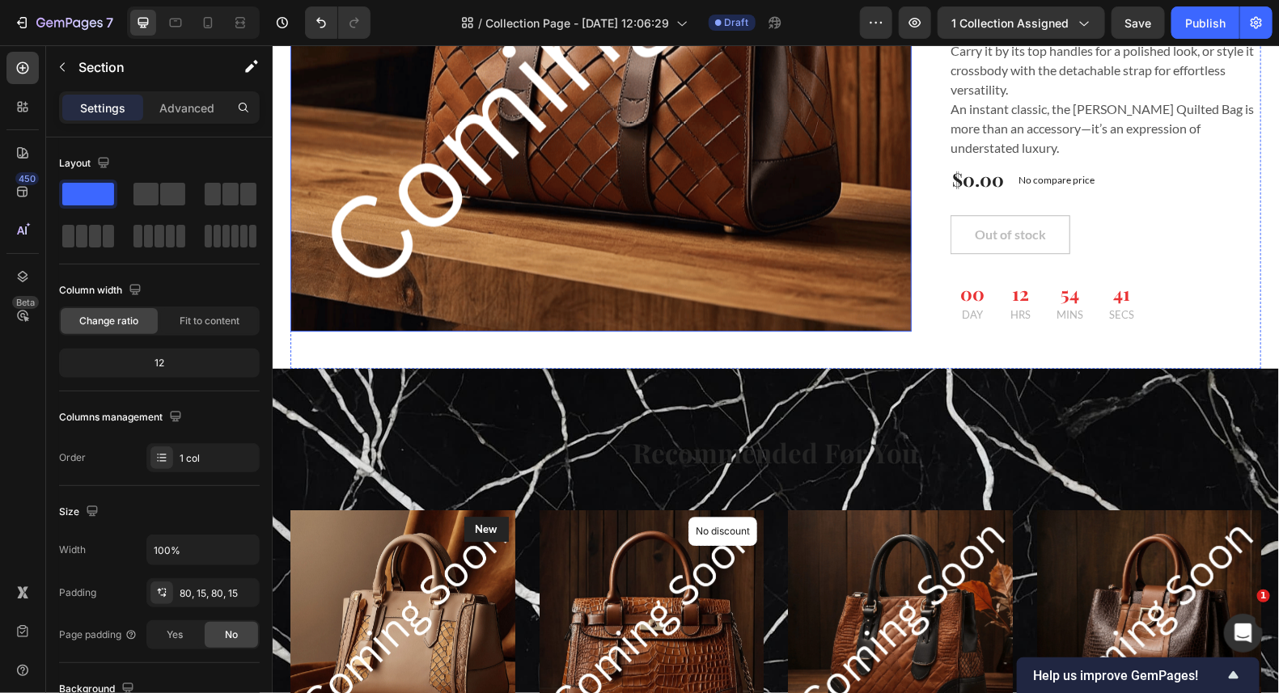
scroll to position [1860, 0]
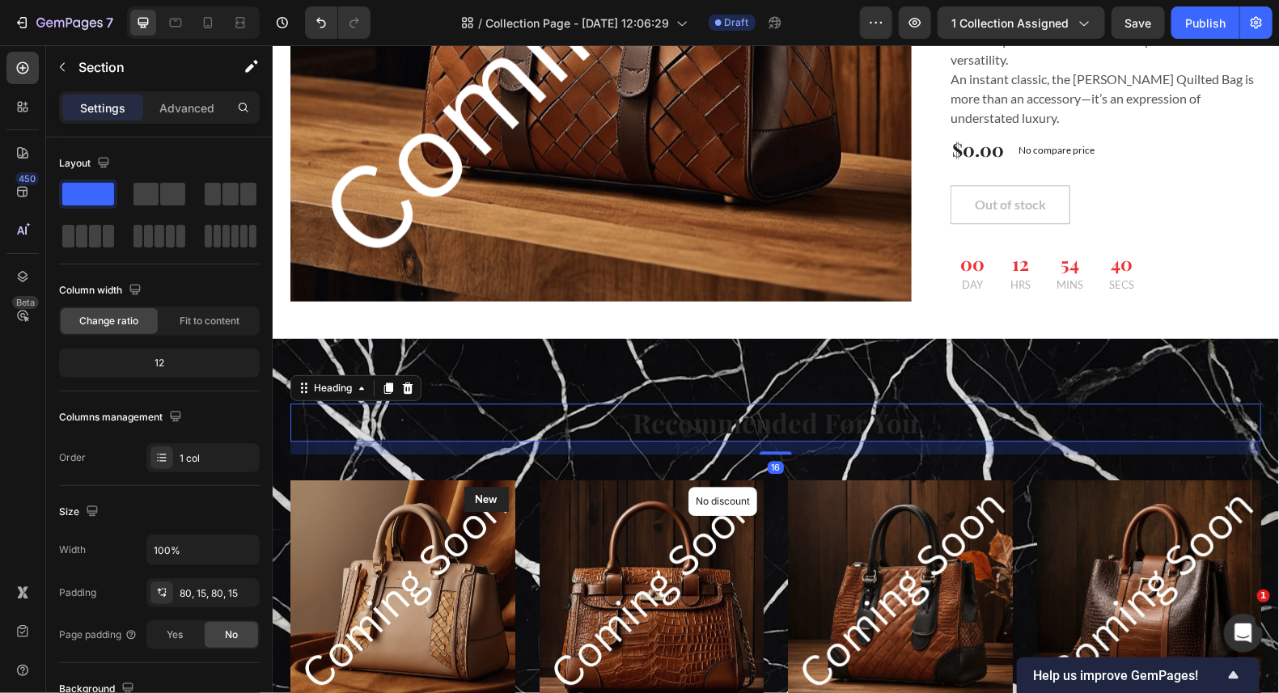
click at [896, 404] on p "Recommended For You" at bounding box center [775, 421] width 968 height 35
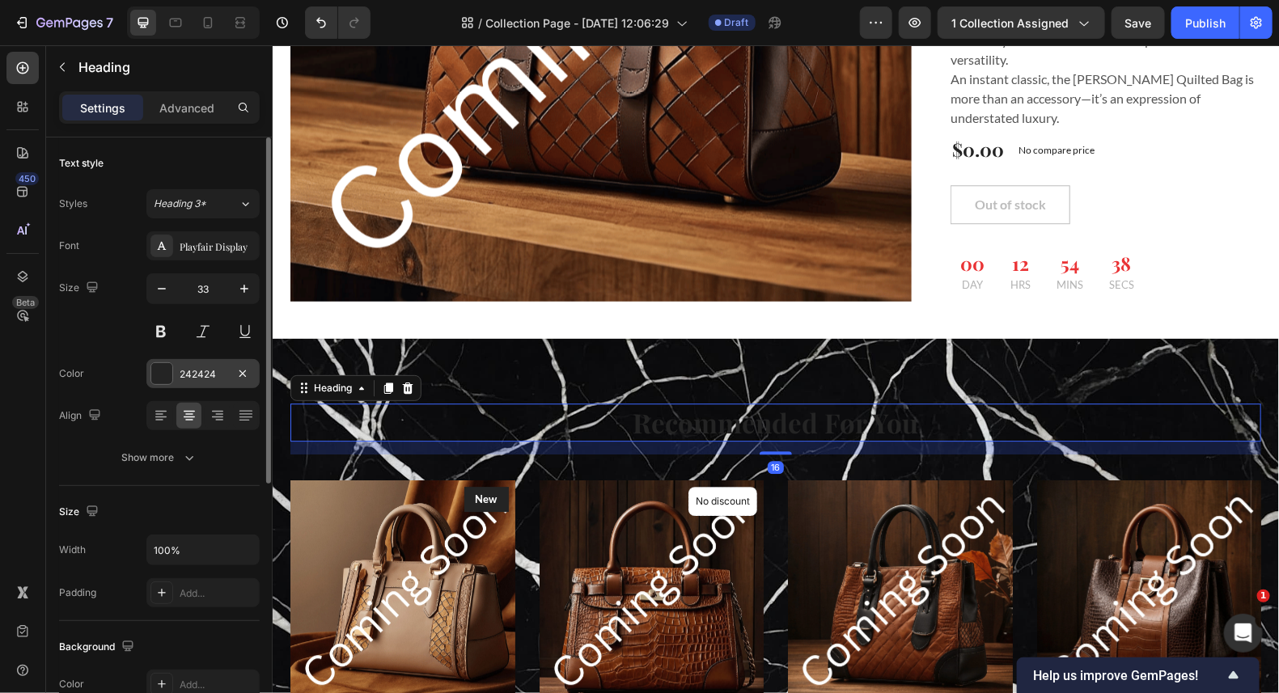
click at [165, 367] on div at bounding box center [161, 373] width 21 height 21
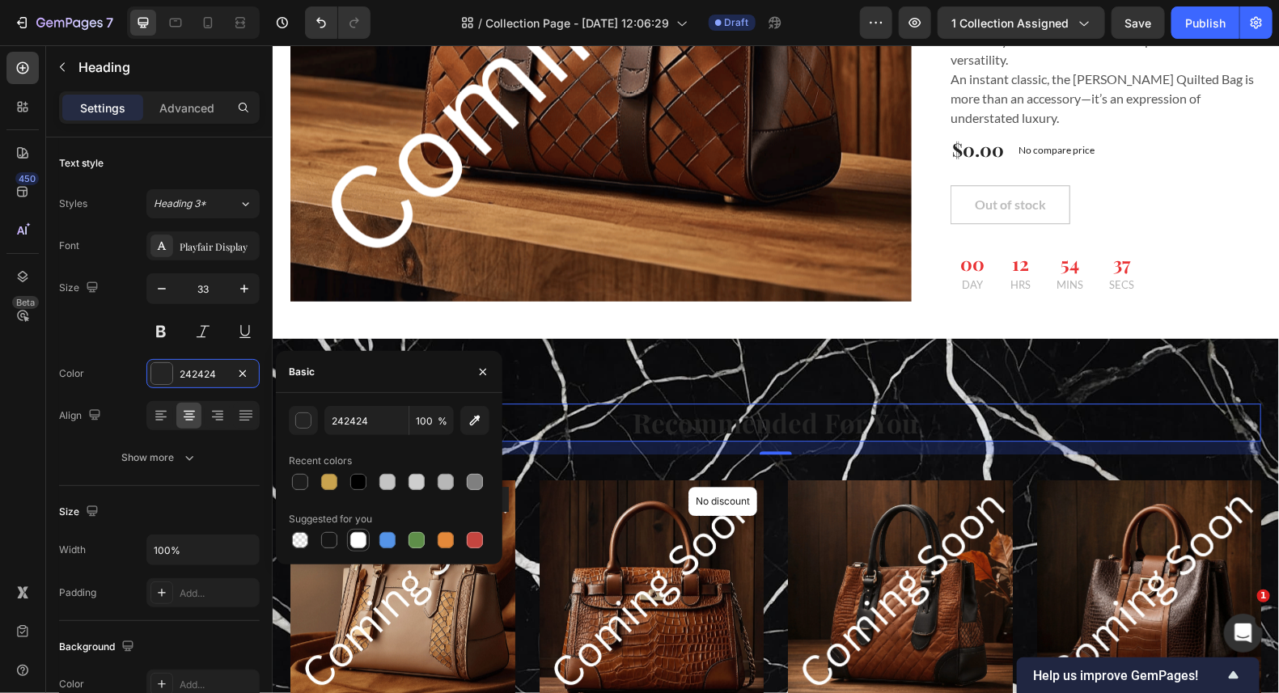
click at [354, 536] on div at bounding box center [358, 540] width 16 height 16
type input "FFFFFF"
click at [1055, 404] on p "Recommended For You" at bounding box center [775, 421] width 968 height 35
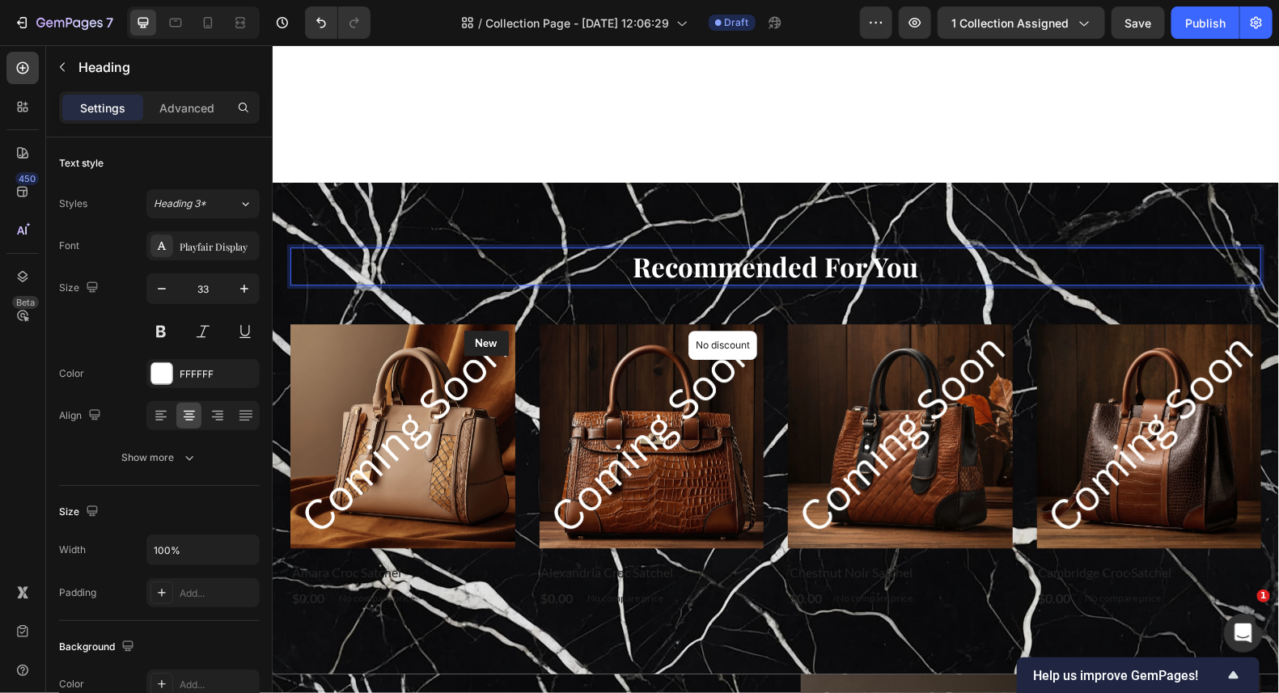
scroll to position [2102, 0]
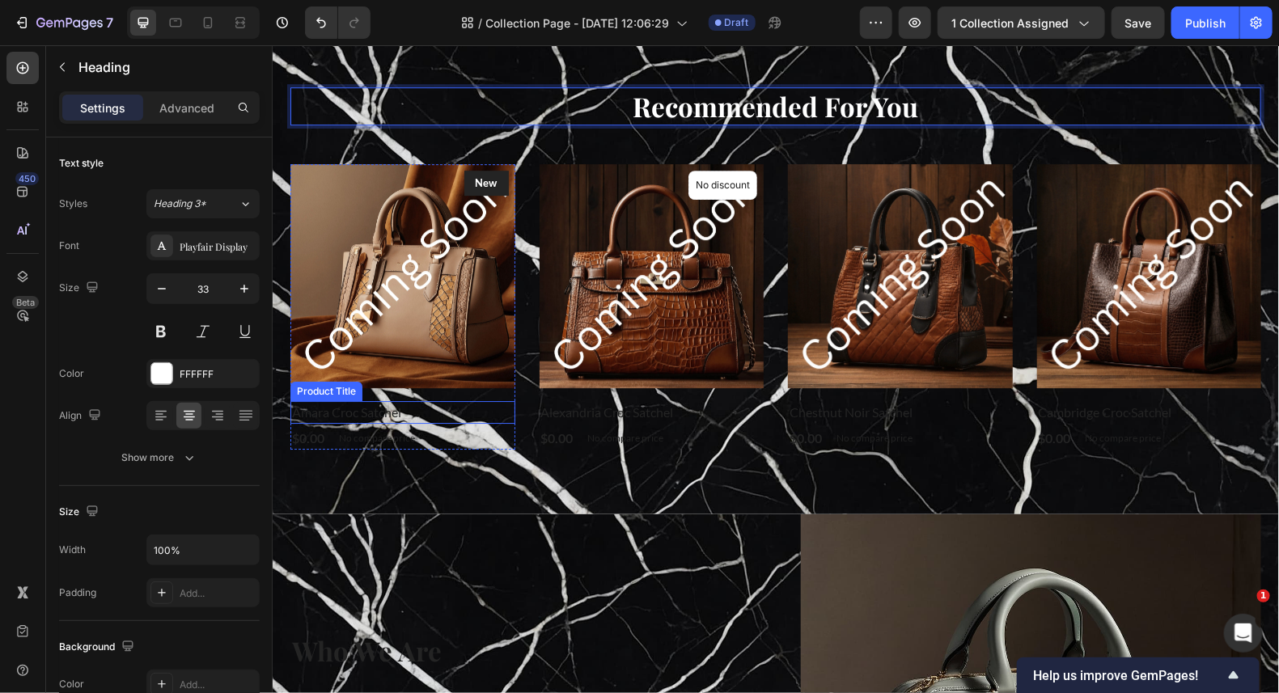
click at [352, 411] on h2 "Amara Croc Satchel" at bounding box center [402, 411] width 225 height 23
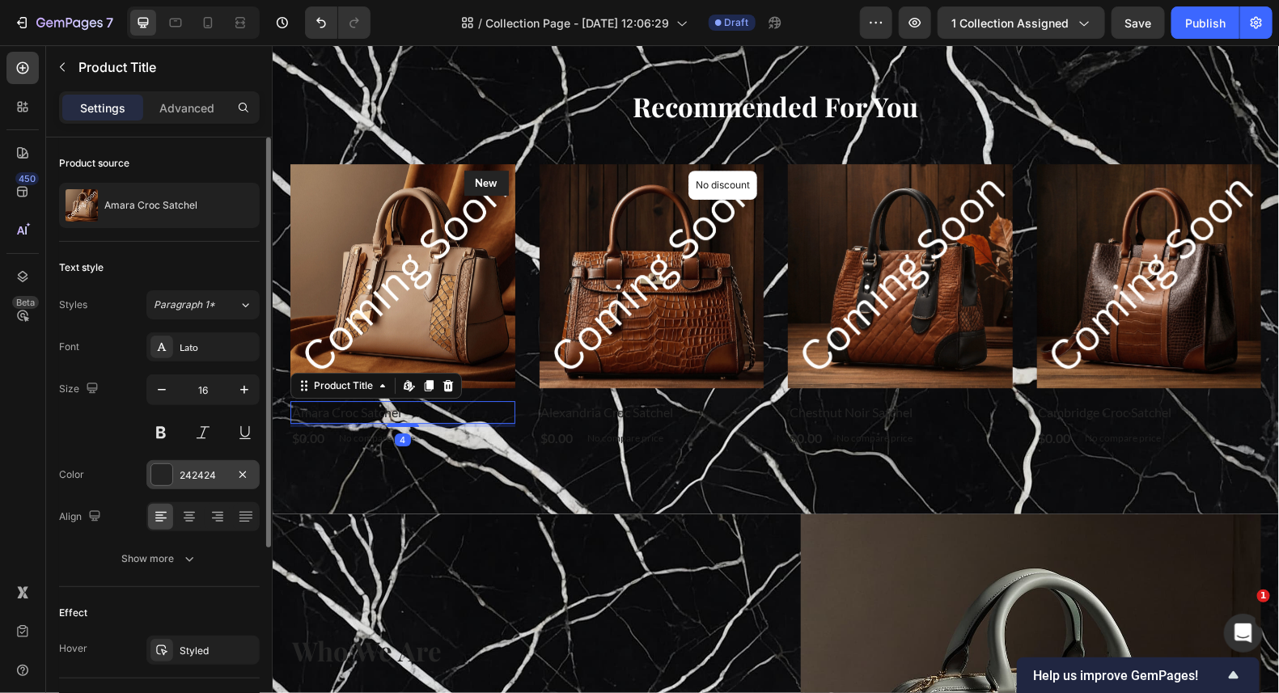
click at [169, 470] on div at bounding box center [161, 474] width 21 height 21
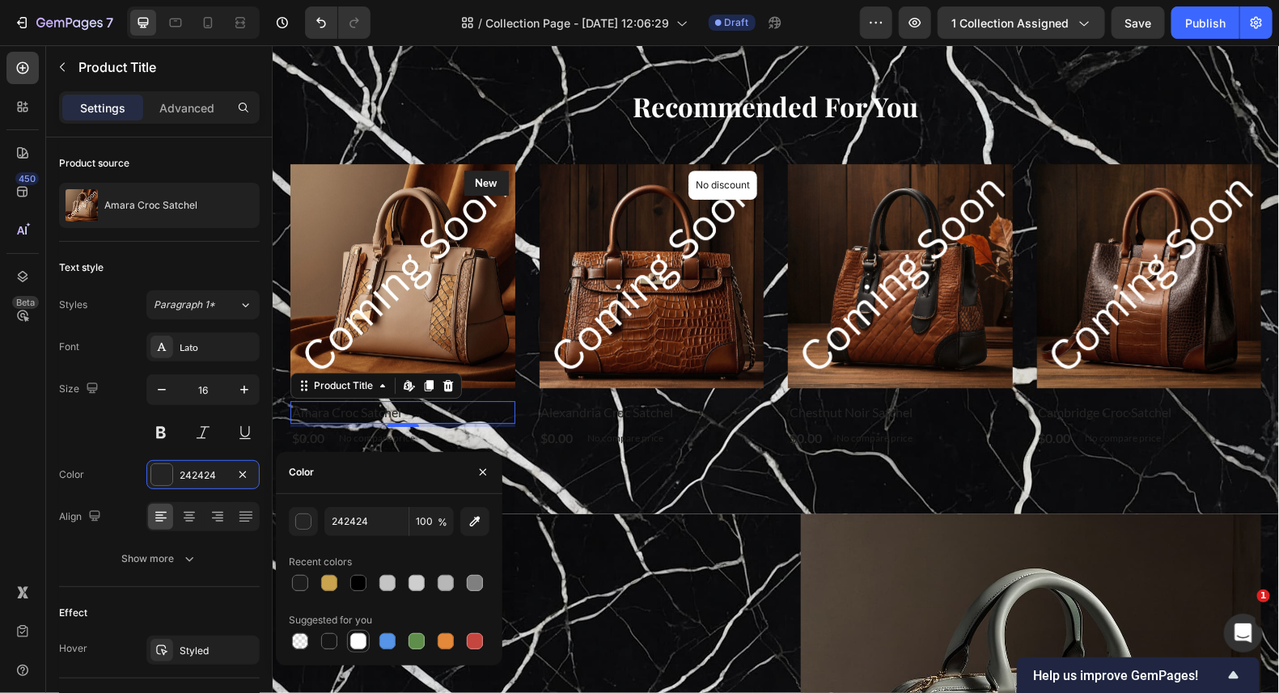
click at [359, 641] on div at bounding box center [358, 641] width 16 height 16
type input "FFFFFF"
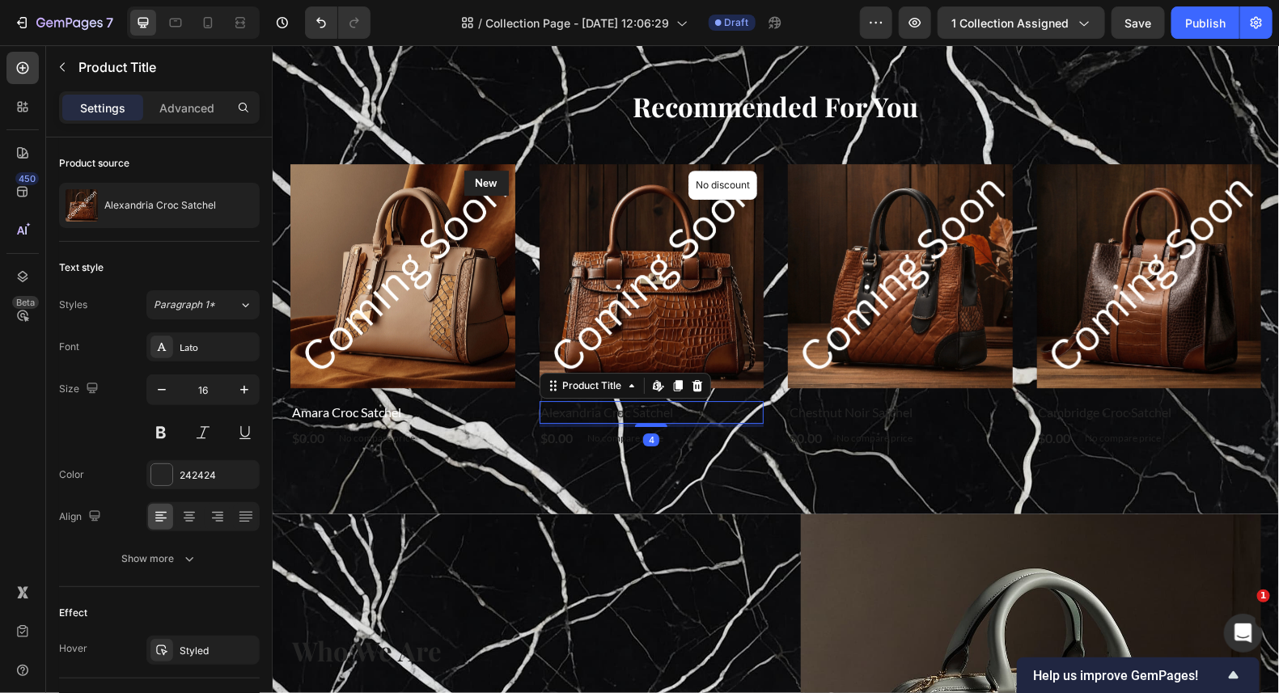
click at [578, 412] on h2 "Alexandria Croc Satchel" at bounding box center [651, 411] width 225 height 23
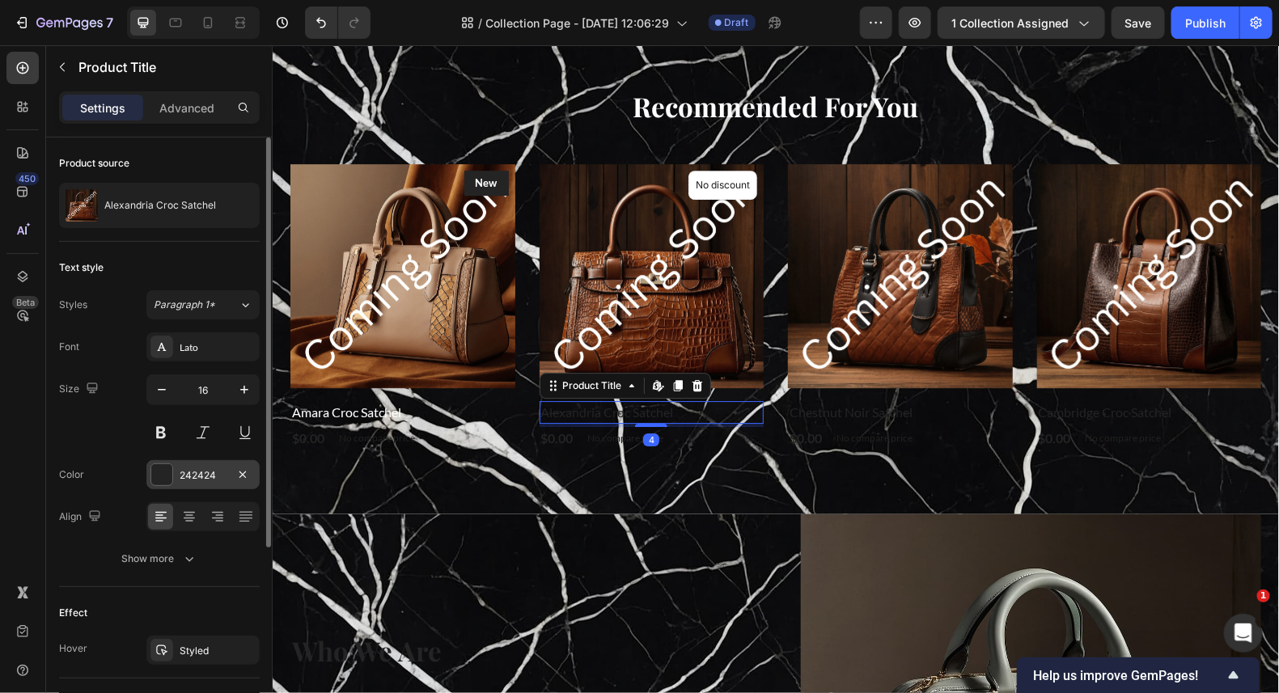
click at [175, 471] on div "242424" at bounding box center [202, 474] width 113 height 29
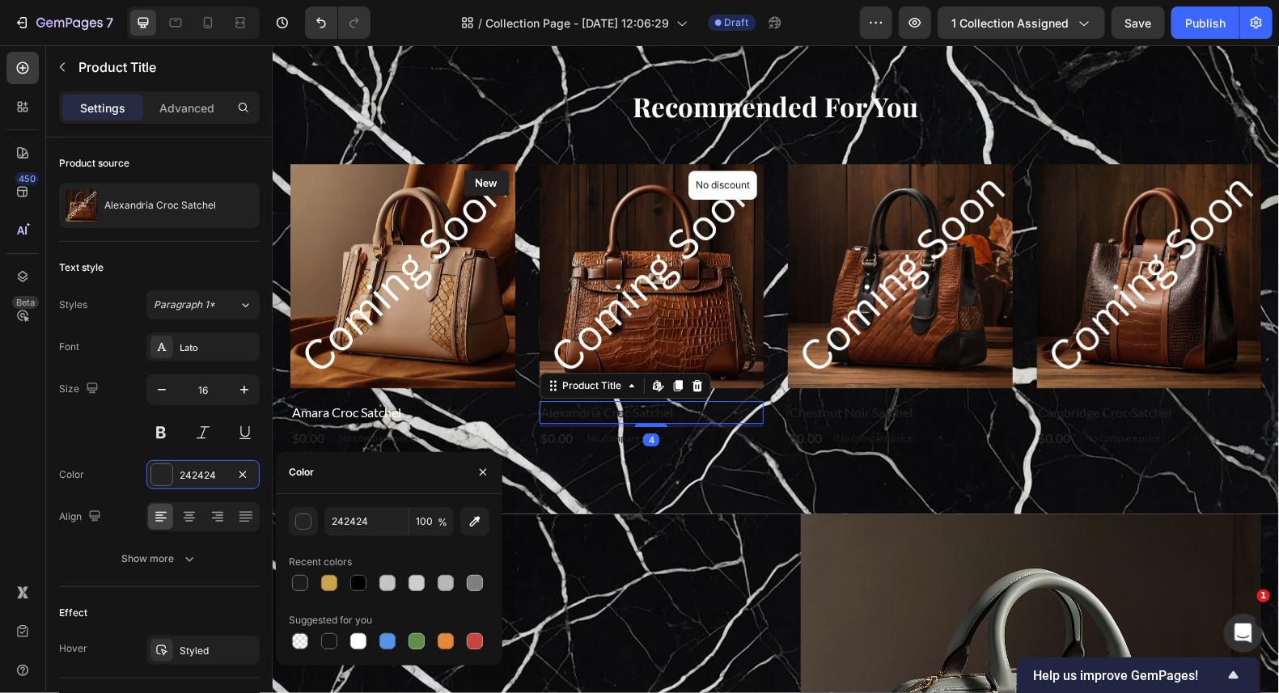
drag, startPoint x: 360, startPoint y: 644, endPoint x: 374, endPoint y: 619, distance: 28.6
click at [359, 644] on div at bounding box center [358, 641] width 16 height 16
type input "FFFFFF"
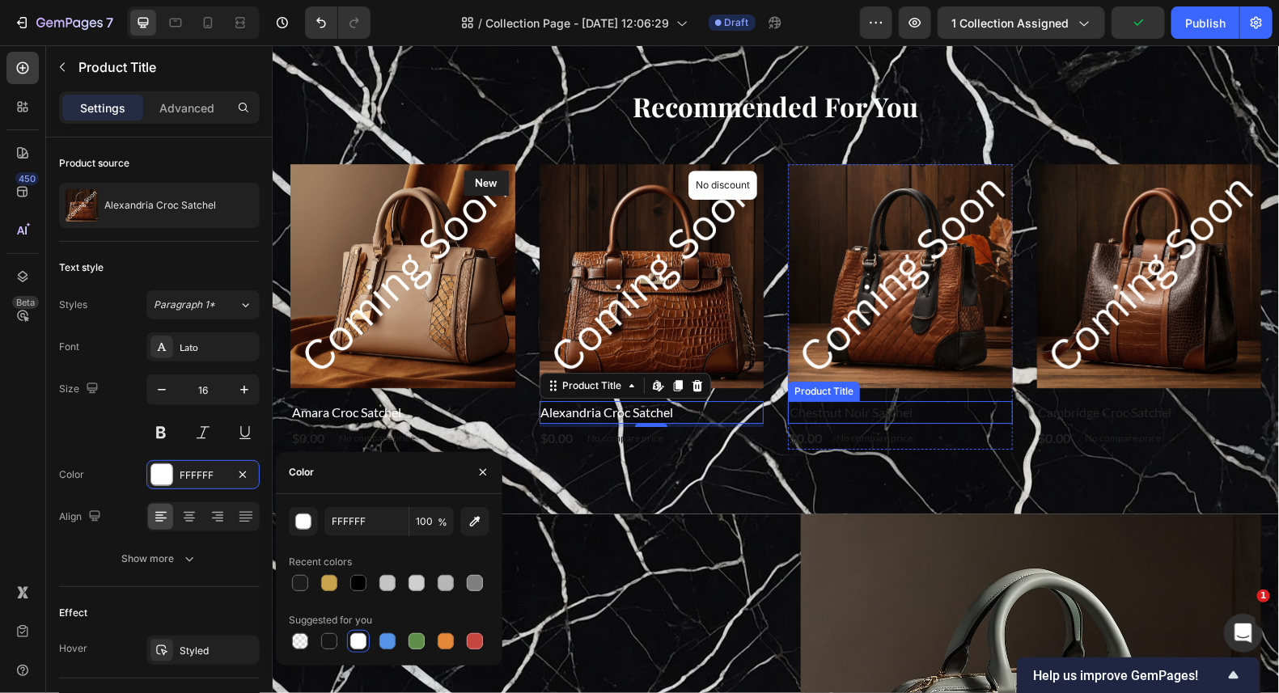
click at [895, 409] on h2 "Chestnut Noir Satchel" at bounding box center [899, 411] width 225 height 23
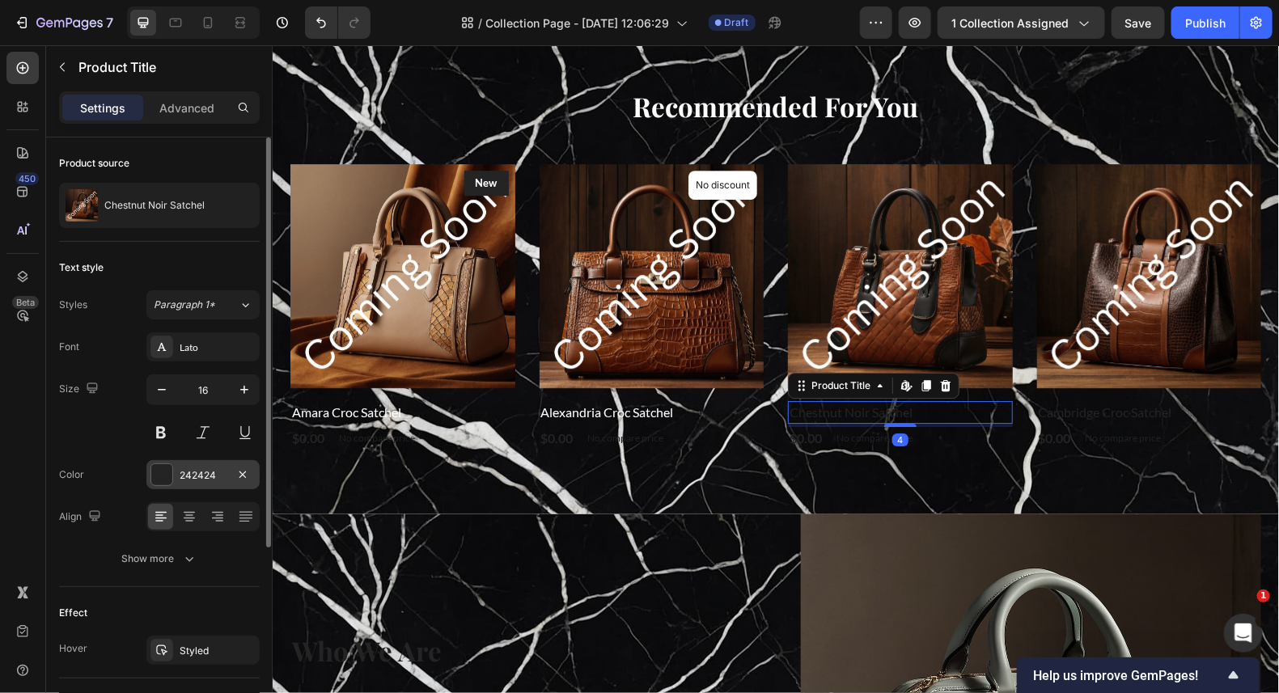
click at [163, 467] on div at bounding box center [161, 474] width 21 height 21
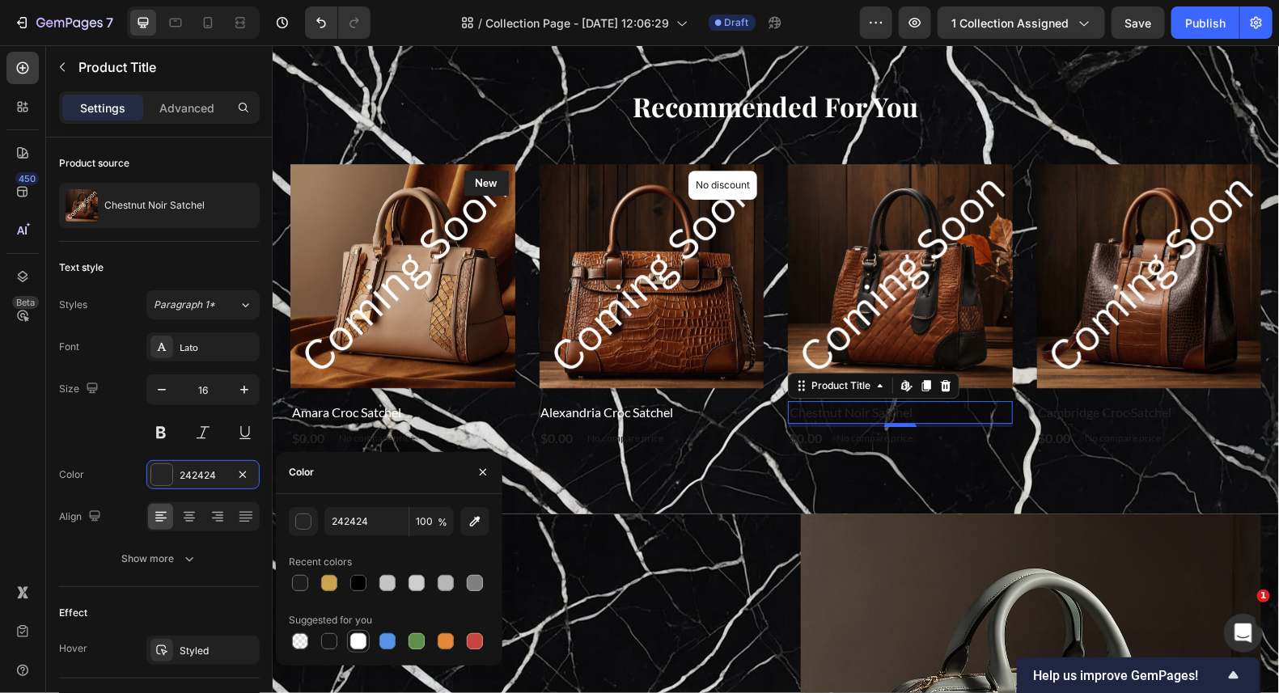
click at [356, 632] on div at bounding box center [358, 641] width 19 height 19
type input "FFFFFF"
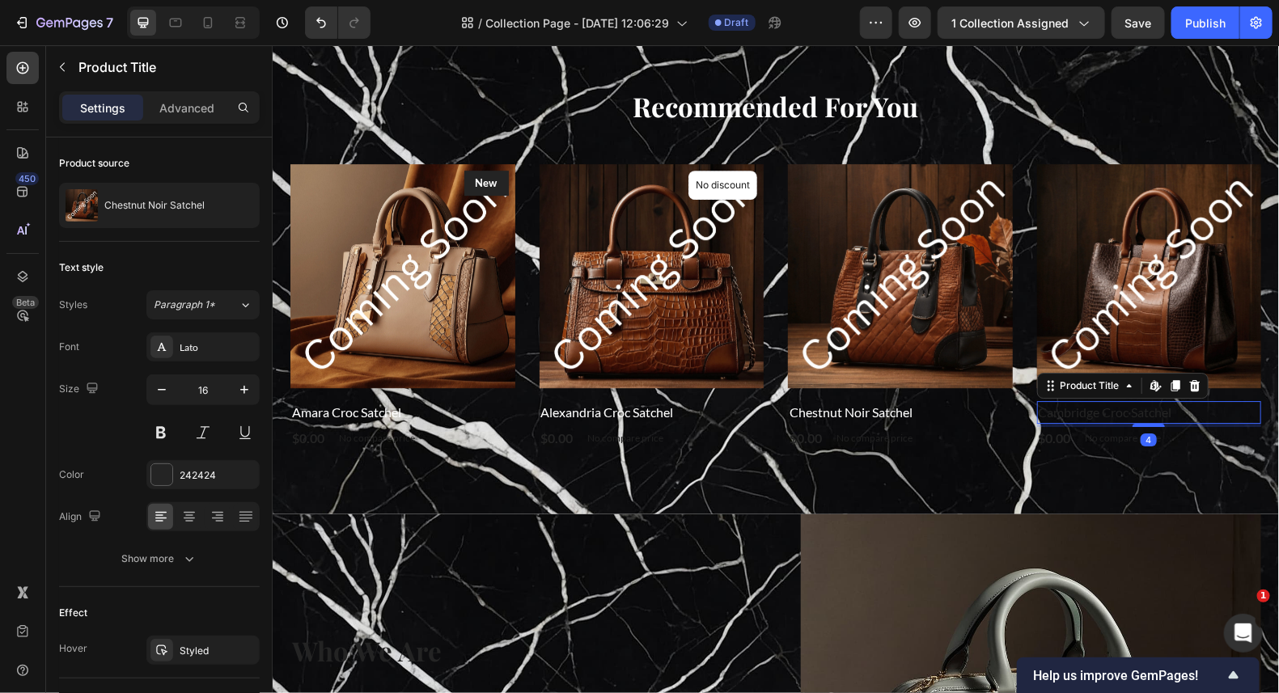
click at [1065, 407] on h2 "Cambridge Croc Satchel" at bounding box center [1148, 411] width 225 height 23
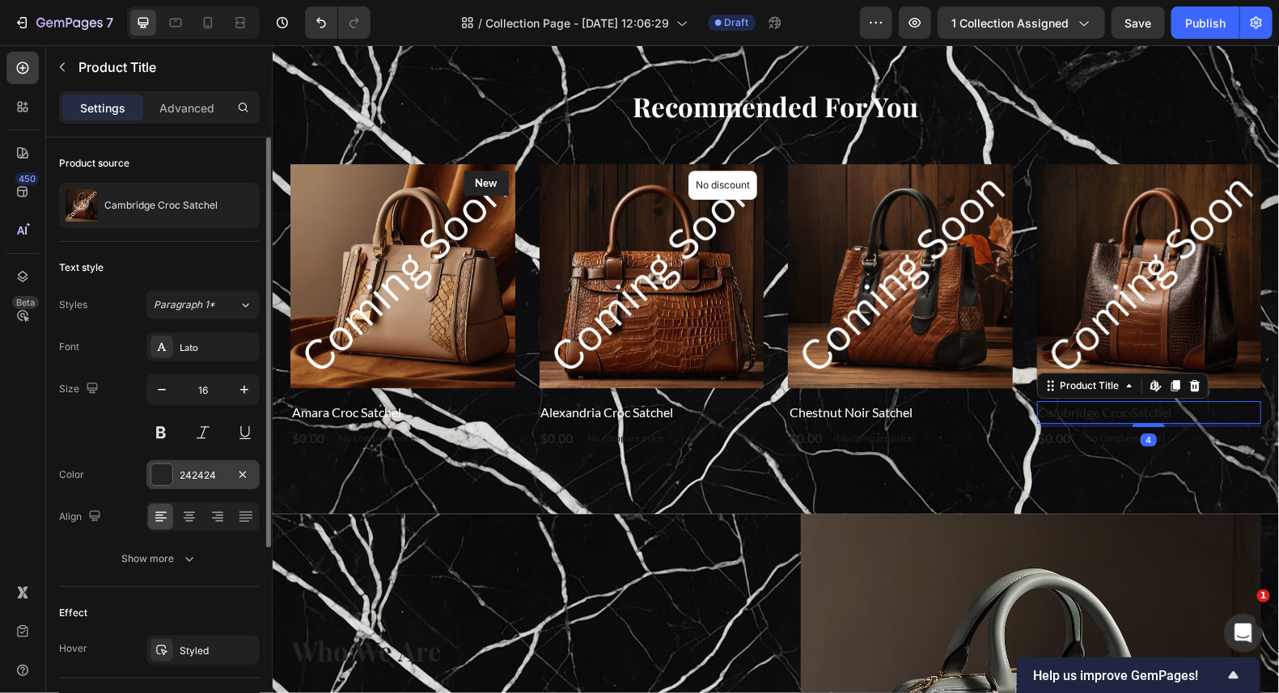
click at [158, 464] on div at bounding box center [161, 474] width 21 height 21
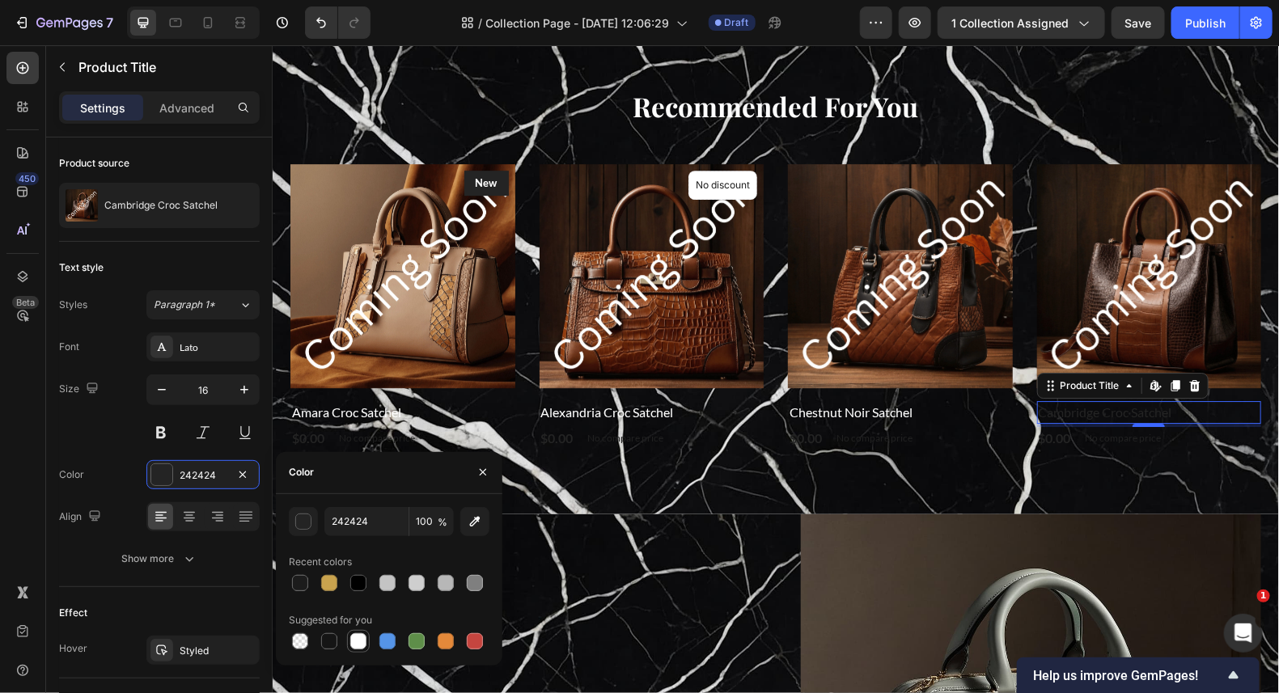
click at [364, 636] on div at bounding box center [358, 641] width 16 height 16
type input "FFFFFF"
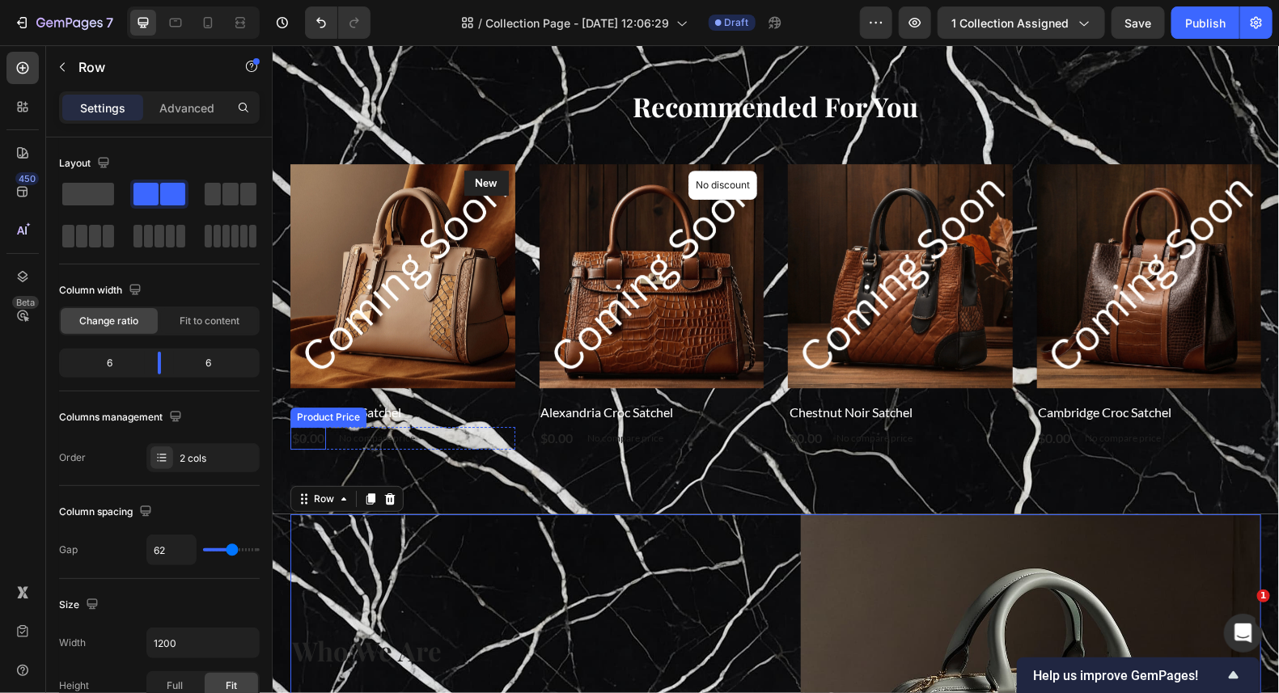
click at [299, 434] on div "$0.00" at bounding box center [308, 437] width 36 height 23
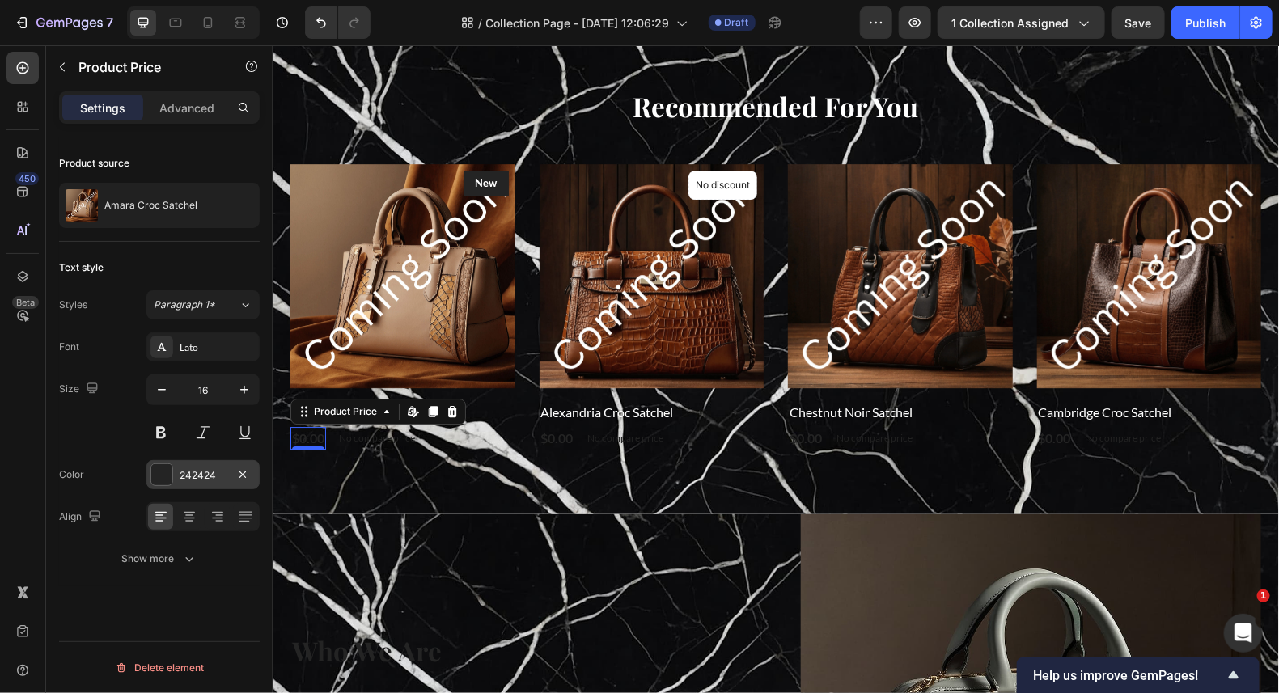
click at [167, 464] on div at bounding box center [161, 474] width 21 height 21
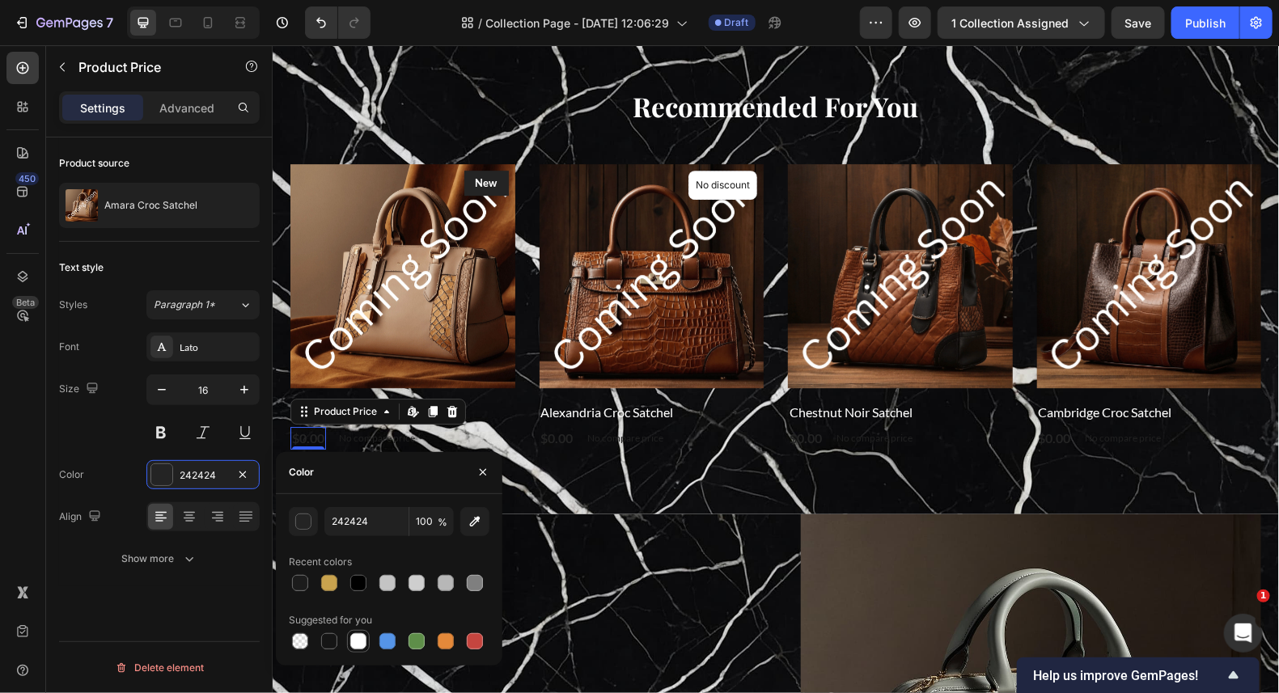
click at [357, 639] on div at bounding box center [358, 641] width 16 height 16
type input "FFFFFF"
click at [548, 438] on div "$0.00" at bounding box center [557, 437] width 36 height 23
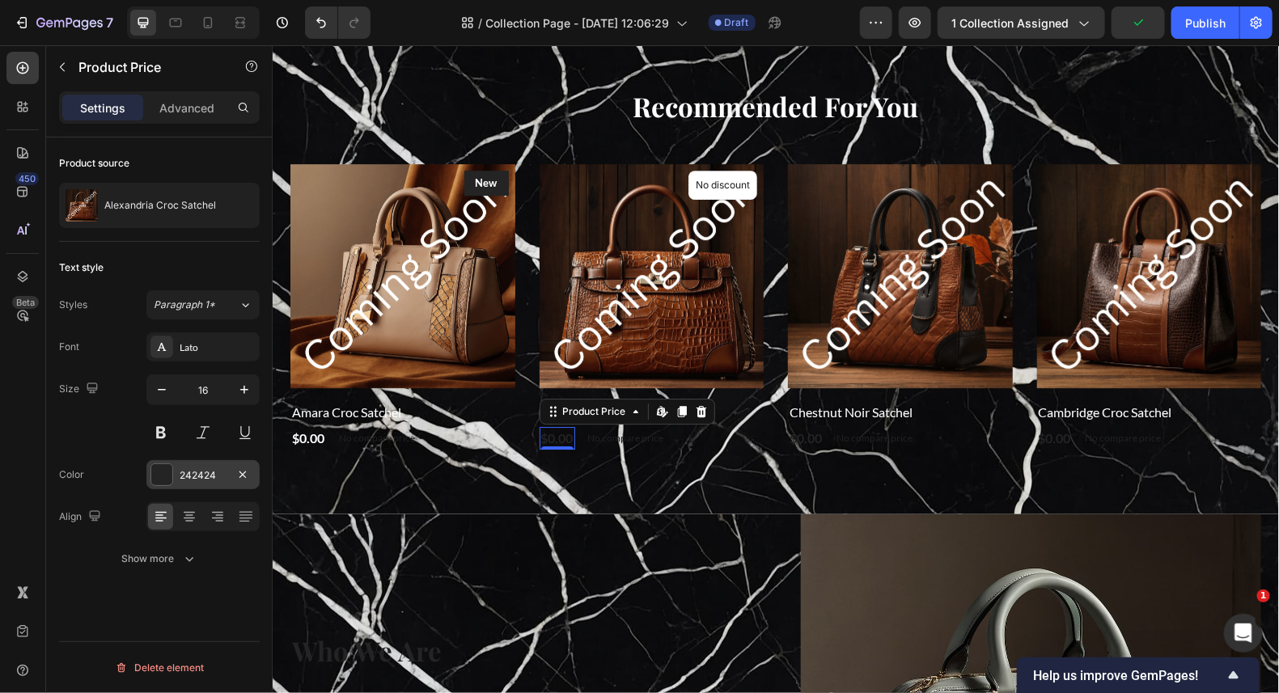
click at [166, 467] on div at bounding box center [161, 474] width 21 height 21
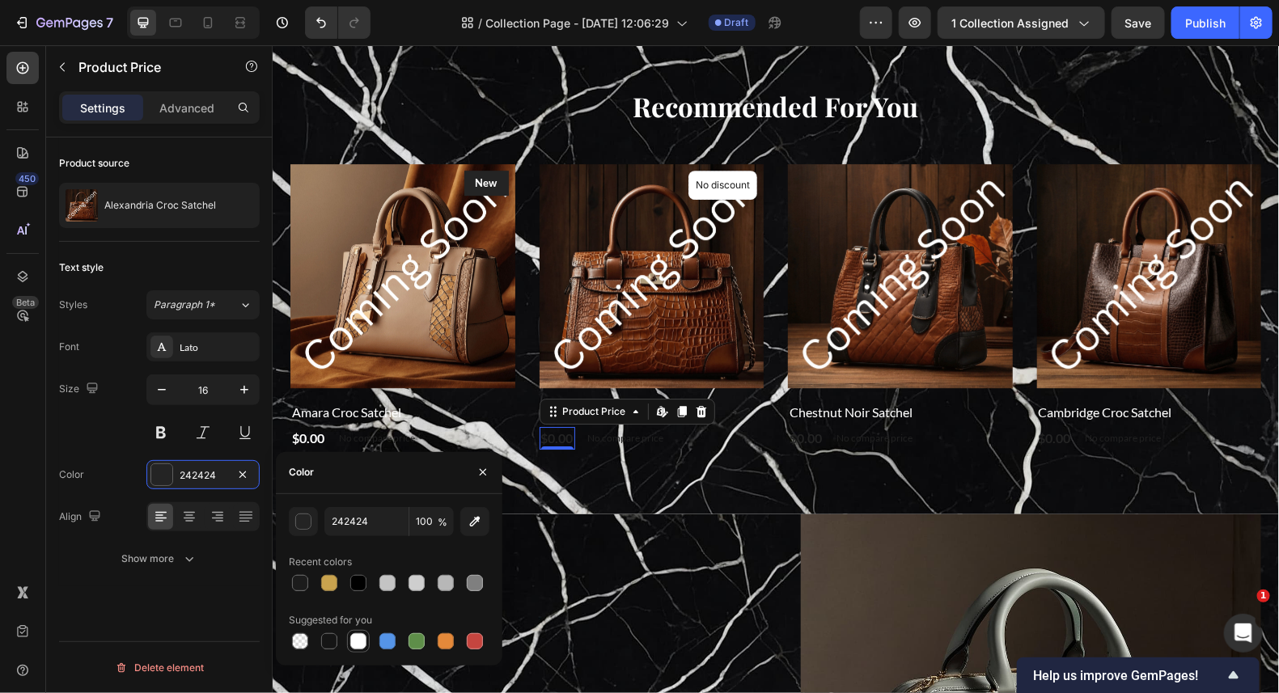
click at [358, 644] on div at bounding box center [358, 641] width 16 height 16
type input "FFFFFF"
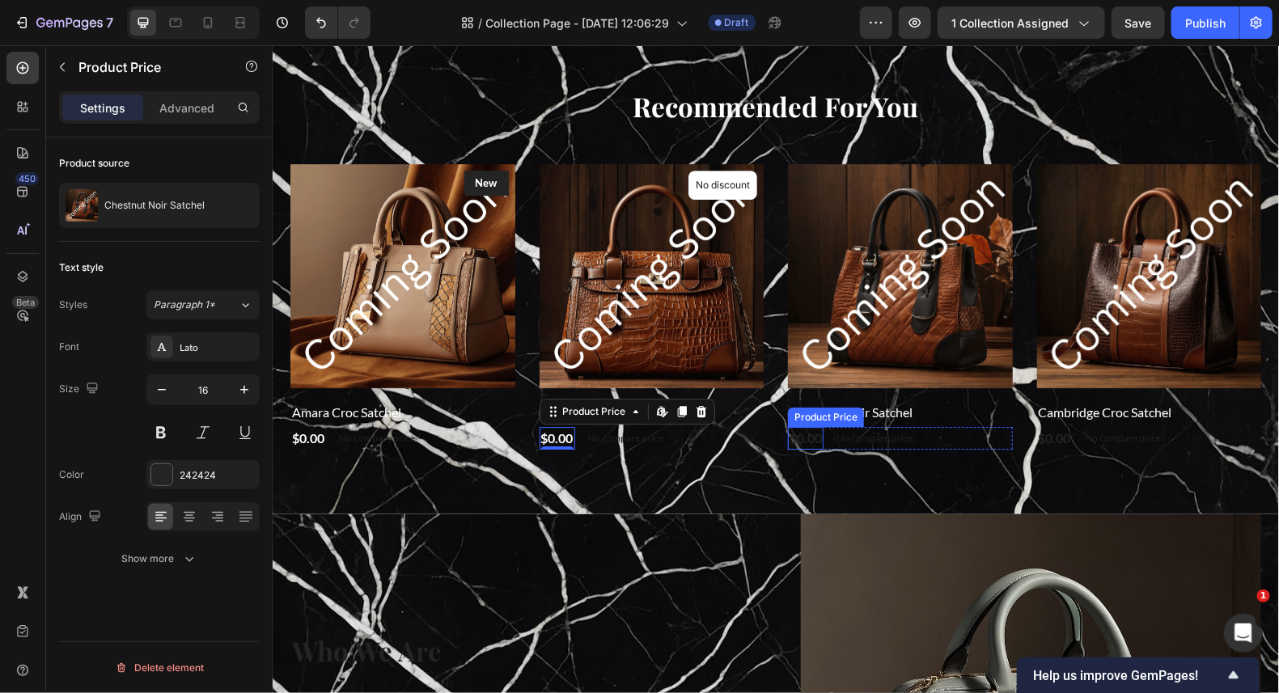
click at [798, 442] on div "$0.00 Product Price Product Price" at bounding box center [805, 437] width 36 height 23
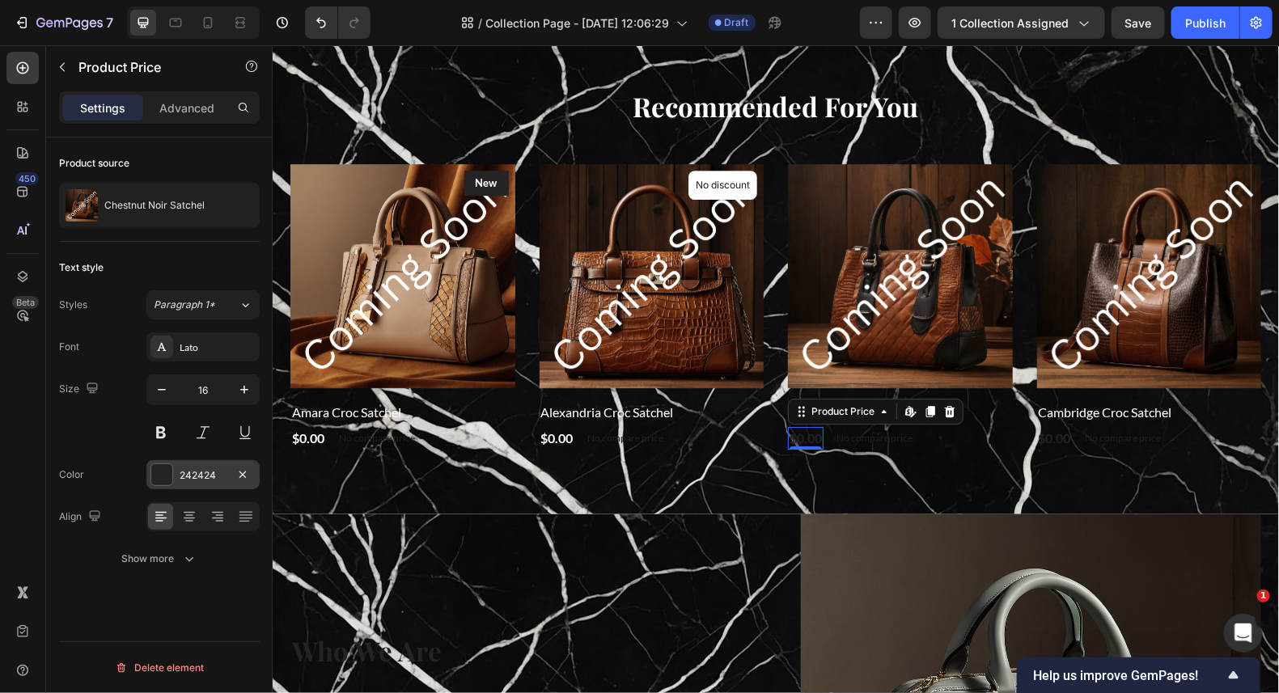
click at [167, 478] on div at bounding box center [161, 474] width 21 height 21
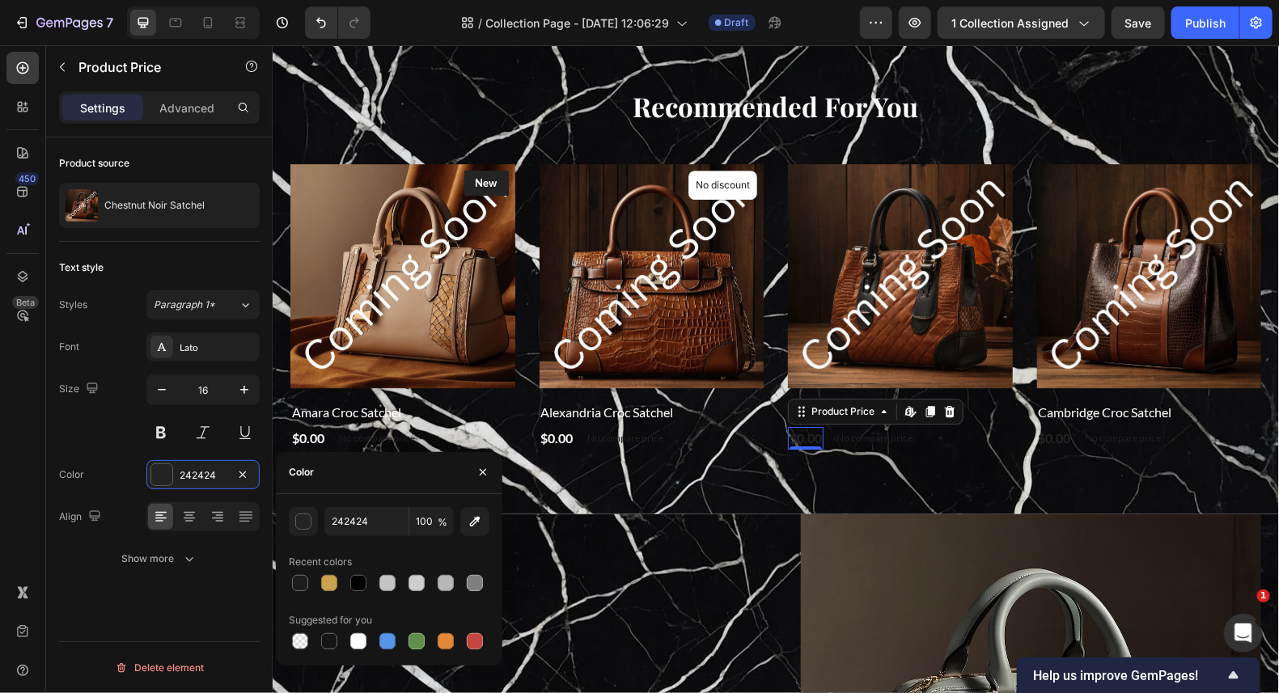
drag, startPoint x: 356, startPoint y: 639, endPoint x: 430, endPoint y: 616, distance: 77.8
click at [357, 639] on div at bounding box center [358, 641] width 16 height 16
type input "FFFFFF"
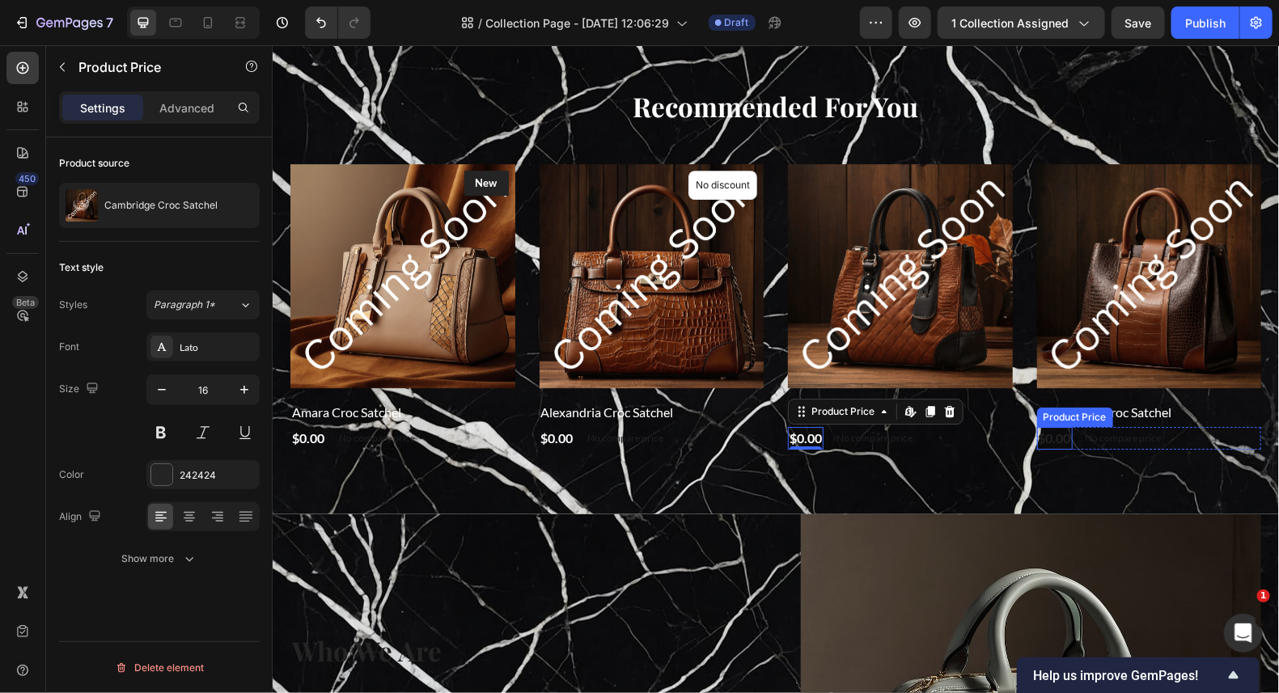
click at [1057, 442] on div "$0.00" at bounding box center [1054, 437] width 36 height 23
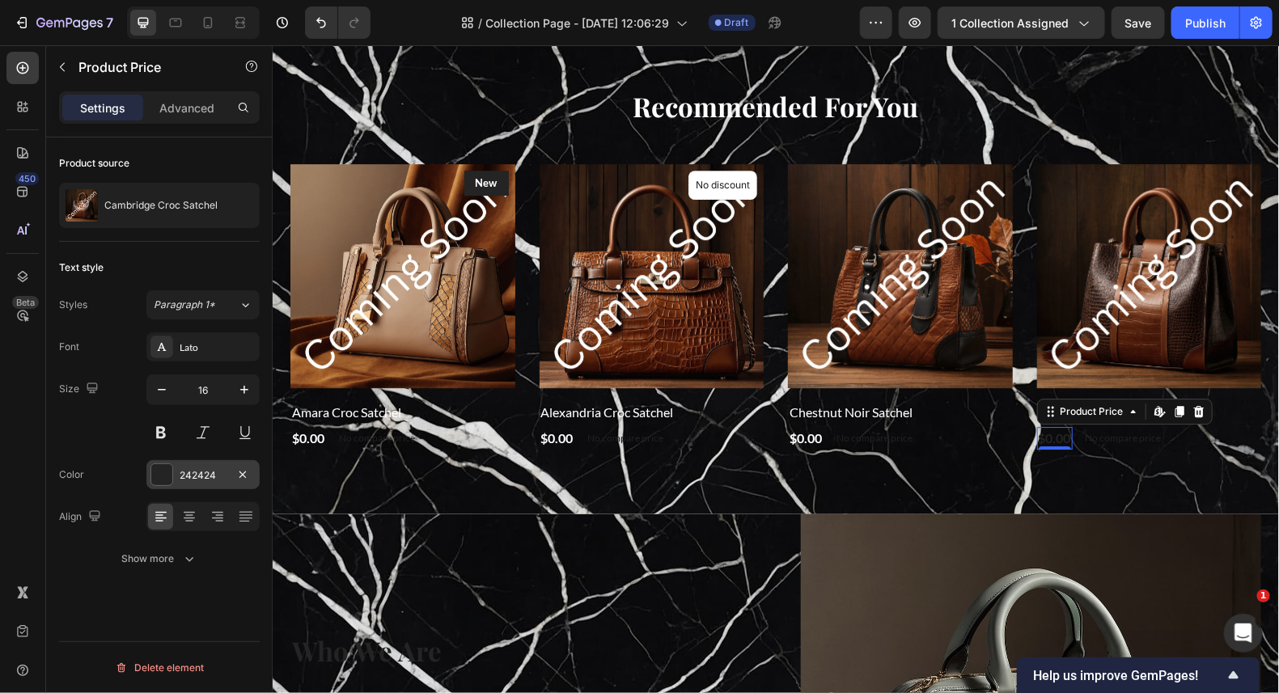
click at [163, 472] on div at bounding box center [161, 474] width 21 height 21
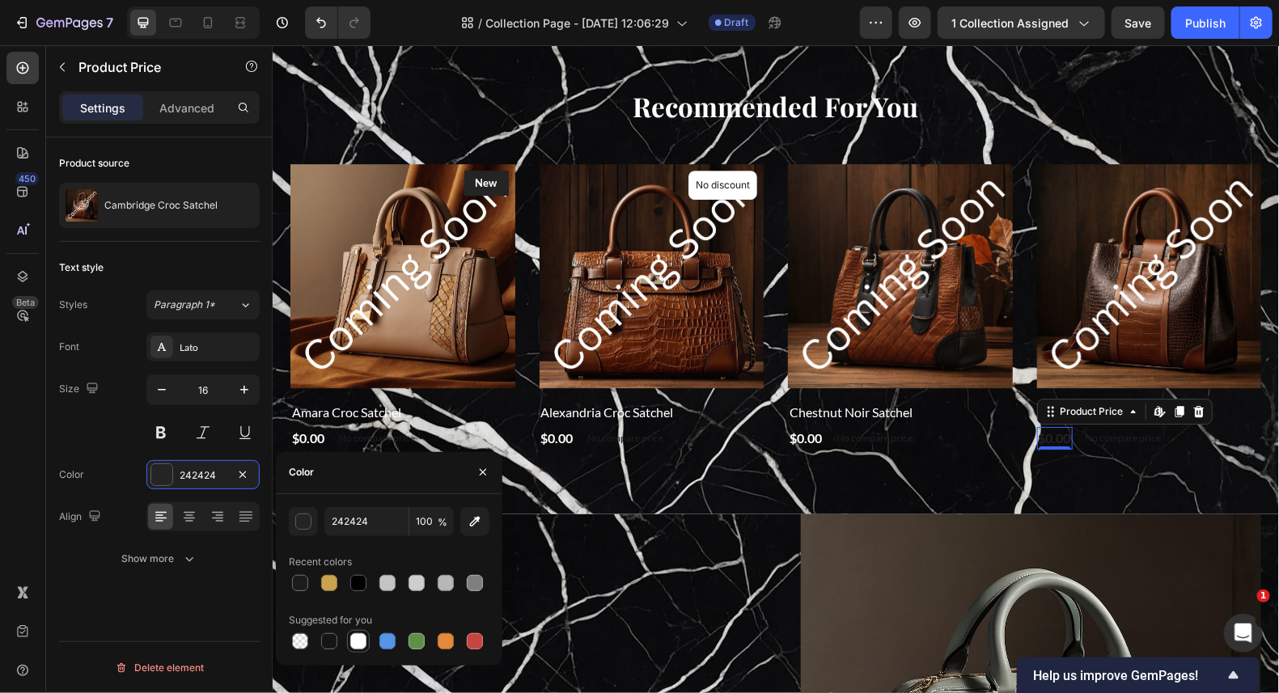
click at [354, 640] on div at bounding box center [358, 641] width 16 height 16
type input "FFFFFF"
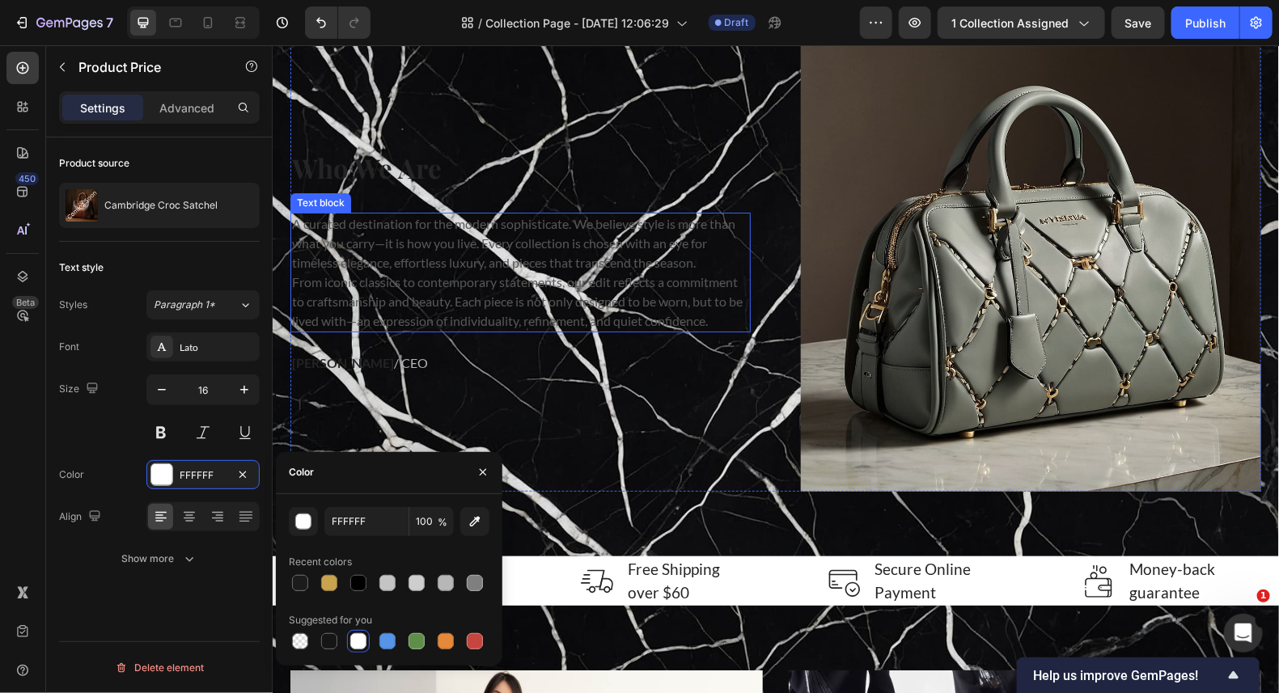
scroll to position [2588, 0]
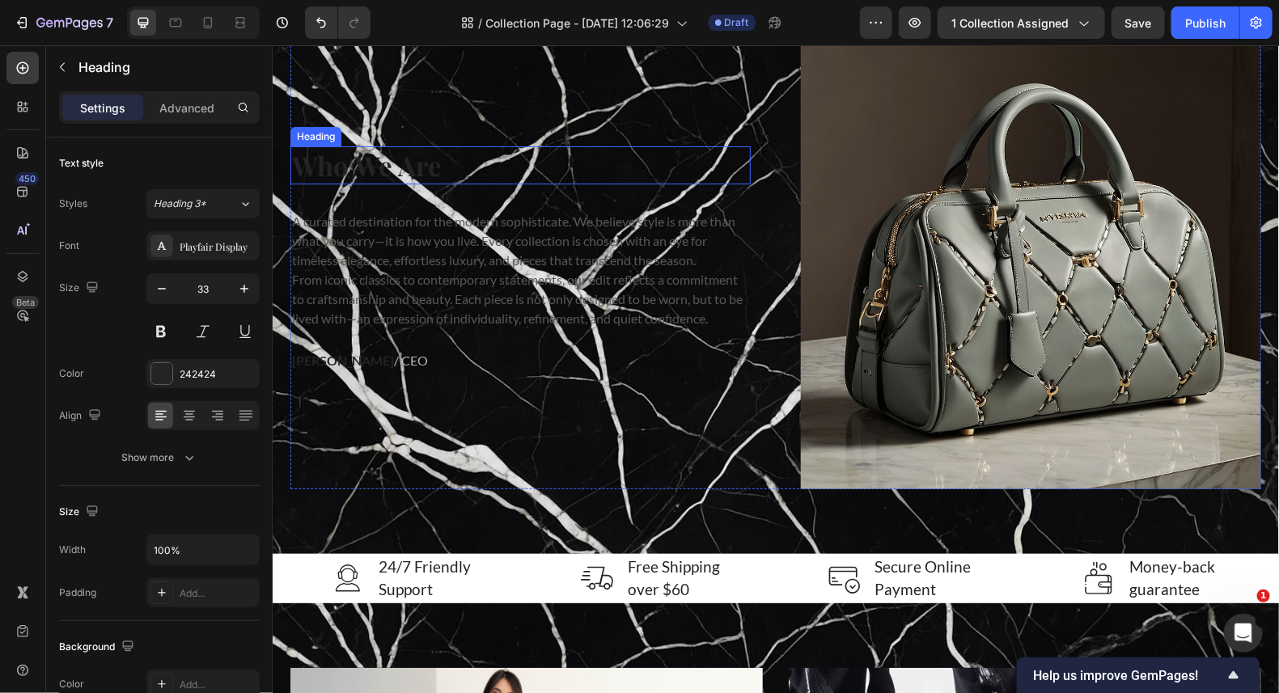
click at [391, 170] on p "Who We Are" at bounding box center [519, 164] width 457 height 35
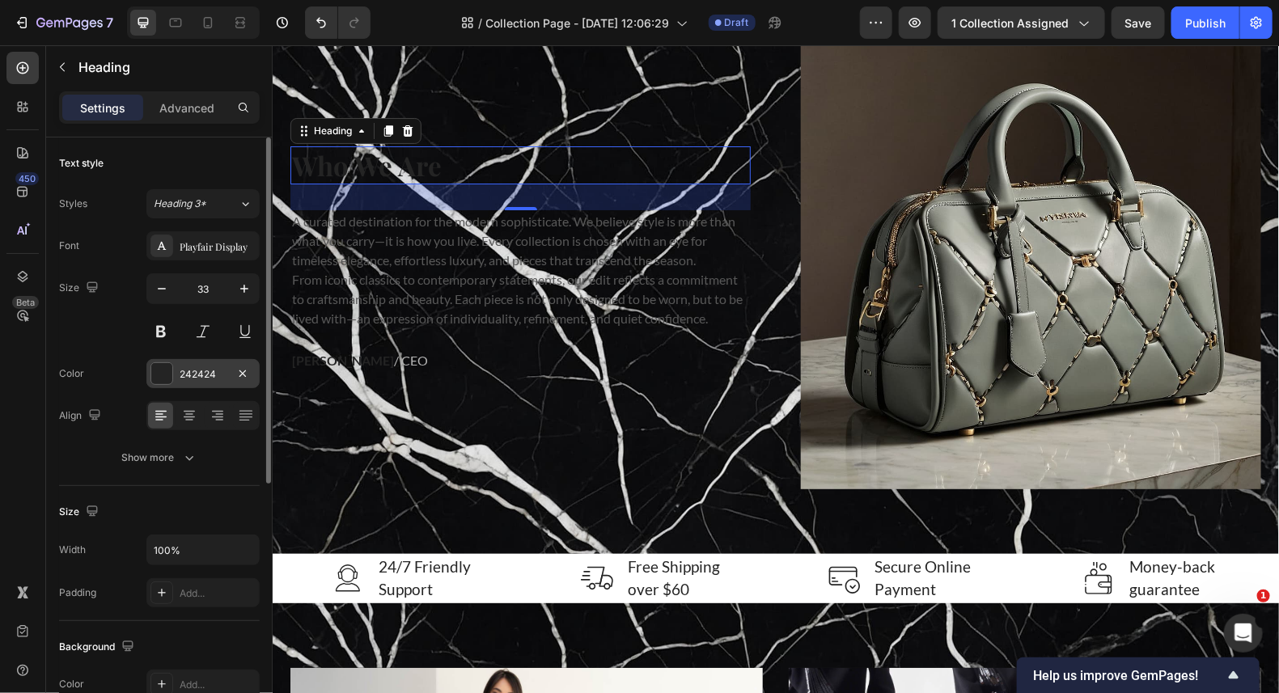
click at [158, 375] on div at bounding box center [161, 373] width 21 height 21
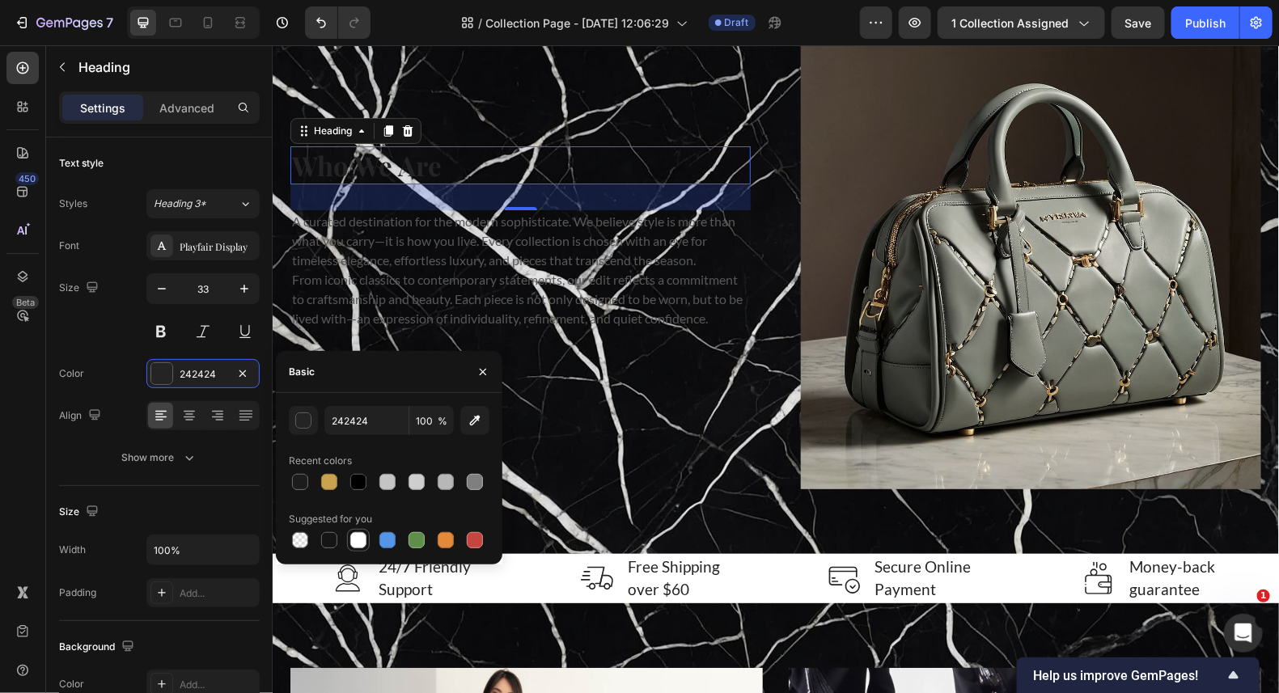
click at [354, 548] on div at bounding box center [358, 540] width 16 height 16
type input "FFFFFF"
click at [433, 172] on p "Who We Are" at bounding box center [519, 164] width 457 height 35
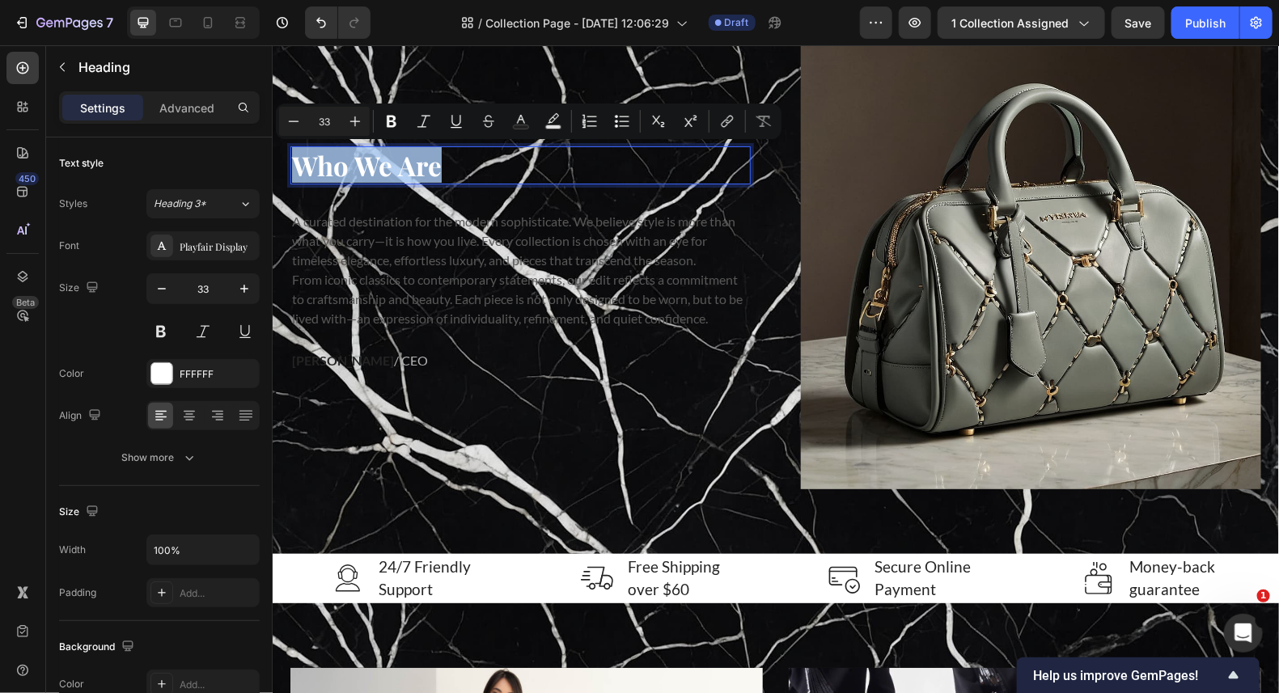
drag, startPoint x: 433, startPoint y: 172, endPoint x: 264, endPoint y: 161, distance: 169.4
click at [552, 109] on button "Text Background Color" at bounding box center [553, 121] width 29 height 29
type input "000000"
type input "77"
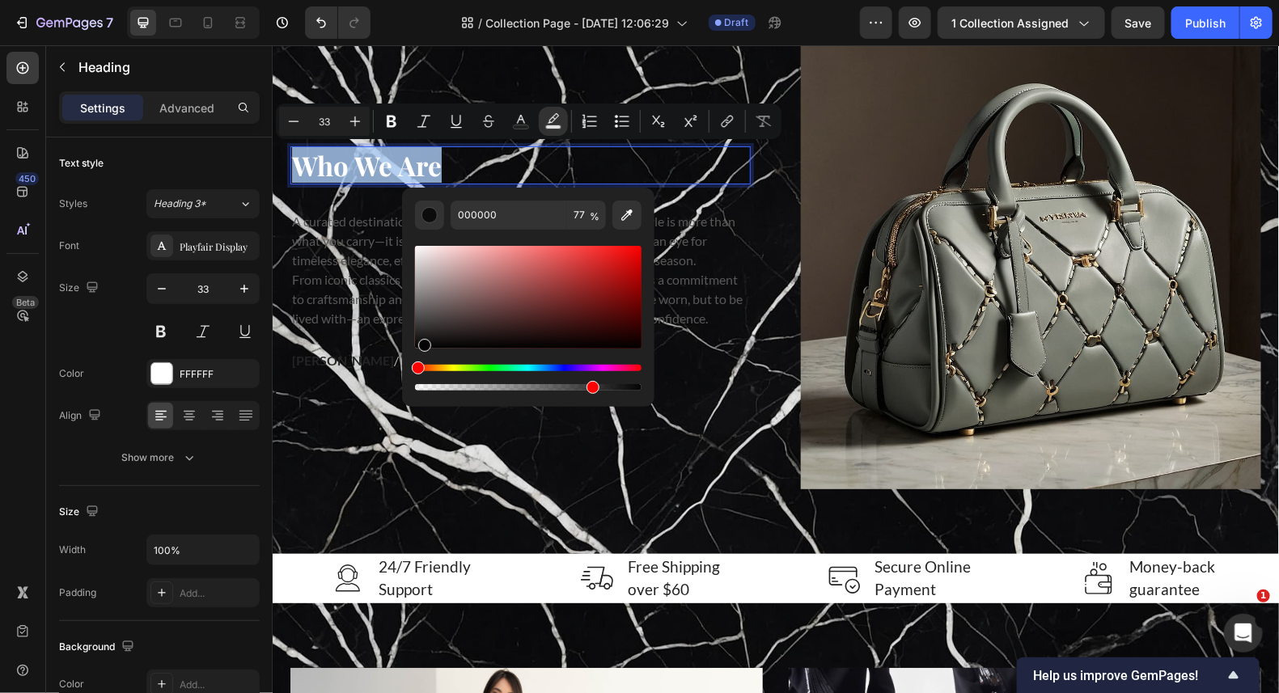
click at [422, 345] on div "Editor contextual toolbar" at bounding box center [424, 345] width 13 height 13
type input "050404"
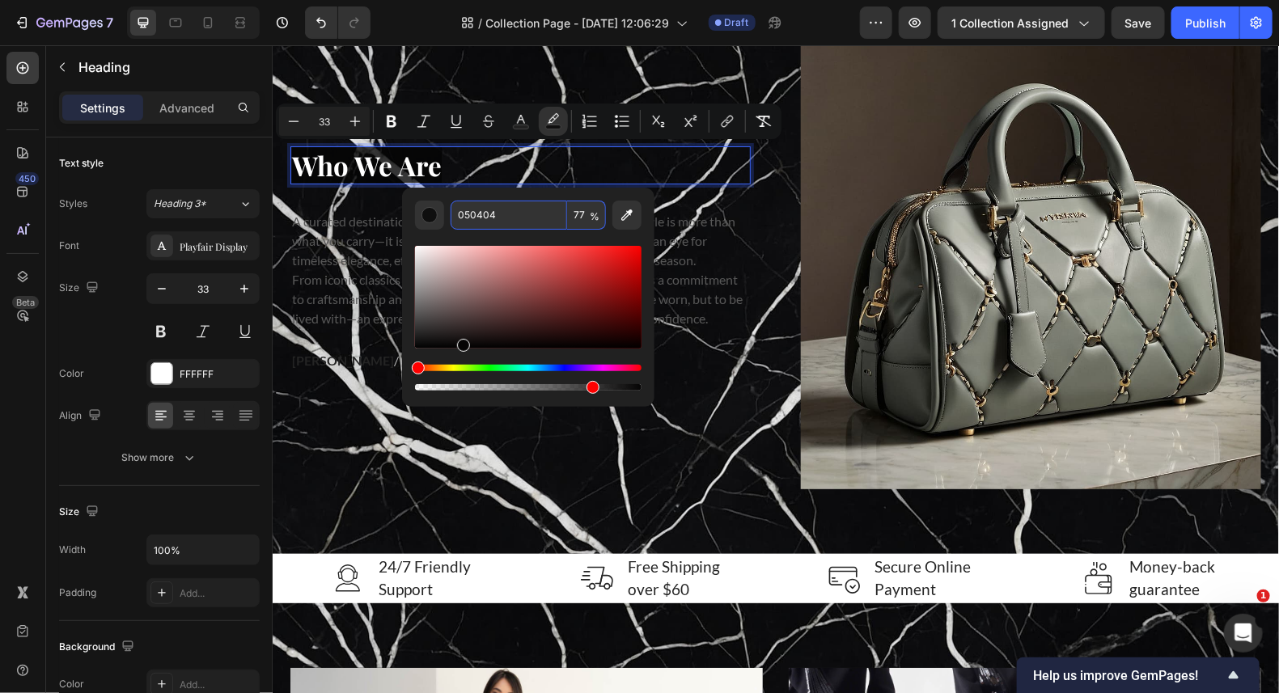
click at [585, 219] on input "77" at bounding box center [586, 215] width 39 height 29
type input "90"
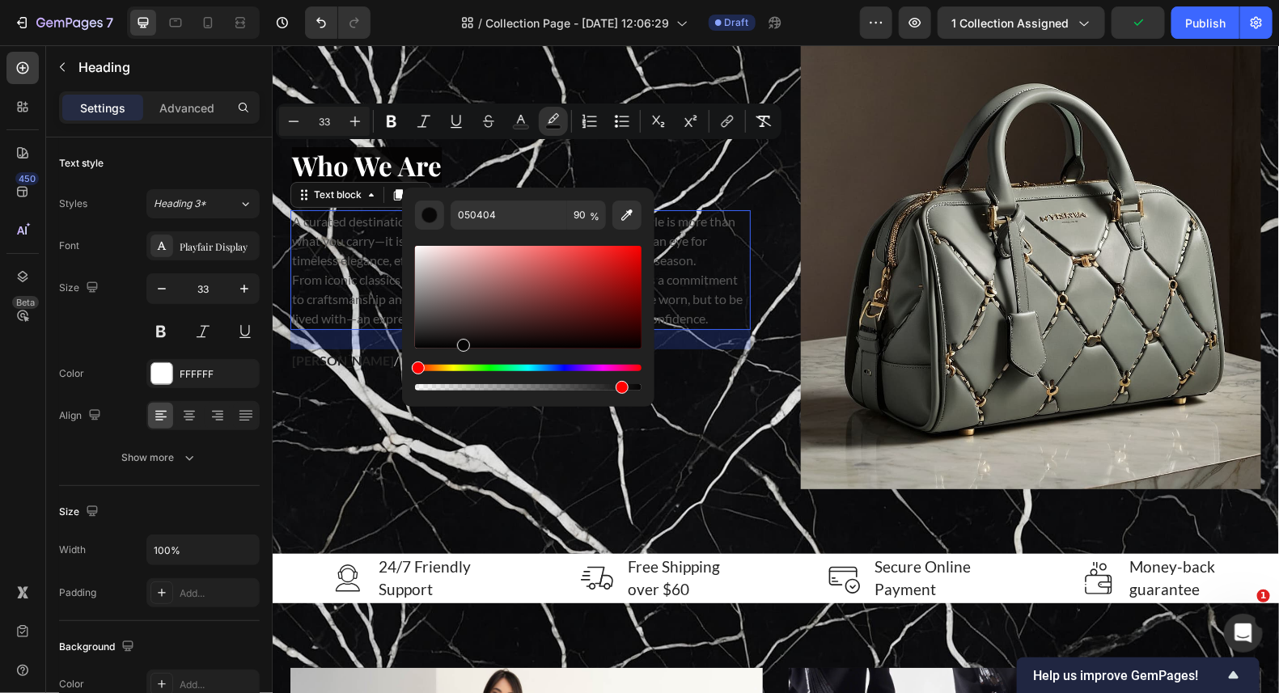
click at [725, 289] on p "From iconic classics to contemporary statements, our edit reflects a commitment…" at bounding box center [519, 298] width 457 height 58
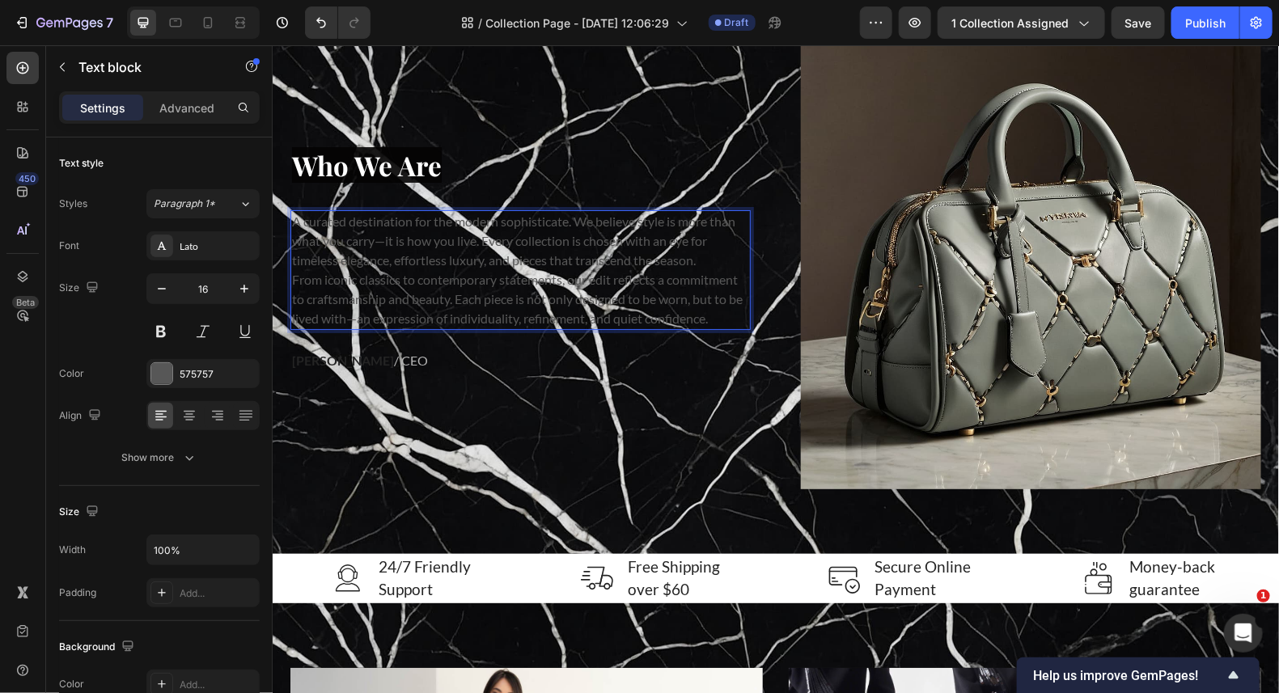
click at [727, 312] on p "From iconic classics to contemporary statements, our edit reflects a commitment…" at bounding box center [519, 298] width 457 height 58
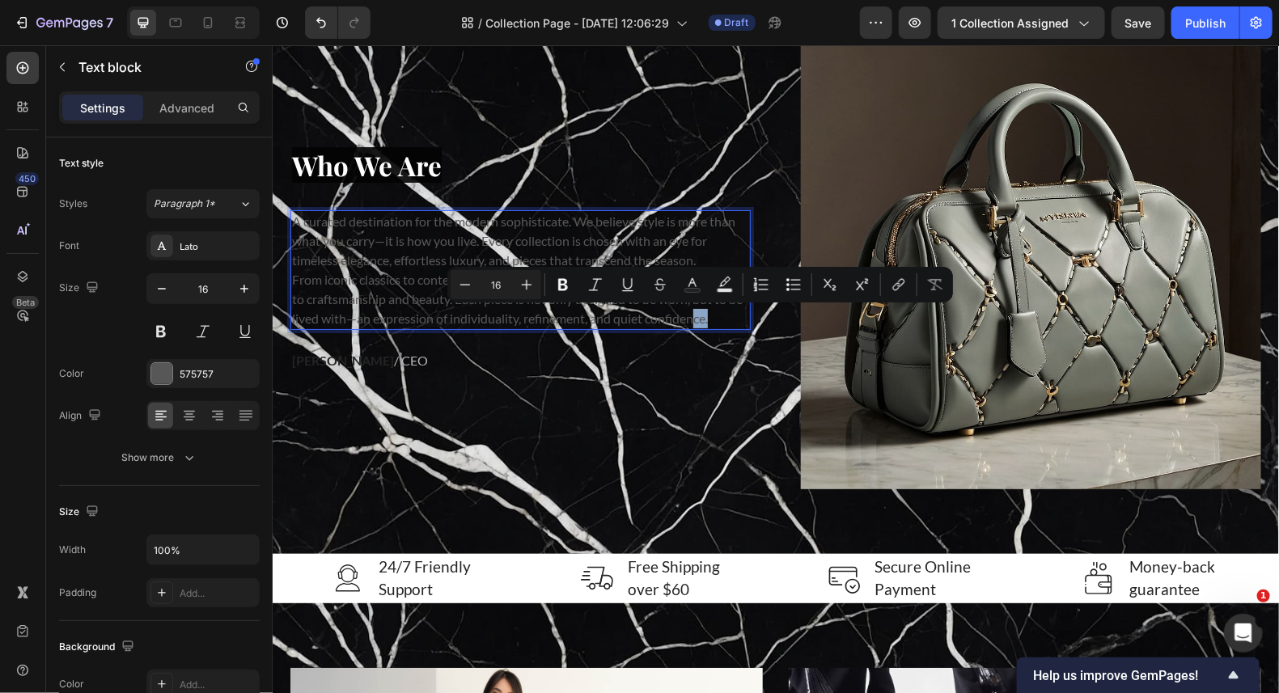
drag, startPoint x: 719, startPoint y: 316, endPoint x: 689, endPoint y: 317, distance: 29.9
click at [689, 317] on p "From iconic classics to contemporary statements, our edit reflects a commitment…" at bounding box center [519, 298] width 457 height 58
click at [512, 225] on p "A curated destination for the modern sophisticate. We believe style is more tha…" at bounding box center [519, 240] width 457 height 58
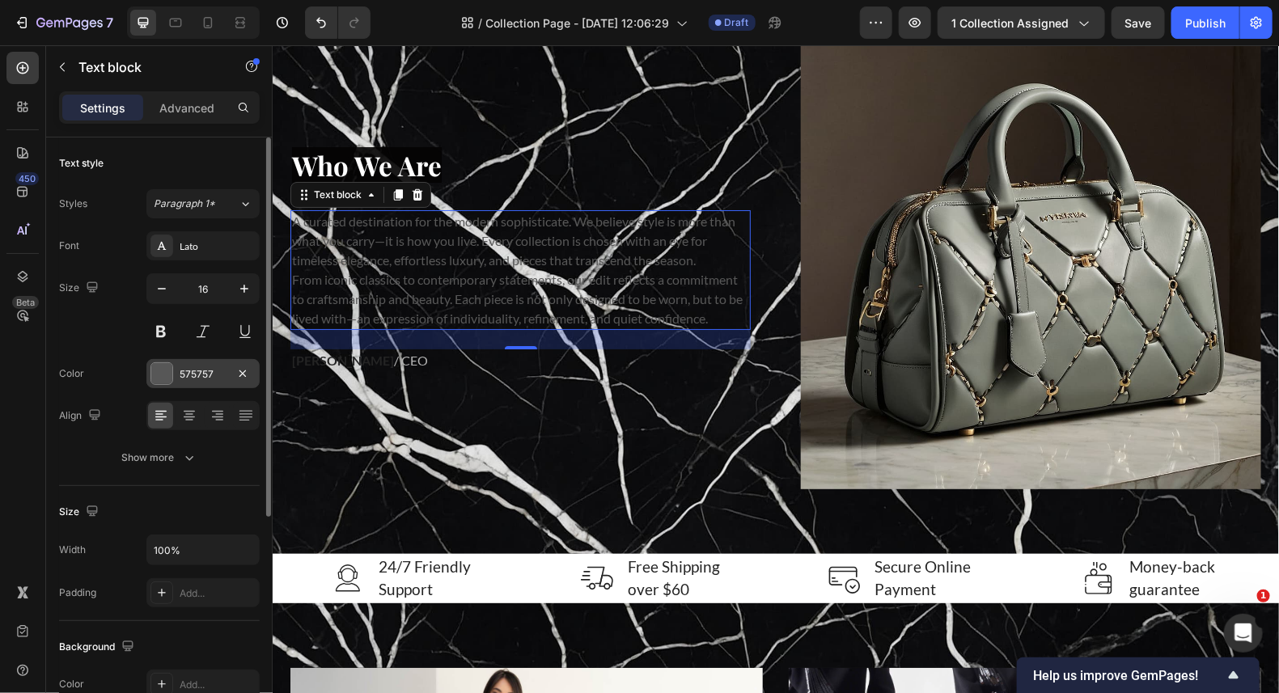
click at [164, 369] on div at bounding box center [161, 373] width 21 height 21
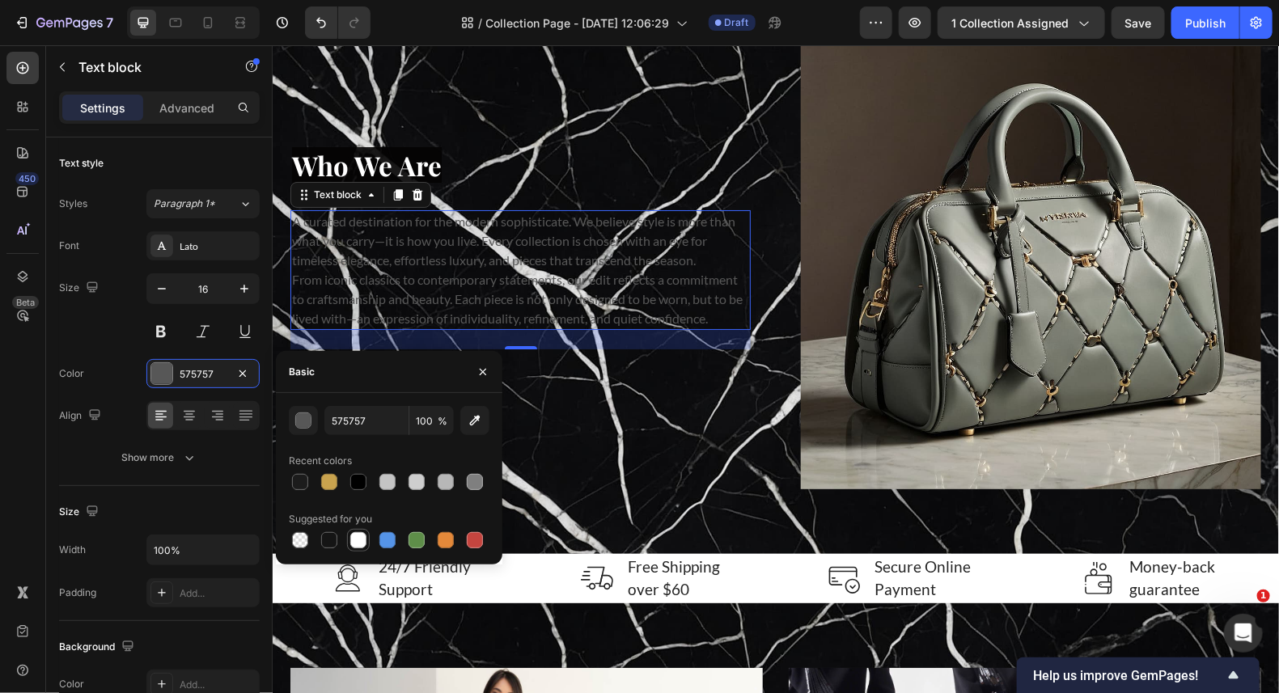
click at [350, 535] on div at bounding box center [358, 540] width 16 height 16
type input "FFFFFF"
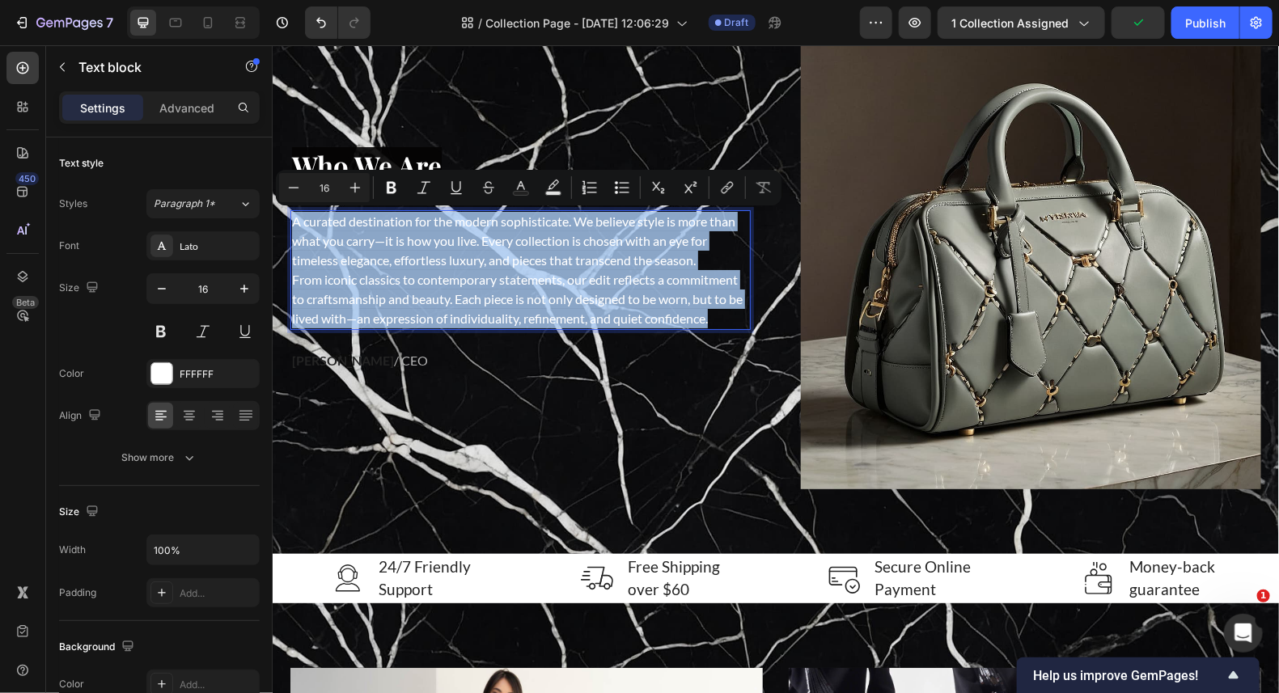
drag, startPoint x: 714, startPoint y: 312, endPoint x: 252, endPoint y: 205, distance: 474.9
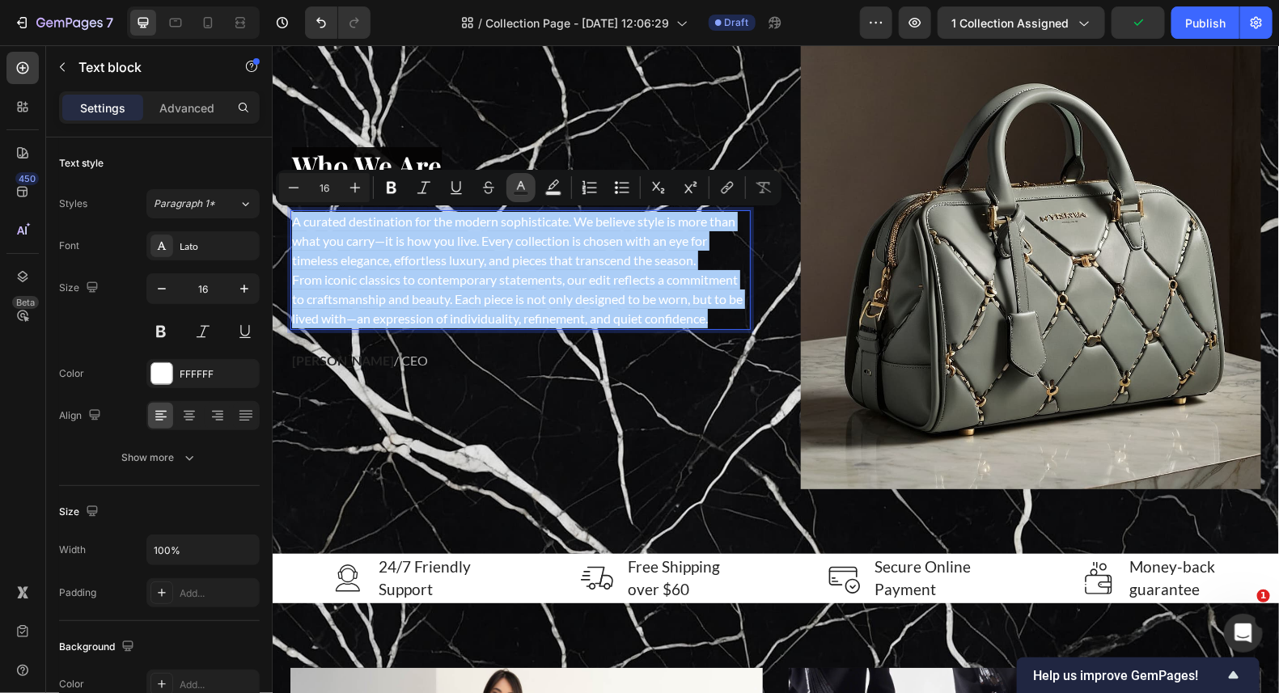
drag, startPoint x: 549, startPoint y: 186, endPoint x: 533, endPoint y: 183, distance: 16.5
click at [539, 183] on button "Text Background Color" at bounding box center [553, 187] width 29 height 29
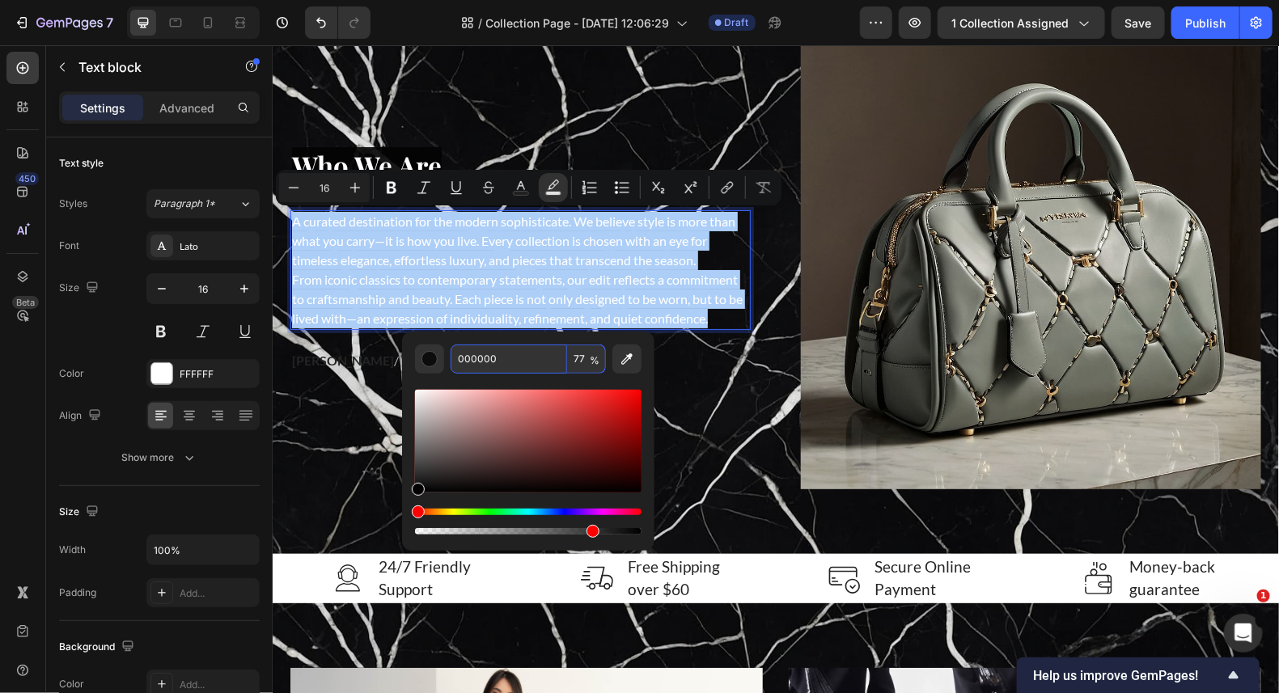
click at [585, 351] on input "77" at bounding box center [586, 359] width 39 height 29
type input "90"
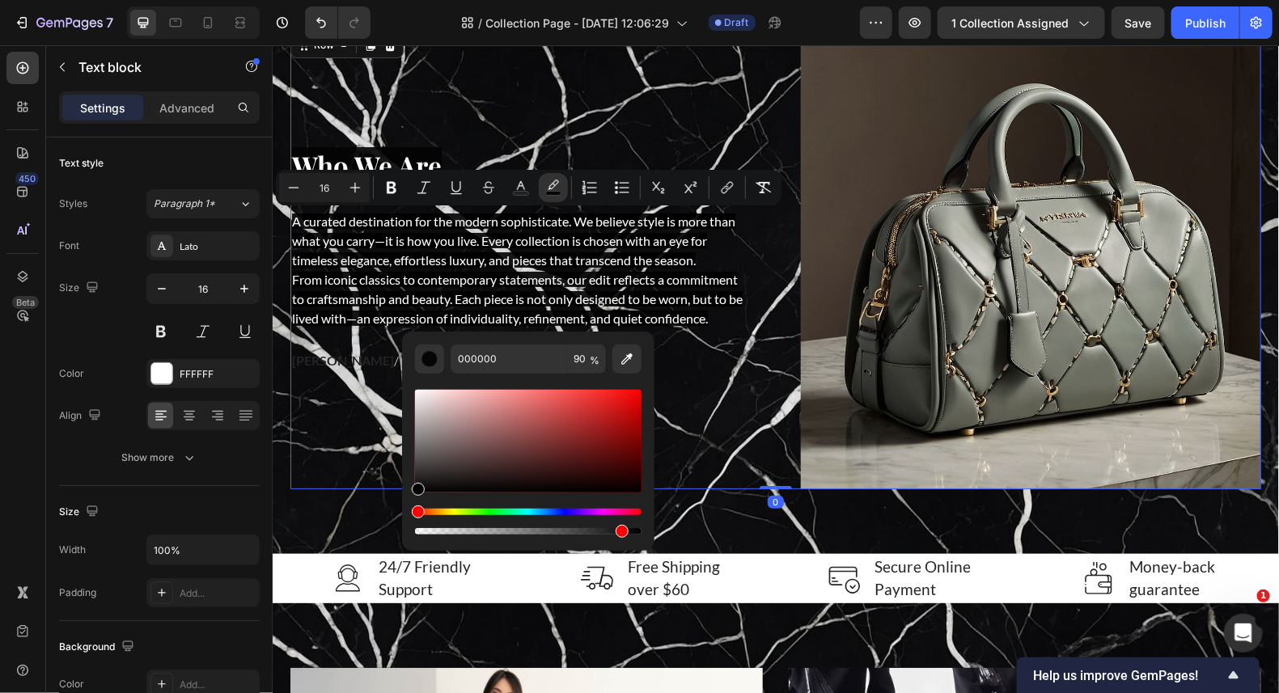
click at [750, 433] on div "⁠⁠⁠⁠⁠⁠⁠ Who We Are Heading A curated destination for the modern sophisticate. W…" at bounding box center [775, 258] width 971 height 460
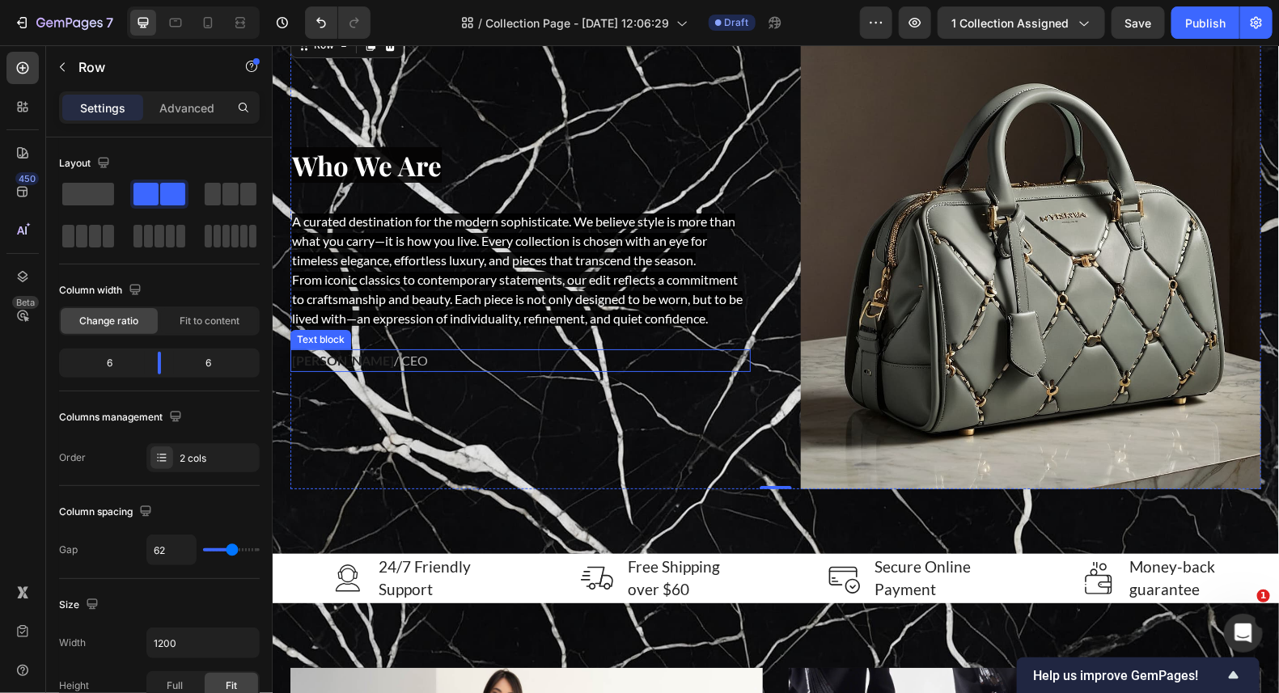
click at [398, 353] on p "[PERSON_NAME] / CEO" at bounding box center [519, 359] width 457 height 19
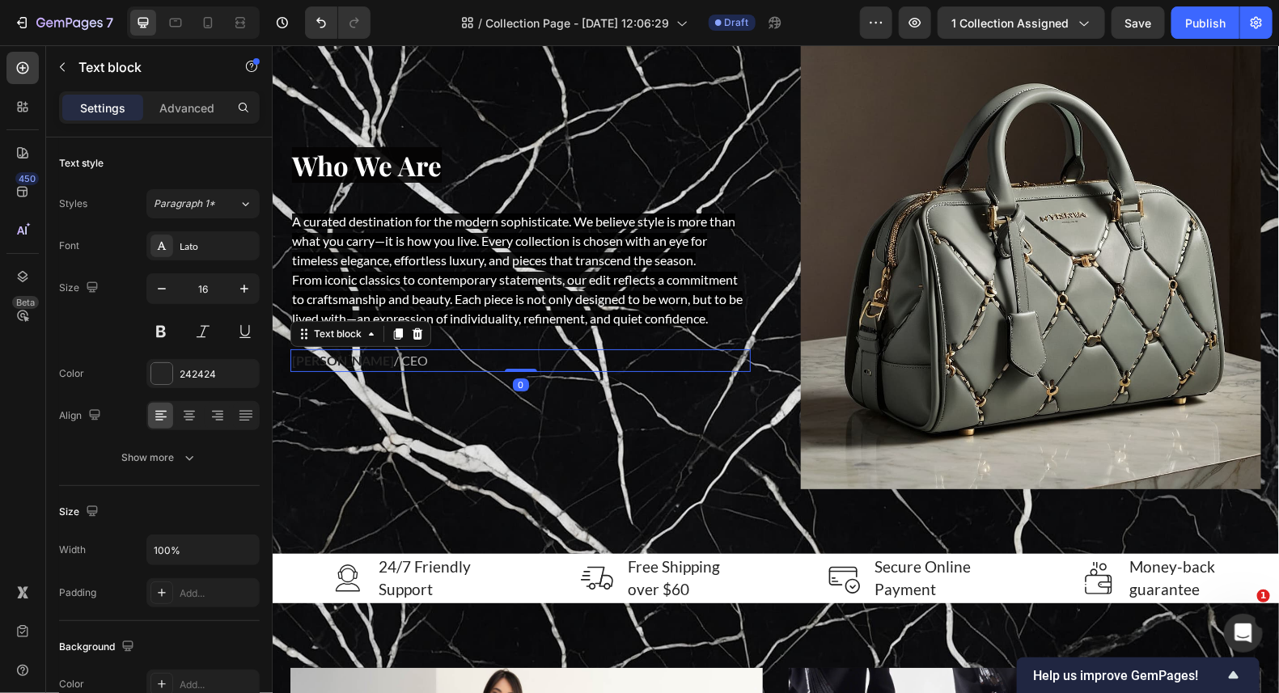
click at [382, 351] on p "[PERSON_NAME] / CEO" at bounding box center [519, 359] width 457 height 19
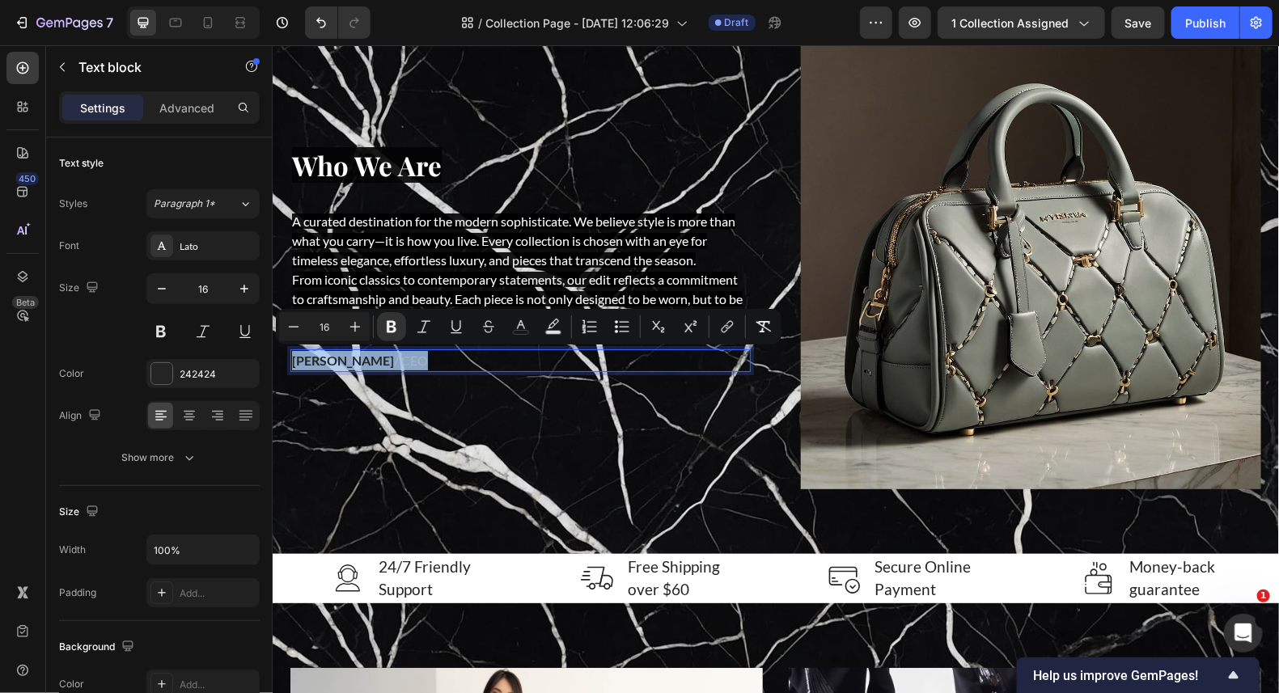
drag, startPoint x: 385, startPoint y: 357, endPoint x: 235, endPoint y: 355, distance: 150.5
click at [529, 324] on button "color" at bounding box center [520, 326] width 29 height 29
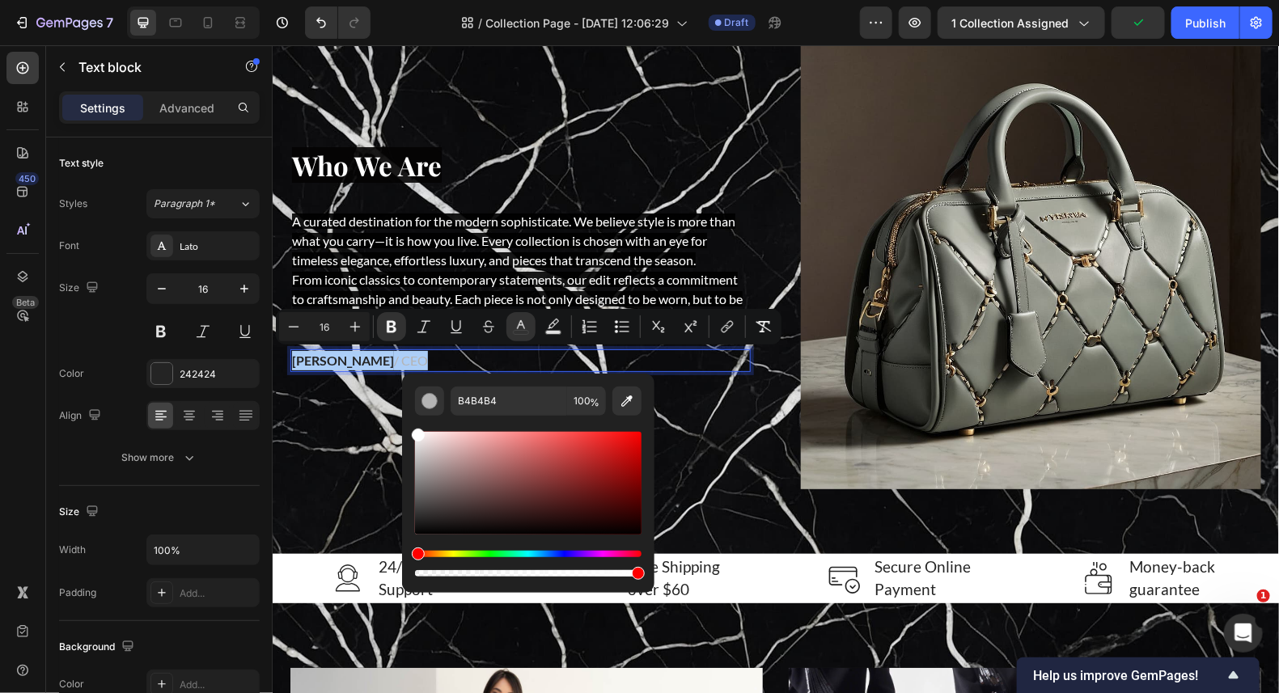
drag, startPoint x: 421, startPoint y: 467, endPoint x: 409, endPoint y: 423, distance: 45.3
click at [409, 423] on div "B4B4B4 100 %" at bounding box center [528, 477] width 252 height 206
type input "FFFFFF"
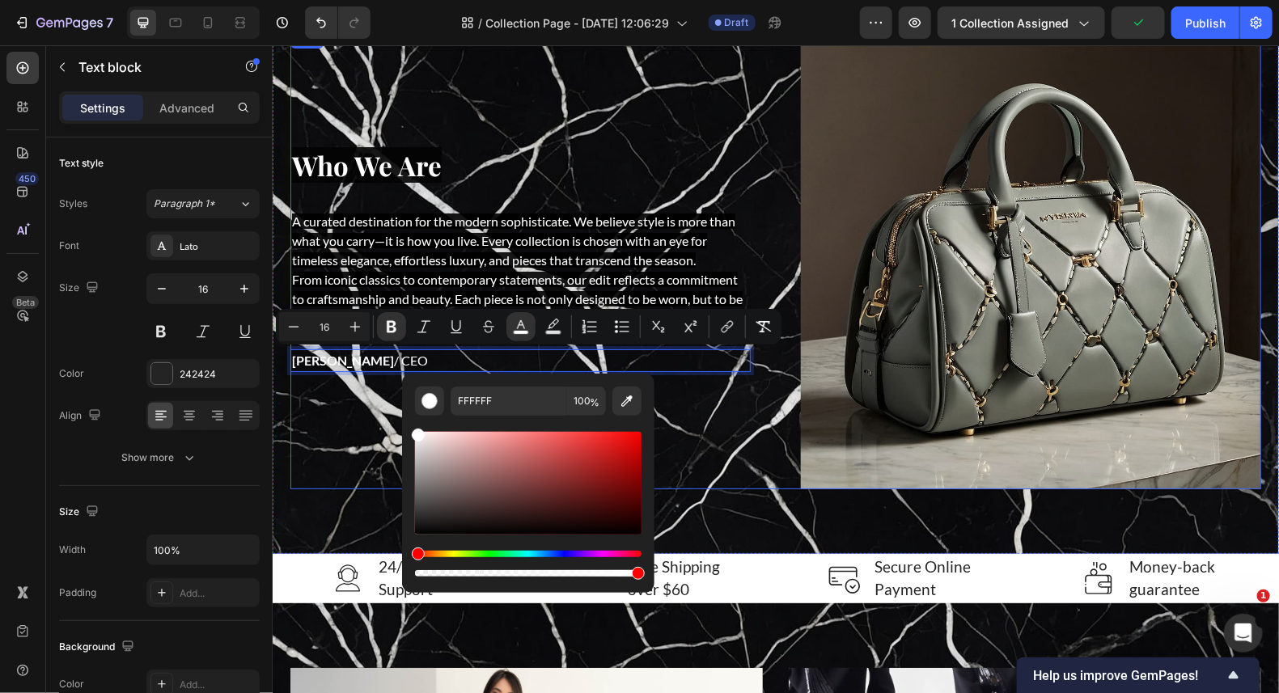
click at [731, 434] on div "⁠⁠⁠⁠⁠⁠⁠ Who We Are Heading A curated destination for the modern sophisticate. W…" at bounding box center [520, 258] width 460 height 460
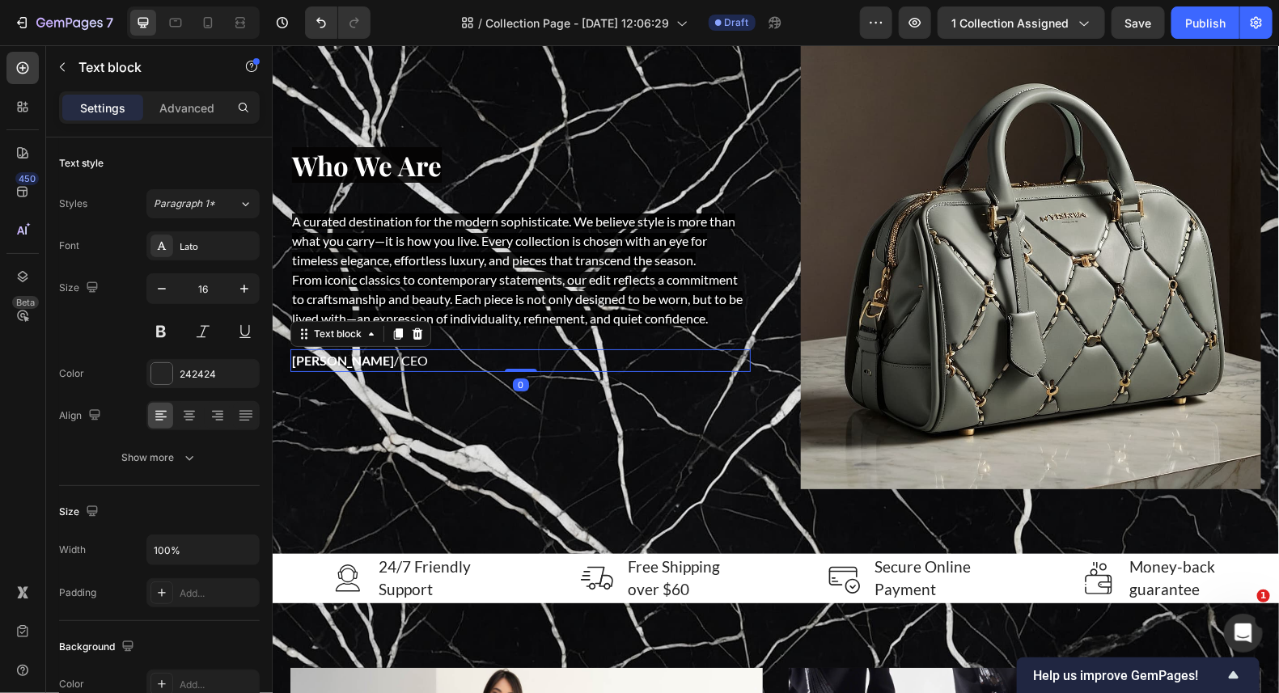
click at [392, 356] on p "[PERSON_NAME] / CEO" at bounding box center [519, 359] width 457 height 19
drag, startPoint x: 387, startPoint y: 358, endPoint x: 258, endPoint y: 356, distance: 128.6
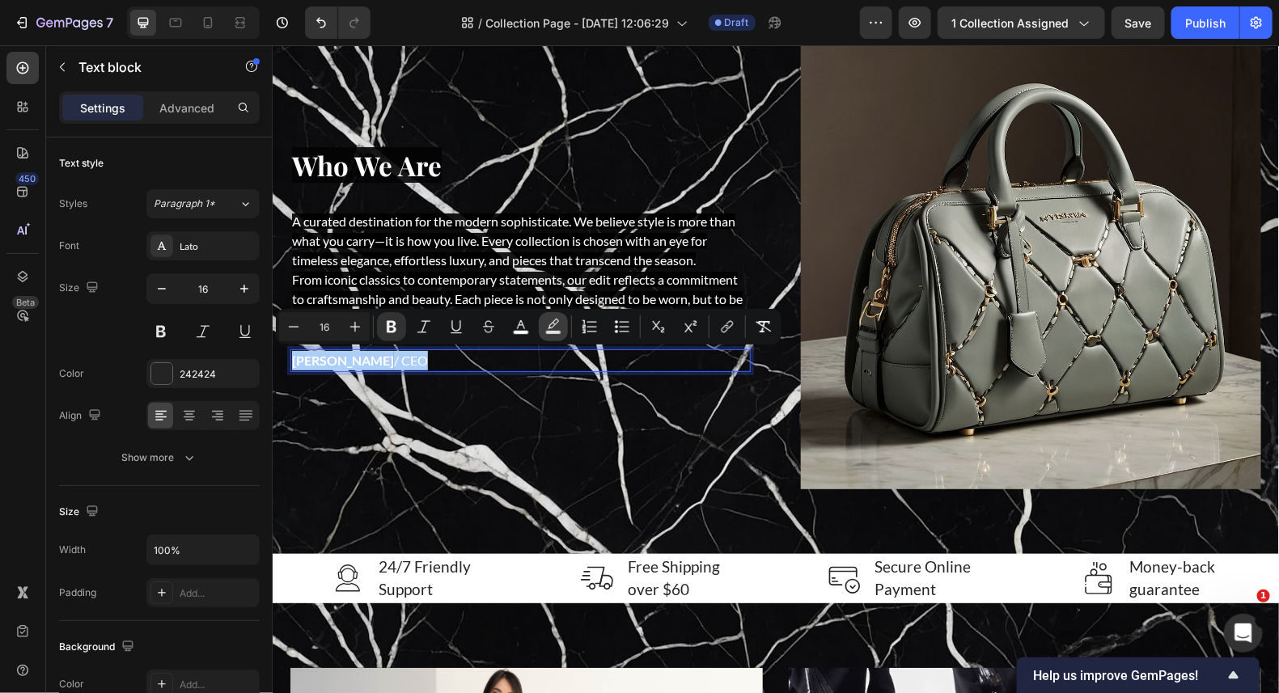
click at [559, 324] on icon "Editor contextual toolbar" at bounding box center [553, 327] width 16 height 16
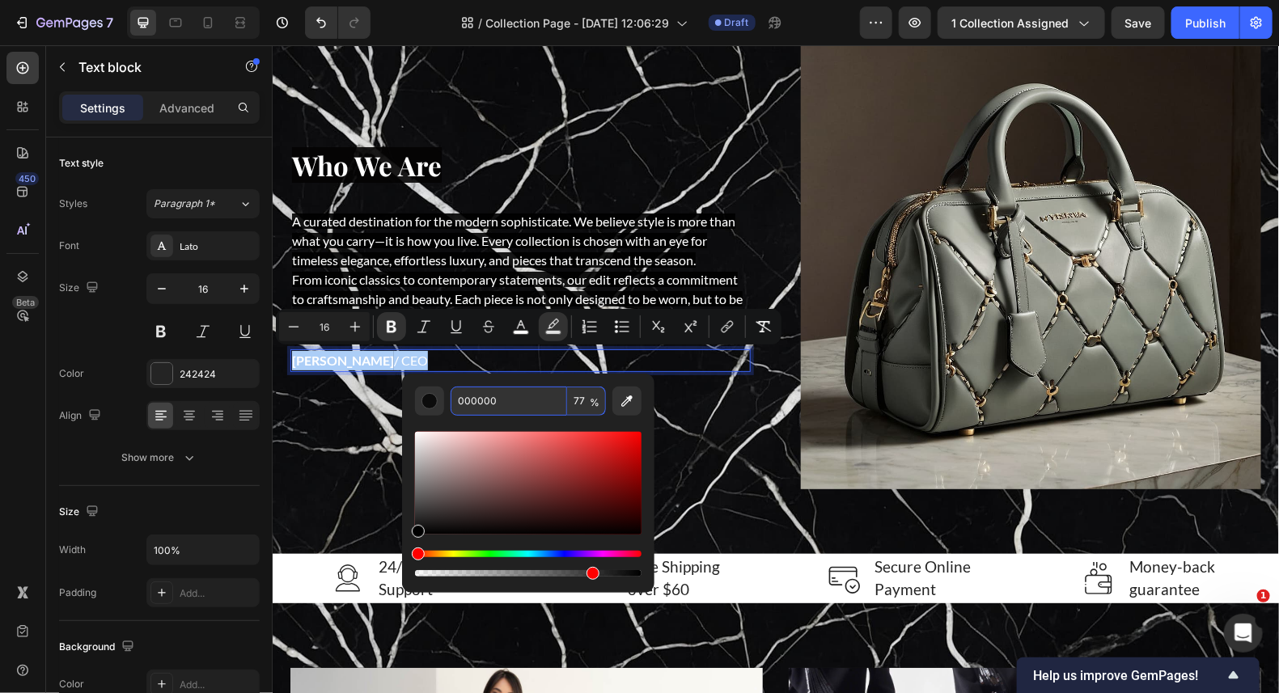
click at [588, 395] on input "77" at bounding box center [586, 401] width 39 height 29
type input "90"
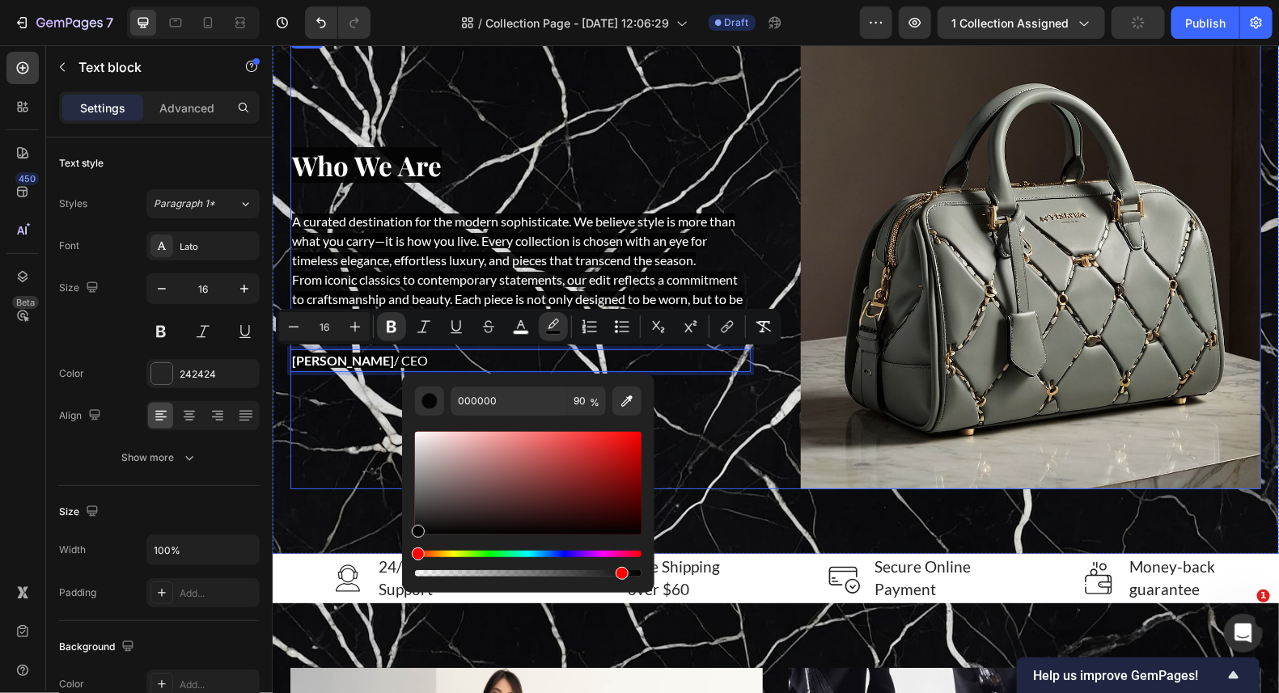
click at [764, 479] on div "⁠⁠⁠⁠⁠⁠⁠ Who We Are Heading A curated destination for the modern sophisticate. W…" at bounding box center [775, 258] width 971 height 460
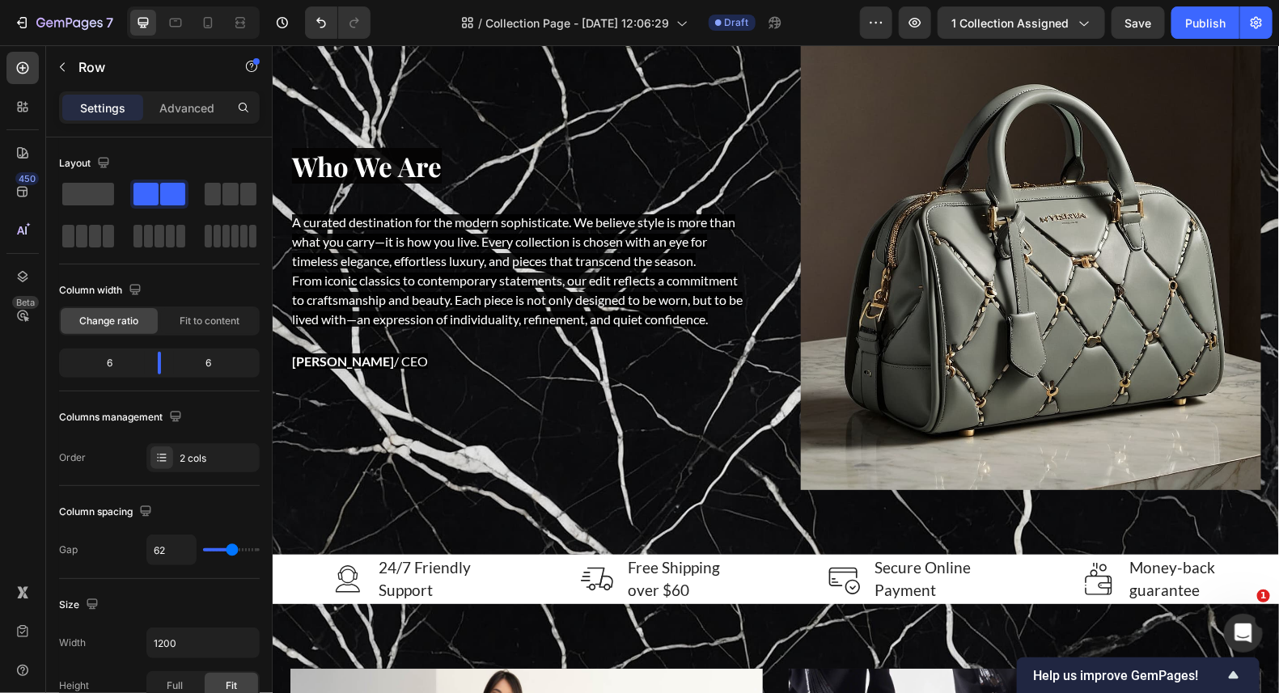
scroll to position [2426, 0]
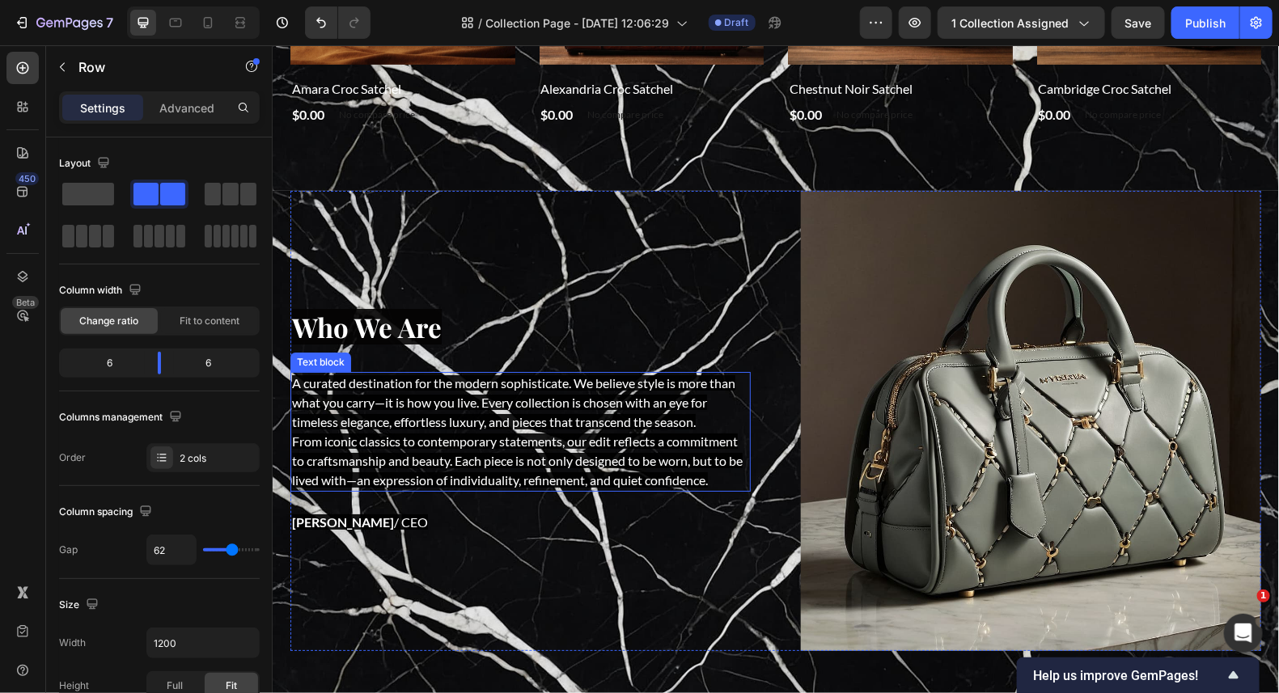
click at [472, 421] on span "A curated destination for the modern sophisticate. We believe style is more tha…" at bounding box center [512, 402] width 443 height 54
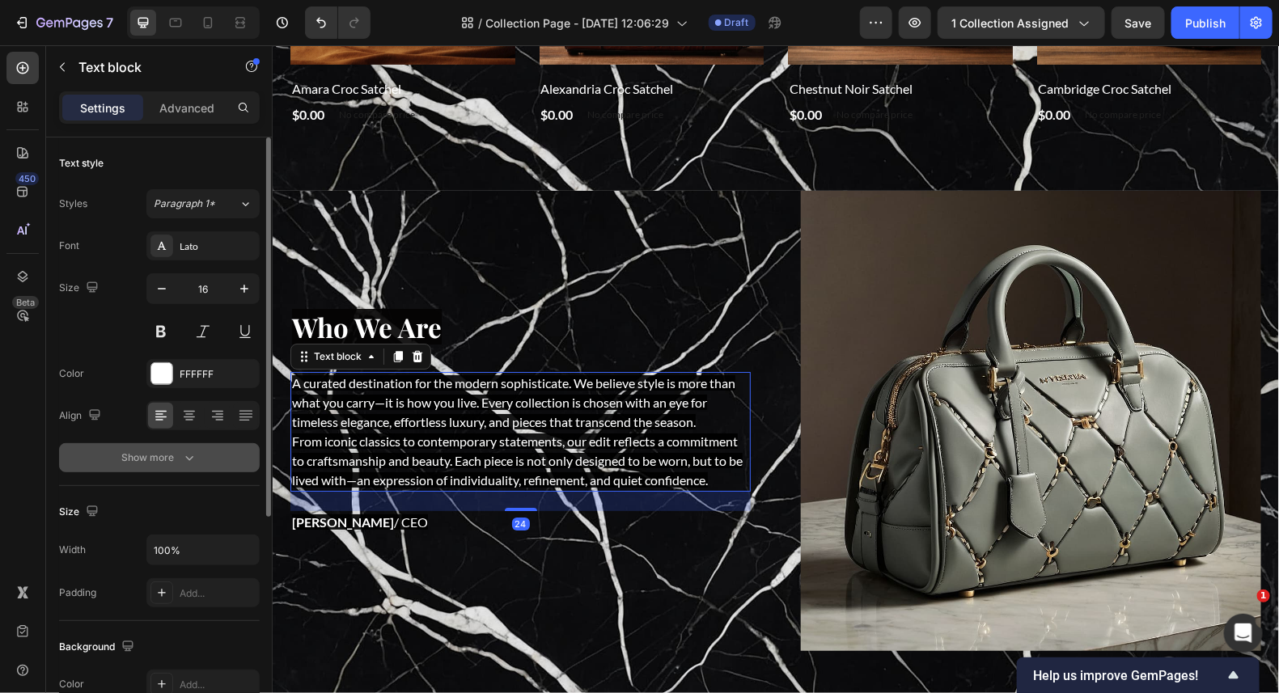
click at [154, 455] on div "Show more" at bounding box center [159, 458] width 75 height 16
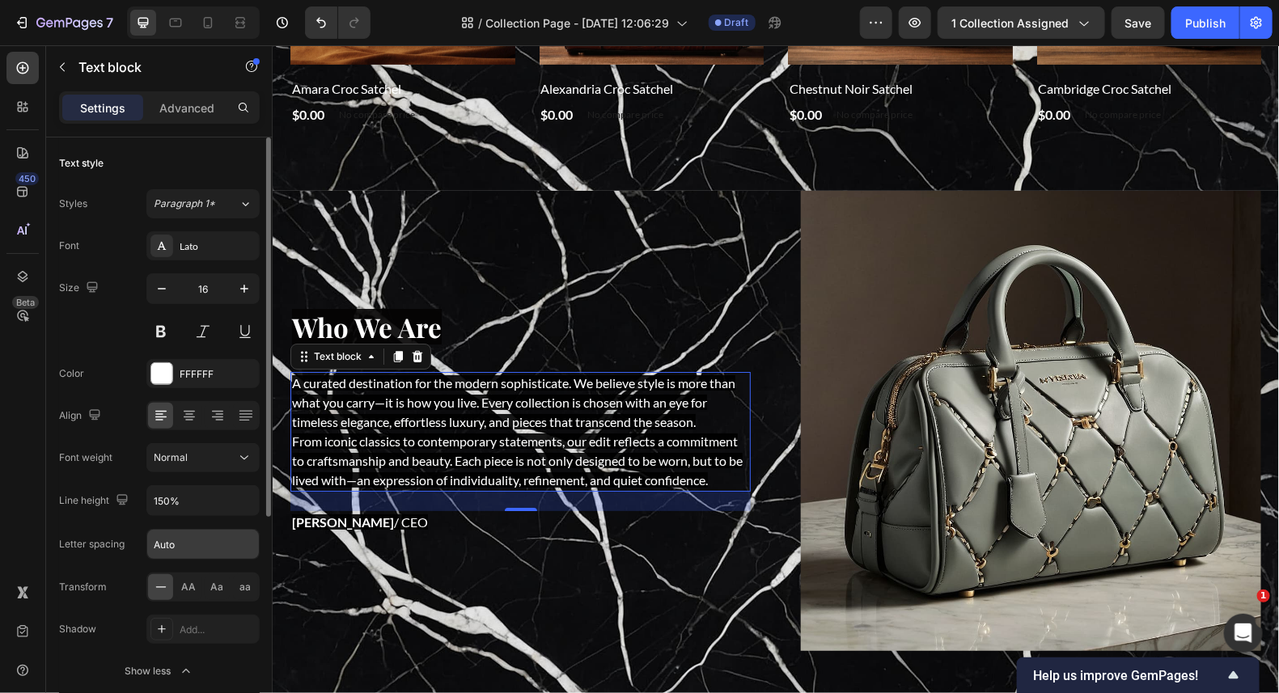
click at [174, 544] on input "Auto" at bounding box center [203, 544] width 112 height 29
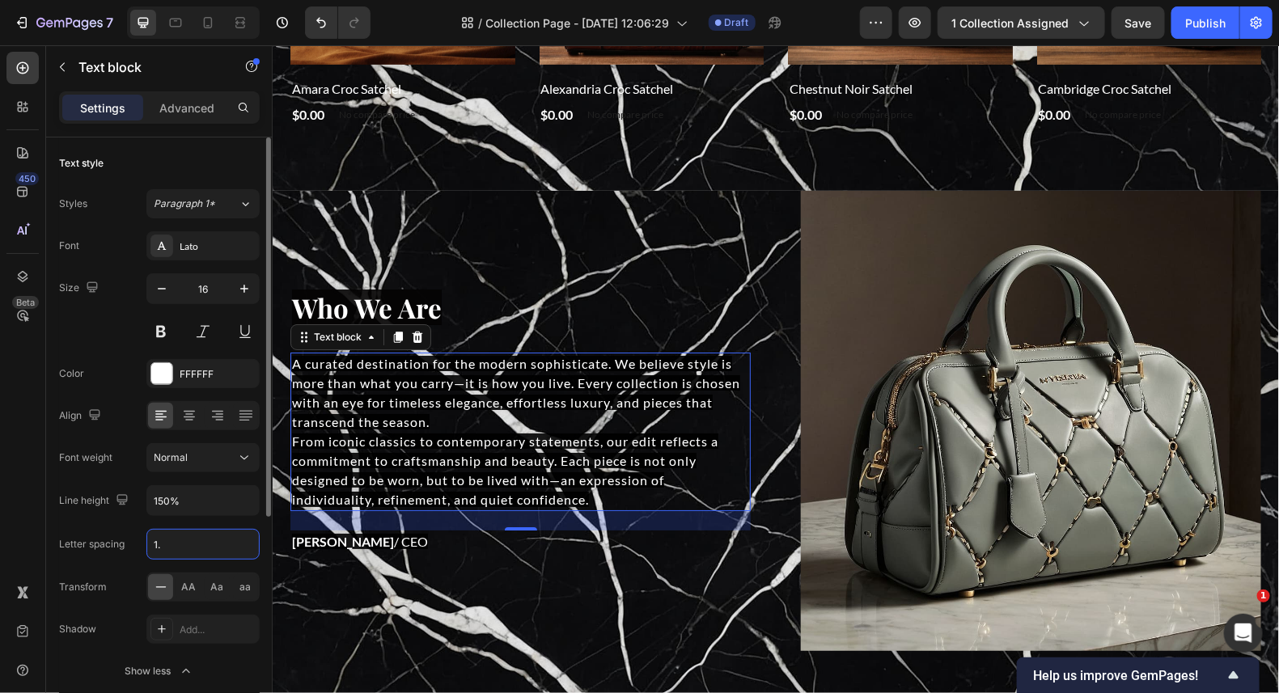
type input "1.5"
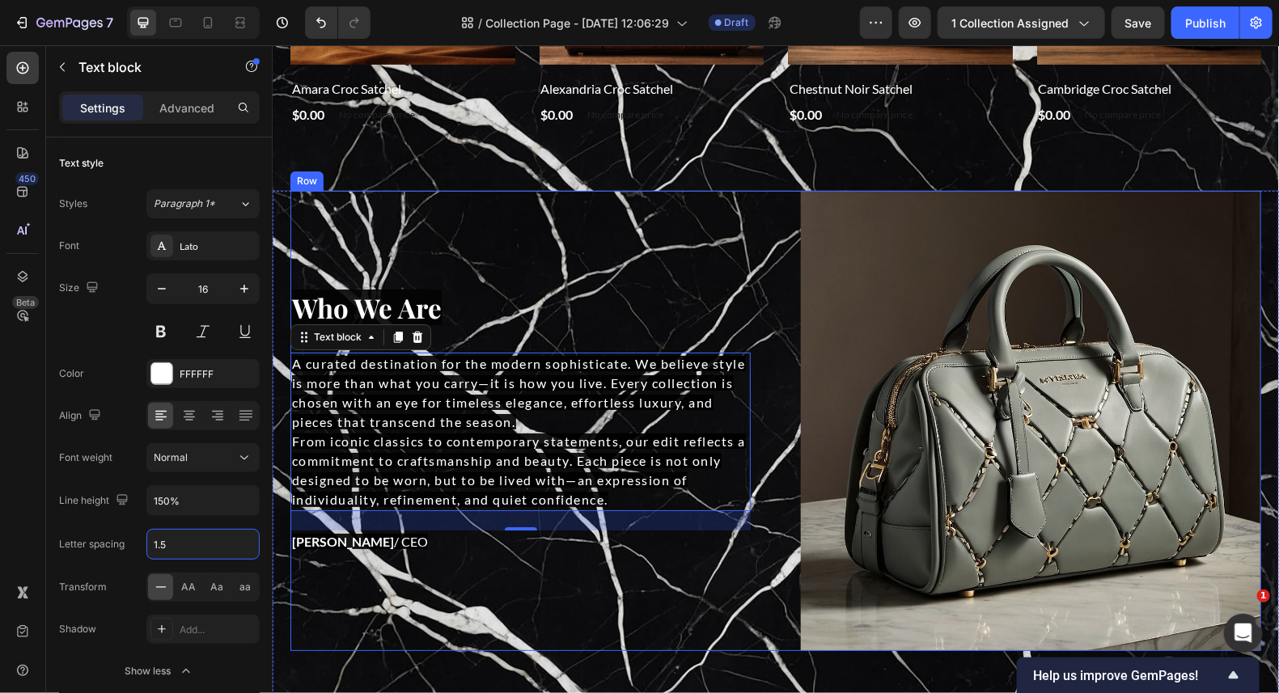
click at [559, 285] on div "Who We Are Heading A curated destination for the modern sophisticate. We believ…" at bounding box center [520, 420] width 460 height 460
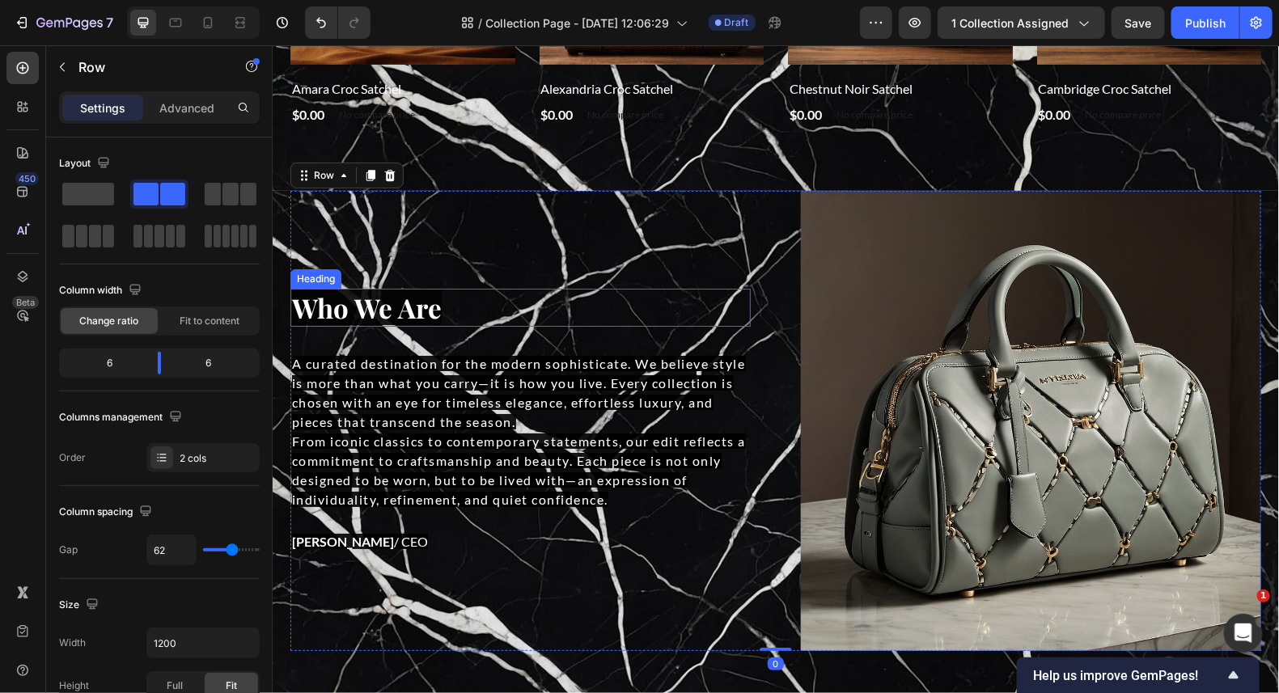
click at [396, 303] on span "Who We Are" at bounding box center [366, 307] width 150 height 36
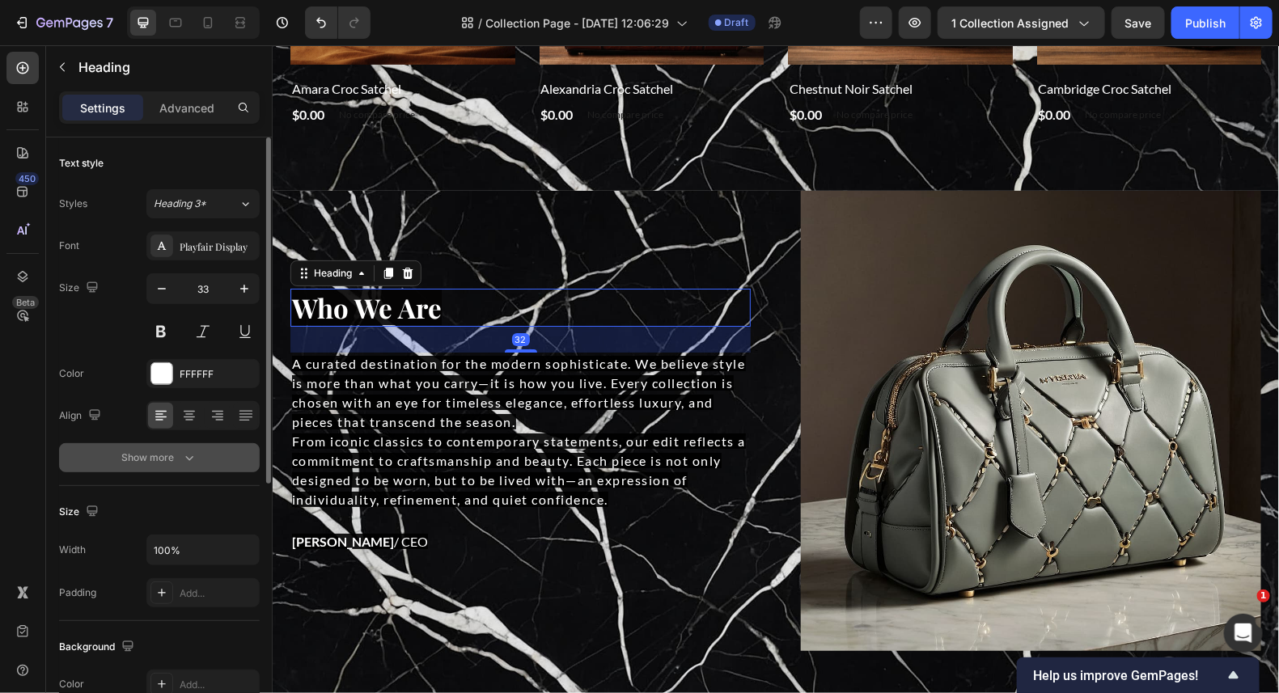
click at [141, 456] on div "Show more" at bounding box center [159, 458] width 75 height 16
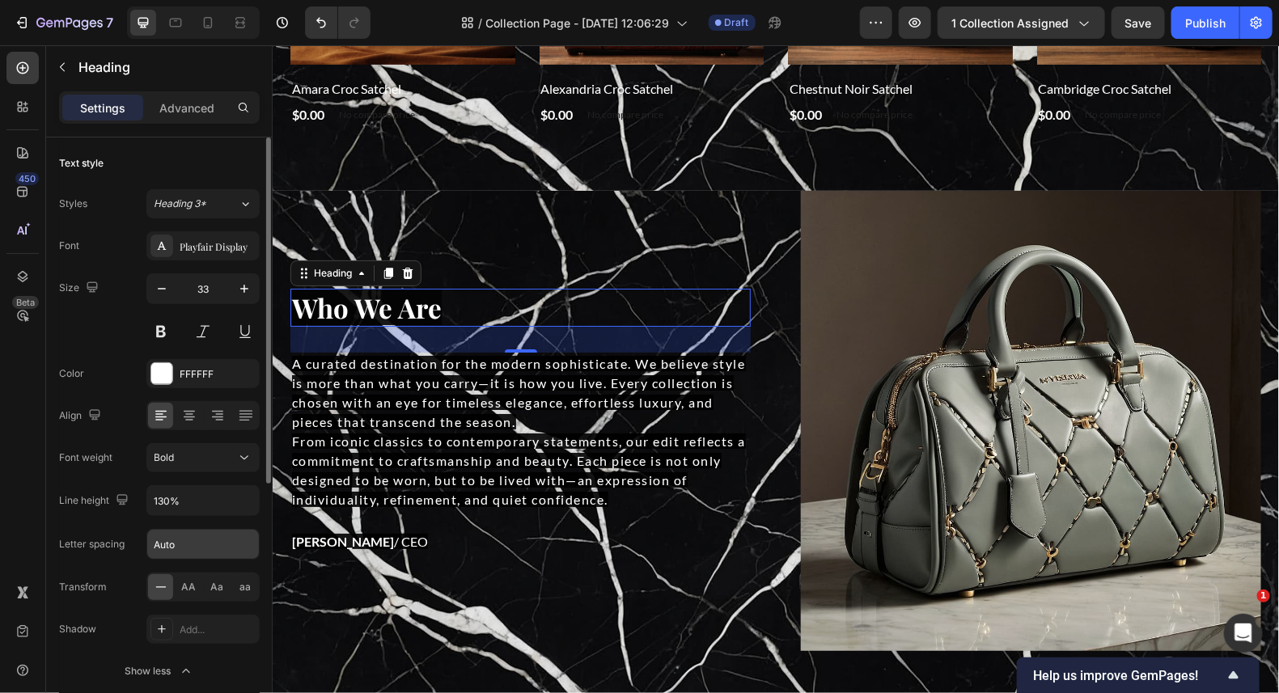
click at [170, 534] on input "Auto" at bounding box center [203, 544] width 112 height 29
type input "1"
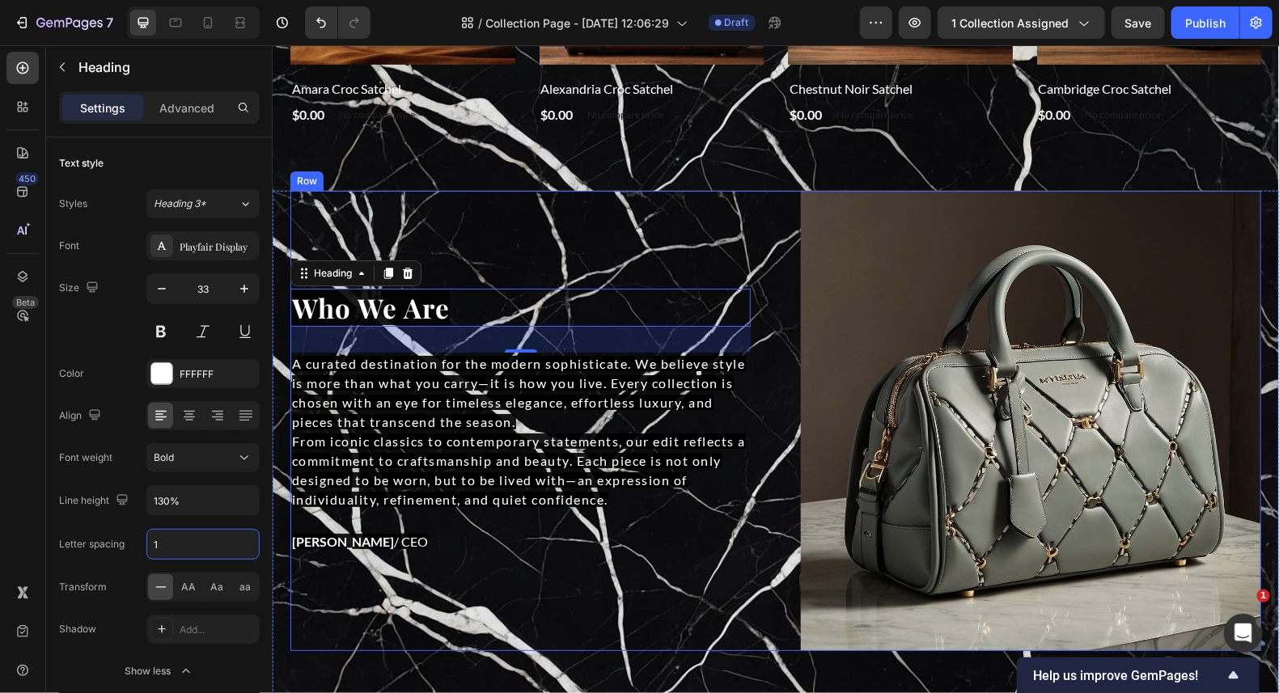
click at [786, 544] on div "Who We Are Heading 32 A curated destination for the modern sophisticate. We bel…" at bounding box center [775, 420] width 971 height 460
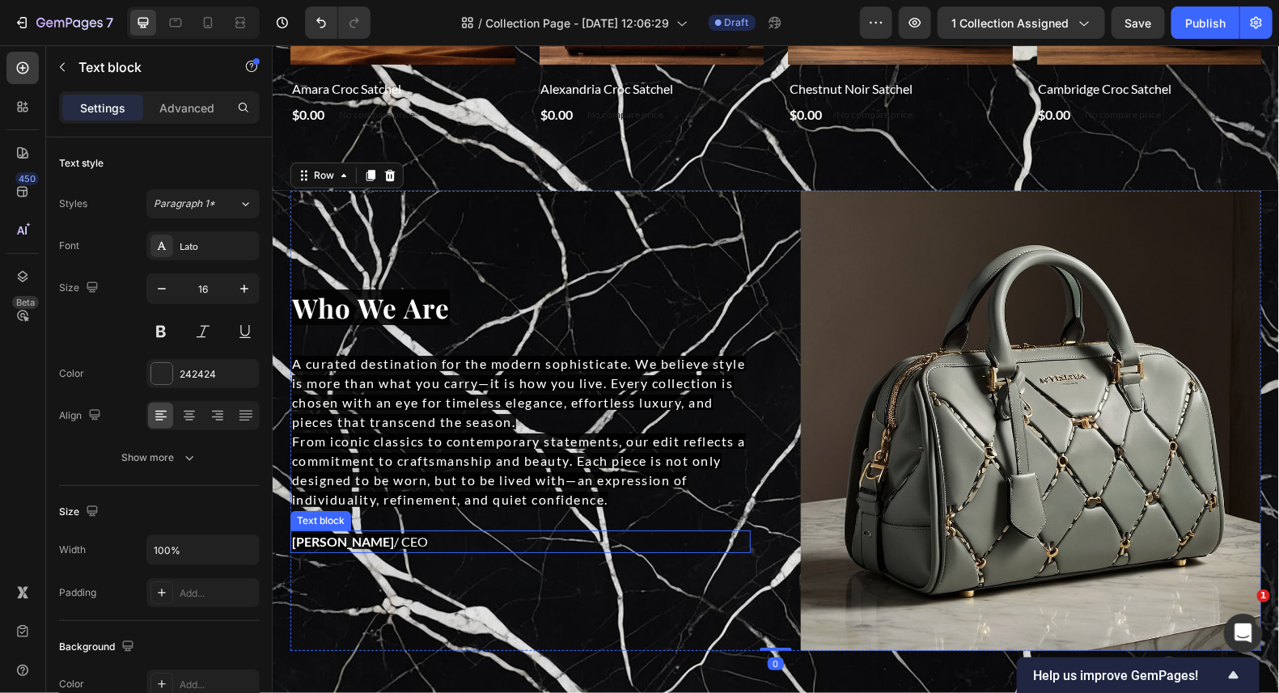
click at [349, 536] on span "[PERSON_NAME] / CEO" at bounding box center [359, 540] width 136 height 15
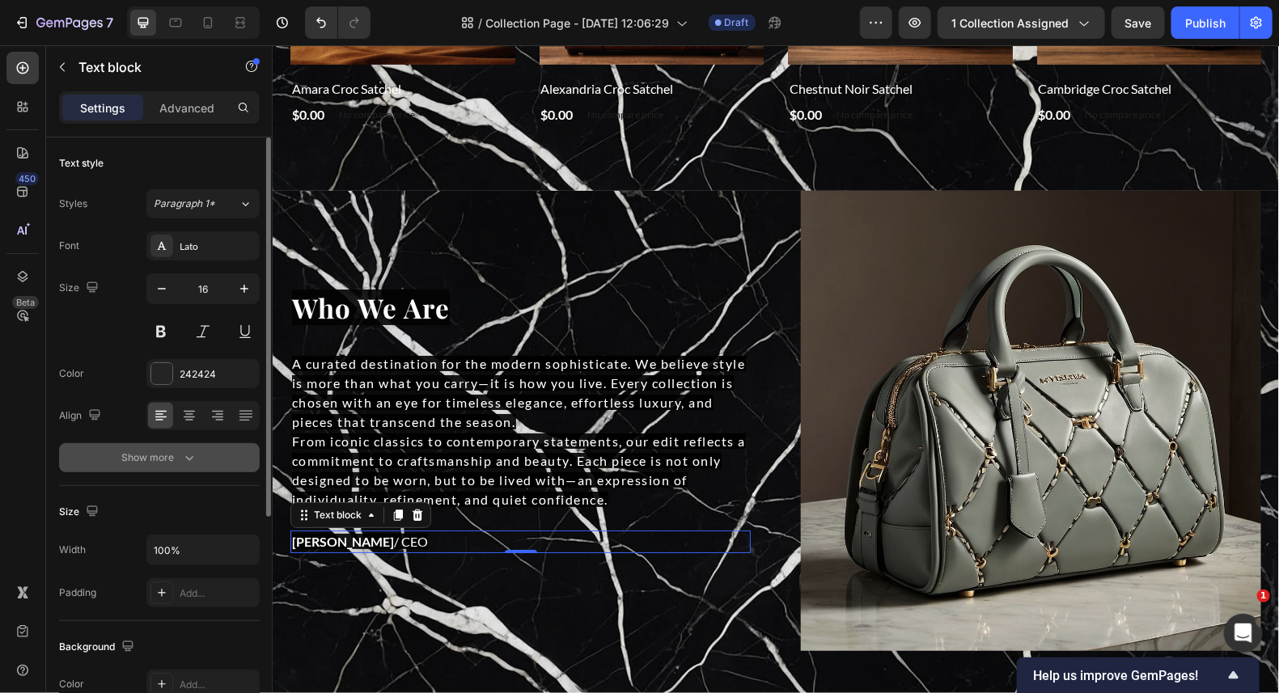
click at [174, 455] on div "Show more" at bounding box center [159, 458] width 75 height 16
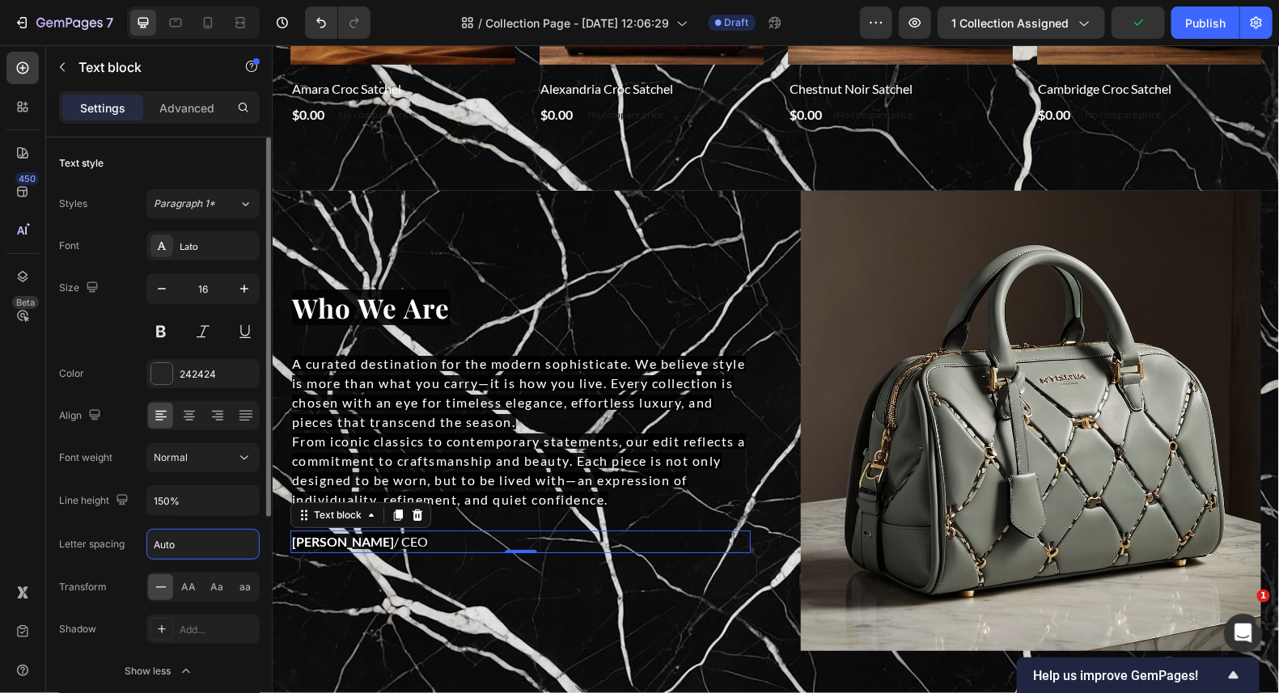
click at [177, 546] on input "Auto" at bounding box center [203, 544] width 112 height 29
type input "1"
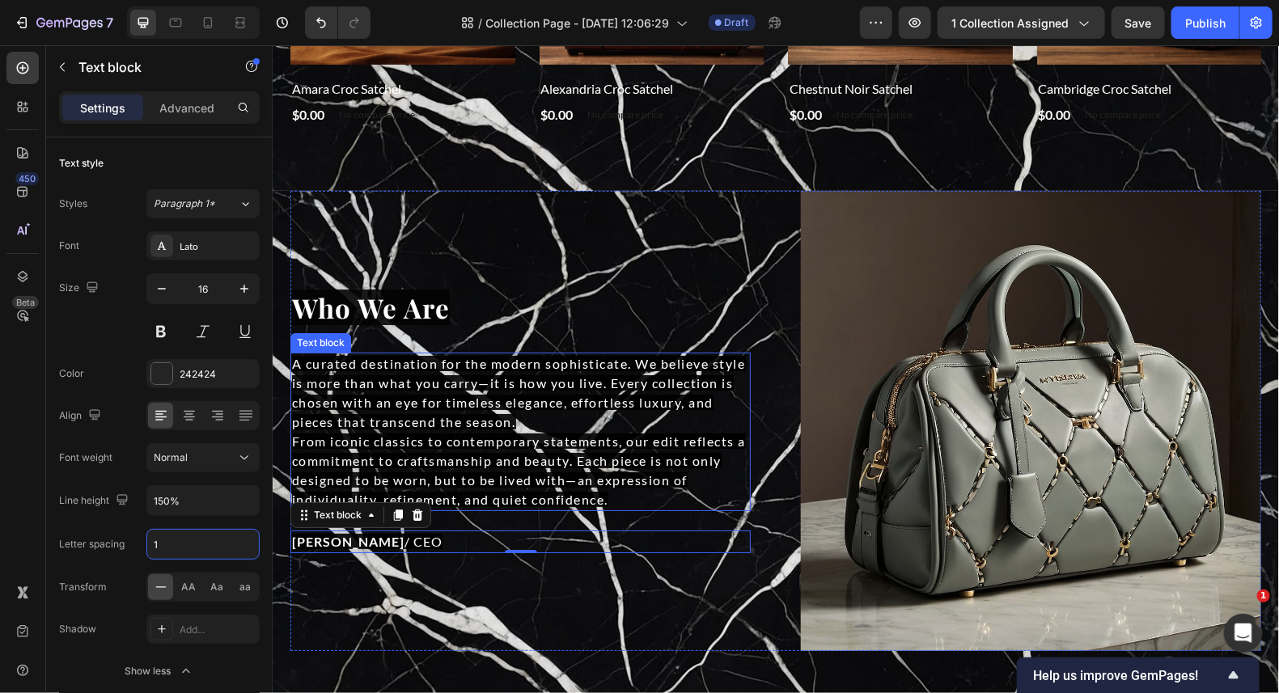
click at [648, 352] on div "A curated destination for the modern sophisticate. We believe style is more tha…" at bounding box center [520, 431] width 460 height 159
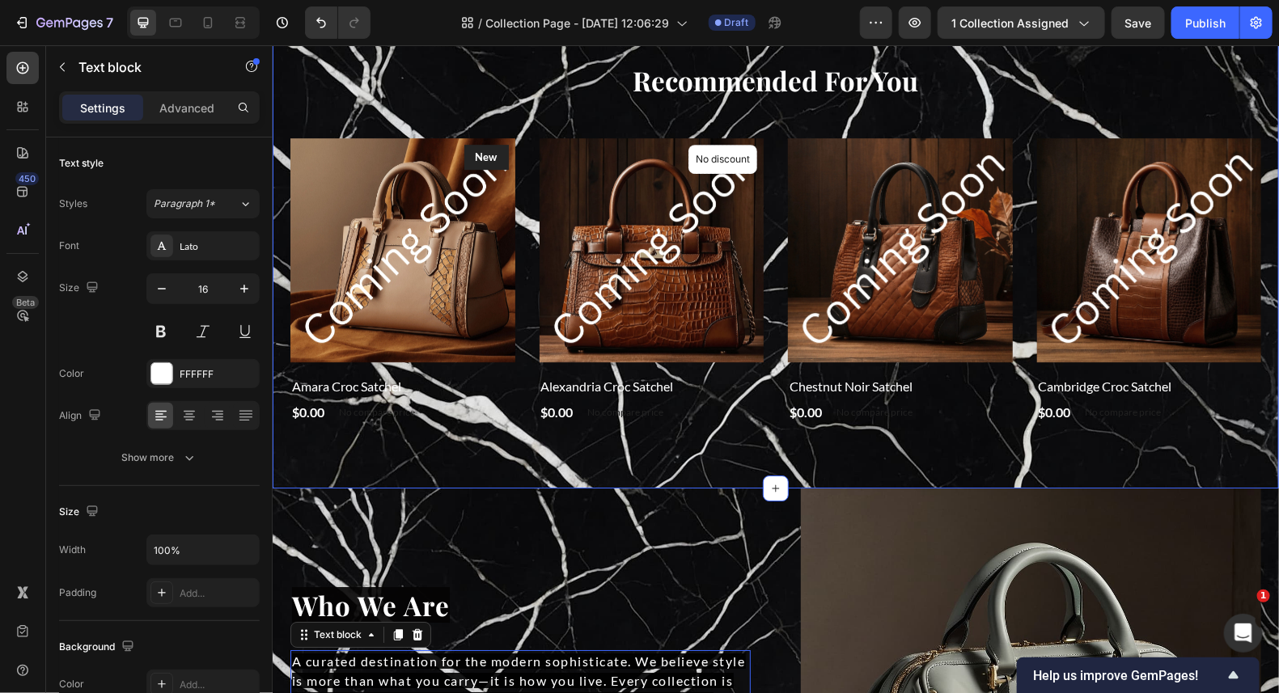
scroll to position [2022, 0]
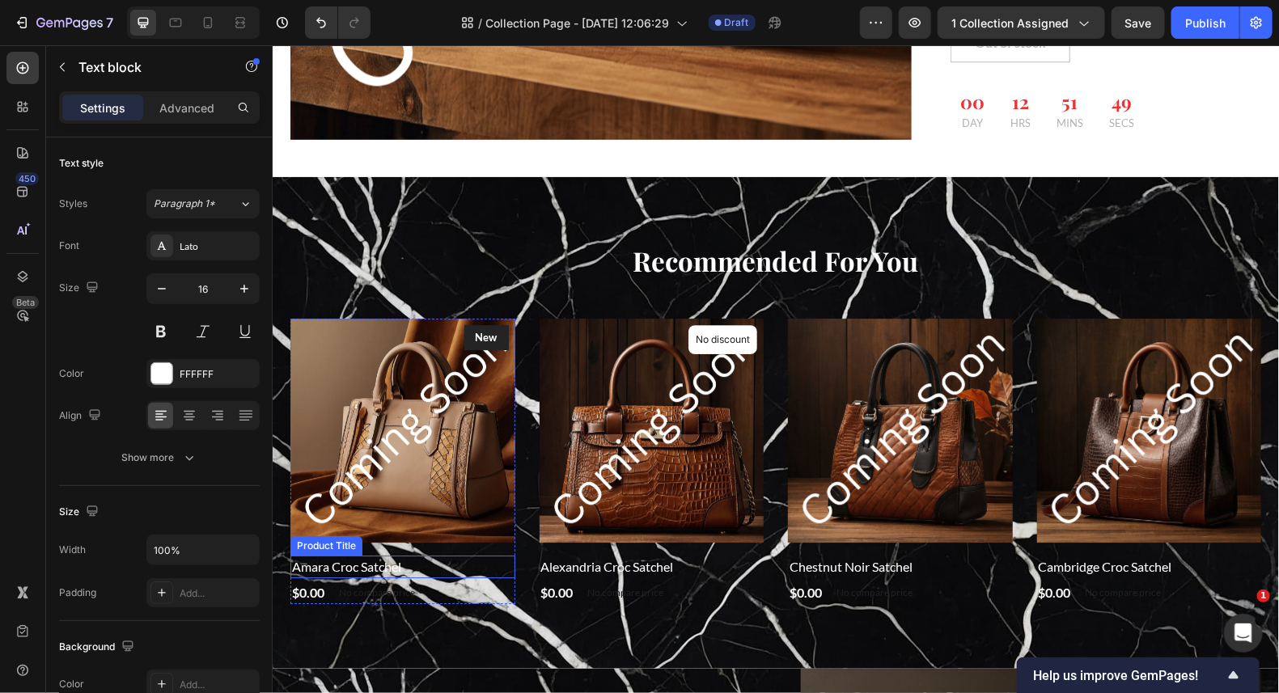
click at [311, 555] on h2 "Amara Croc Satchel" at bounding box center [402, 566] width 225 height 23
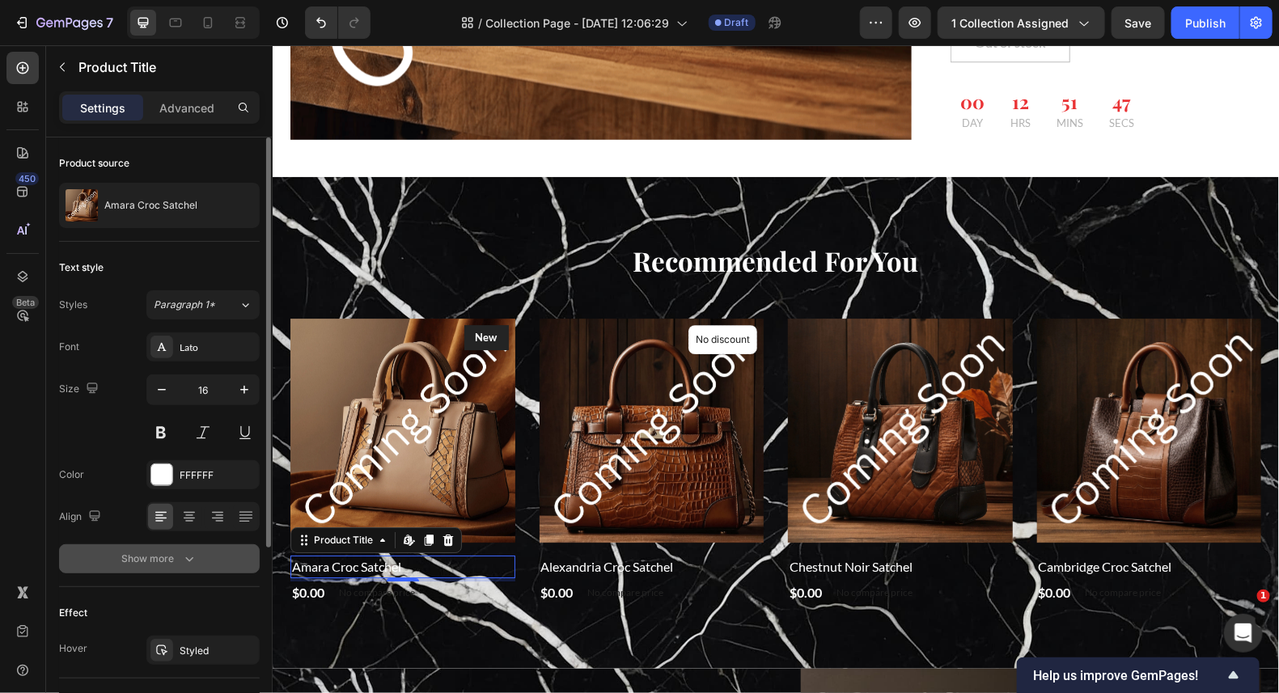
click at [155, 563] on div "Show more" at bounding box center [159, 559] width 75 height 16
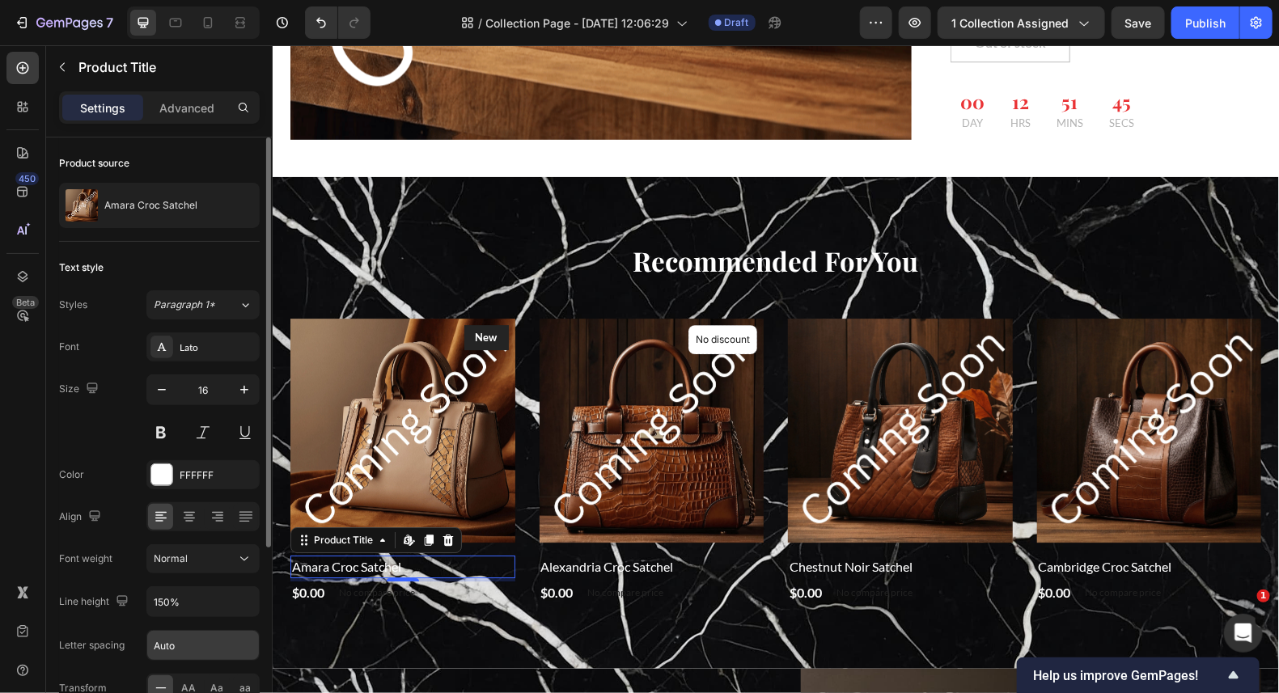
click at [165, 644] on input "Auto" at bounding box center [203, 645] width 112 height 29
type input ".5"
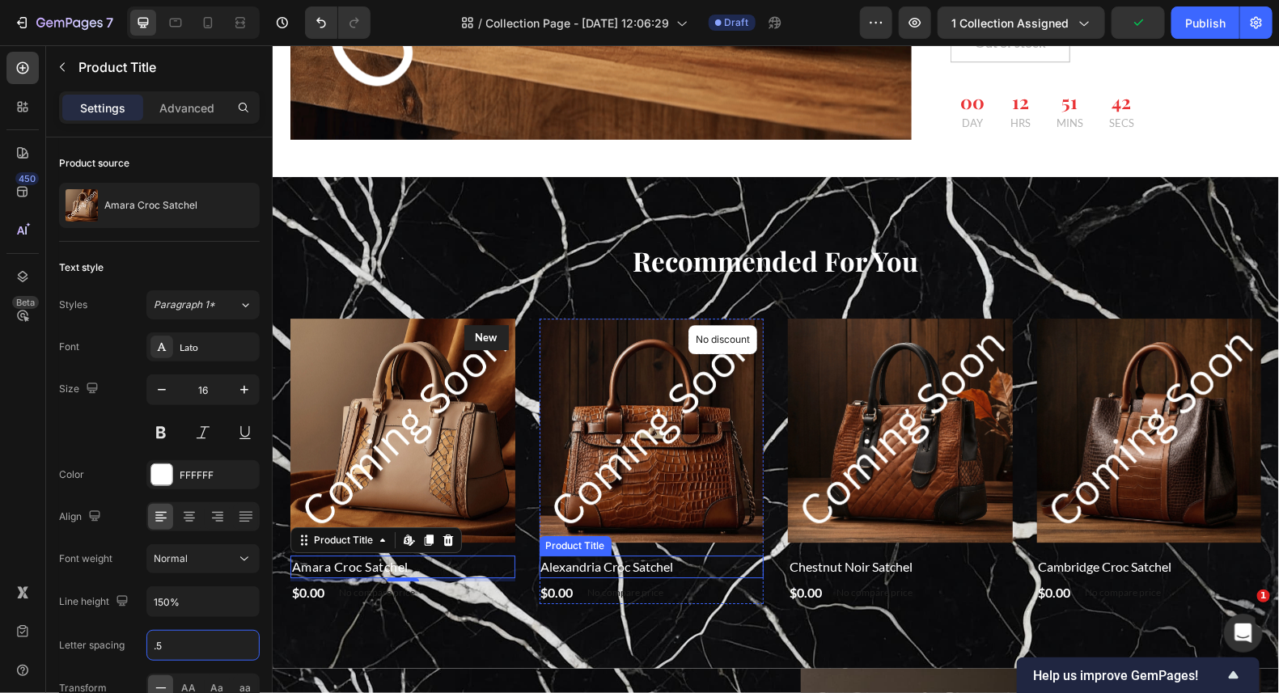
click at [578, 555] on h2 "Alexandria Croc Satchel" at bounding box center [651, 566] width 225 height 23
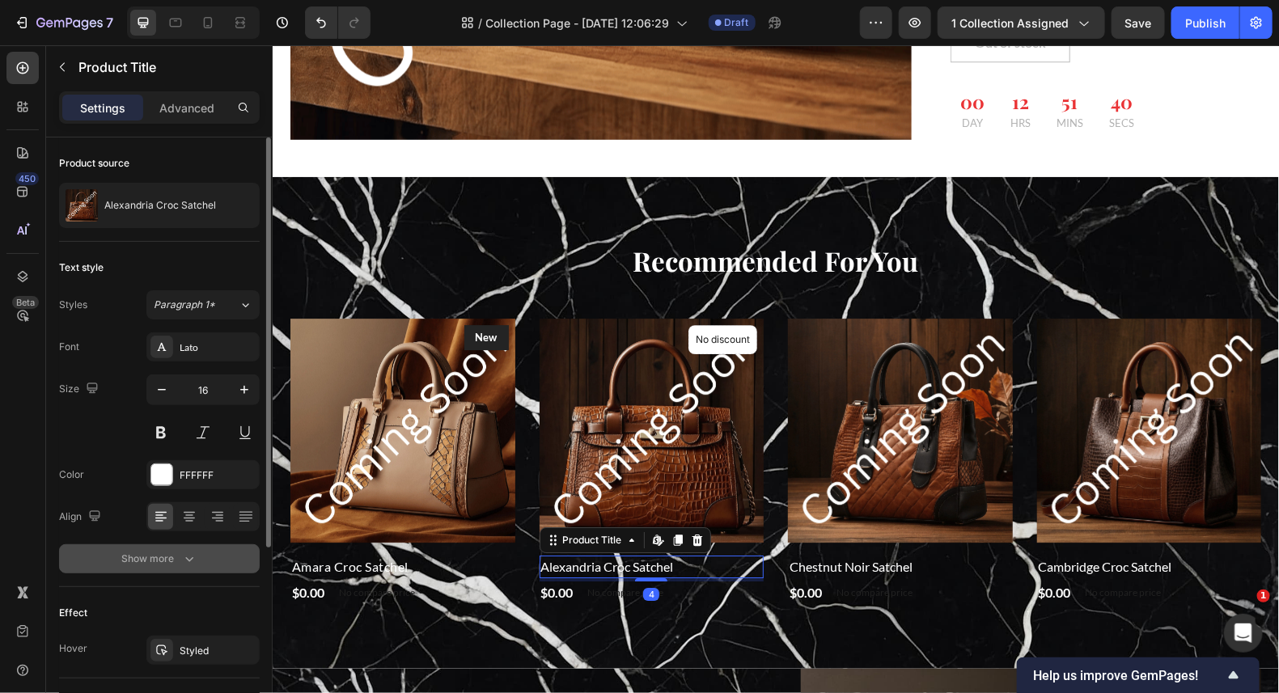
click at [139, 562] on div "Show more" at bounding box center [159, 559] width 75 height 16
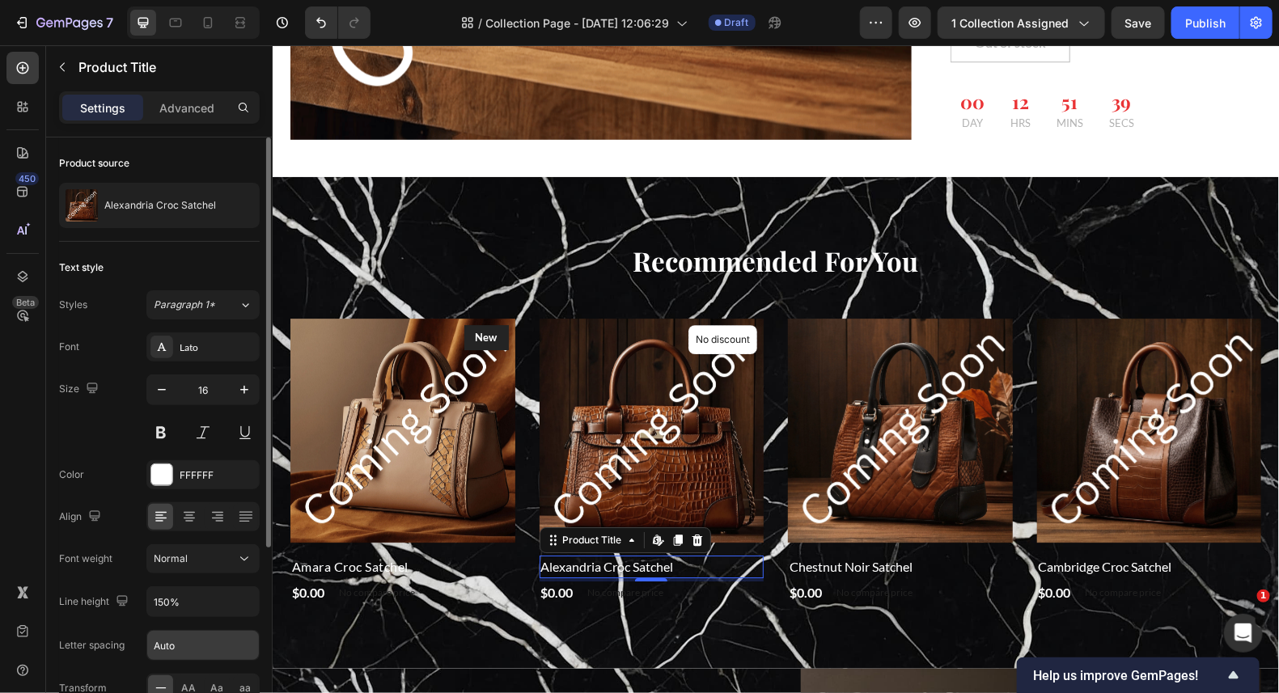
click at [185, 644] on input "Auto" at bounding box center [203, 645] width 112 height 29
type input ".5"
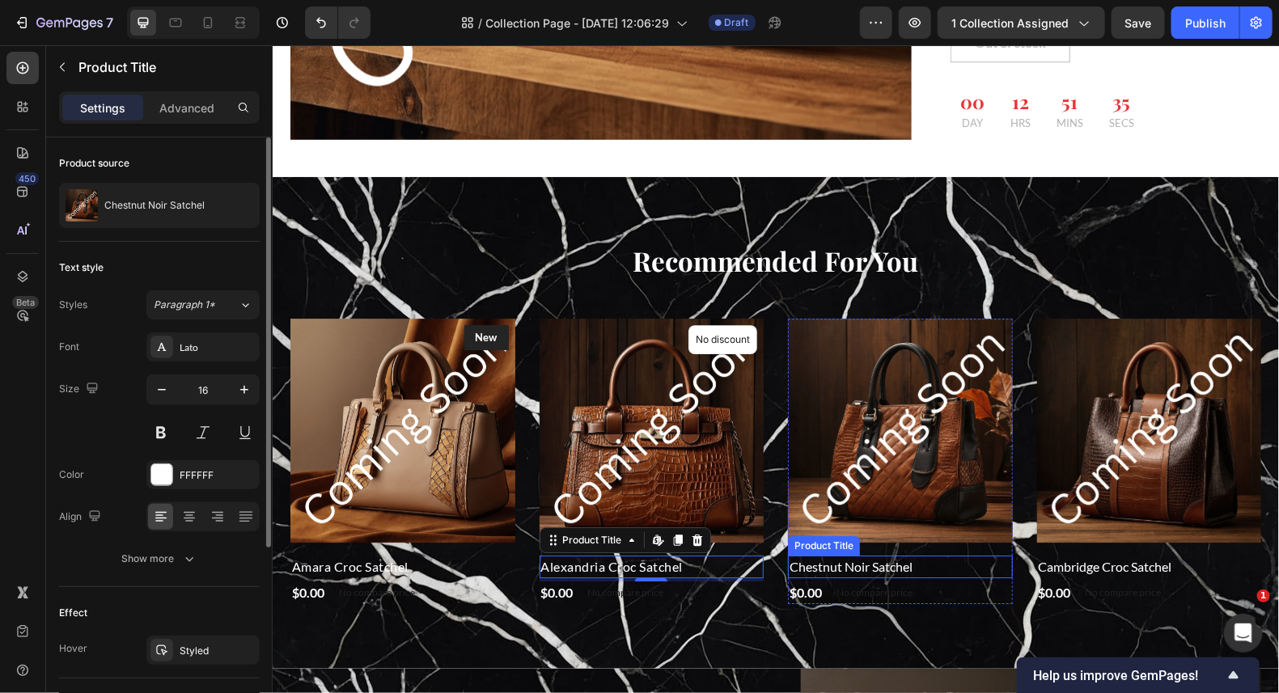
click at [904, 555] on h2 "Chestnut Noir Satchel" at bounding box center [899, 566] width 225 height 23
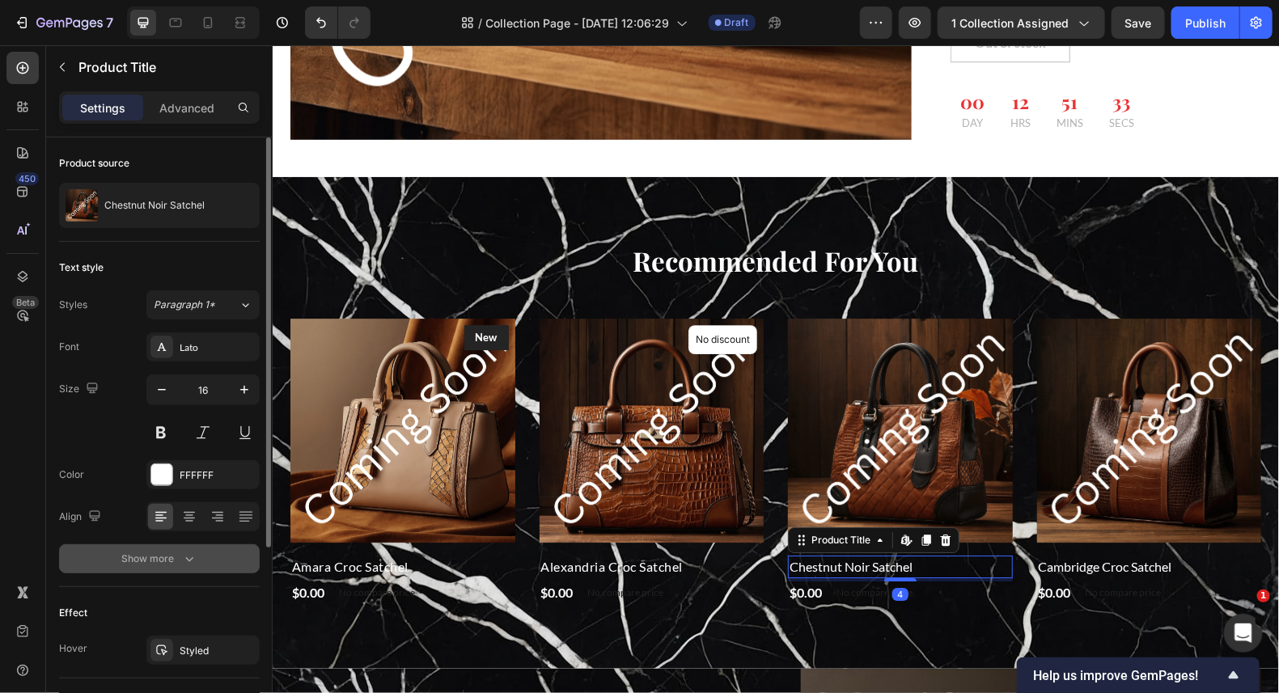
click at [179, 561] on div "Show more" at bounding box center [159, 559] width 75 height 16
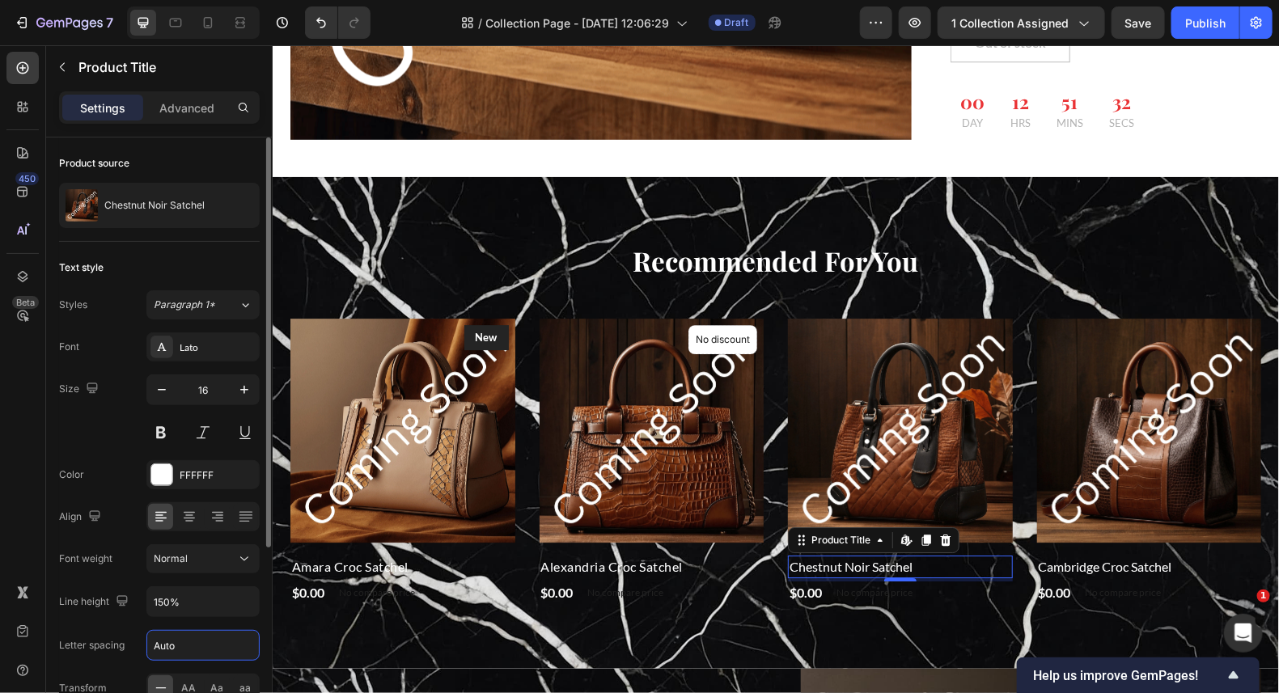
click at [193, 648] on input "Auto" at bounding box center [203, 645] width 112 height 29
type input ".5"
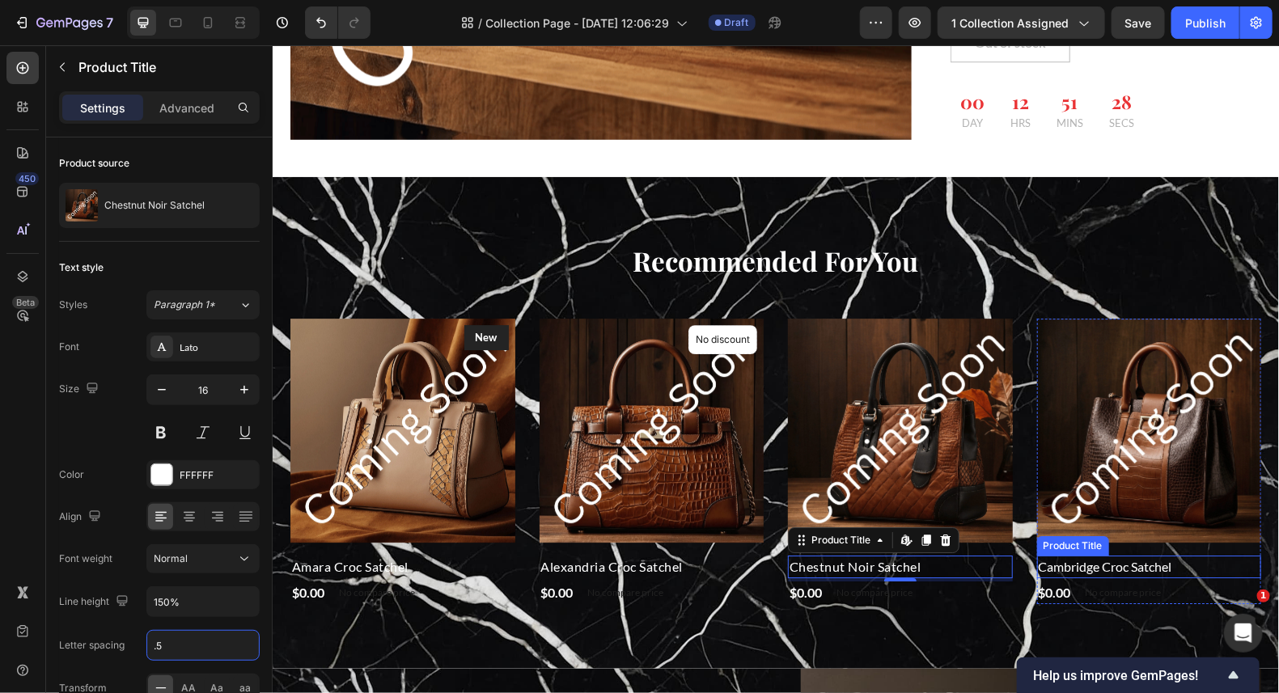
click at [1073, 555] on h2 "Cambridge Croc Satchel" at bounding box center [1148, 566] width 225 height 23
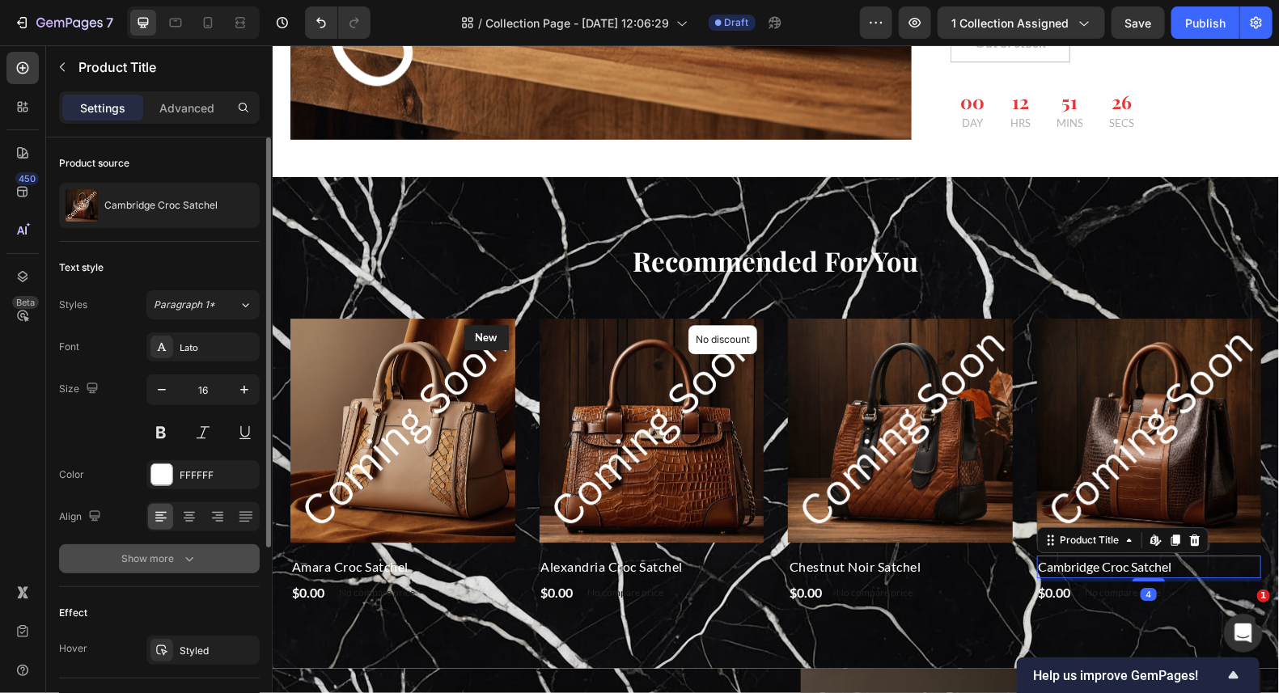
click at [173, 560] on div "Show more" at bounding box center [159, 559] width 75 height 16
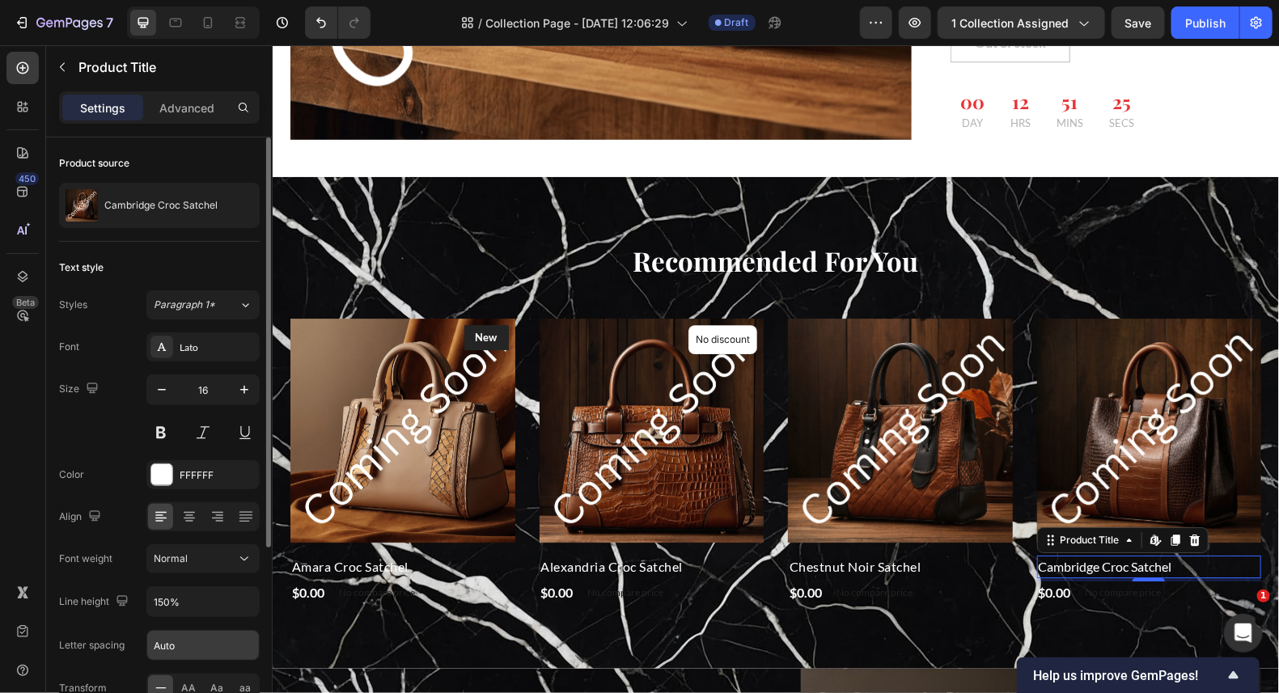
click at [175, 650] on input "Auto" at bounding box center [203, 645] width 112 height 29
type input ".5"
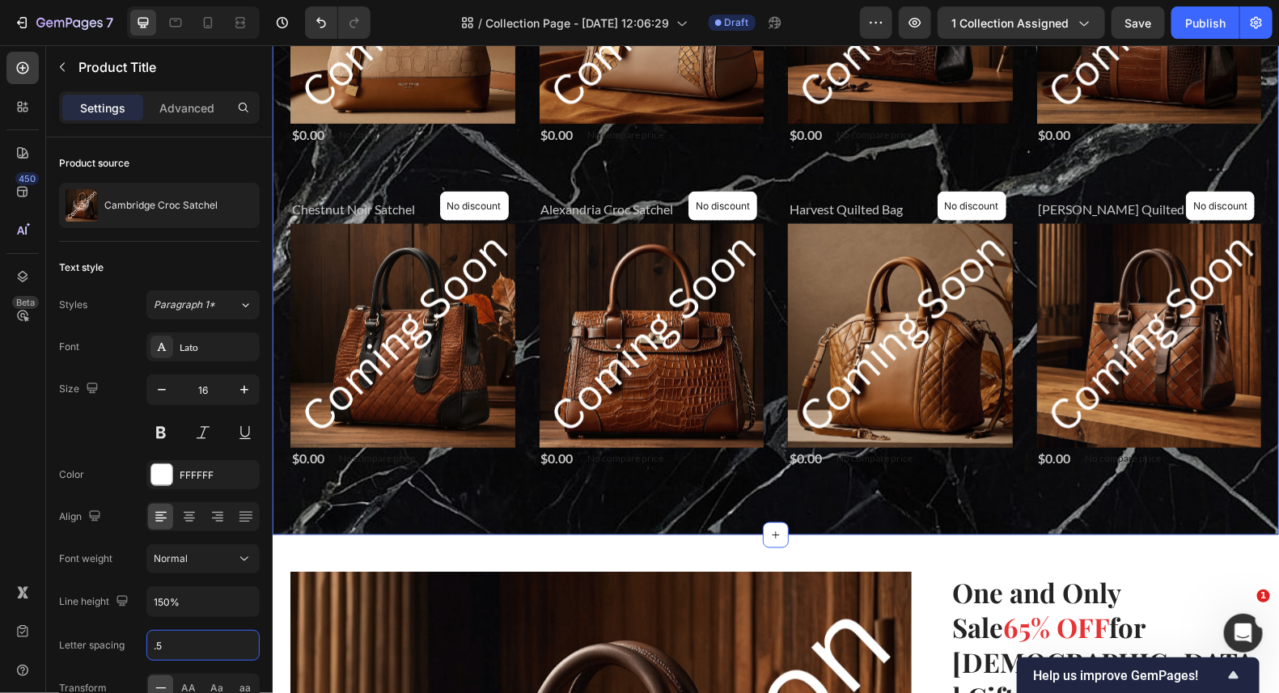
scroll to position [970, 0]
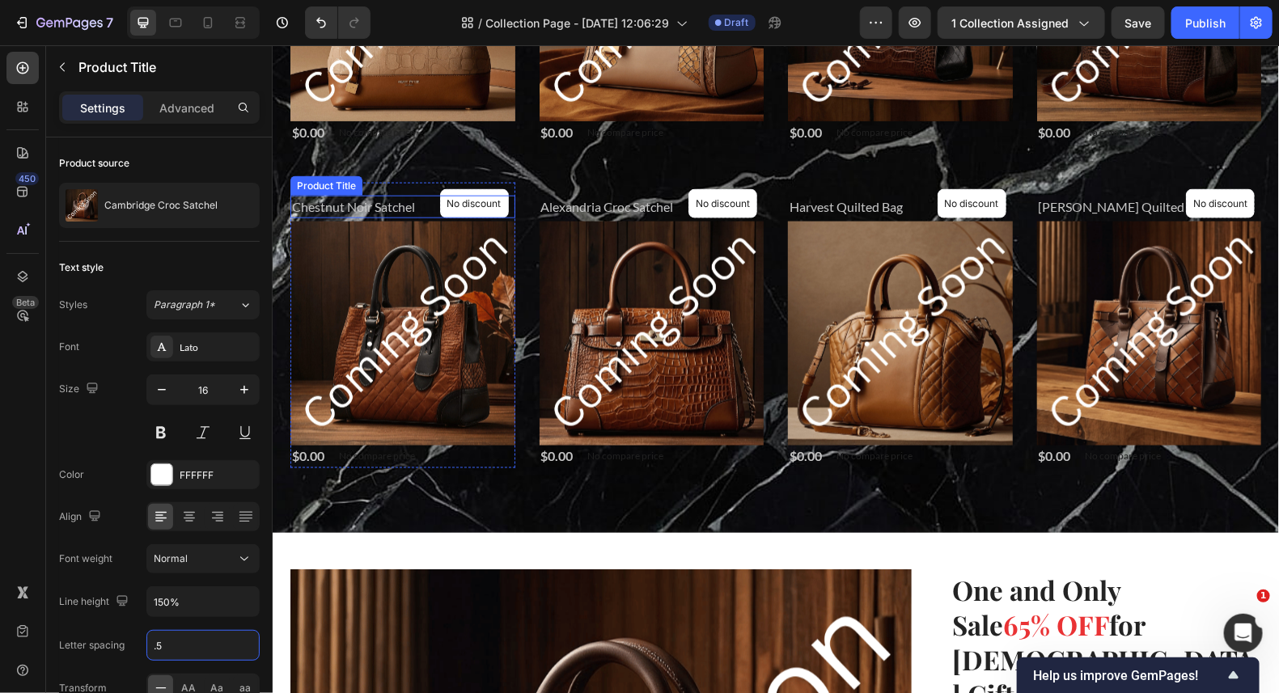
click at [379, 196] on h2 "Chestnut Noir Satchel" at bounding box center [402, 206] width 225 height 23
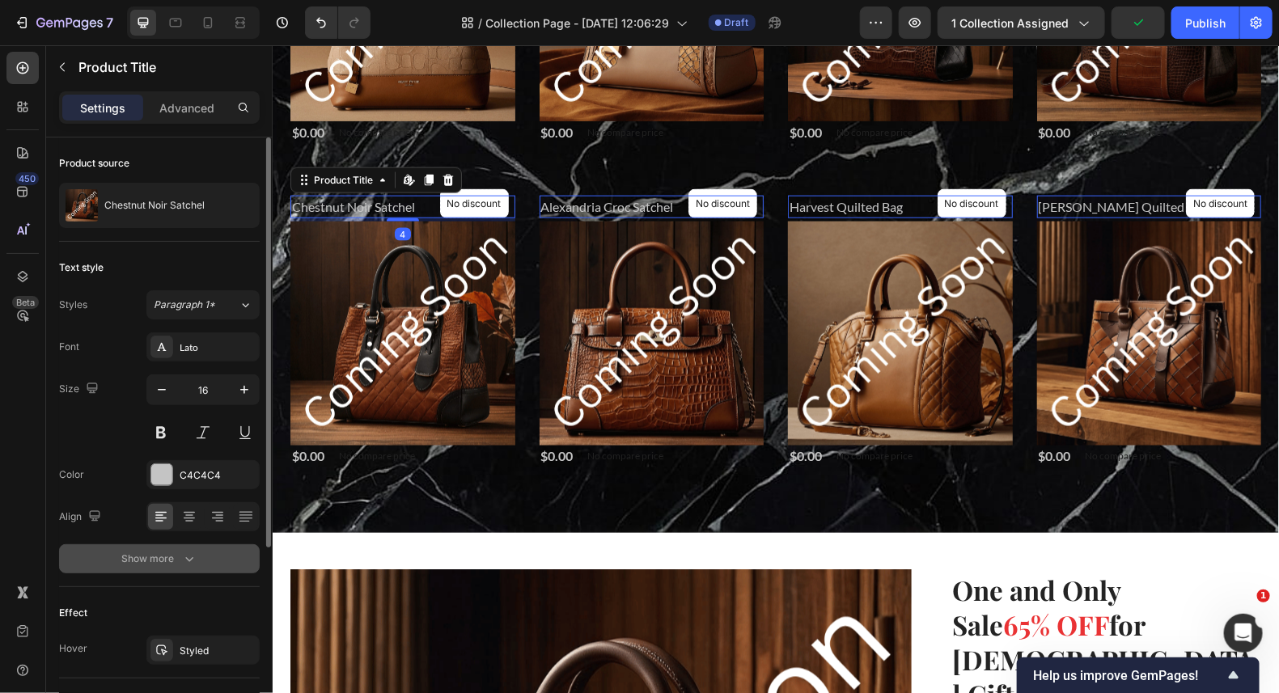
click at [158, 560] on div "Show more" at bounding box center [159, 559] width 75 height 16
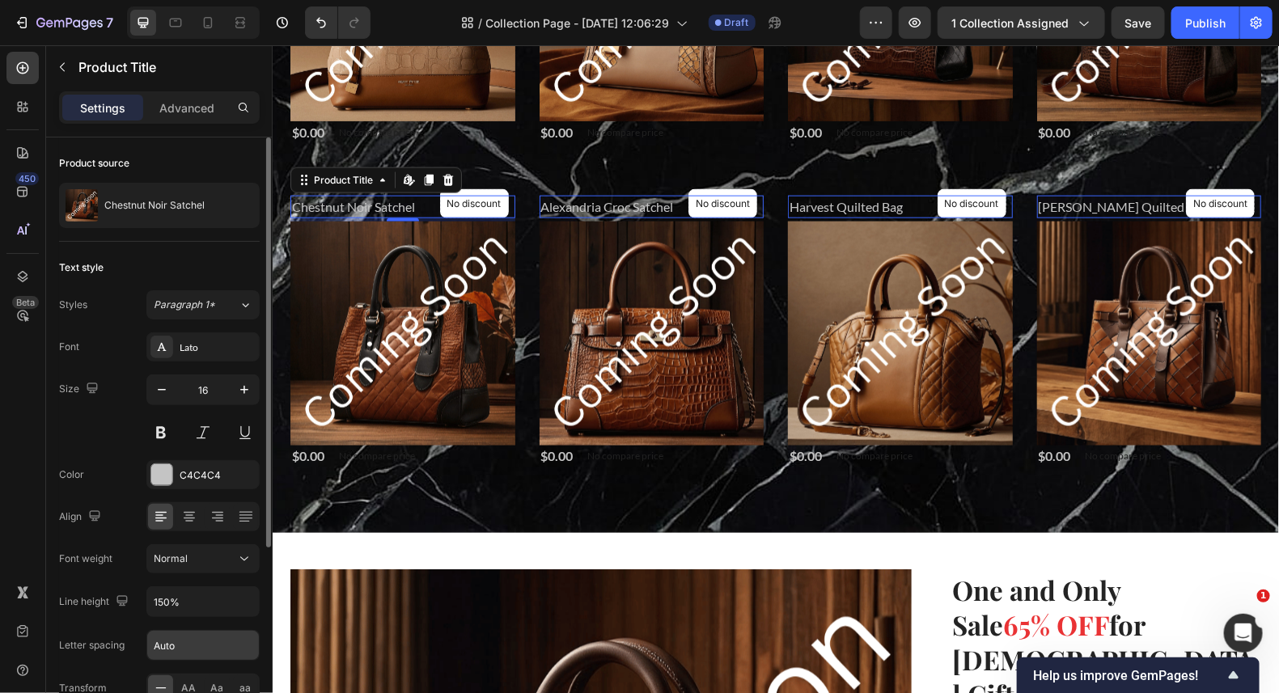
click at [201, 644] on input "Auto" at bounding box center [203, 645] width 112 height 29
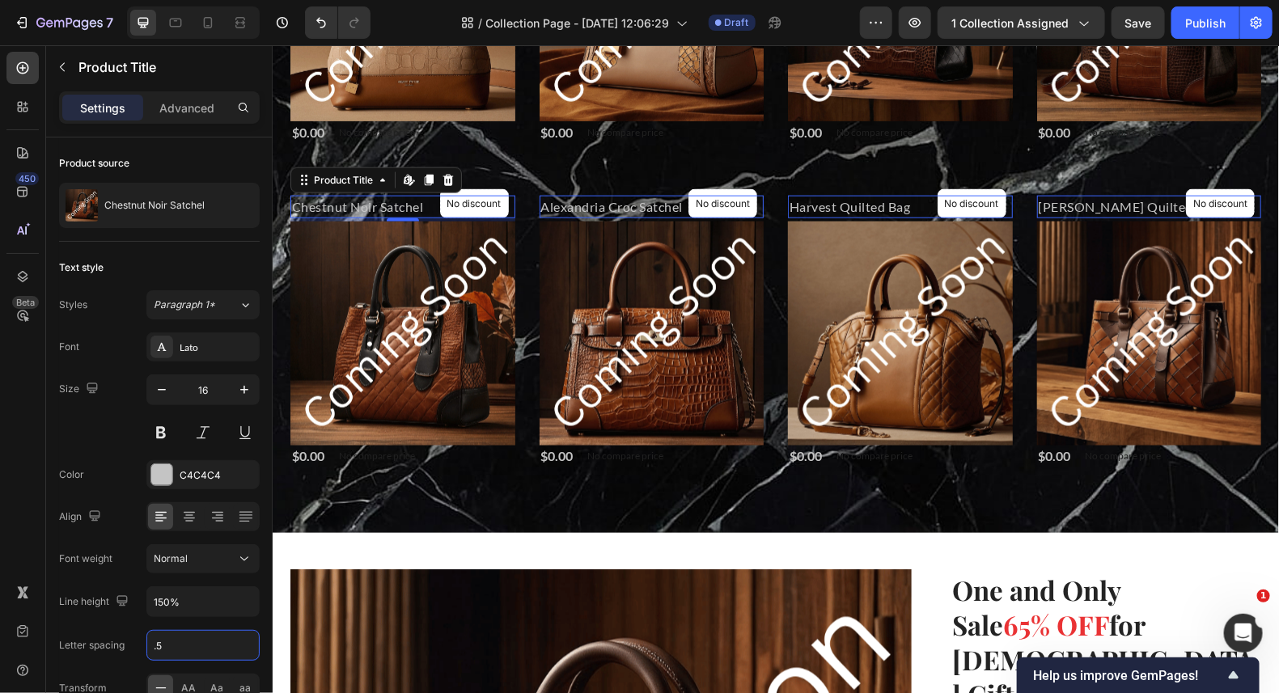
type input "0.5"
click at [358, 205] on h2 "Chestnut Noir Satchel" at bounding box center [402, 206] width 225 height 23
click at [618, 200] on h2 "Alexandria Croc Satchel" at bounding box center [651, 206] width 225 height 23
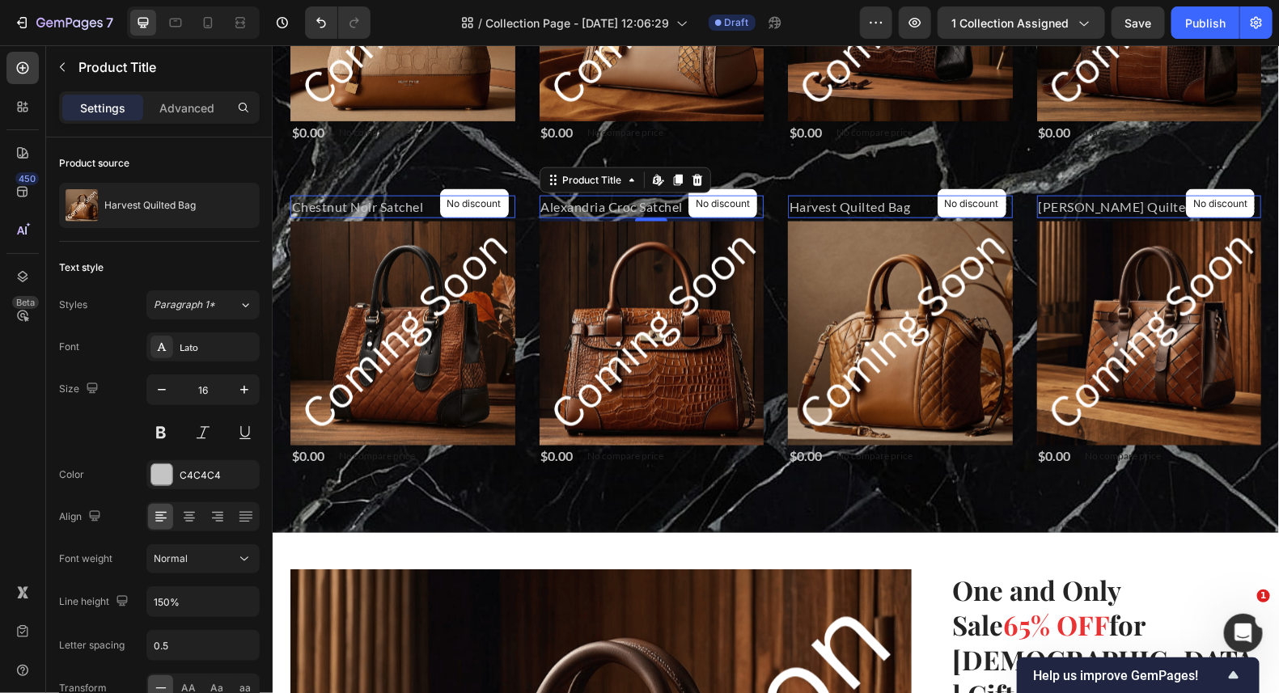
click at [819, 197] on h2 "Harvest Quilted Bag" at bounding box center [899, 206] width 225 height 23
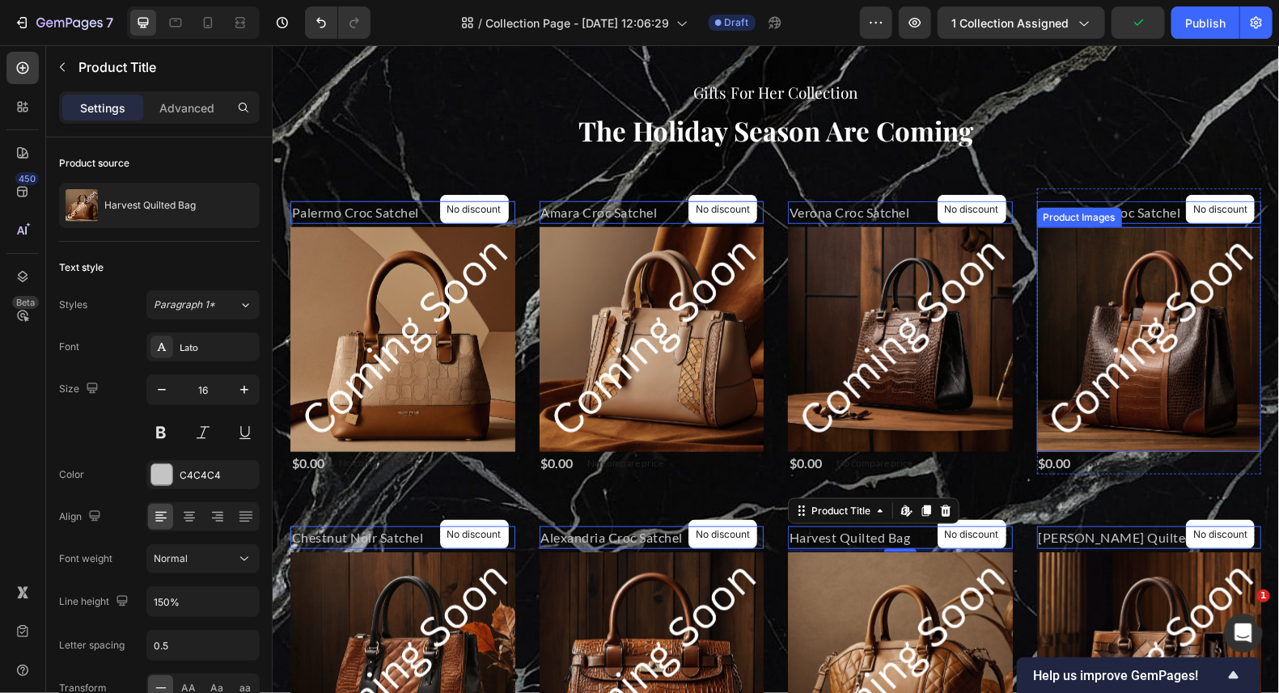
scroll to position [485, 0]
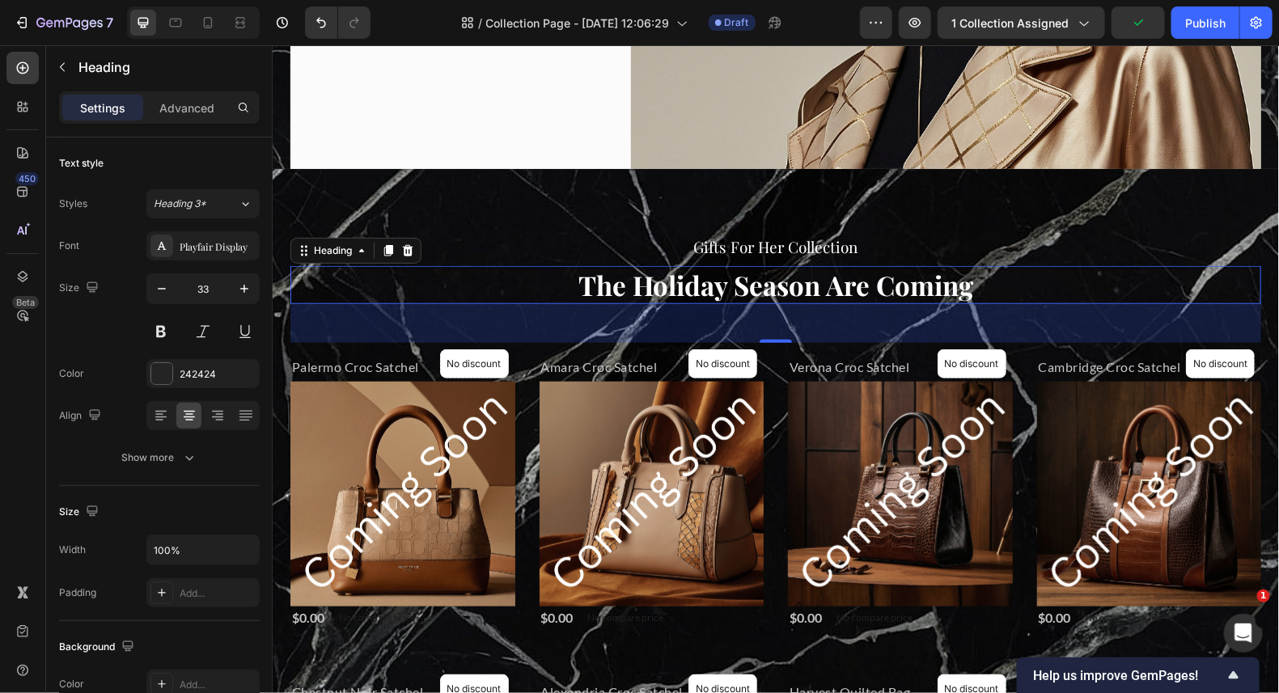
click at [771, 290] on span "The Holiday Season Are Coming" at bounding box center [775, 284] width 395 height 36
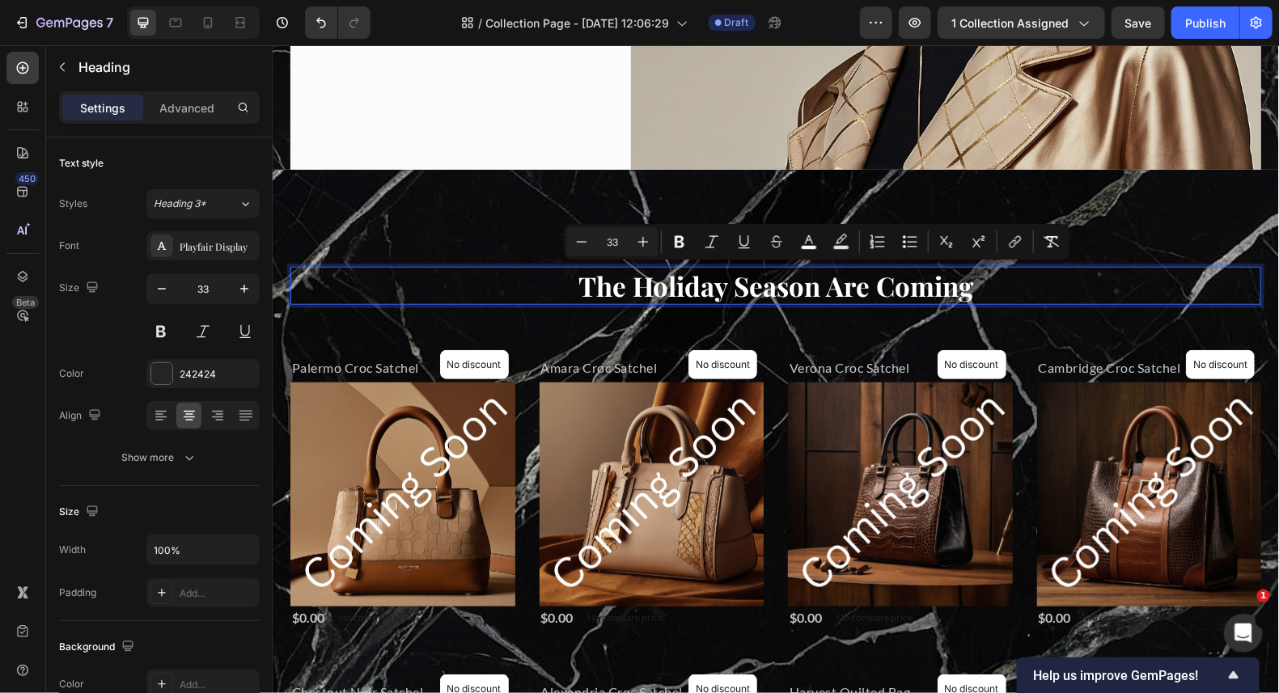
click at [974, 294] on p "The Holiday Season Are Coming" at bounding box center [775, 285] width 968 height 35
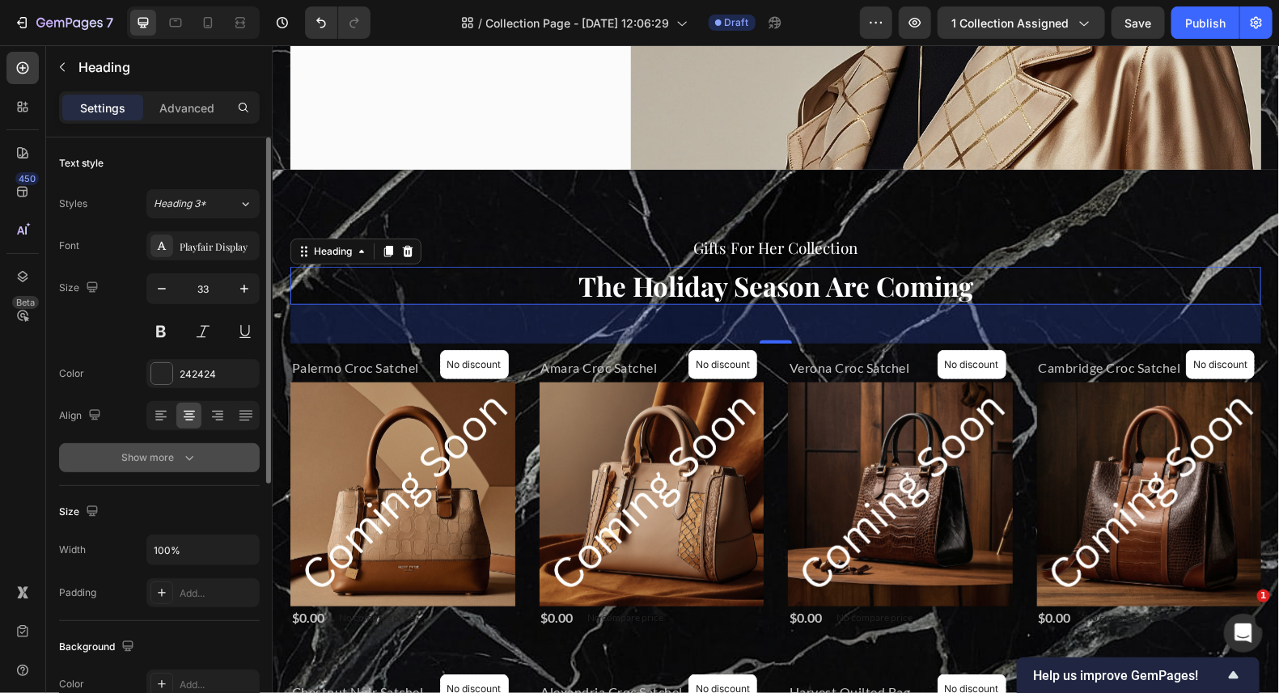
click at [145, 450] on div "Show more" at bounding box center [159, 458] width 75 height 16
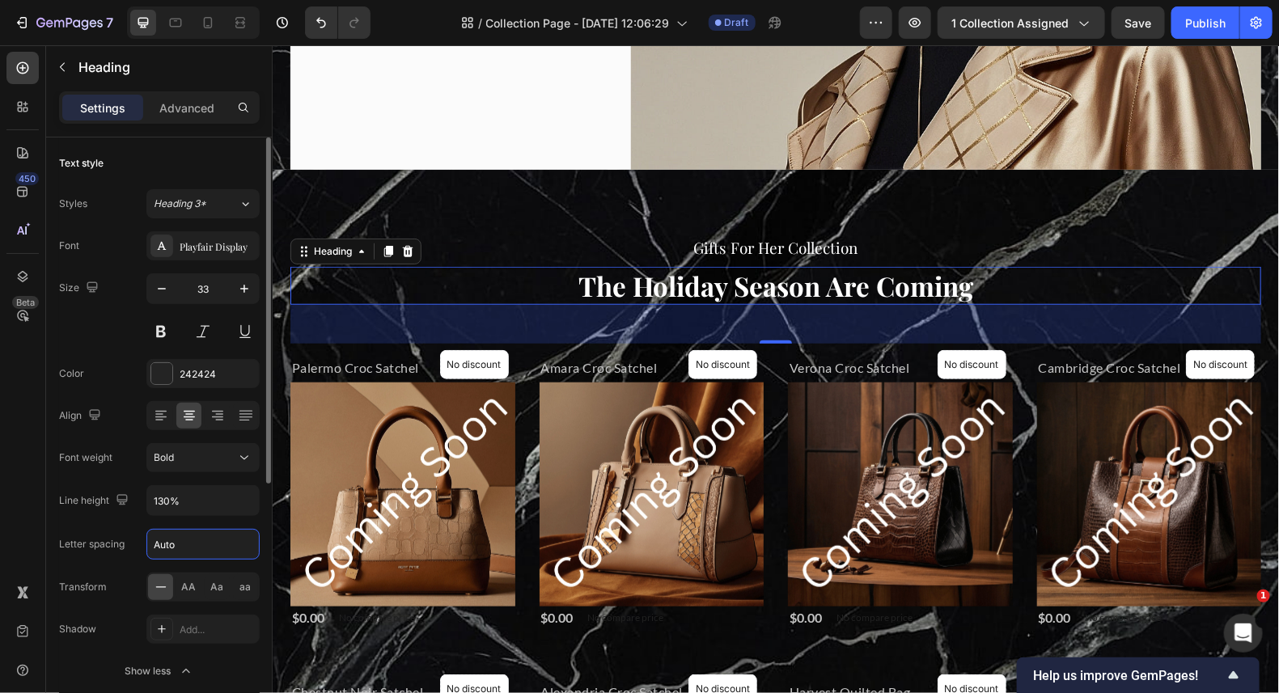
click at [178, 540] on input "Auto" at bounding box center [203, 544] width 112 height 29
type input "1"
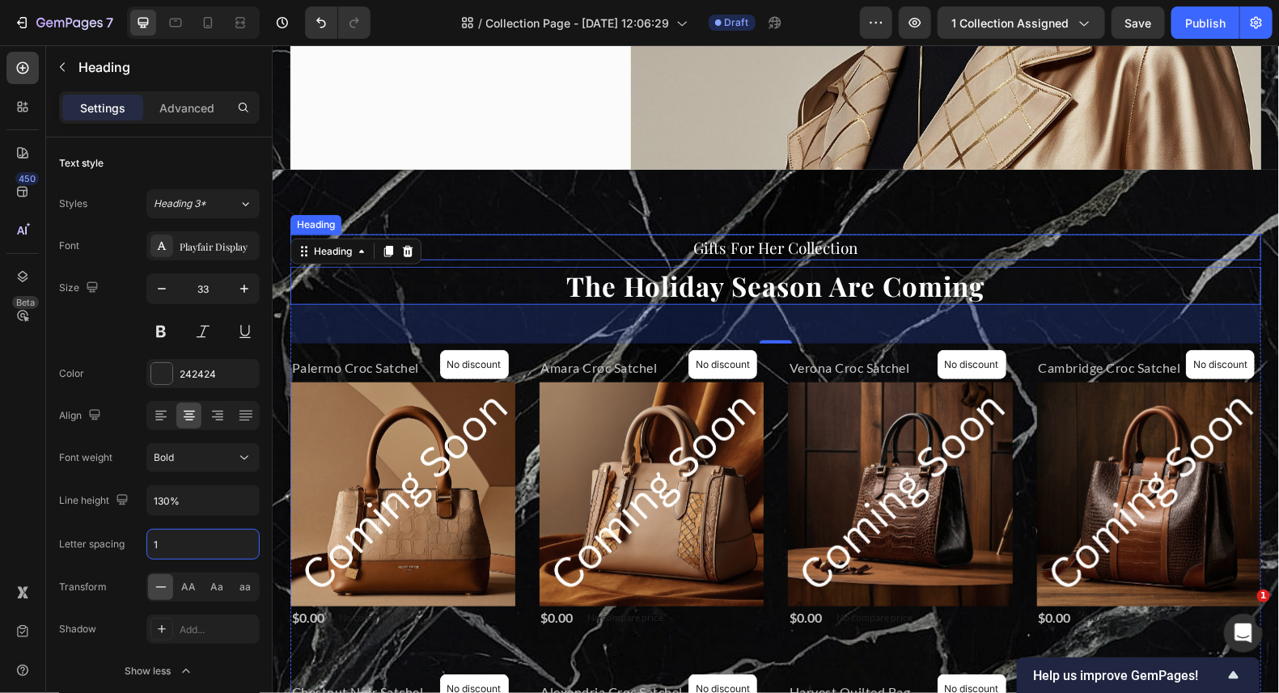
click at [842, 237] on span "Gifts For Her Collection" at bounding box center [775, 246] width 164 height 21
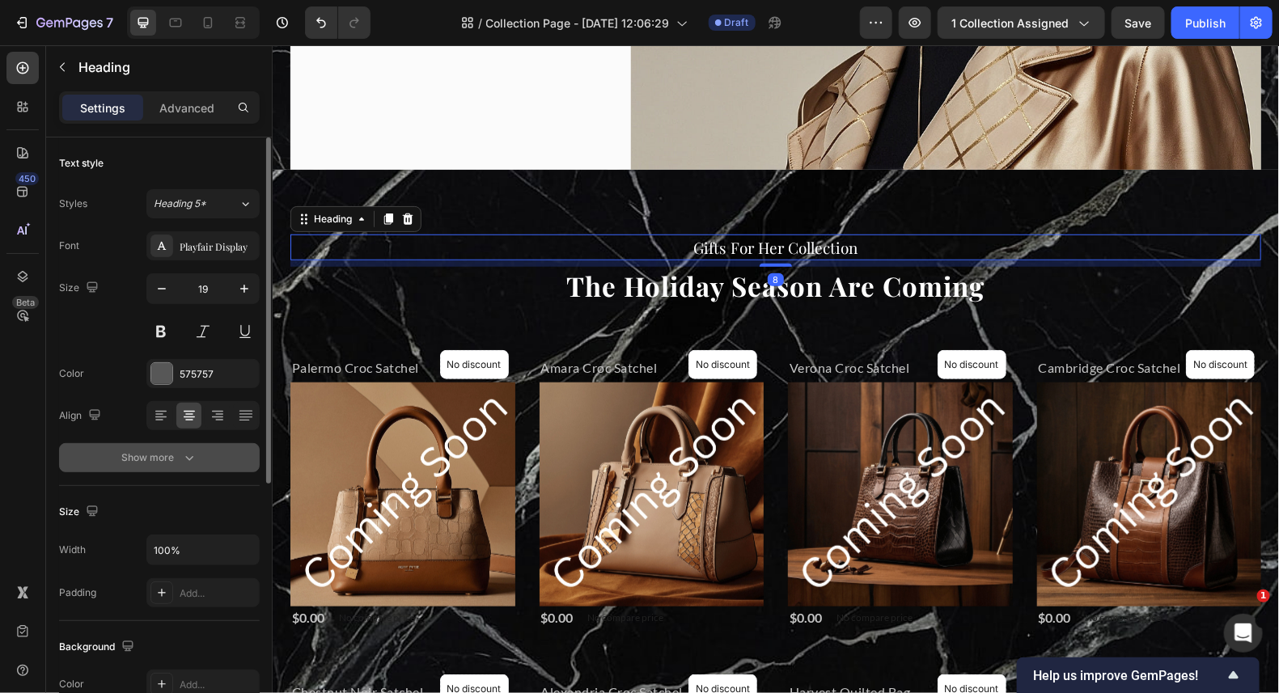
click at [178, 443] on button "Show more" at bounding box center [159, 457] width 201 height 29
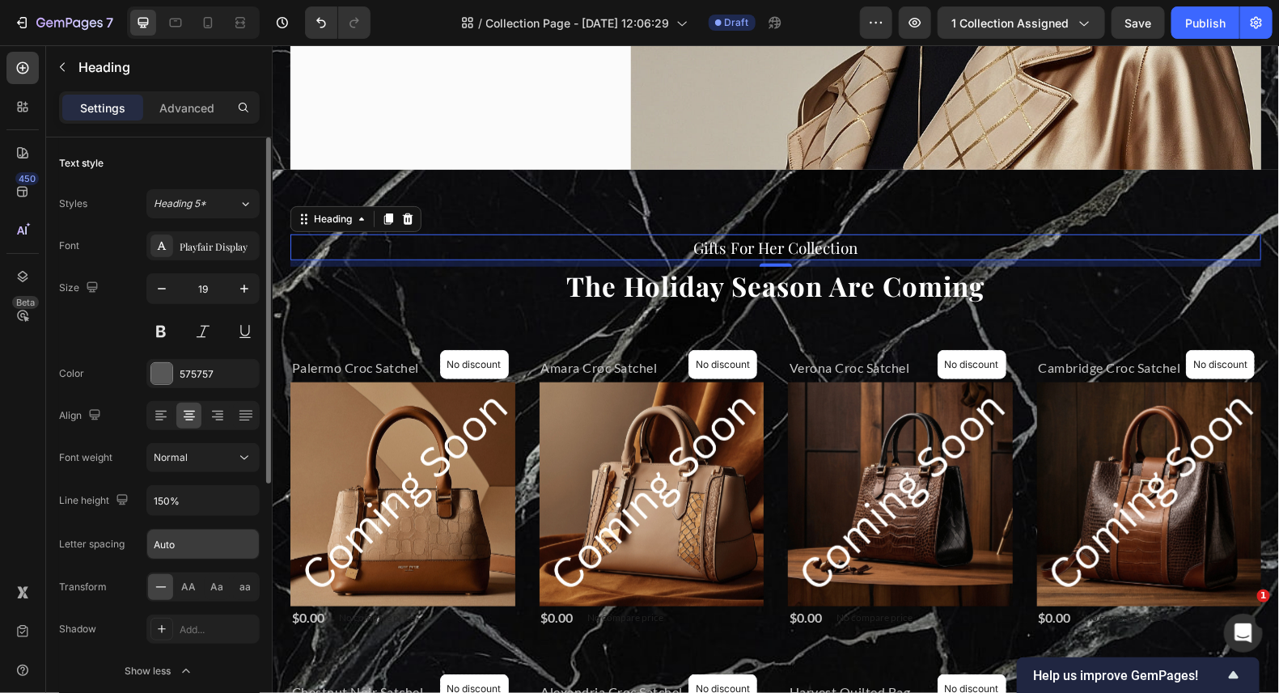
click at [190, 542] on input "Auto" at bounding box center [203, 544] width 112 height 29
type input "1"
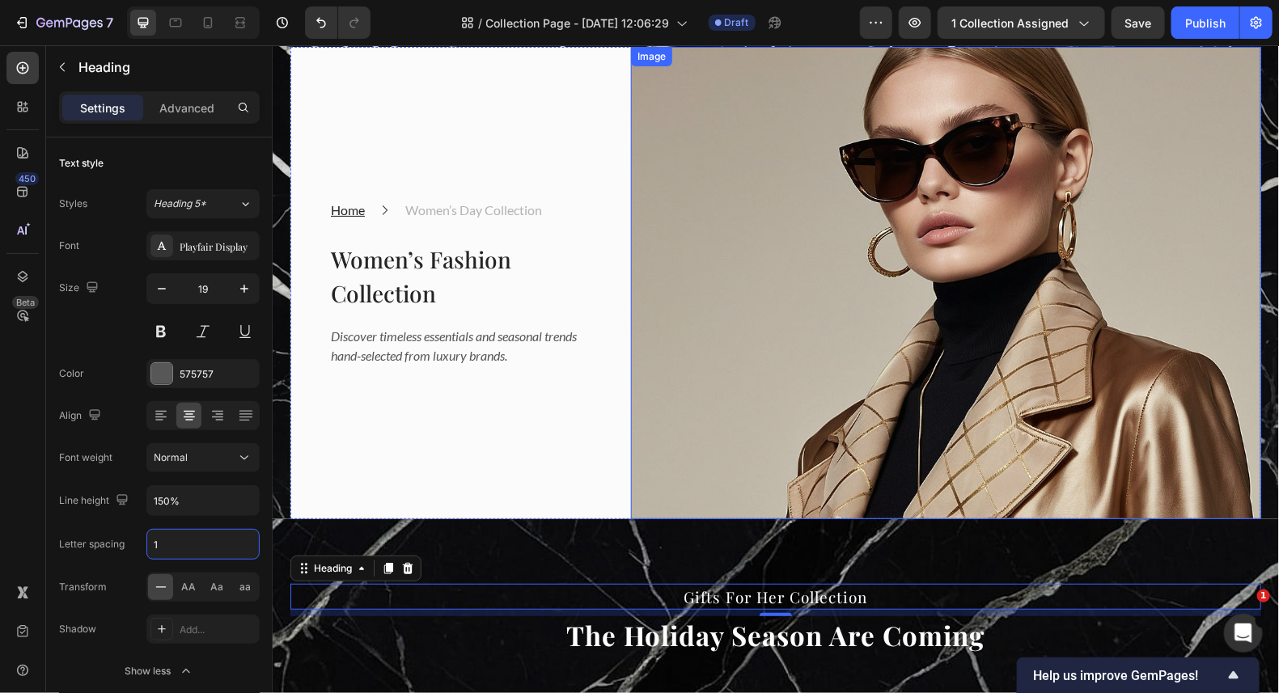
scroll to position [0, 0]
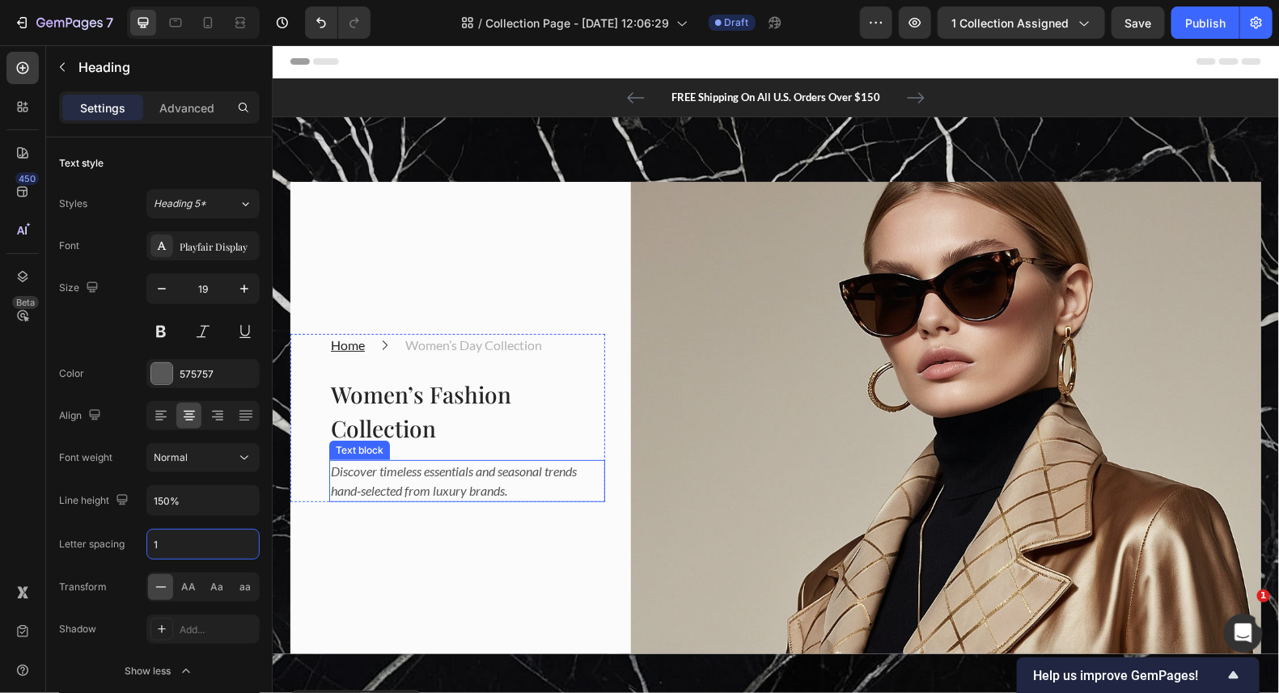
click at [426, 481] on icon "Discover timeless essentials and seasonal trends hand-selected from luxury bran…" at bounding box center [453, 480] width 246 height 35
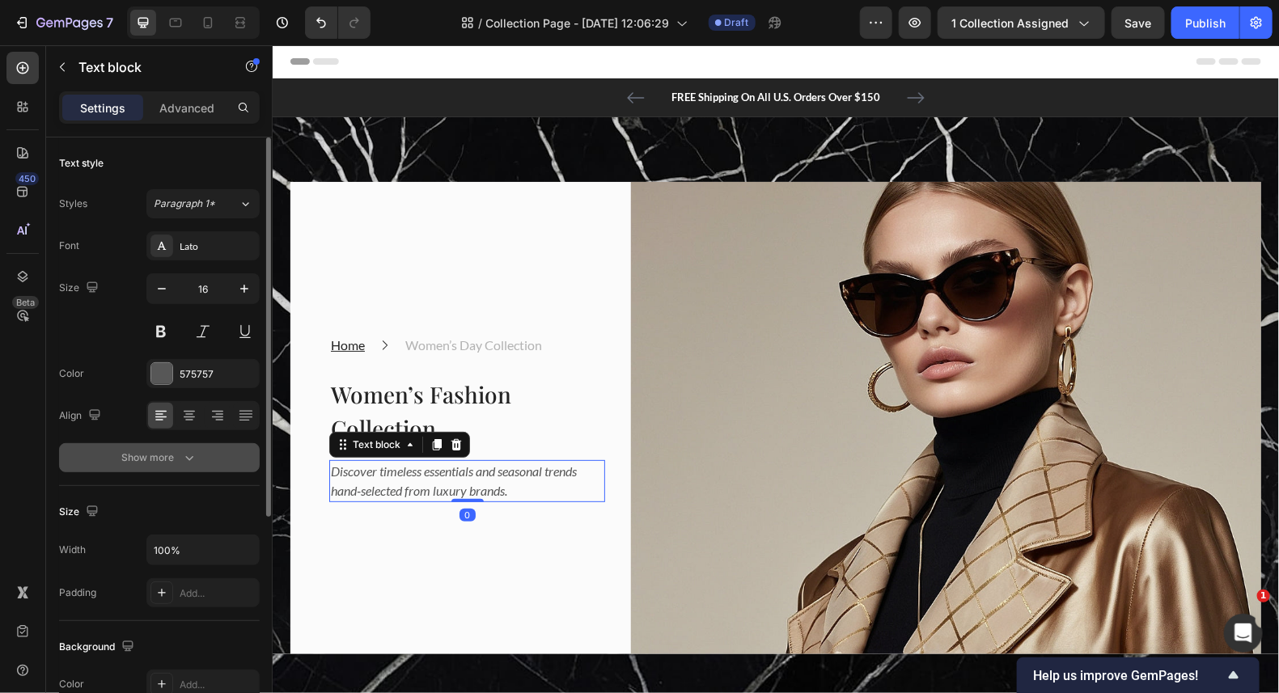
click at [185, 456] on icon "button" at bounding box center [189, 458] width 8 height 5
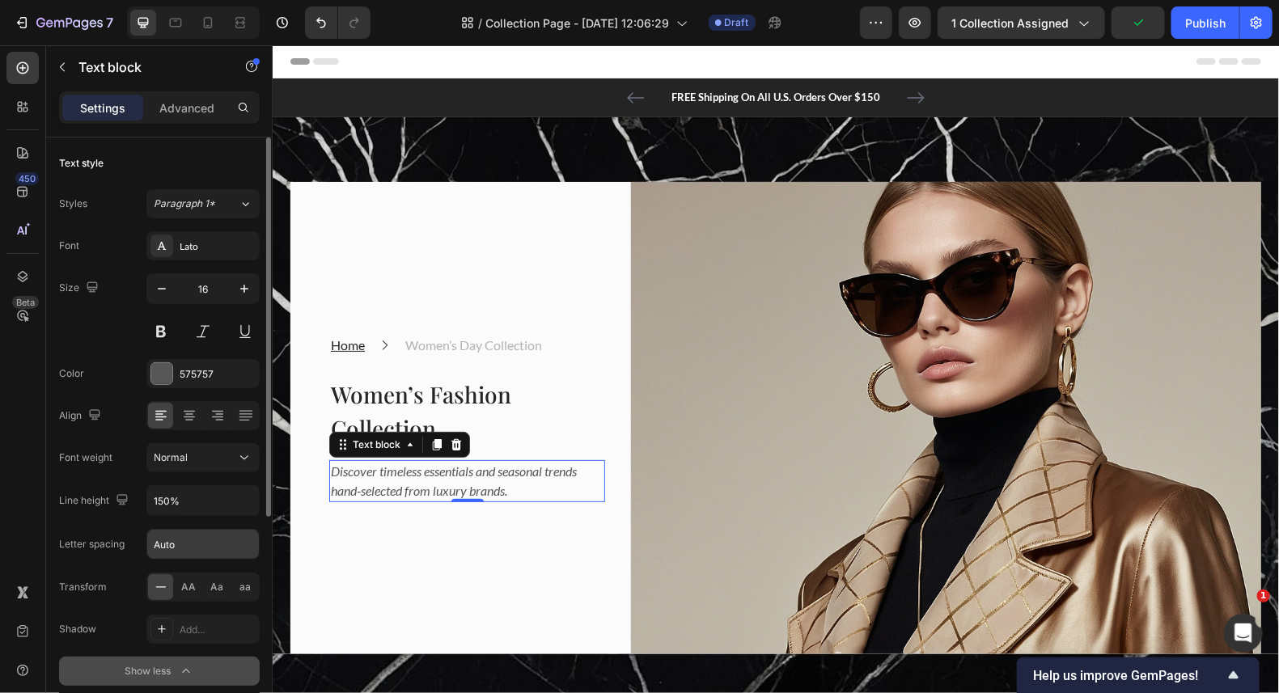
click at [169, 548] on input "Auto" at bounding box center [203, 544] width 112 height 29
type input "1.5"
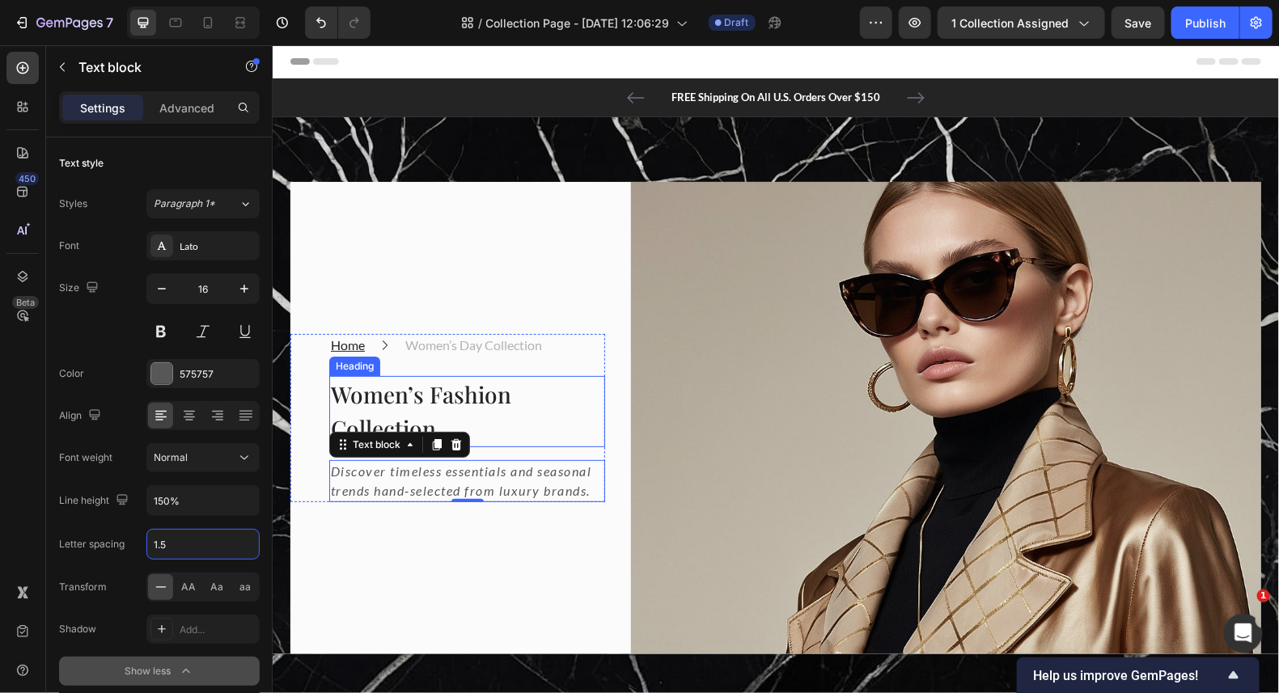
click at [374, 388] on h2 "Women’s Fashion Collection" at bounding box center [466, 410] width 276 height 71
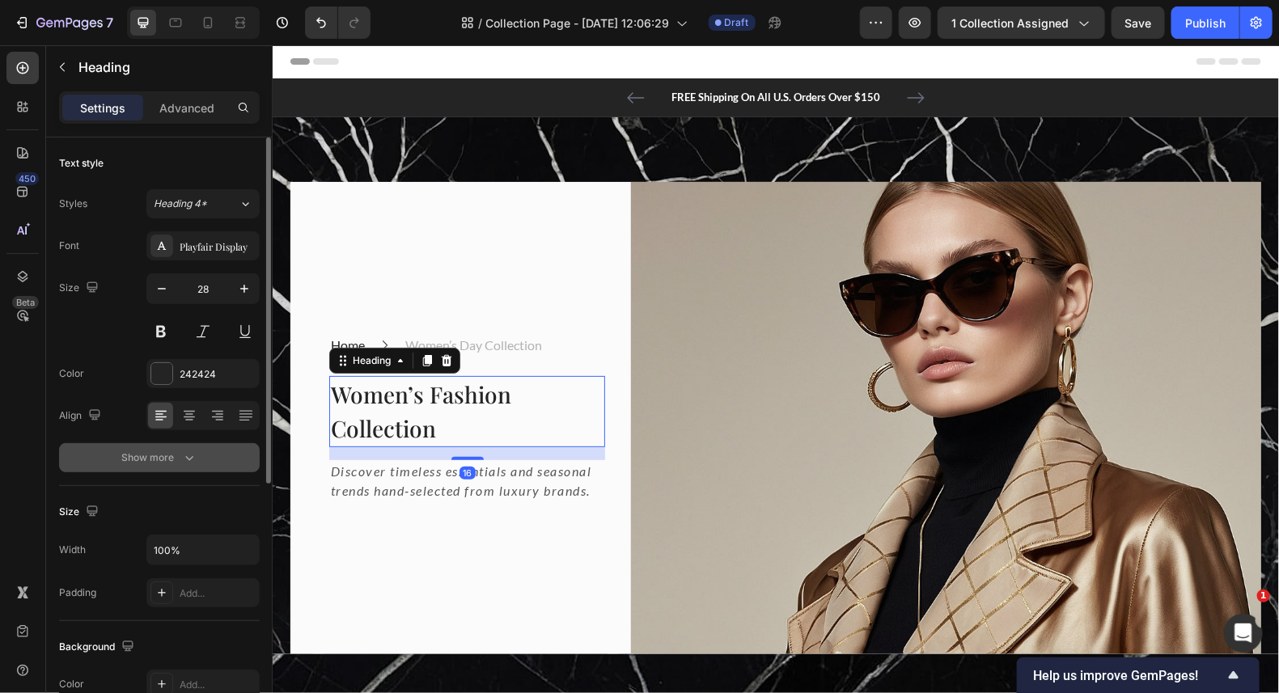
click at [163, 447] on button "Show more" at bounding box center [159, 457] width 201 height 29
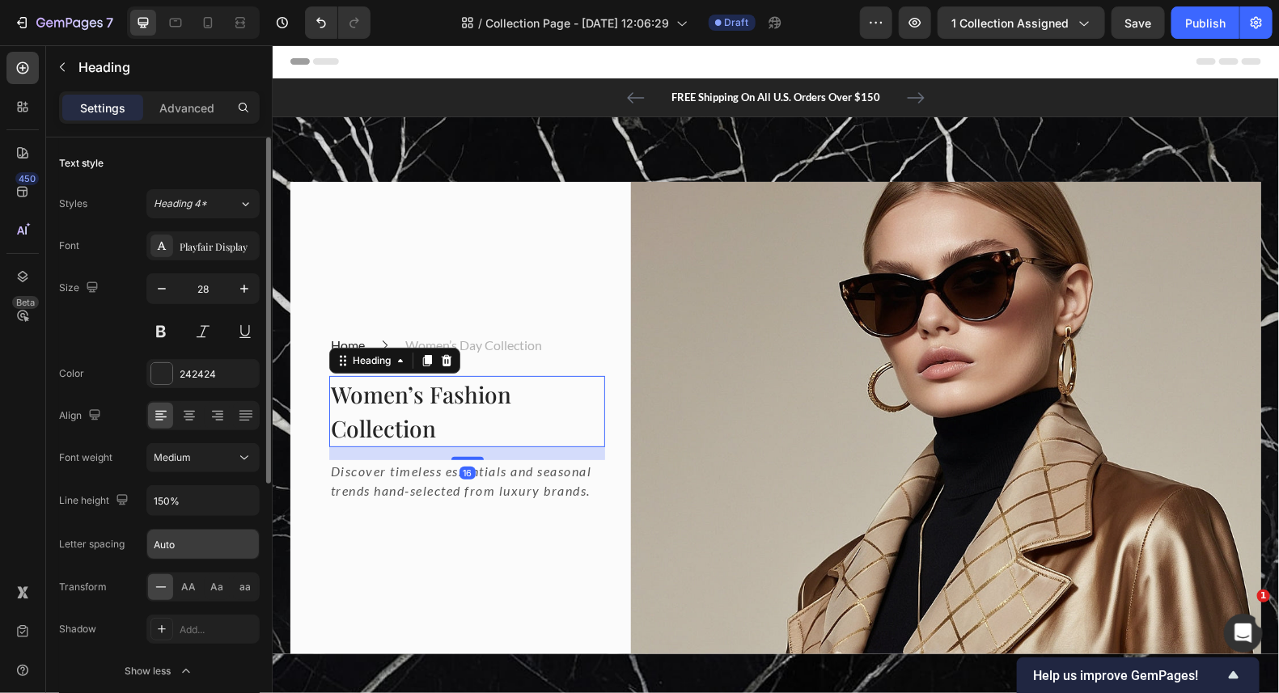
click at [171, 547] on input "Auto" at bounding box center [203, 544] width 112 height 29
type input "1"
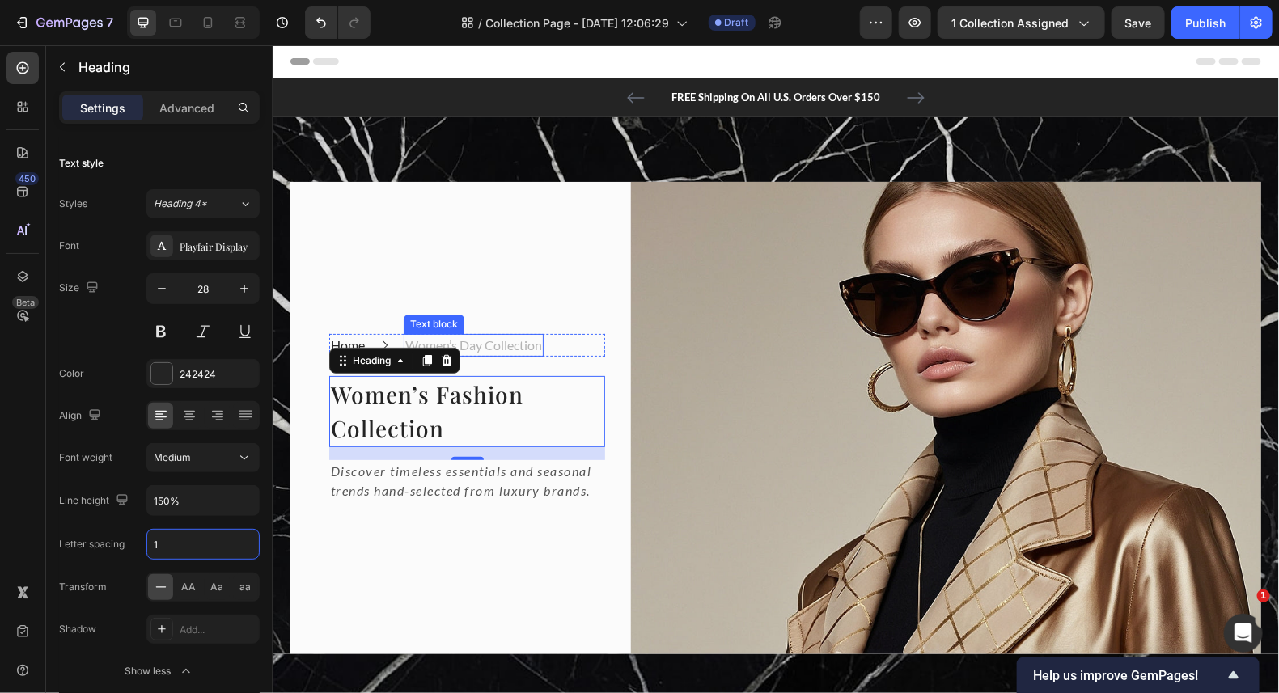
click at [472, 349] on p "Women’s Day Collection" at bounding box center [472, 344] width 137 height 19
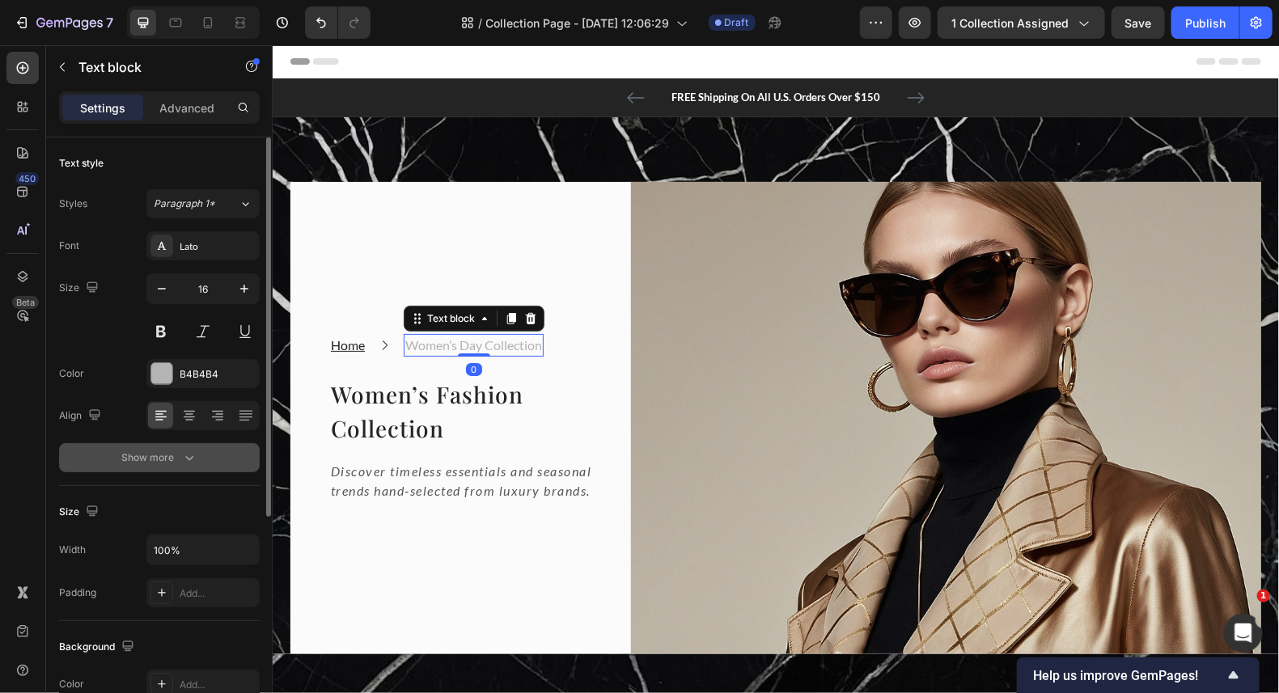
click at [154, 447] on button "Show more" at bounding box center [159, 457] width 201 height 29
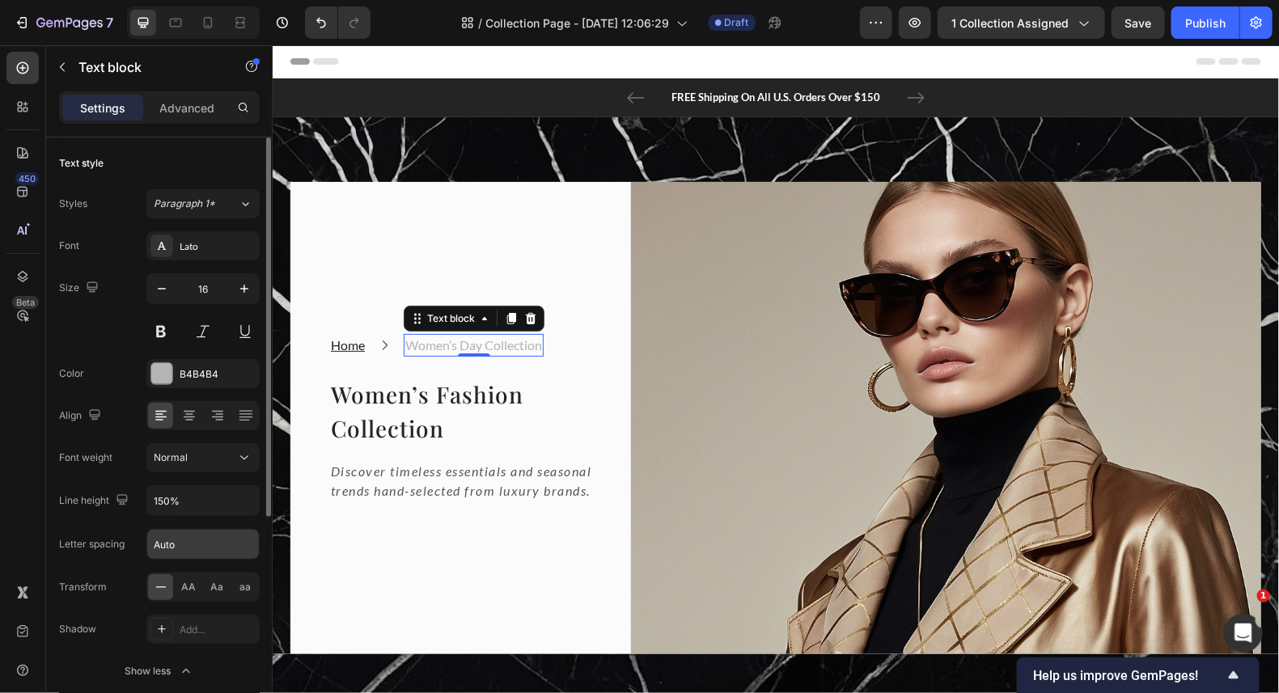
click at [193, 542] on input "Auto" at bounding box center [203, 544] width 112 height 29
type input "1.5"
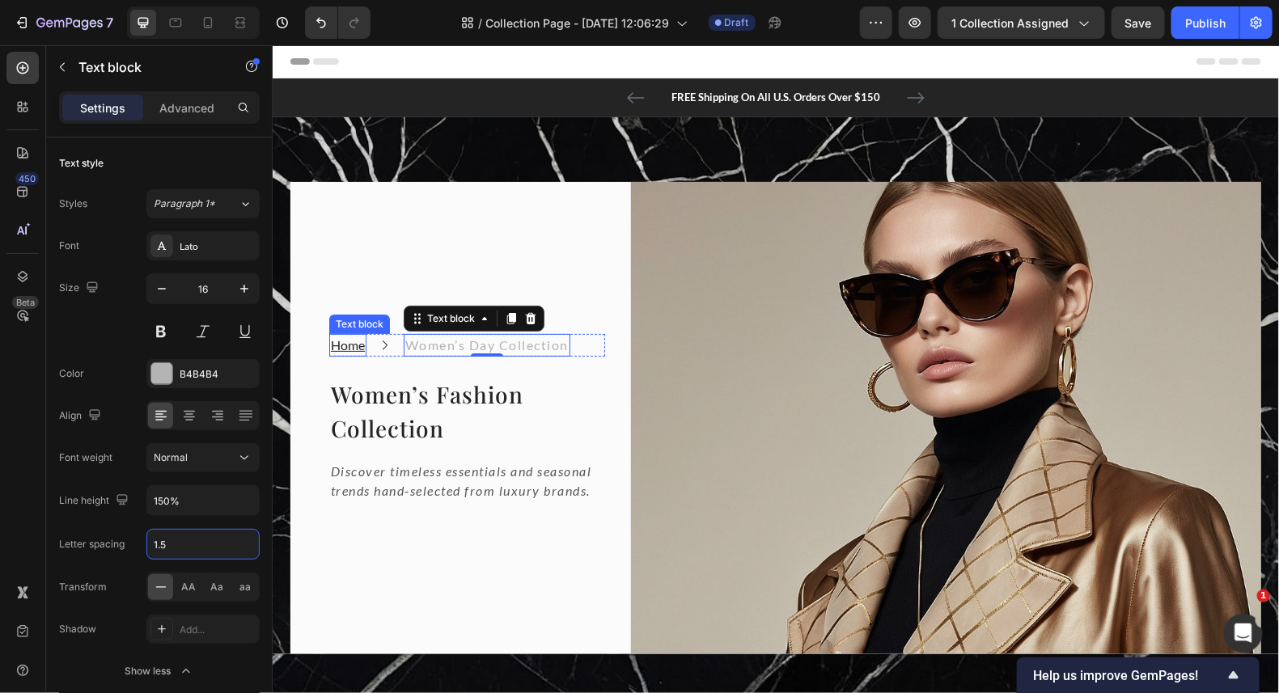
click at [331, 337] on u "Home" at bounding box center [347, 344] width 34 height 15
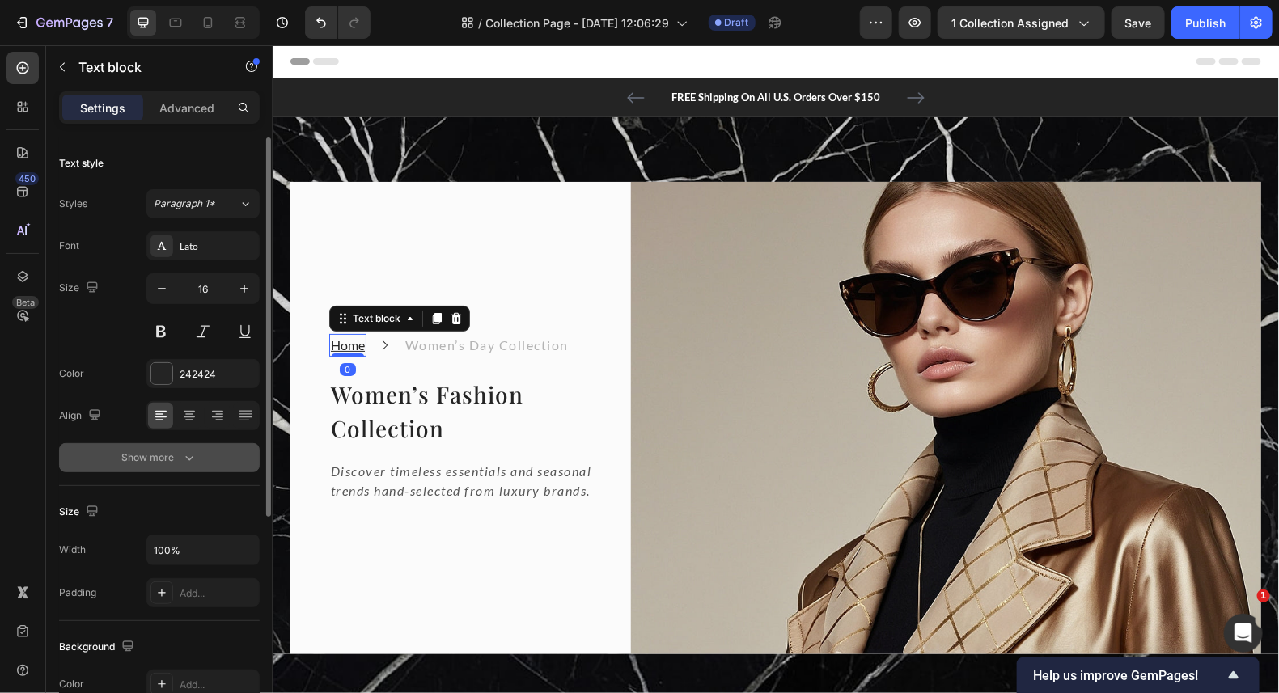
click at [160, 464] on div "Show more" at bounding box center [159, 458] width 75 height 16
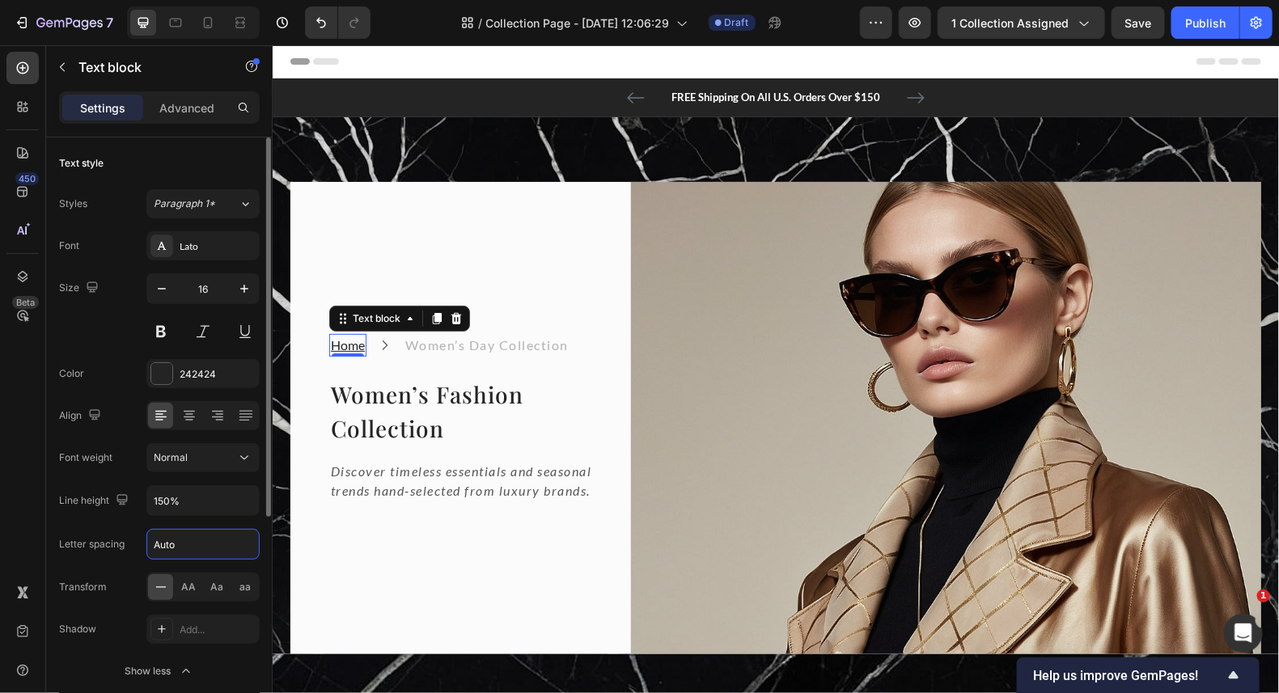
click at [171, 551] on input "Auto" at bounding box center [203, 544] width 112 height 29
type input "1.5"
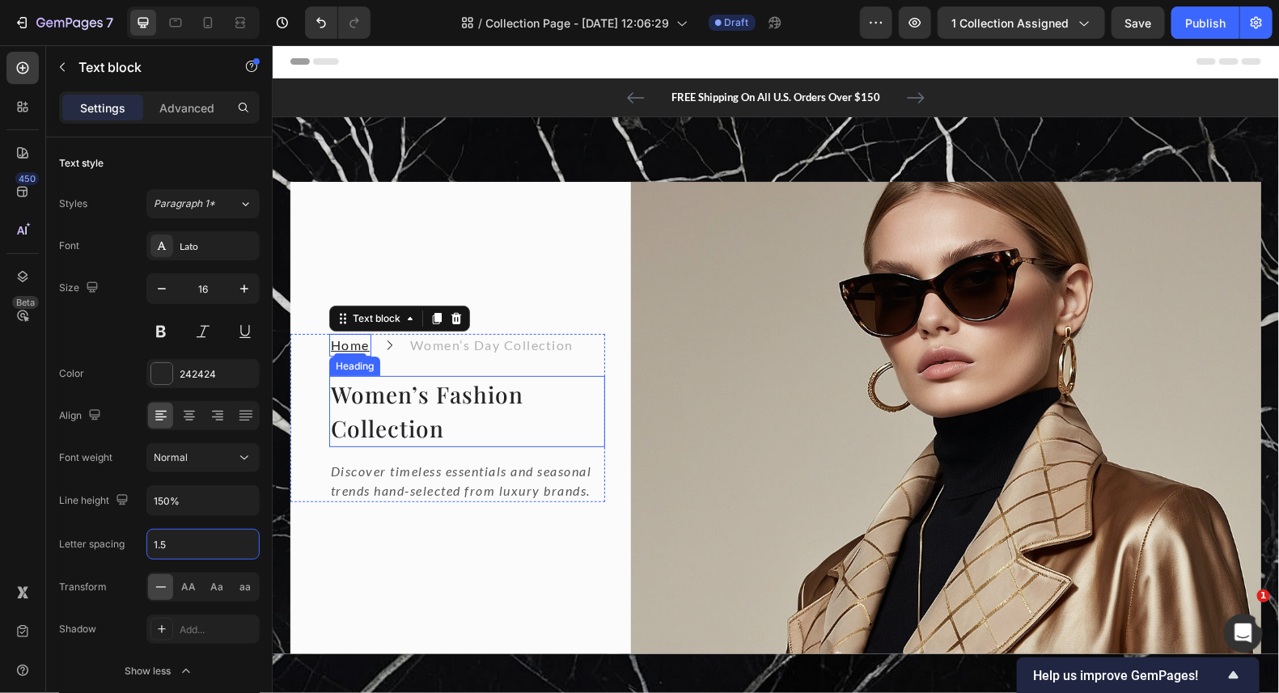
click at [572, 406] on h2 "Women’s Fashion Collection" at bounding box center [466, 410] width 276 height 71
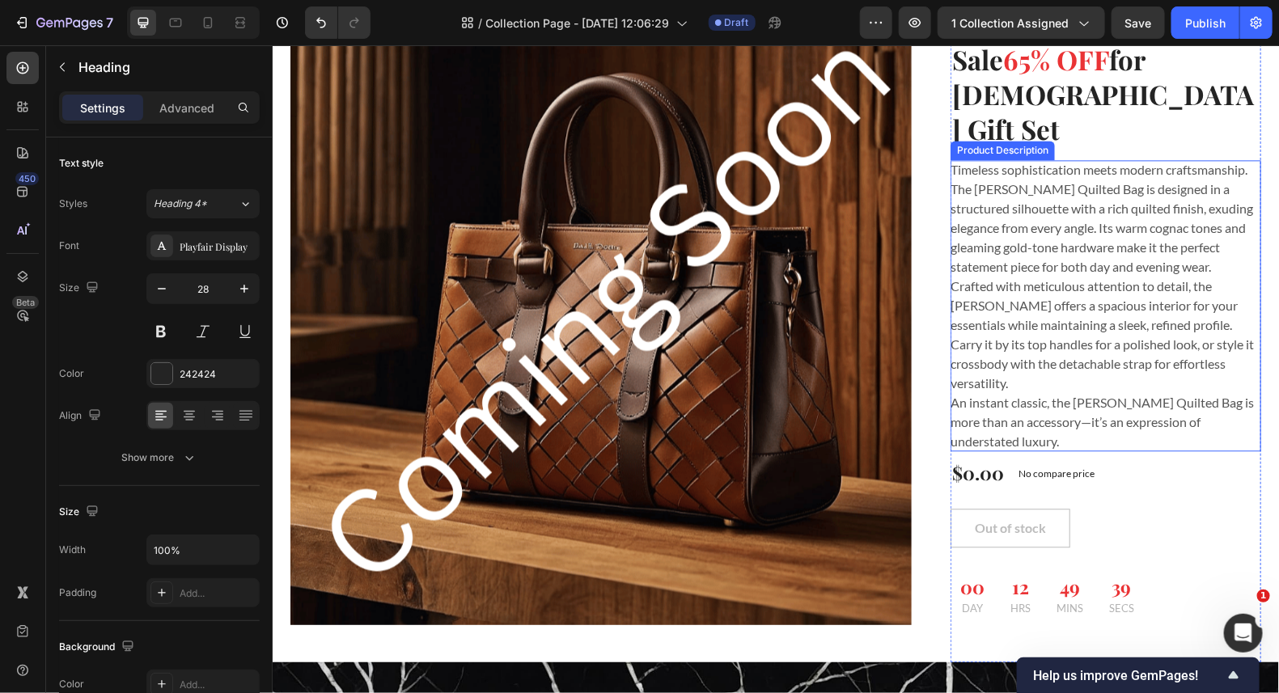
scroll to position [1294, 0]
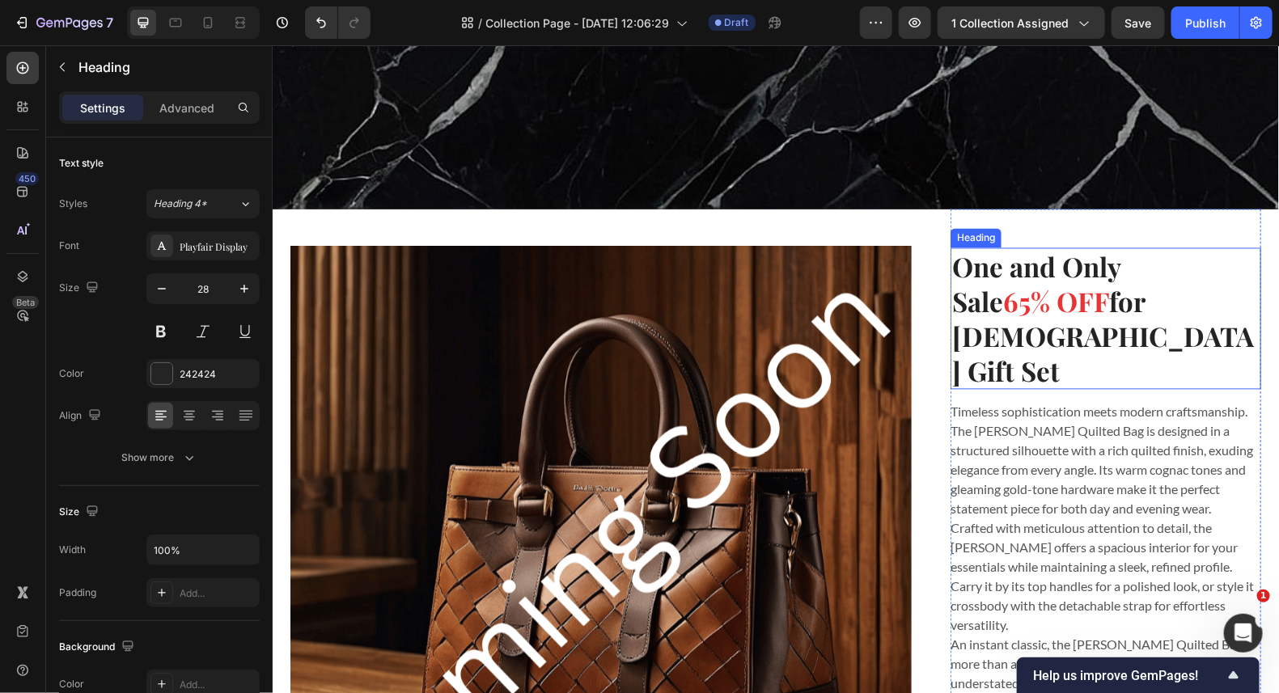
click at [1061, 299] on span "65% OFF" at bounding box center [1055, 301] width 106 height 36
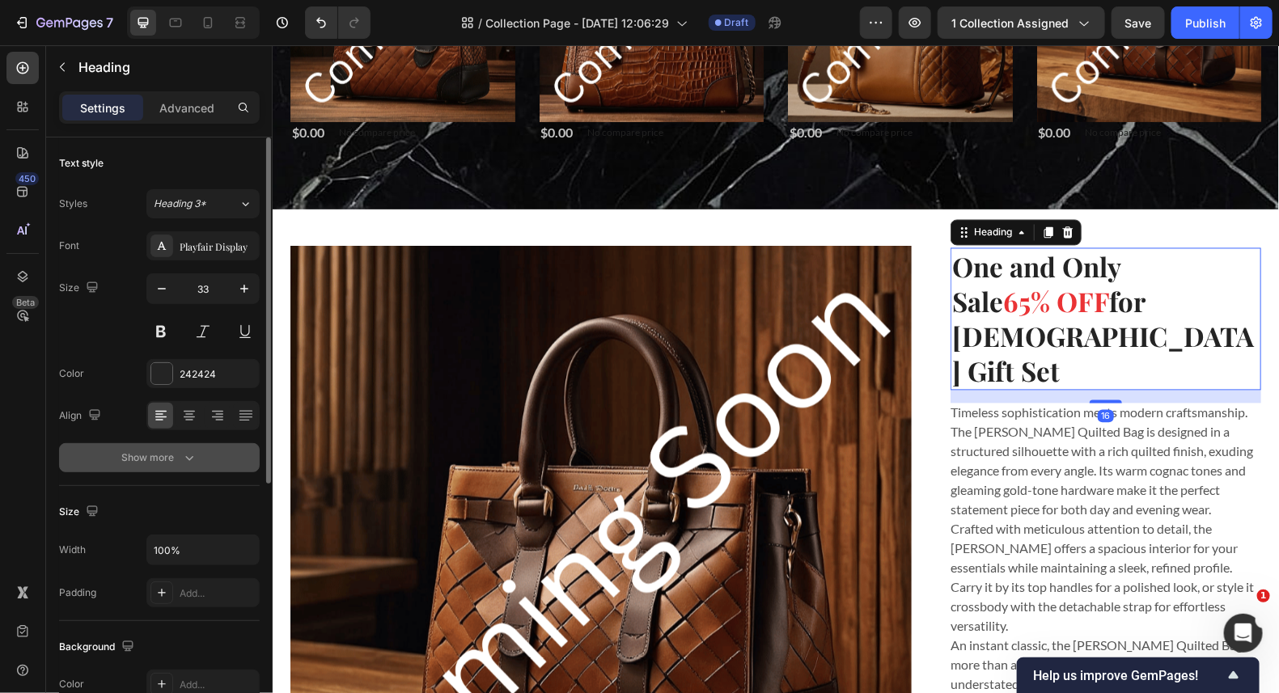
click at [181, 454] on icon "button" at bounding box center [189, 458] width 16 height 16
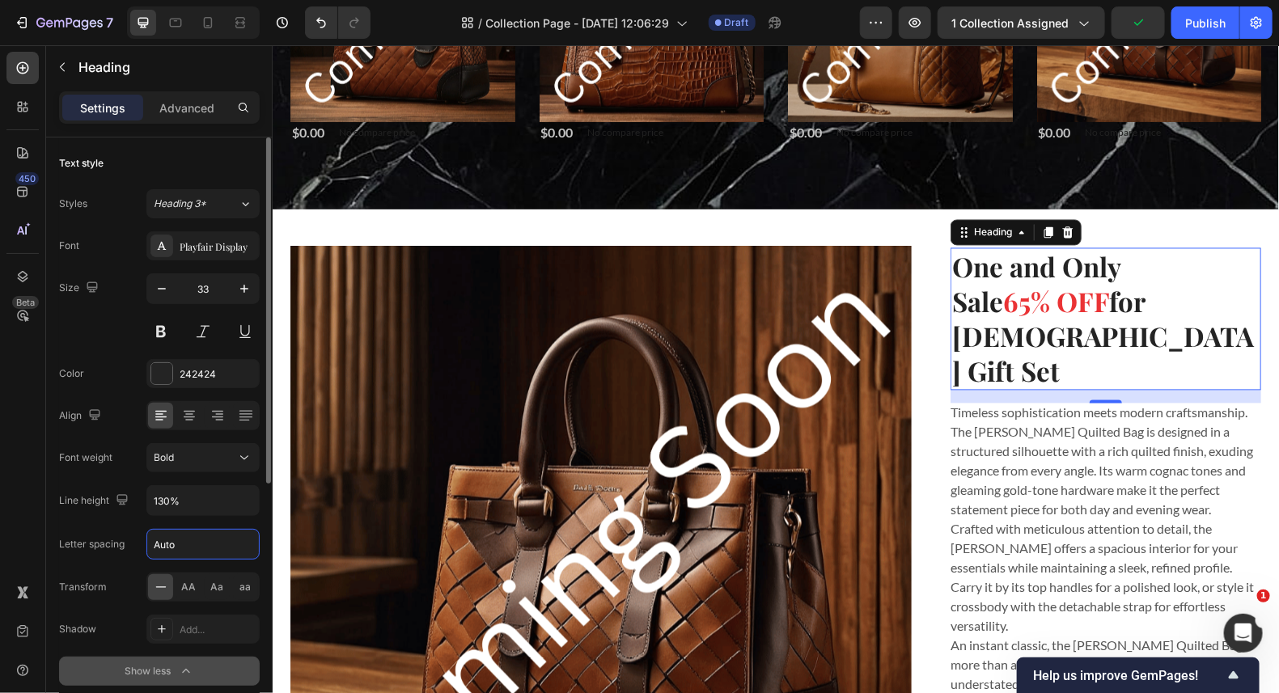
click at [196, 544] on input "Auto" at bounding box center [203, 544] width 112 height 29
type input "1"
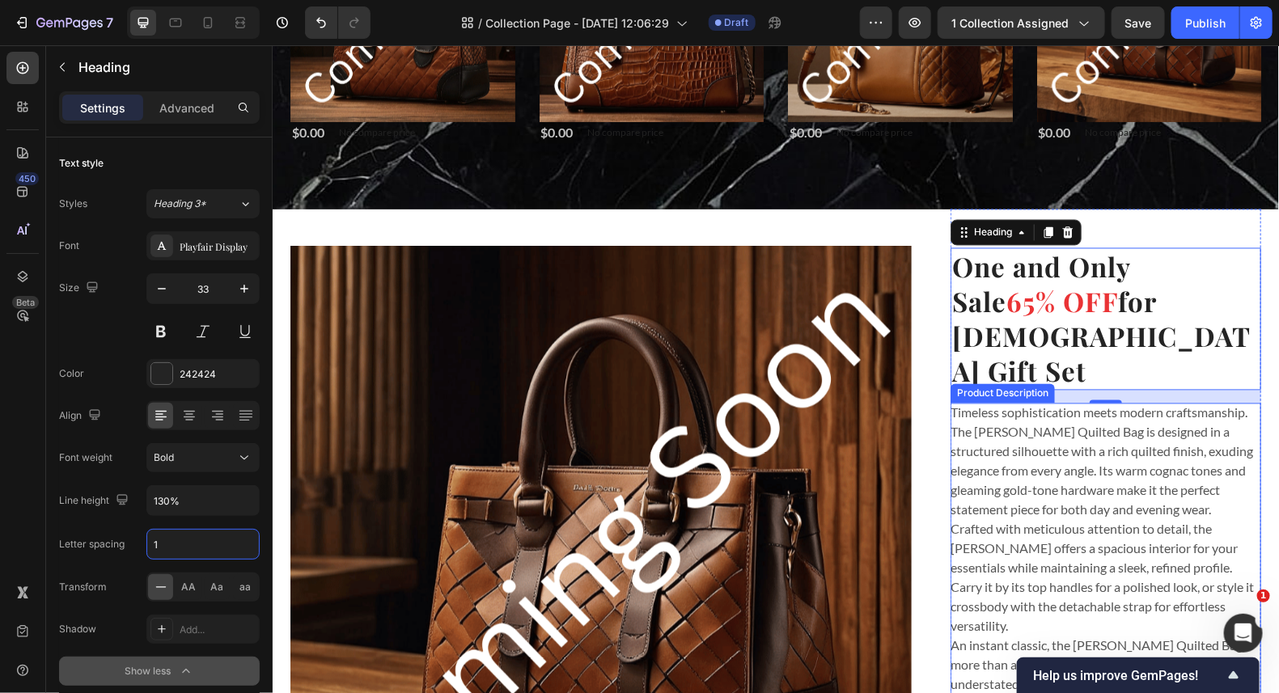
click at [1128, 468] on p "Timeless sophistication meets modern craftsmanship. The [PERSON_NAME] Quilted B…" at bounding box center [1101, 460] width 303 height 112
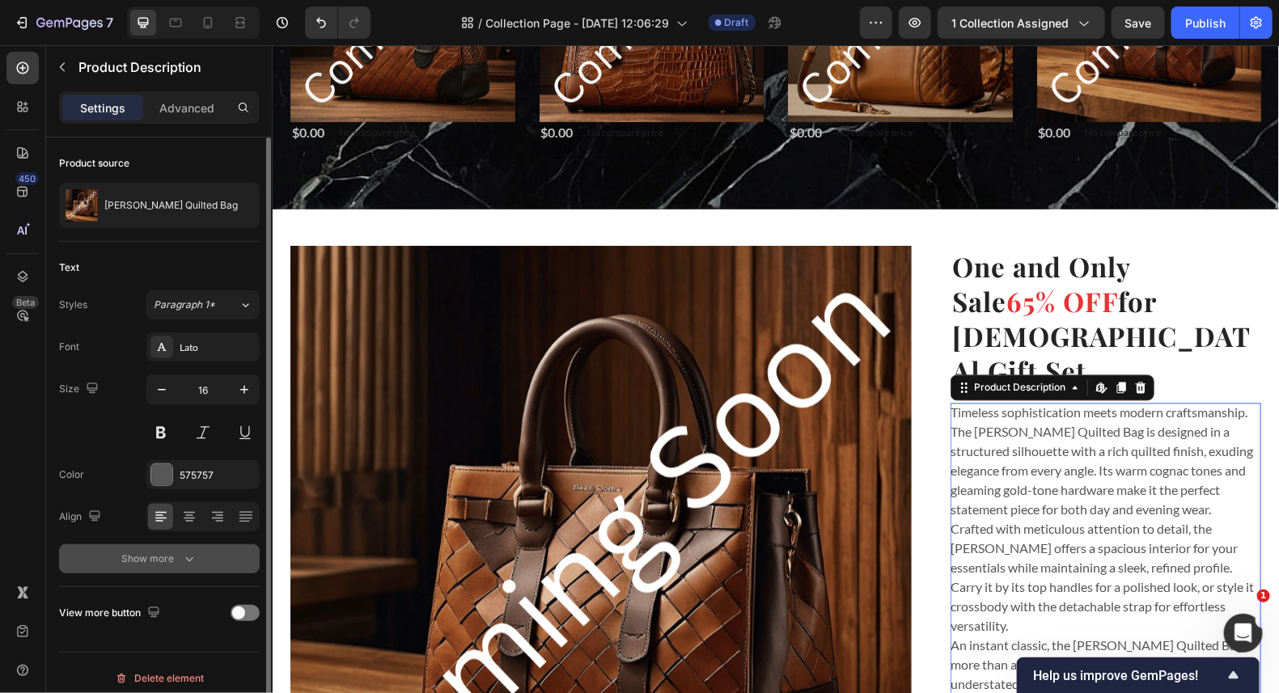
click at [173, 562] on div "Show more" at bounding box center [159, 559] width 75 height 16
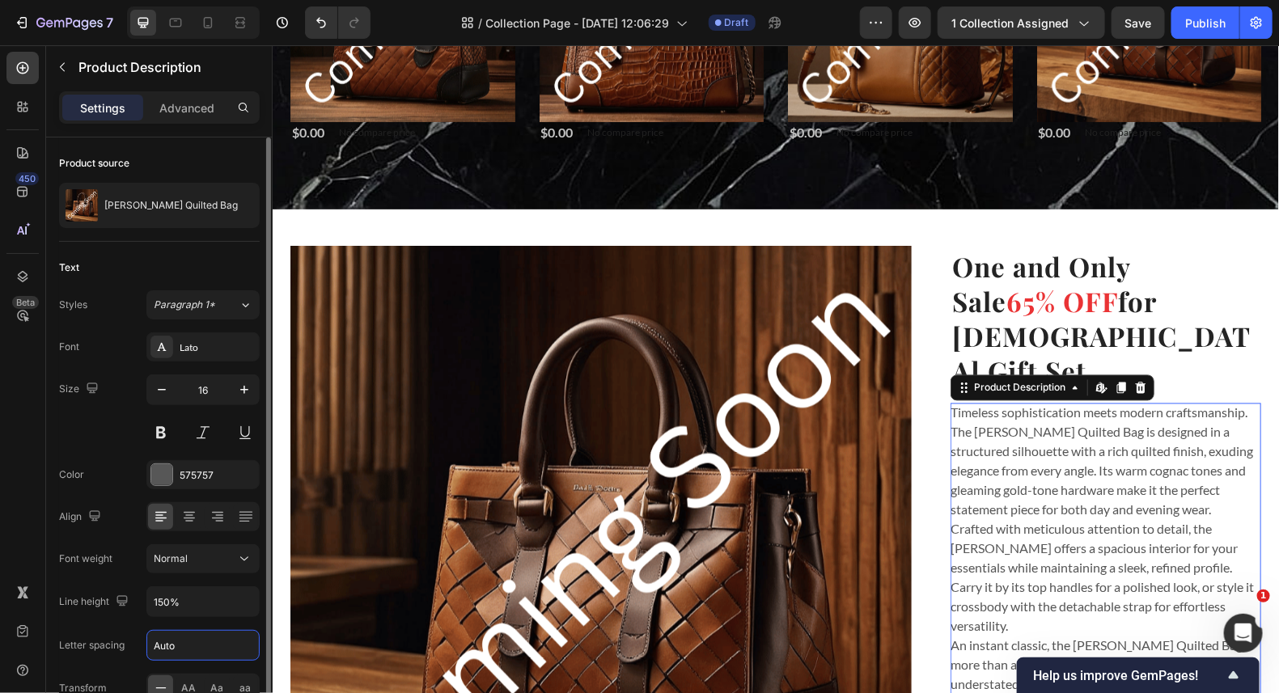
click at [165, 638] on input "Auto" at bounding box center [203, 645] width 112 height 29
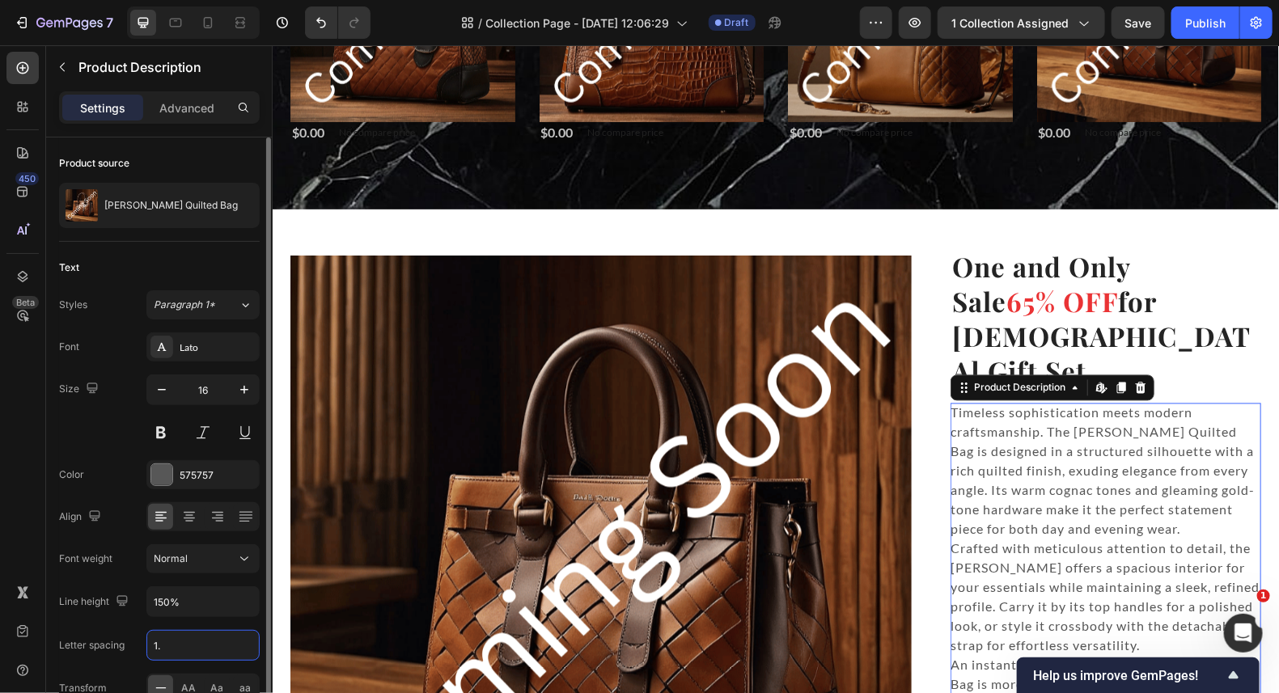
type input "1.5"
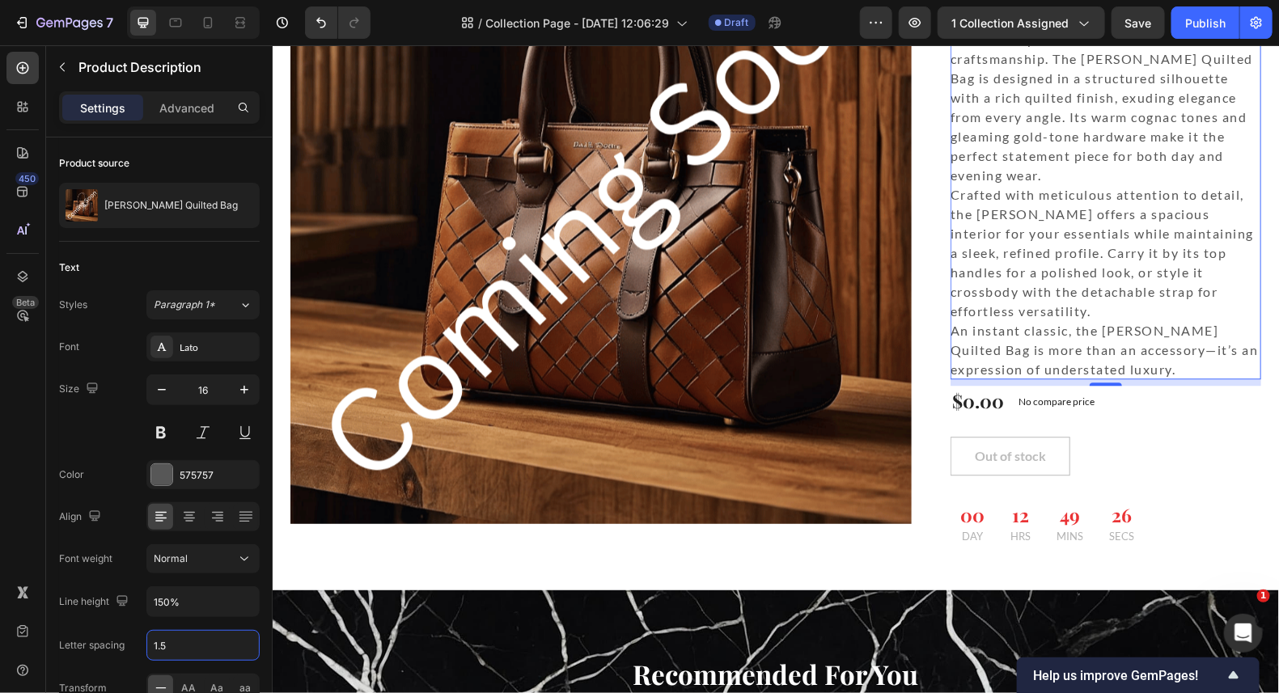
scroll to position [1698, 0]
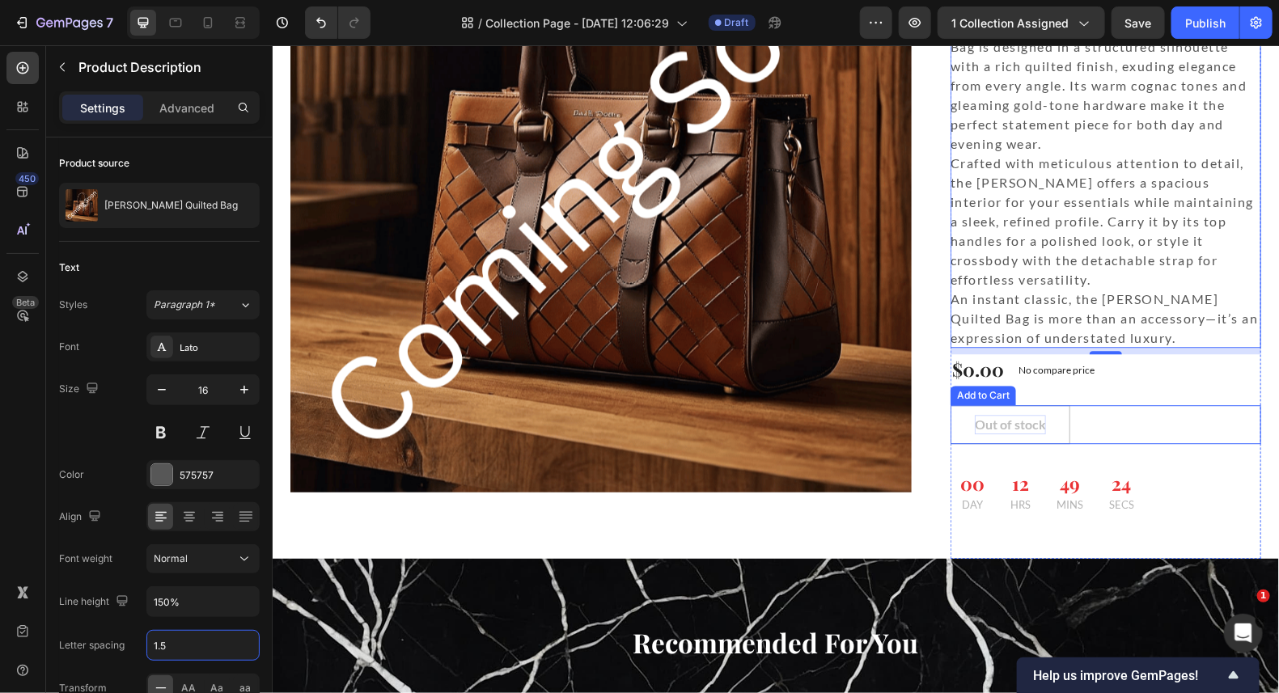
click at [1014, 414] on div "Out of stock" at bounding box center [1009, 423] width 71 height 19
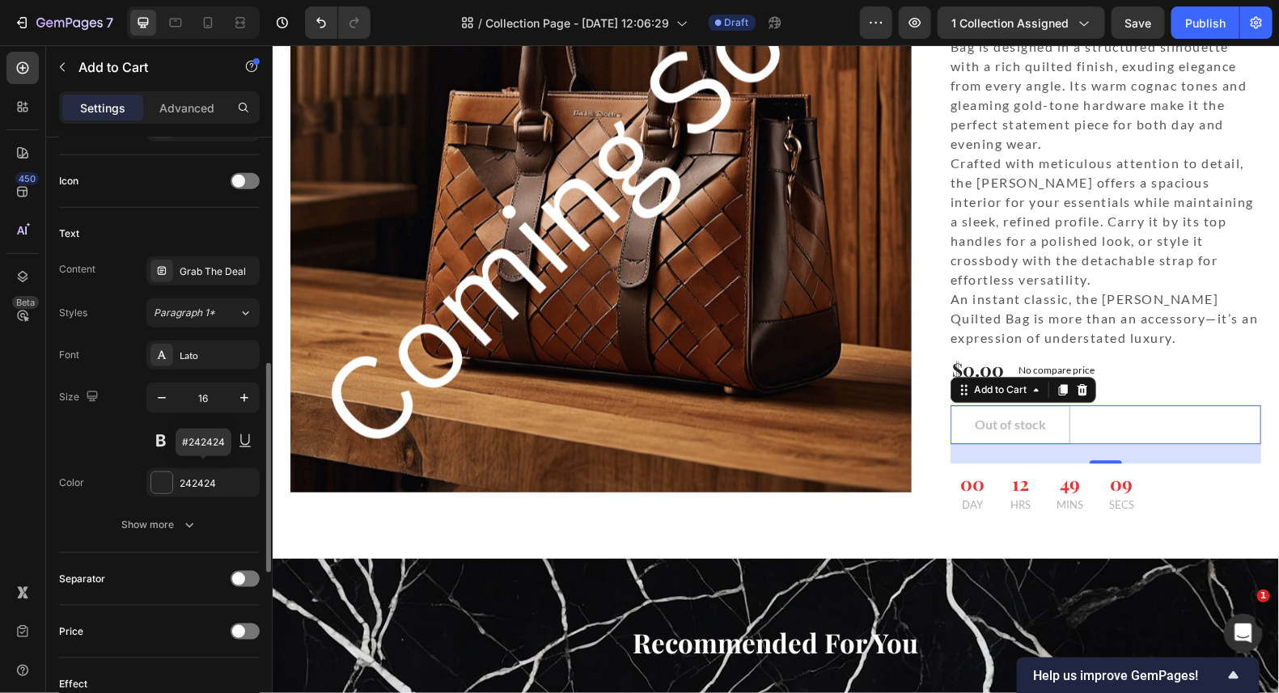
scroll to position [889, 0]
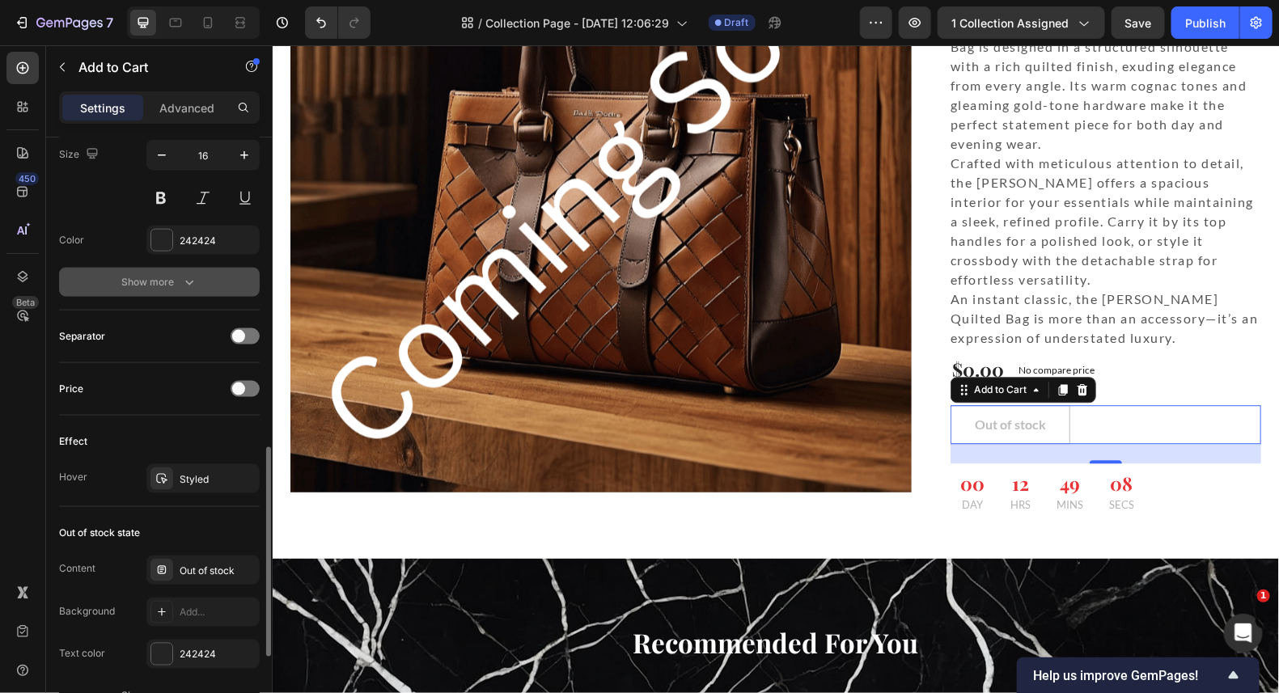
click at [169, 282] on div "Show more" at bounding box center [159, 282] width 75 height 16
